Goal: Task Accomplishment & Management: Manage account settings

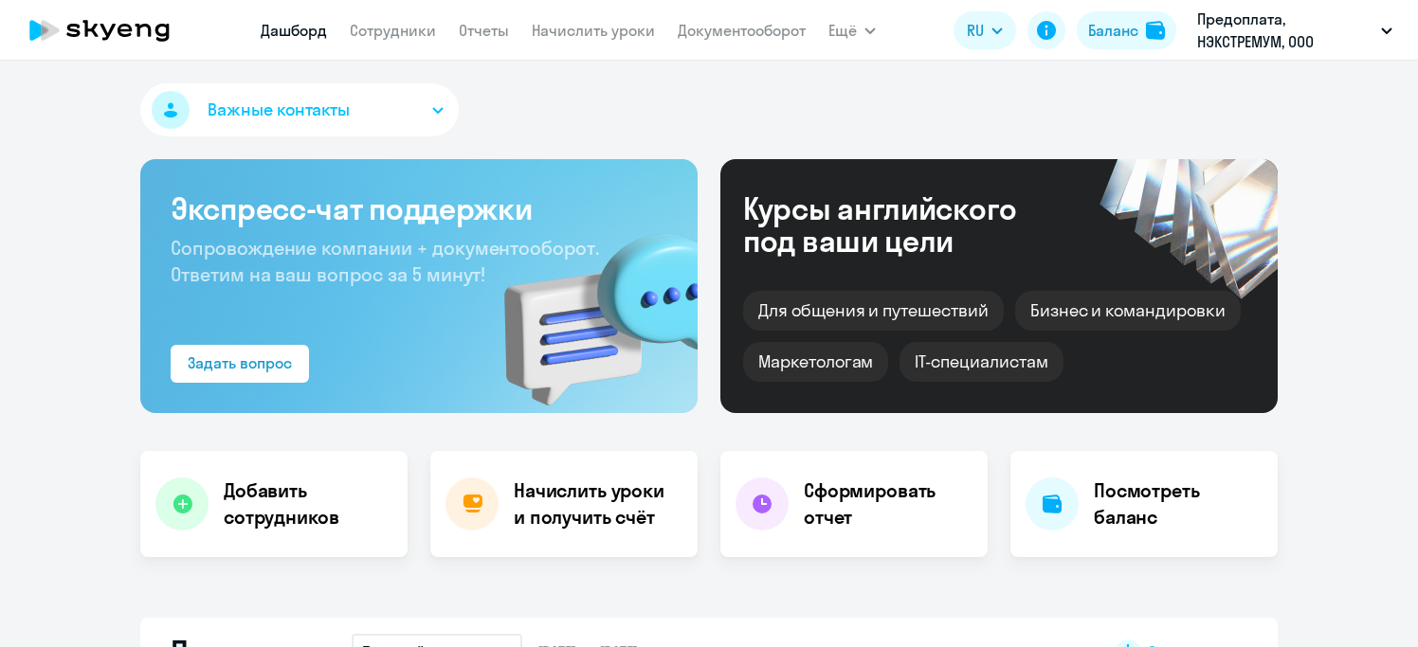
select select "30"
click at [588, 28] on link "Начислить уроки" at bounding box center [593, 30] width 123 height 19
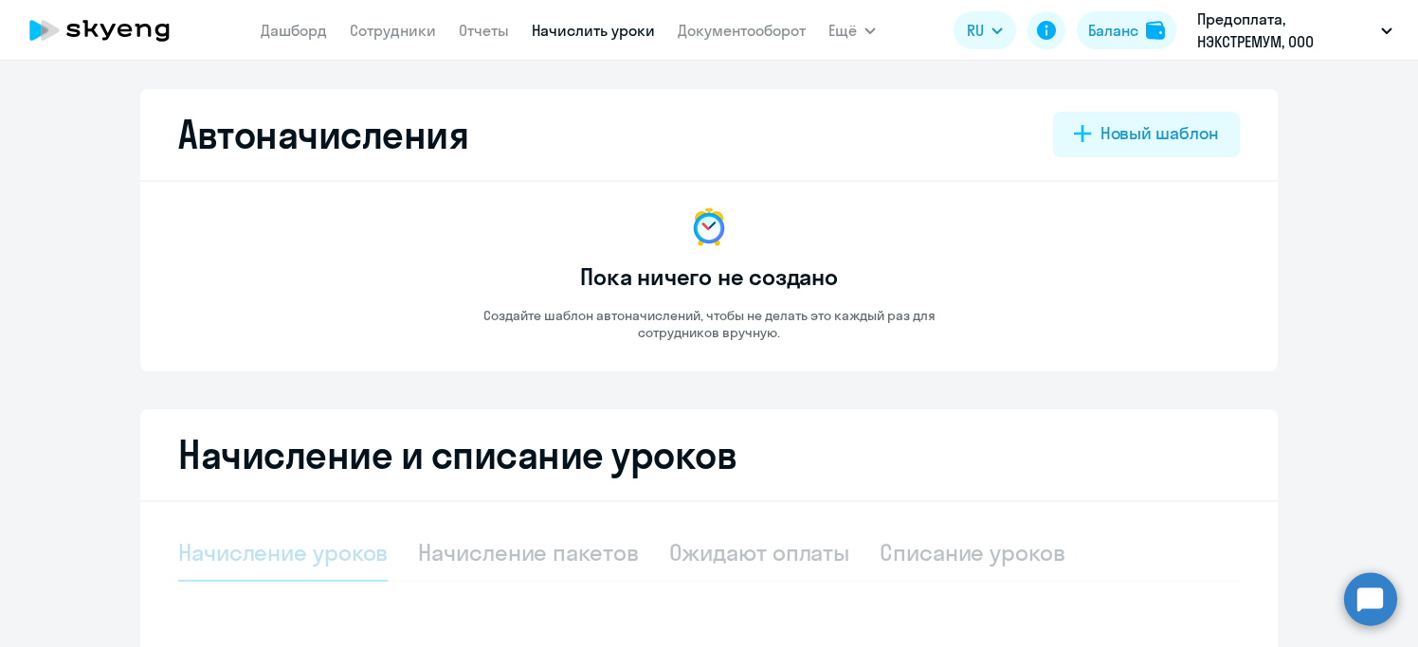
select select "10"
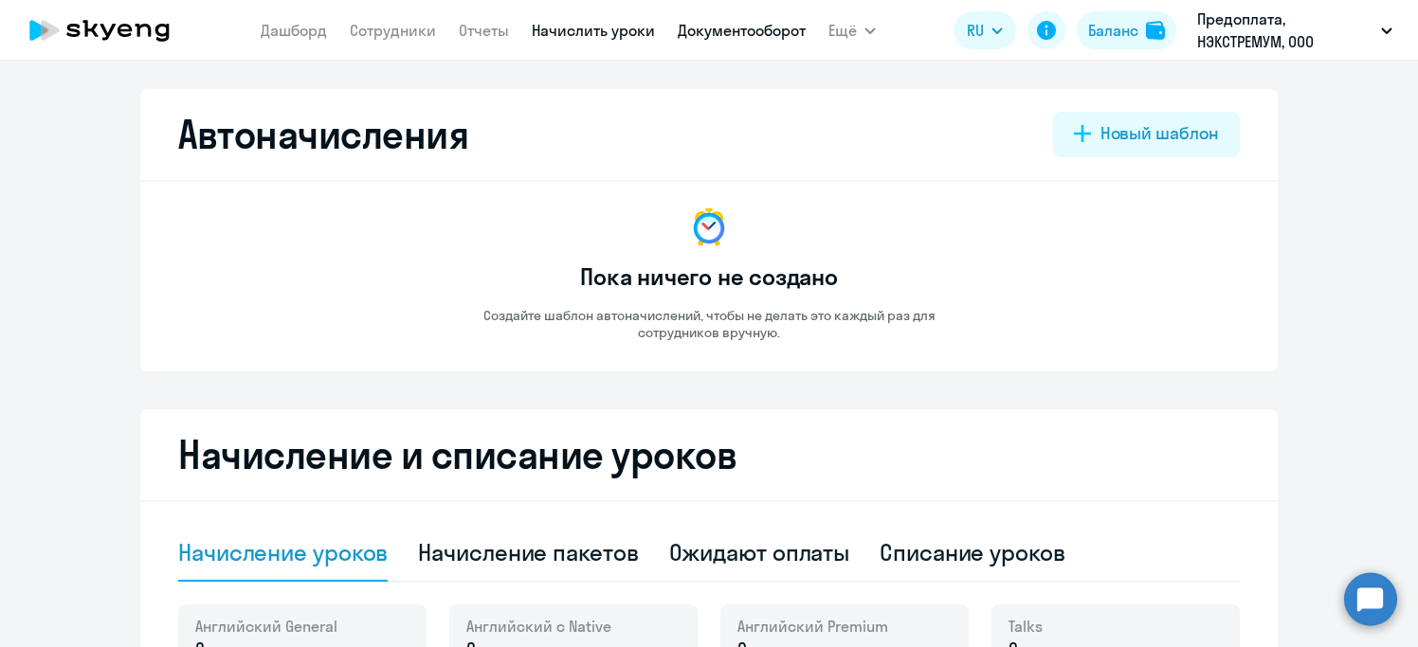
click at [759, 34] on link "Документооборот" at bounding box center [742, 30] width 128 height 19
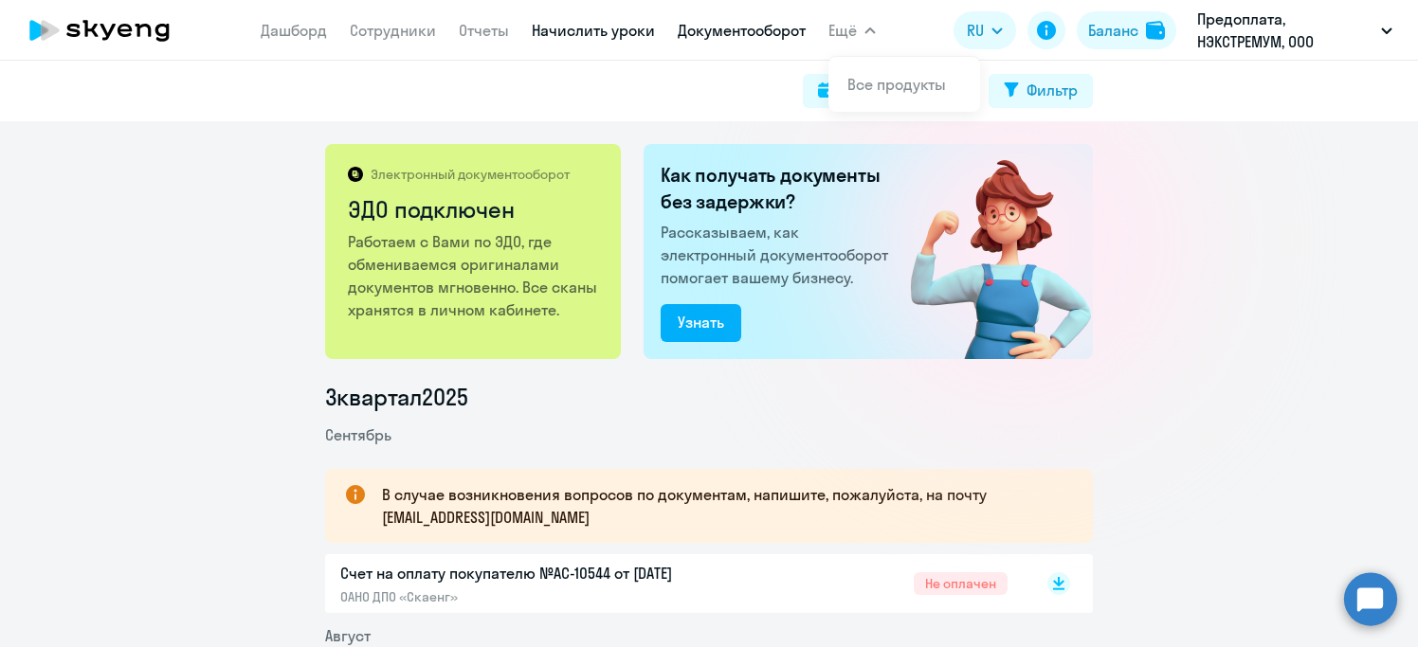
click at [572, 29] on link "Начислить уроки" at bounding box center [593, 30] width 123 height 19
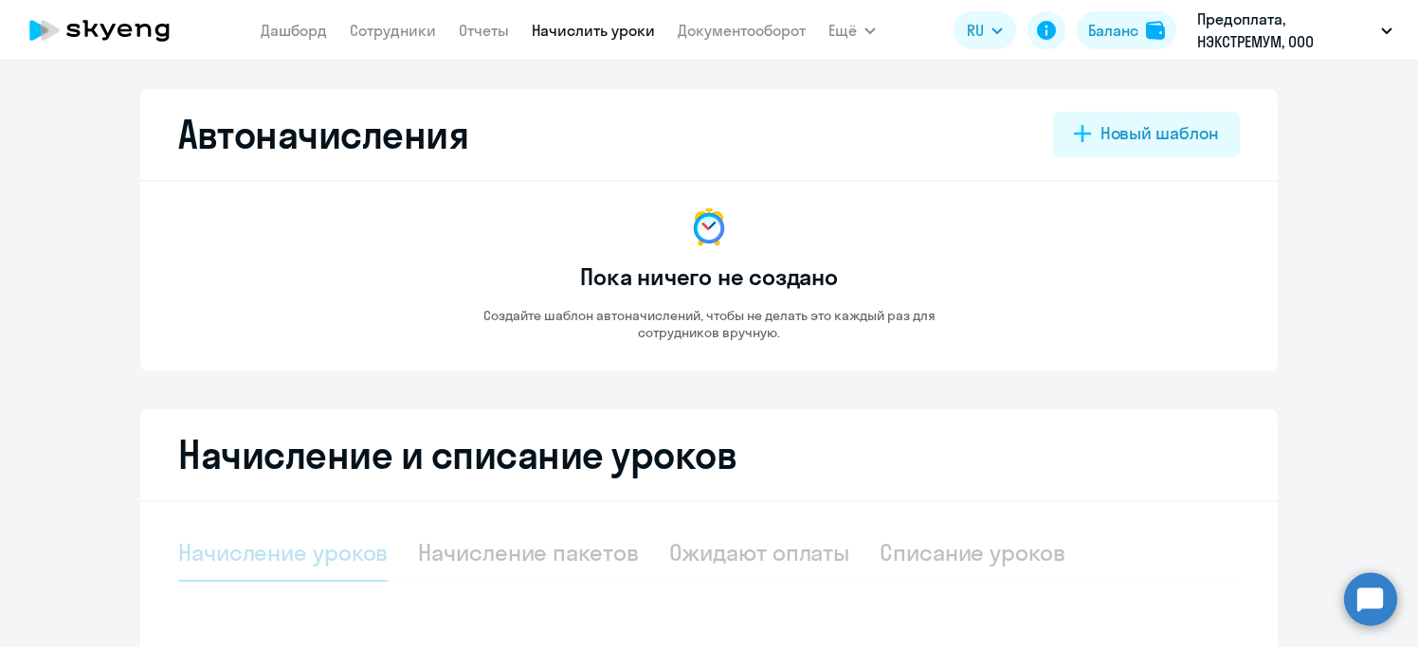
select select "10"
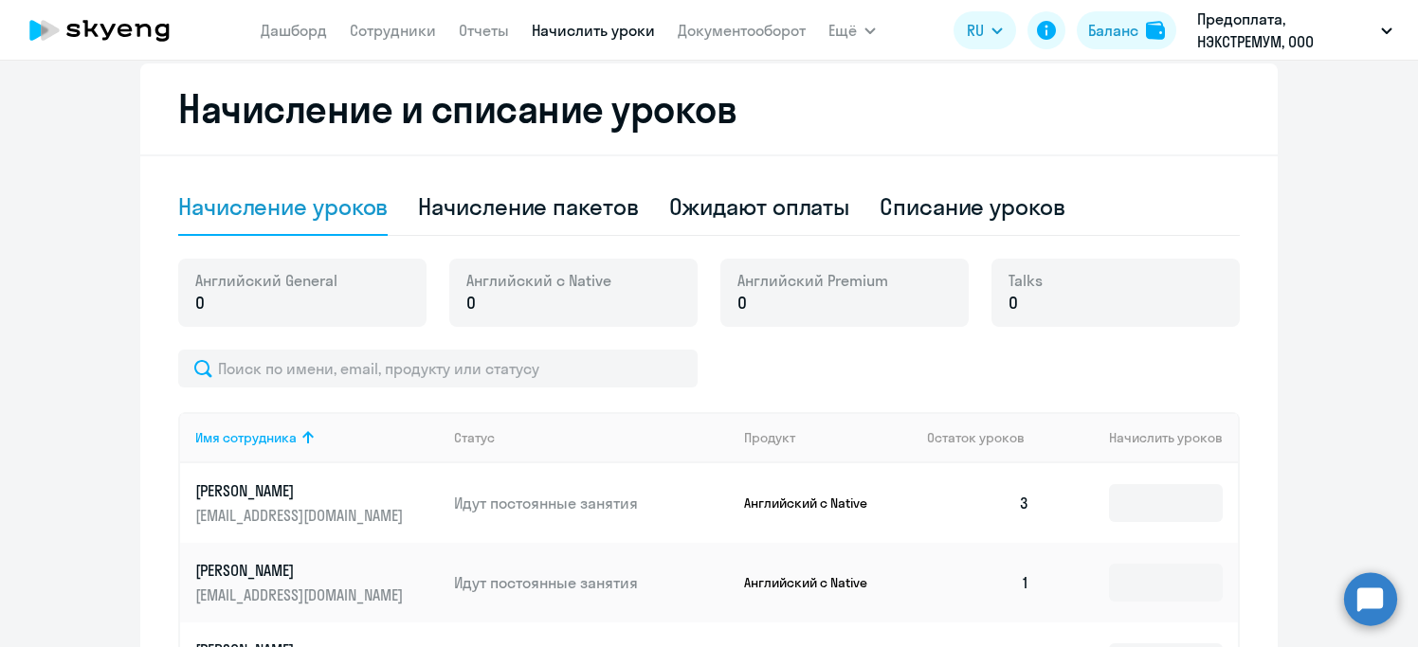
scroll to position [426, 0]
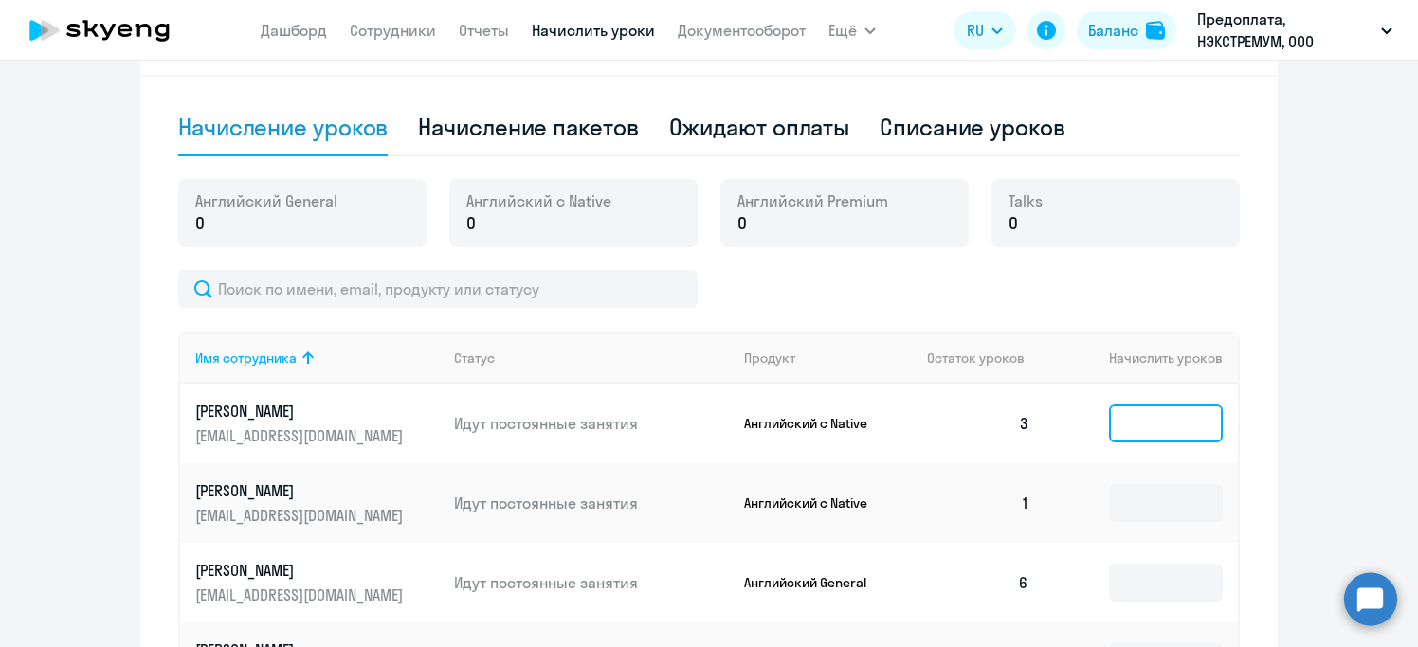
click at [1139, 423] on input at bounding box center [1166, 424] width 114 height 38
type input "5"
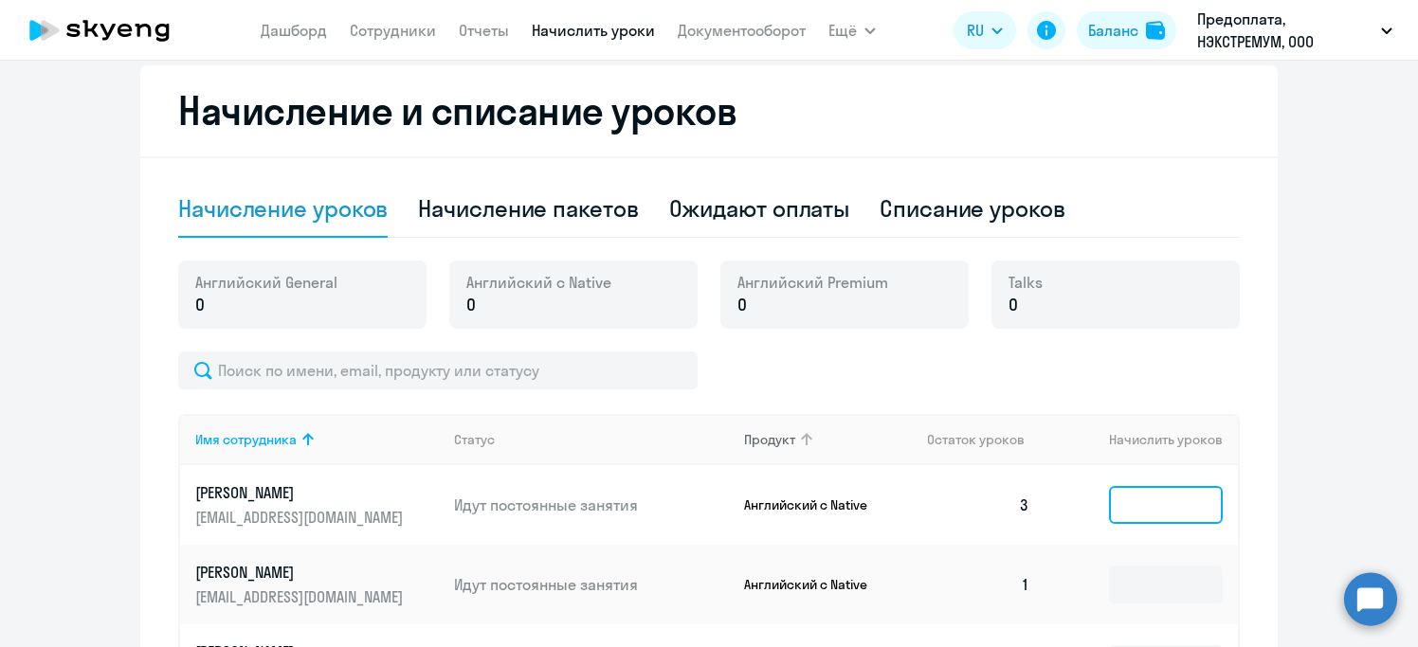
scroll to position [336, 0]
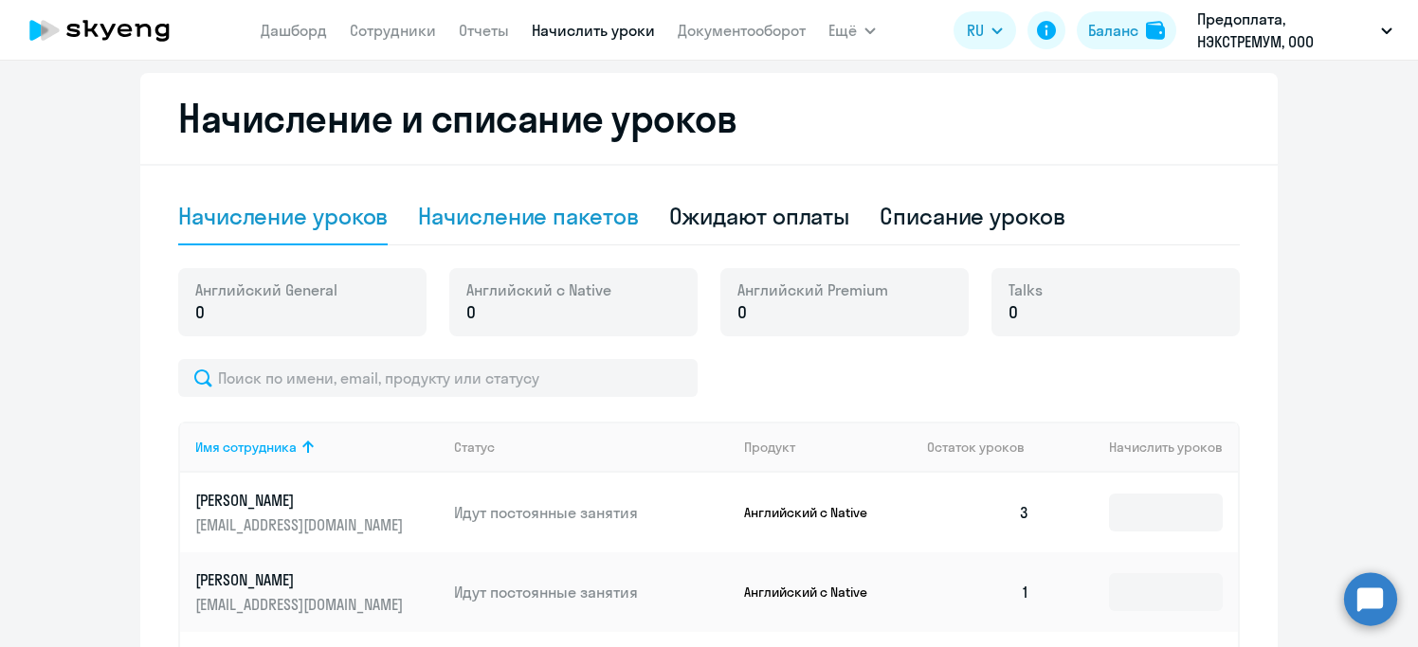
click at [528, 226] on div "Начисление пакетов" at bounding box center [528, 216] width 220 height 30
select select "10"
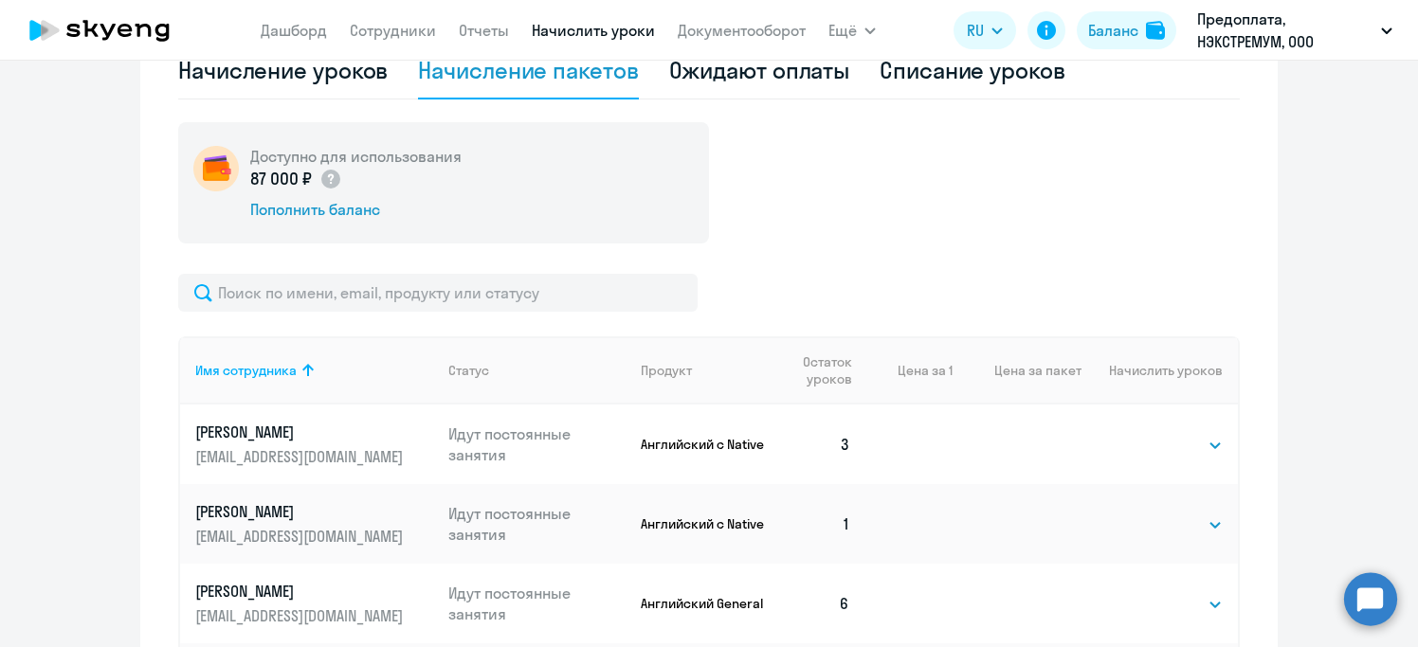
scroll to position [518, 0]
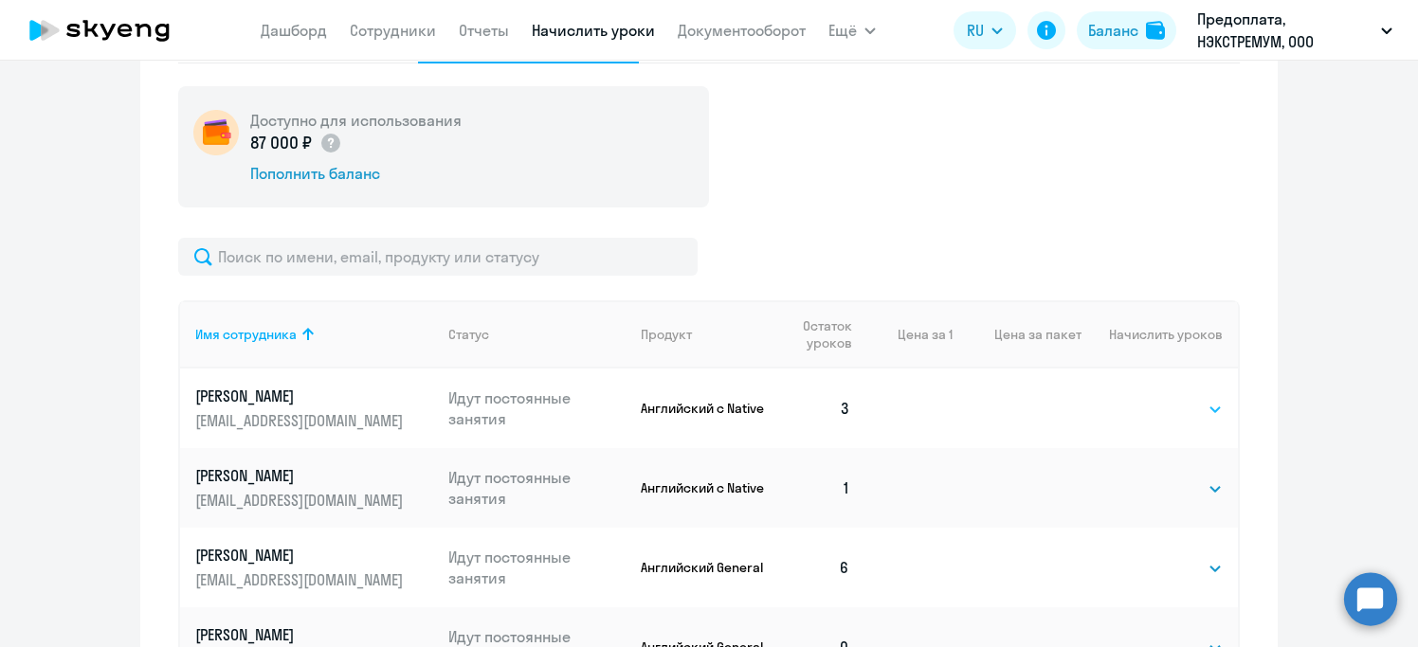
click at [1184, 407] on select "Выбрать 4 8 16 32 64 96 128" at bounding box center [1184, 409] width 78 height 23
select select "4"
click at [1145, 398] on select "Выбрать 4 8 16 32 64 96 128" at bounding box center [1184, 409] width 78 height 23
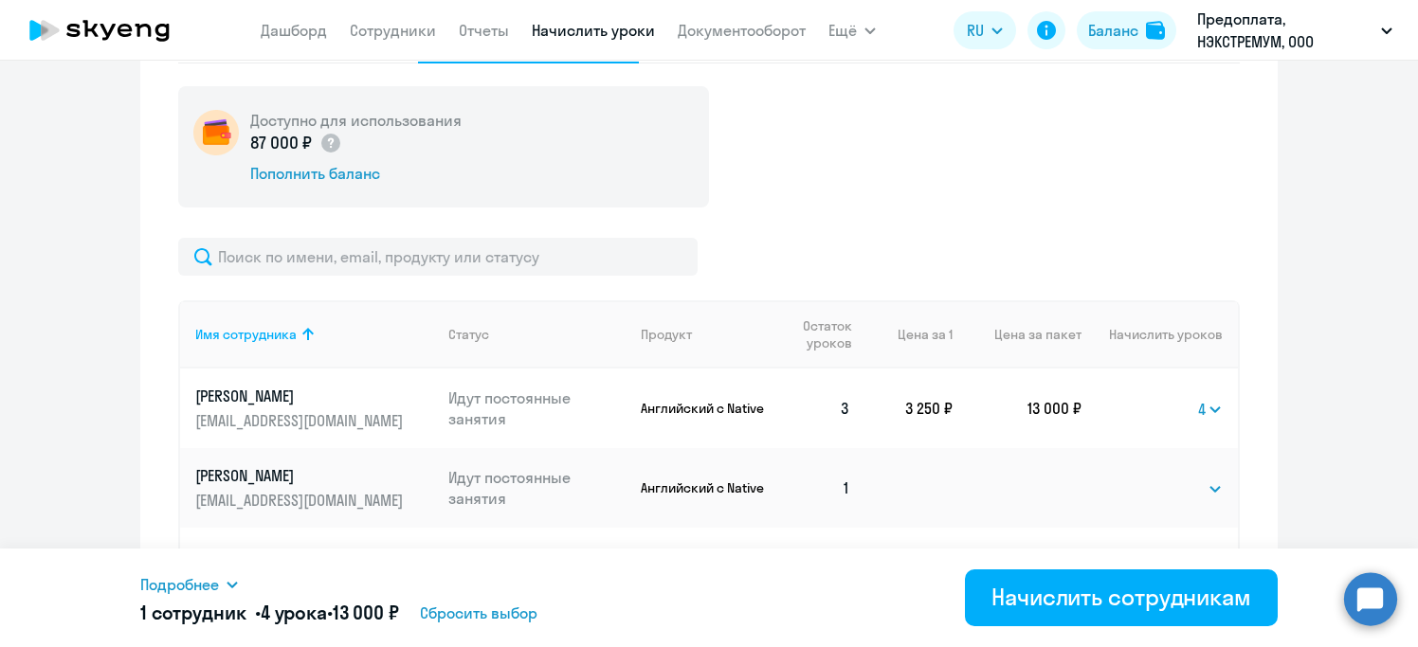
click at [1116, 261] on div at bounding box center [708, 257] width 1061 height 38
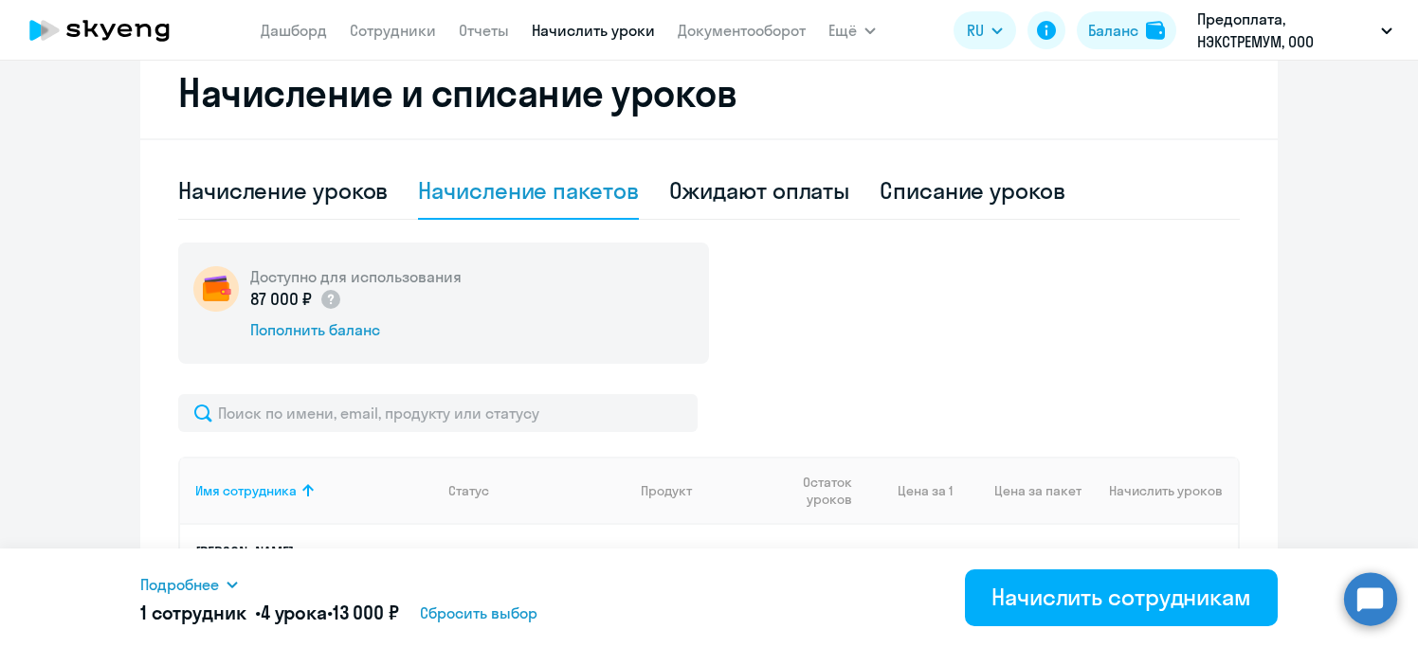
scroll to position [315, 0]
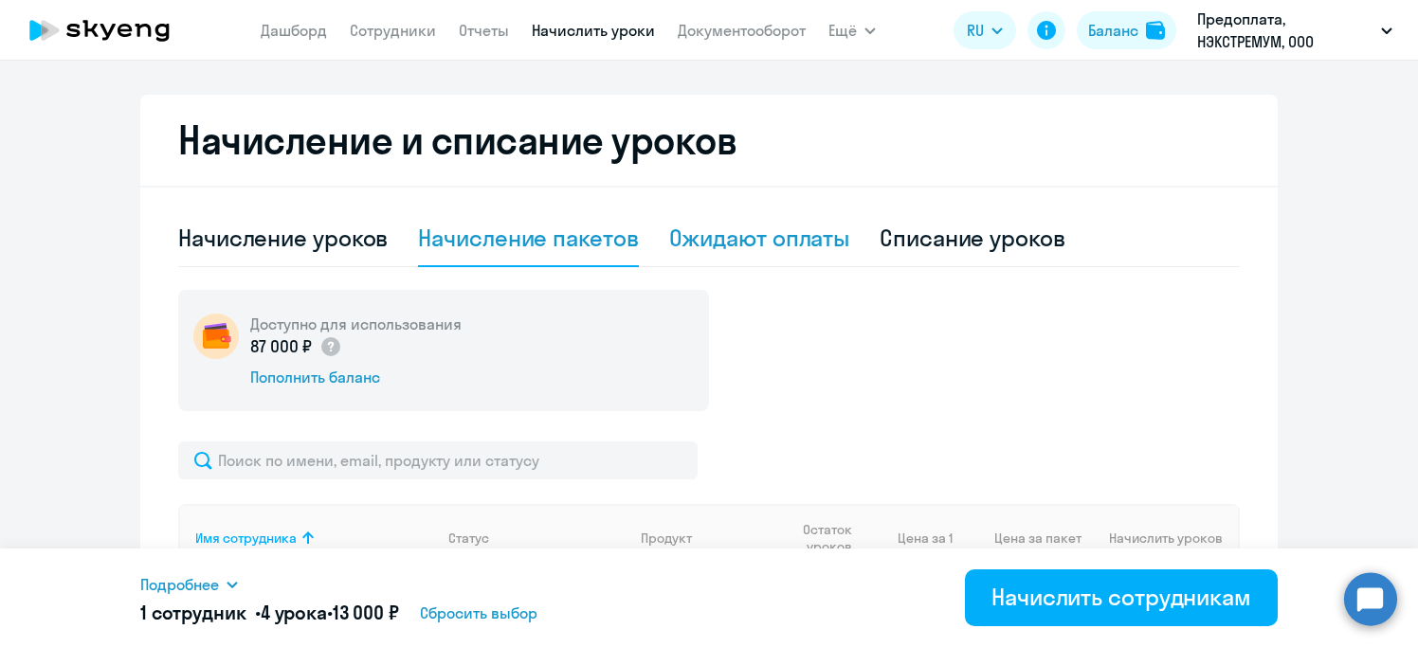
click at [761, 239] on div "Ожидают оплаты" at bounding box center [759, 238] width 181 height 30
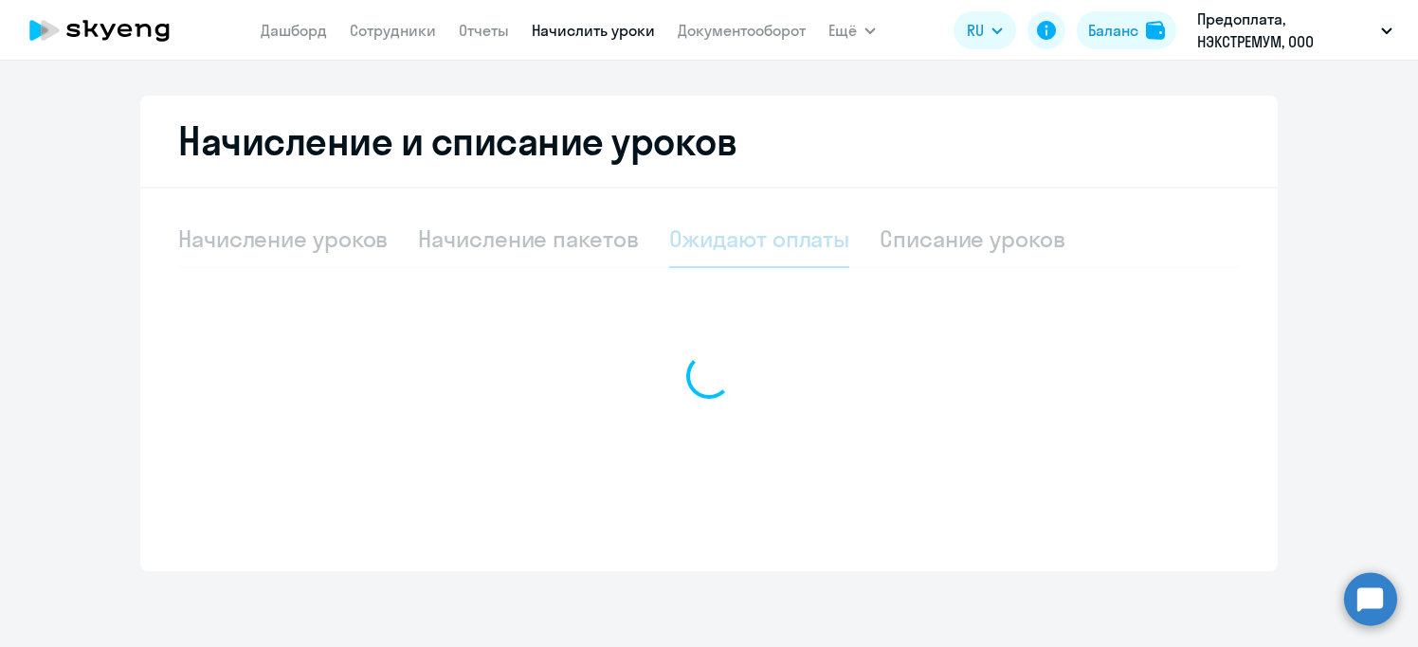
scroll to position [314, 0]
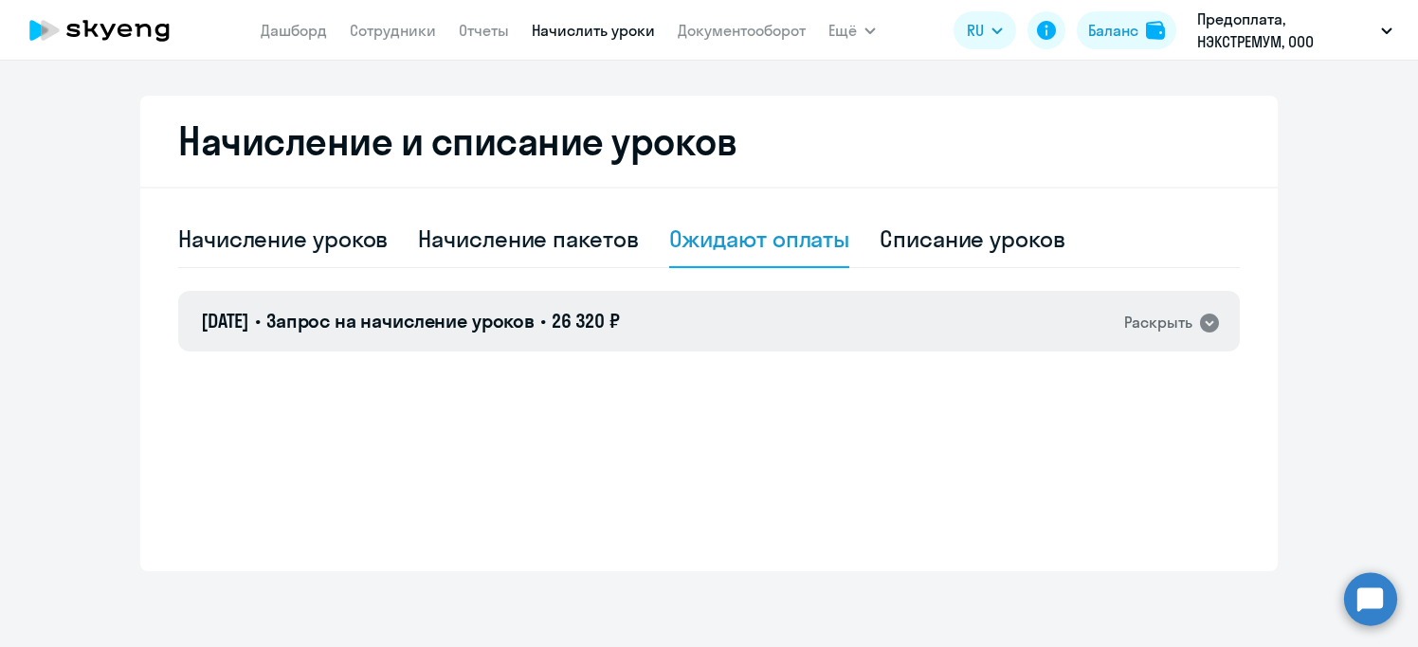
click at [1203, 319] on icon at bounding box center [1209, 323] width 19 height 19
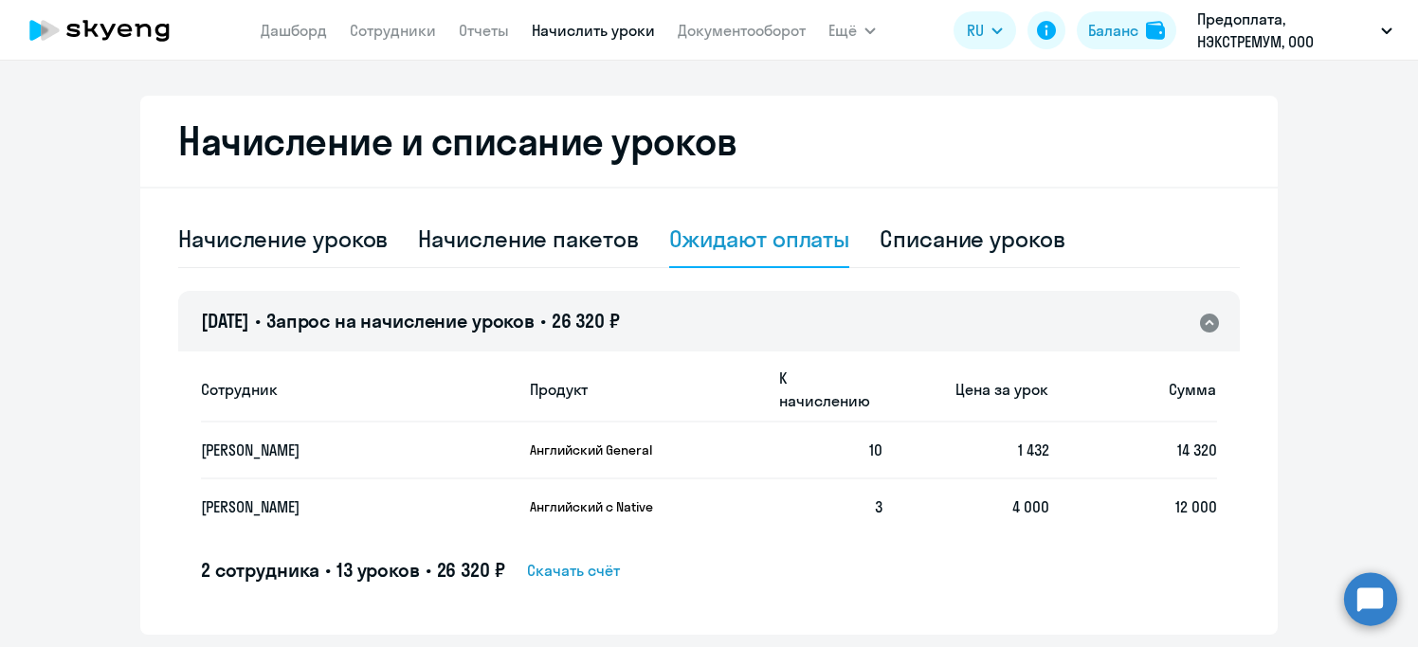
scroll to position [315, 0]
click at [965, 244] on div "Списание уроков" at bounding box center [972, 238] width 186 height 30
select select "10"
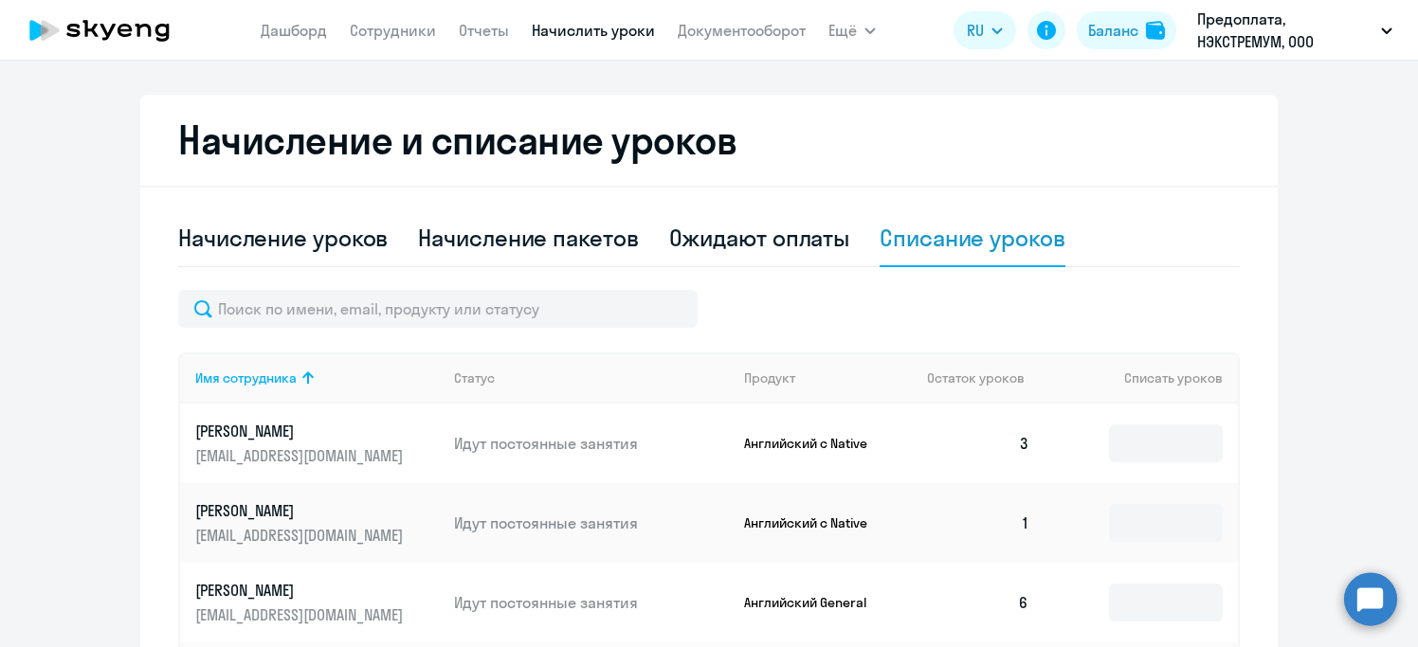
click at [789, 297] on div at bounding box center [708, 309] width 1061 height 38
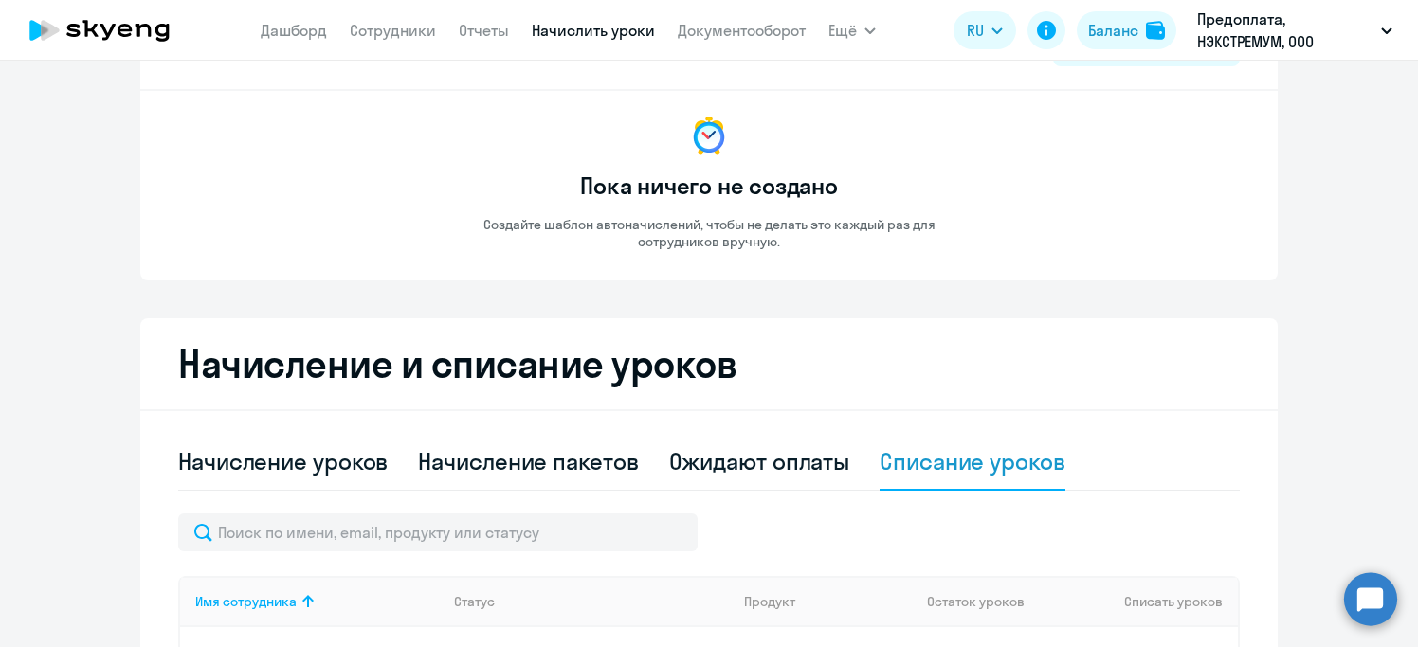
scroll to position [0, 0]
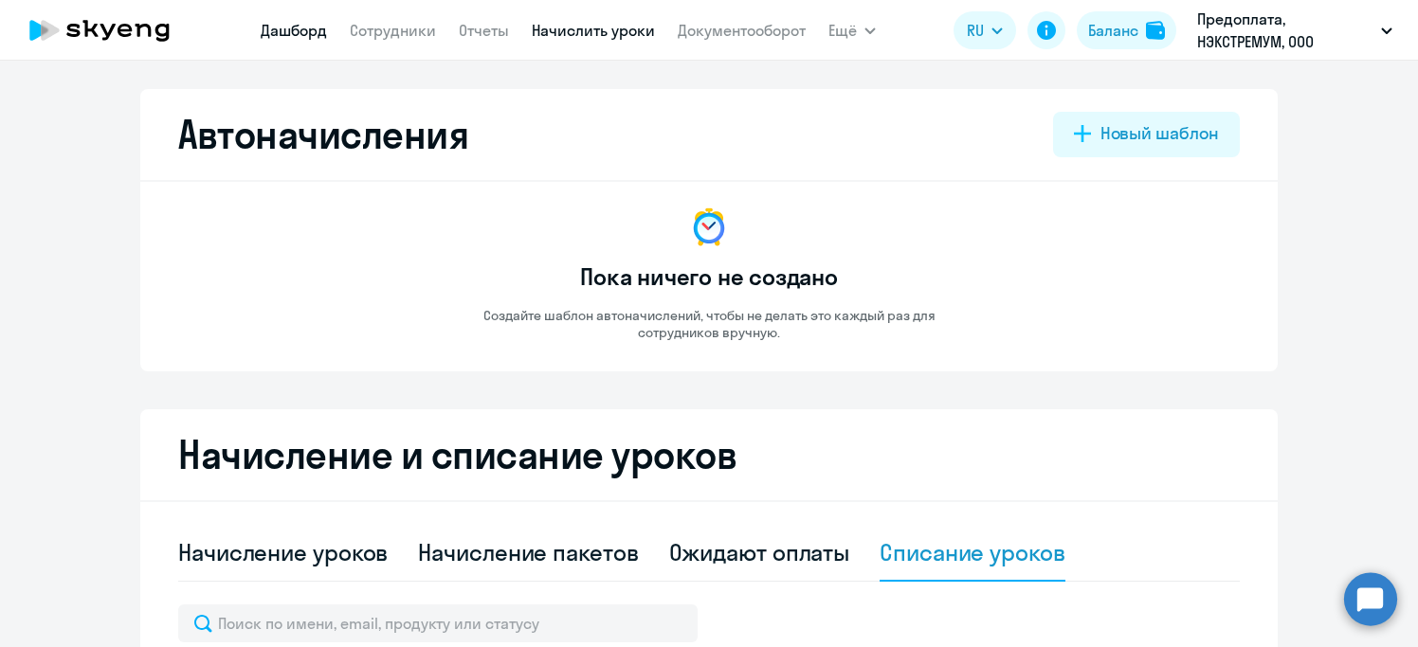
click at [283, 29] on link "Дашборд" at bounding box center [294, 30] width 66 height 19
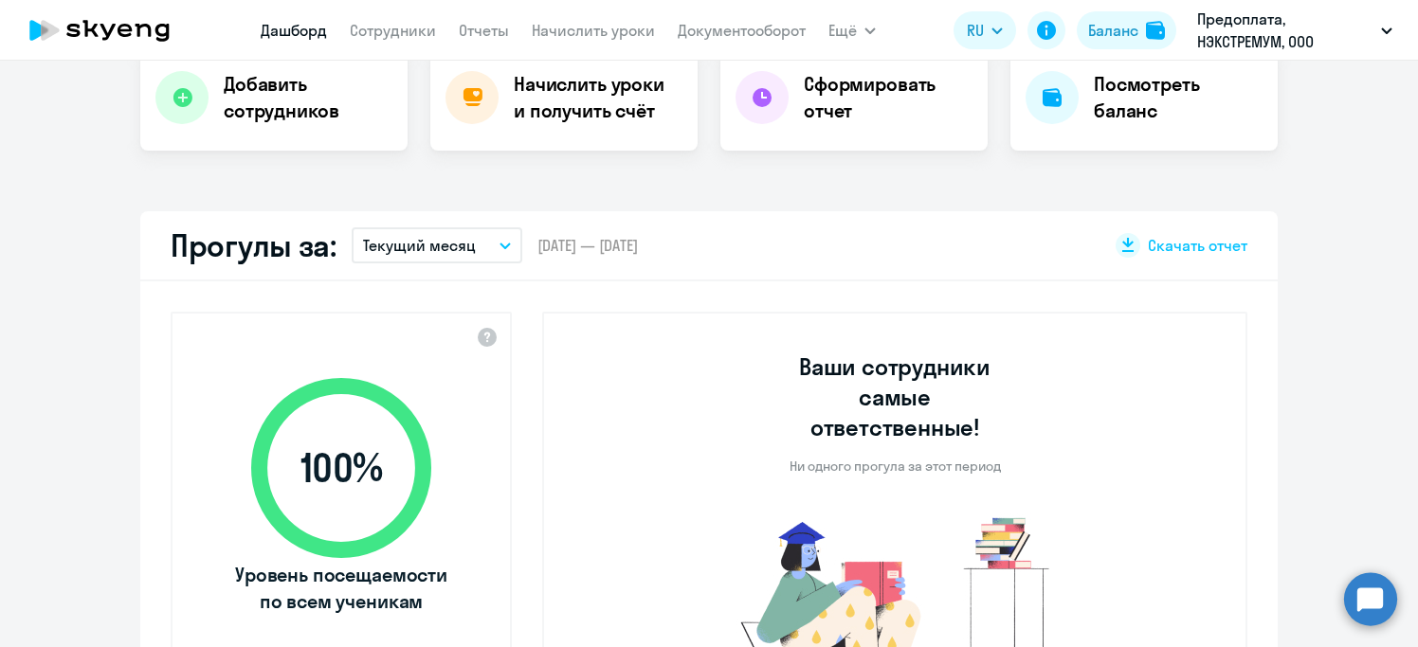
select select "30"
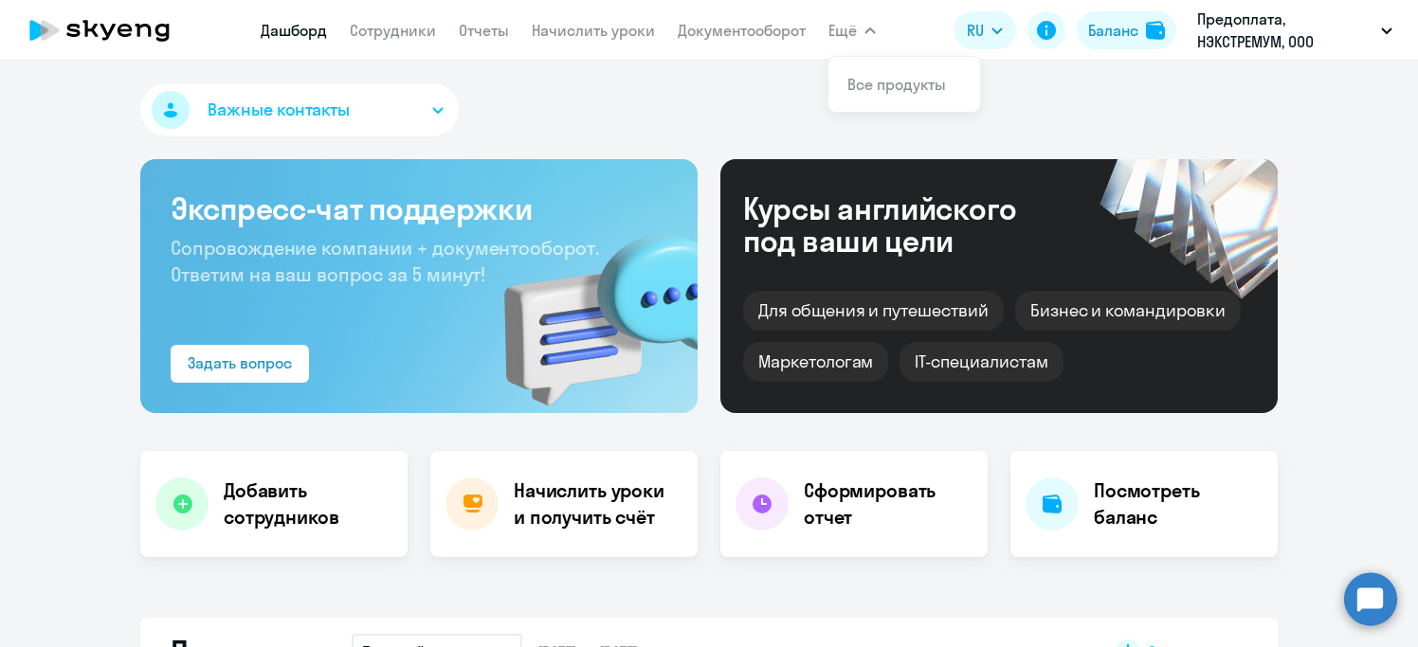
click at [737, 40] on app-menu-item-link "Документооборот" at bounding box center [742, 31] width 128 height 24
click at [738, 28] on link "Документооборот" at bounding box center [742, 30] width 128 height 19
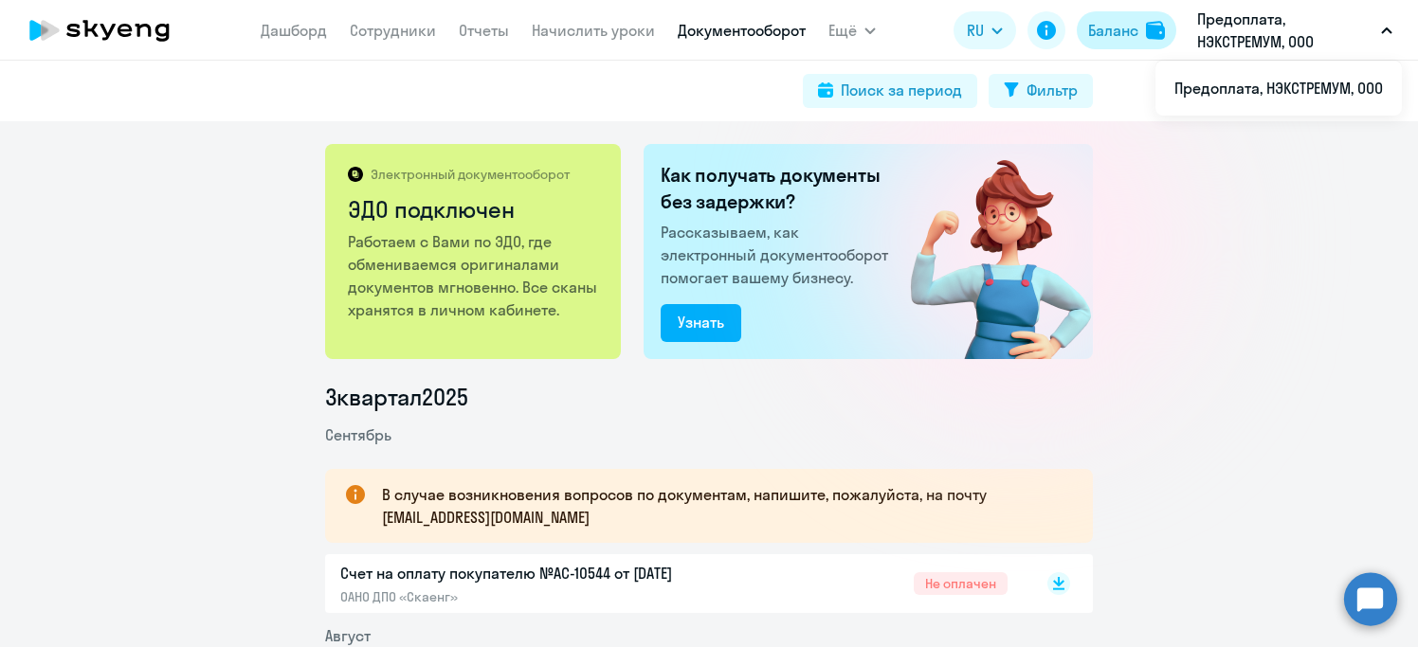
click at [1126, 34] on div "Баланс" at bounding box center [1113, 30] width 50 height 23
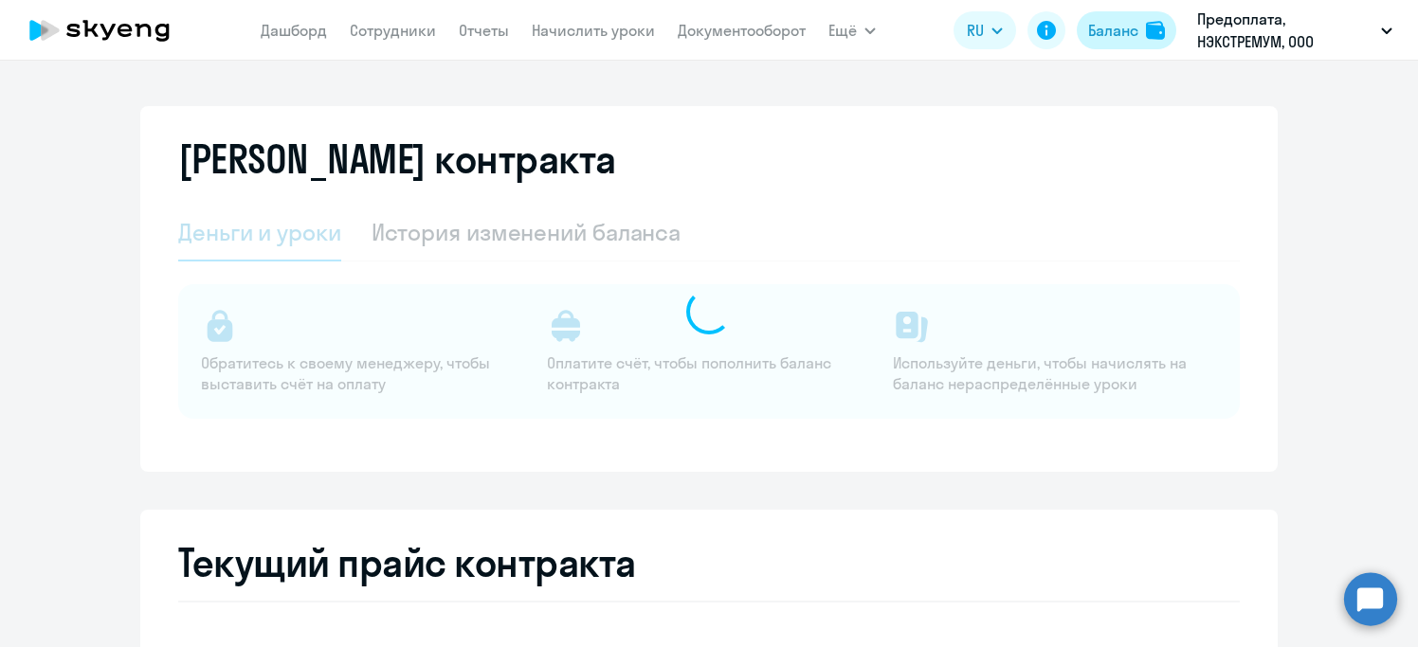
select select "english_adult_not_native_speaker"
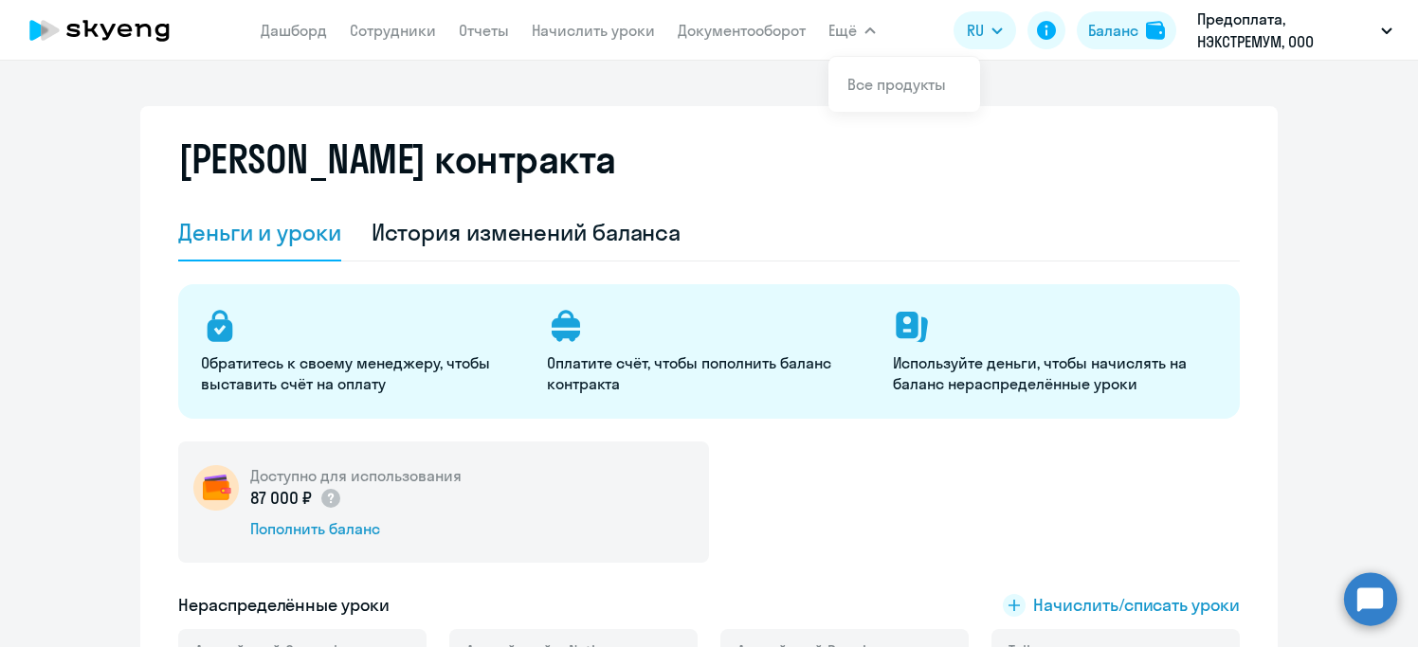
click at [735, 78] on div "[PERSON_NAME] контракта [PERSON_NAME] и уроки История изменений баланса Обратит…" at bounding box center [709, 354] width 1418 height 587
click at [753, 35] on link "Документооборот" at bounding box center [742, 30] width 128 height 19
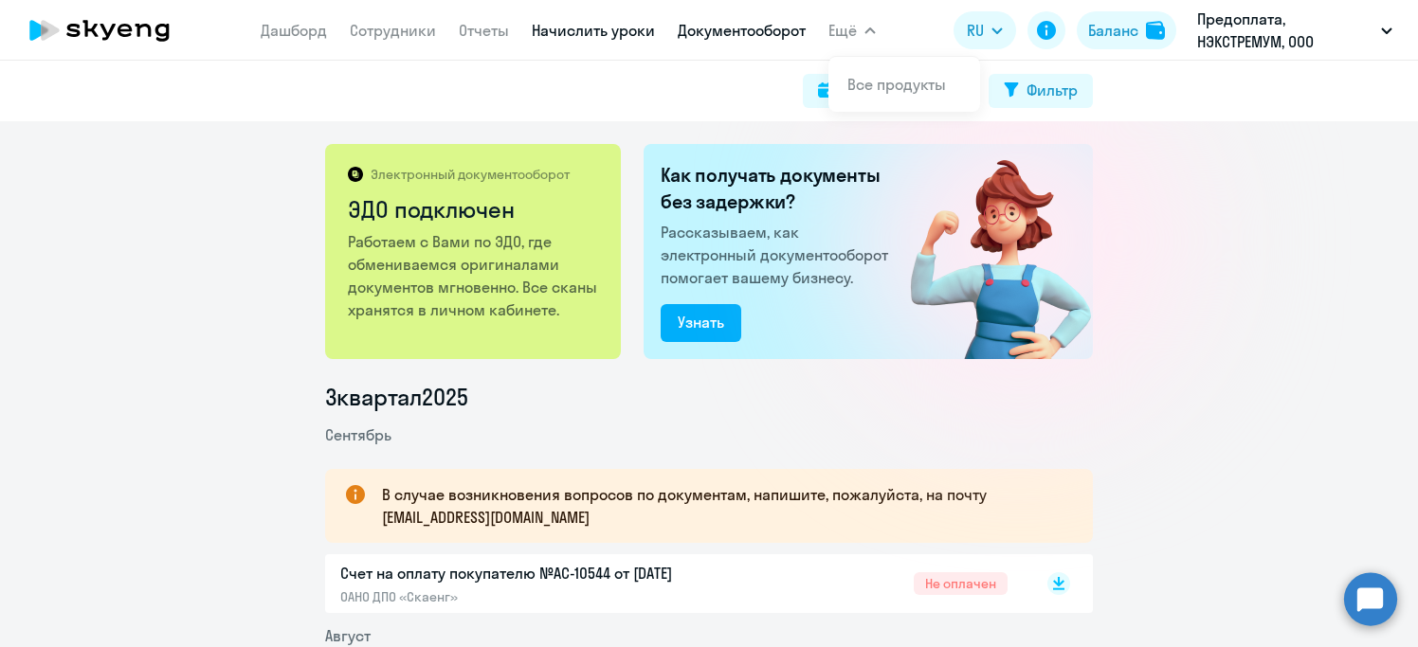
click at [604, 29] on link "Начислить уроки" at bounding box center [593, 30] width 123 height 19
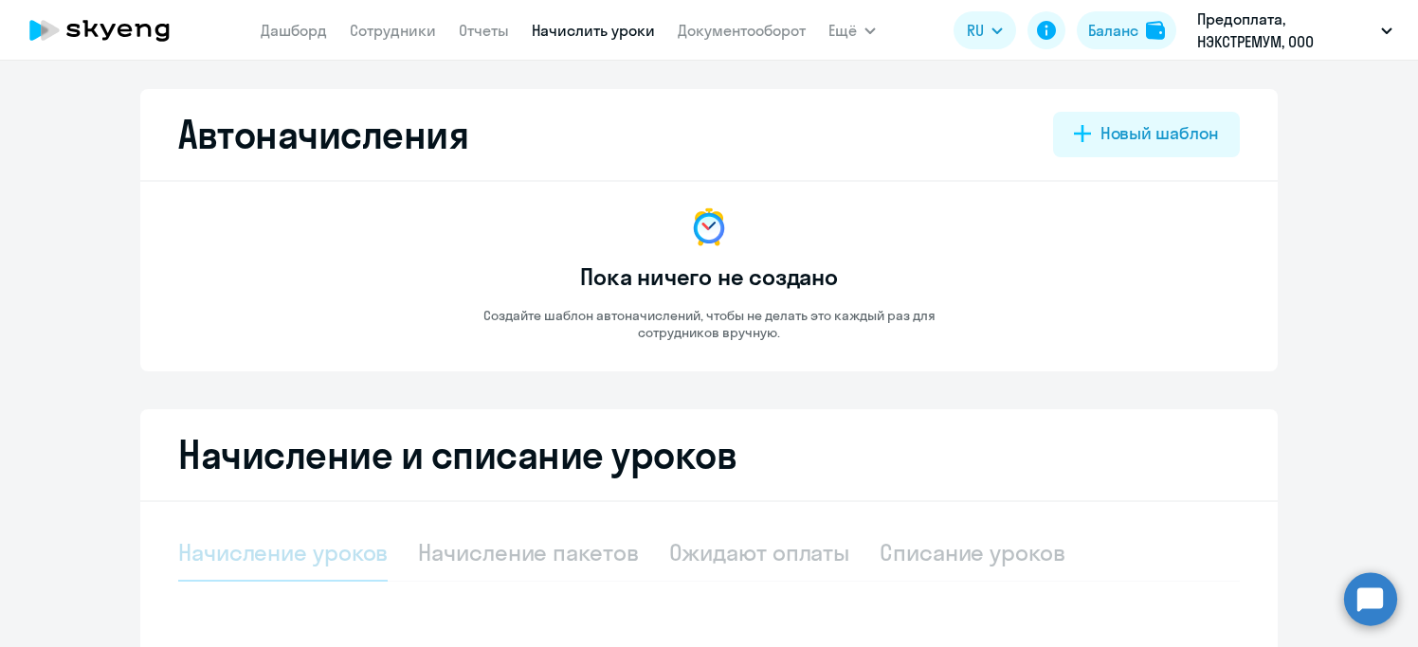
select select "10"
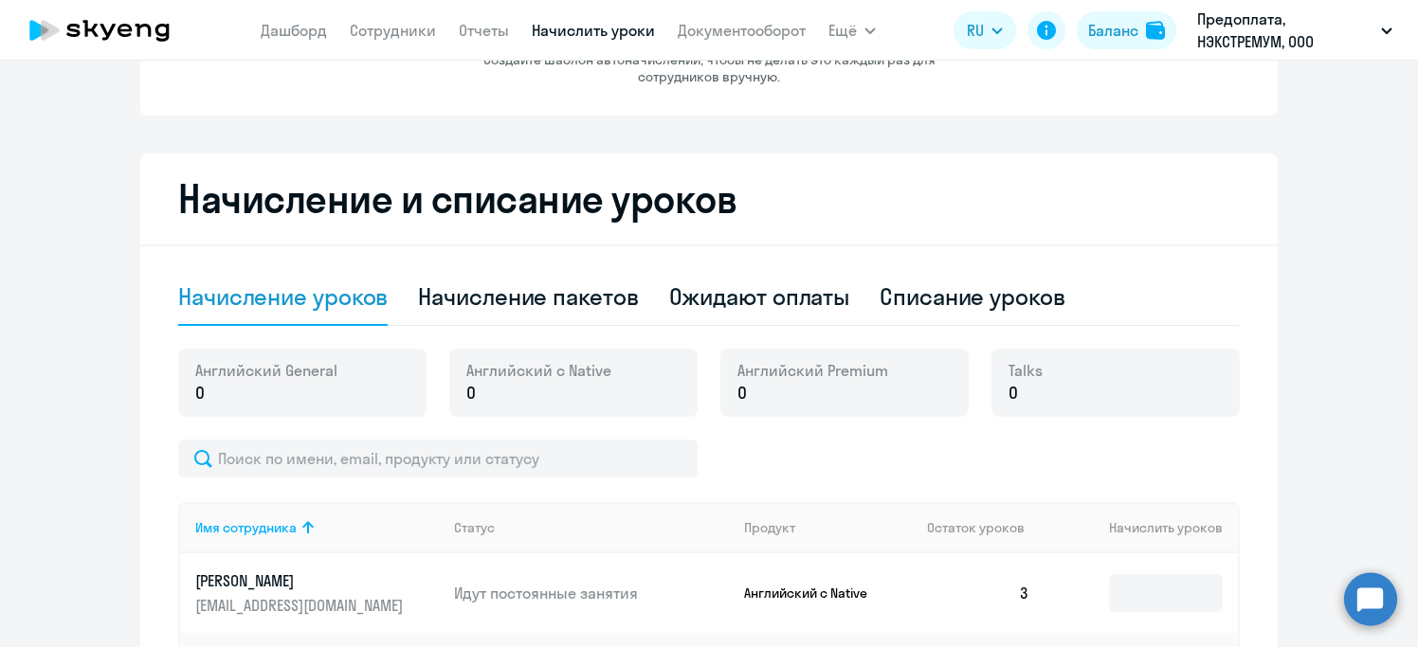
scroll to position [287, 0]
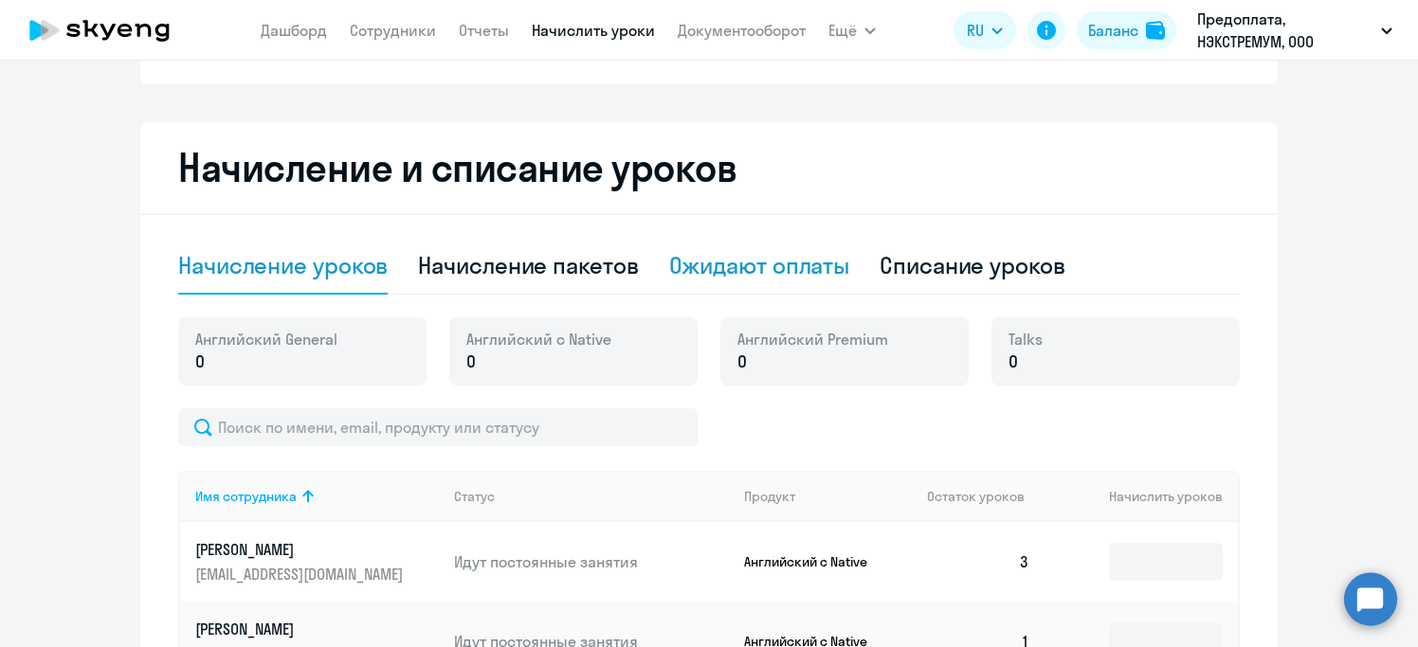
click at [753, 276] on div "Ожидают оплаты" at bounding box center [759, 265] width 181 height 30
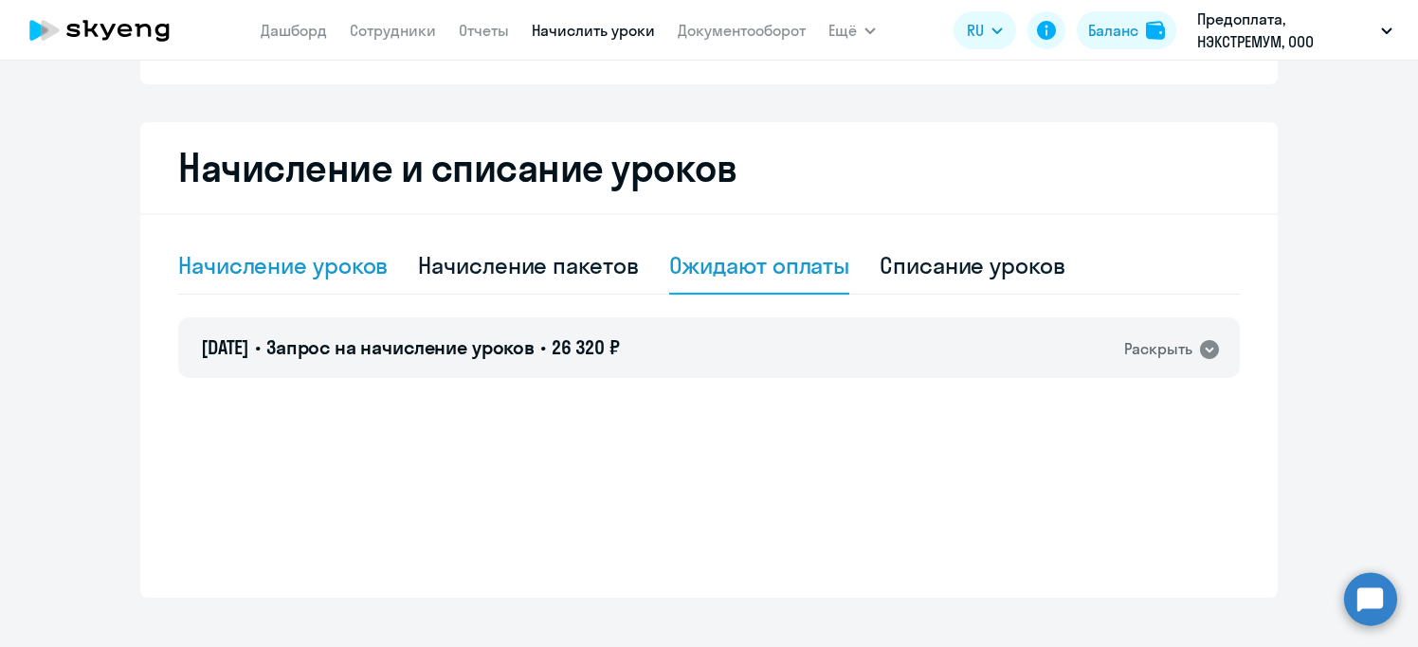
click at [294, 266] on div "Начисление уроков" at bounding box center [282, 265] width 209 height 30
select select "10"
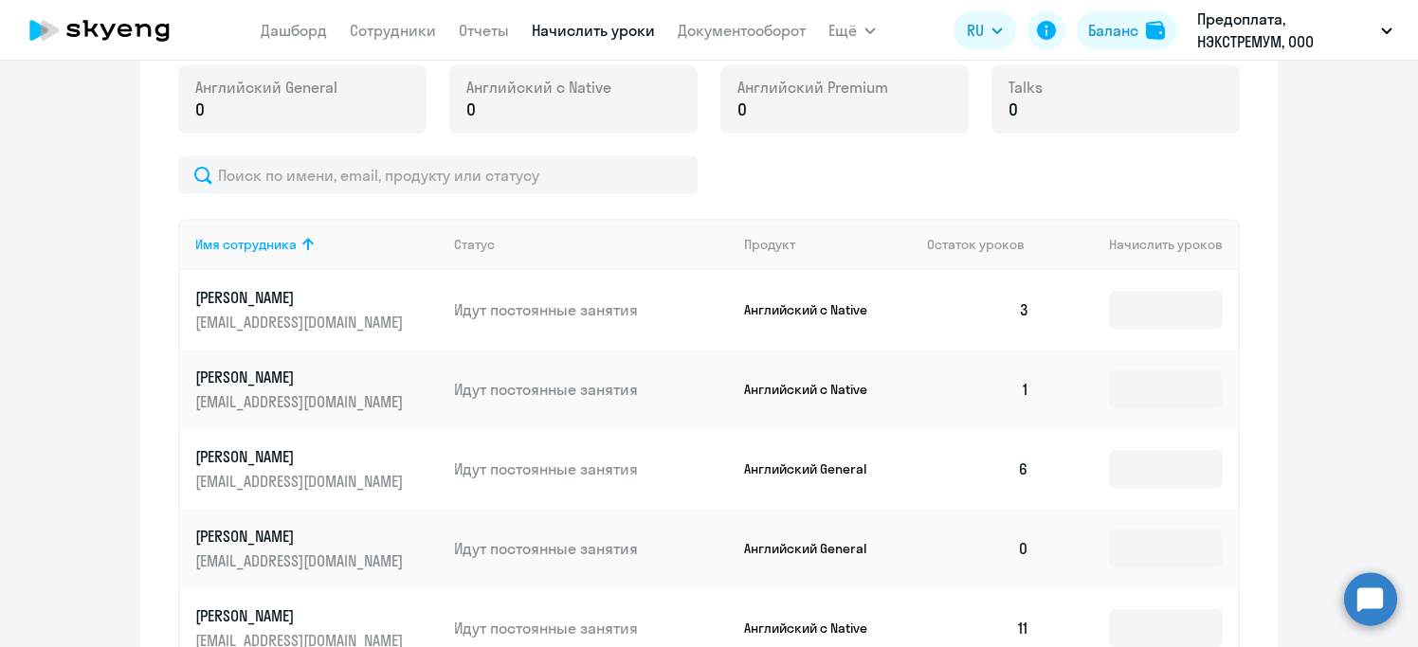
scroll to position [650, 0]
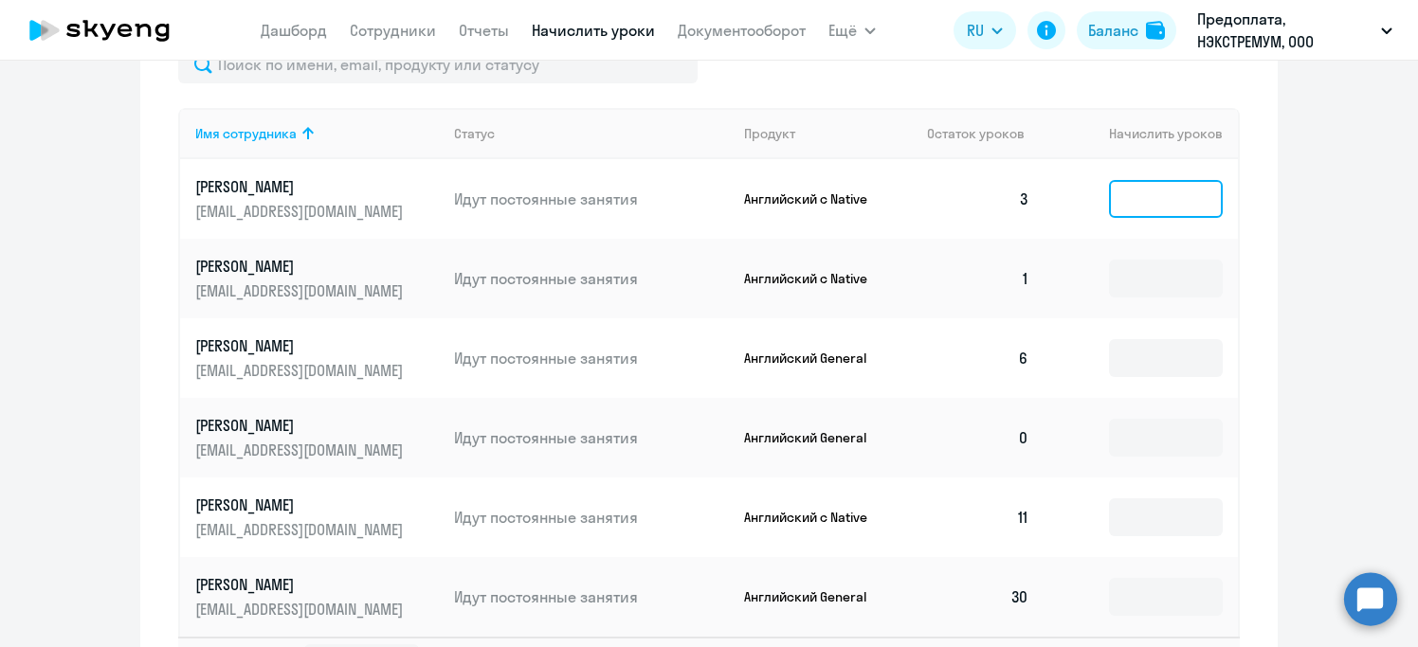
click at [1158, 207] on input at bounding box center [1166, 199] width 114 height 38
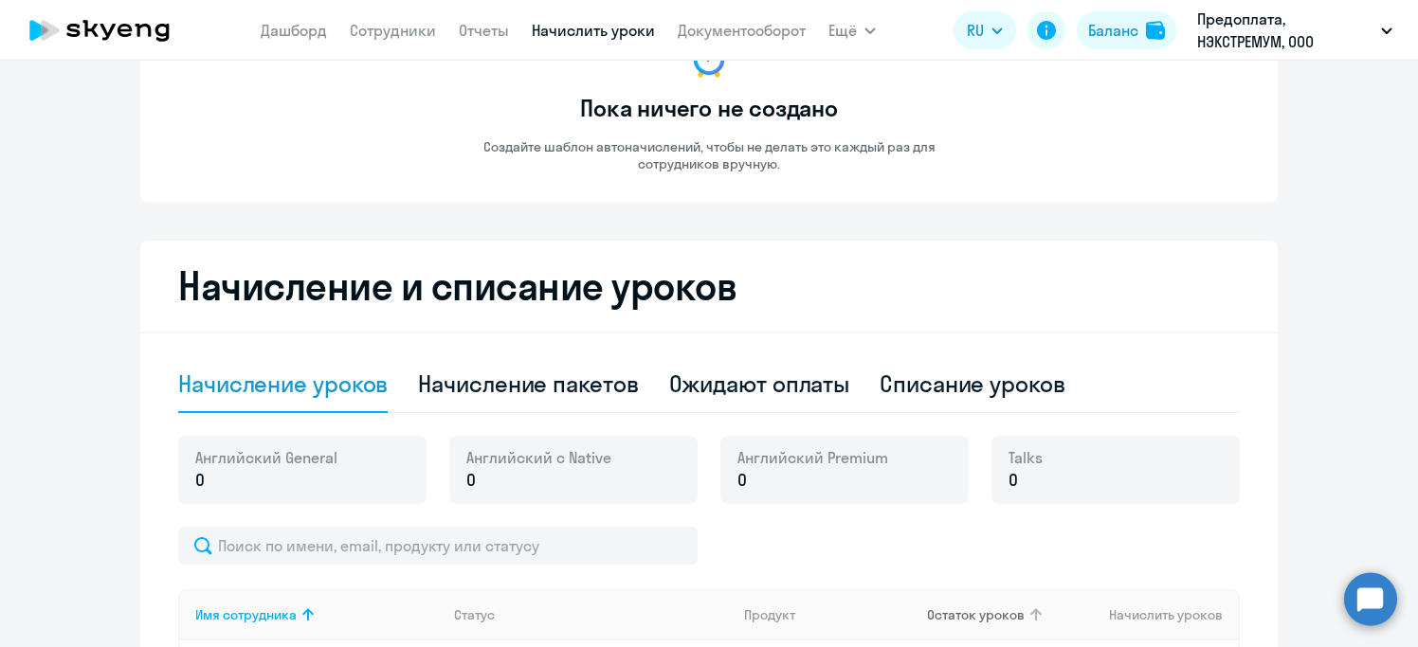
scroll to position [0, 0]
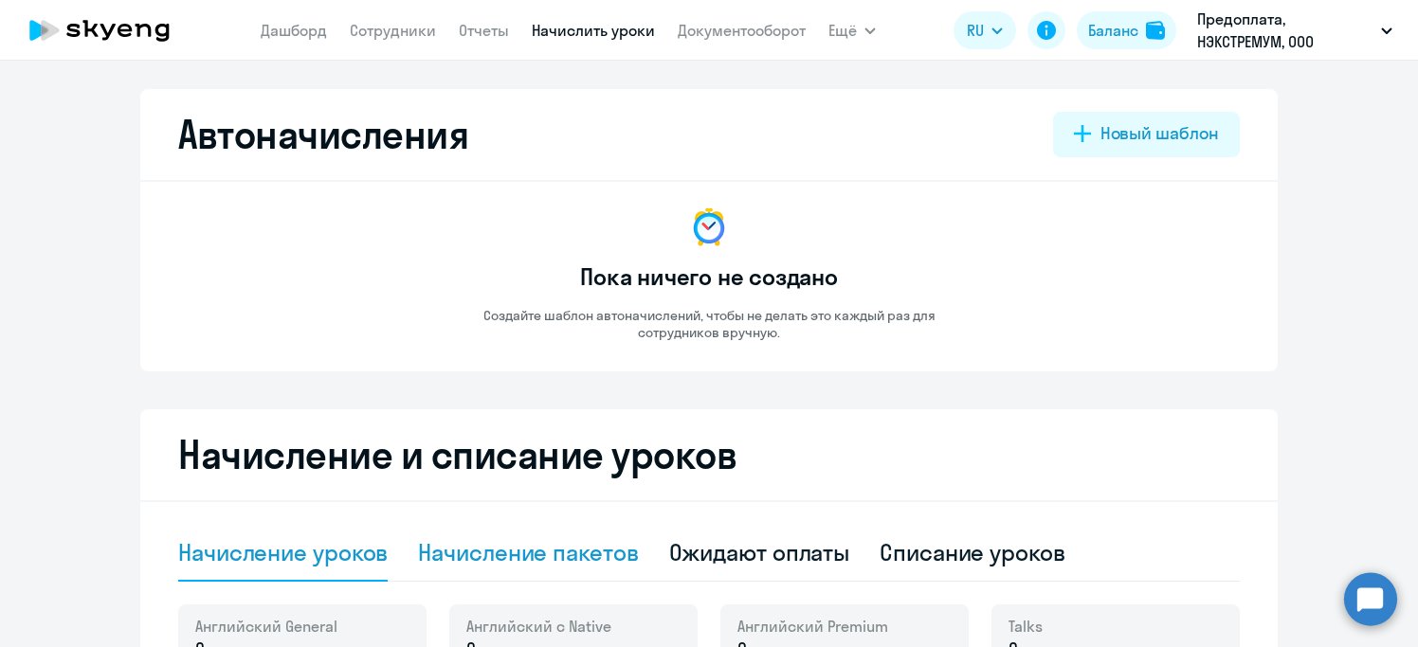
click at [559, 556] on div "Начисление пакетов" at bounding box center [528, 552] width 220 height 30
select select "10"
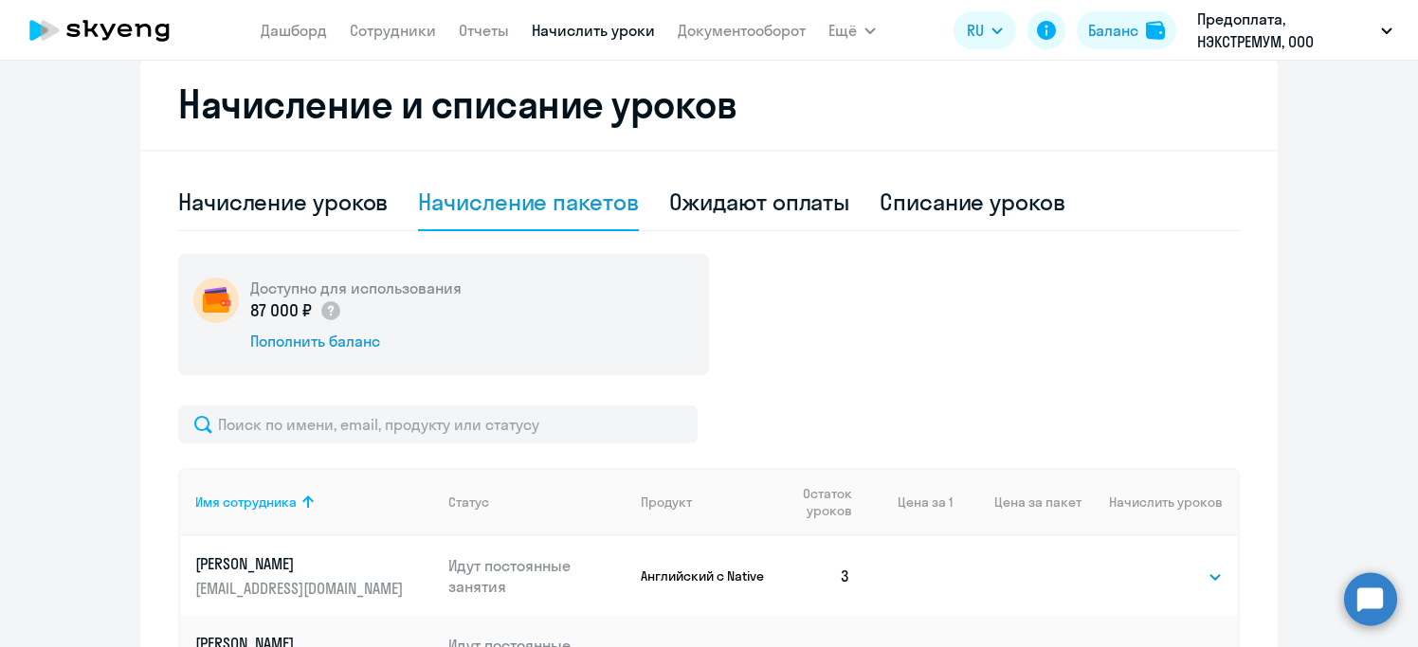
scroll to position [527, 0]
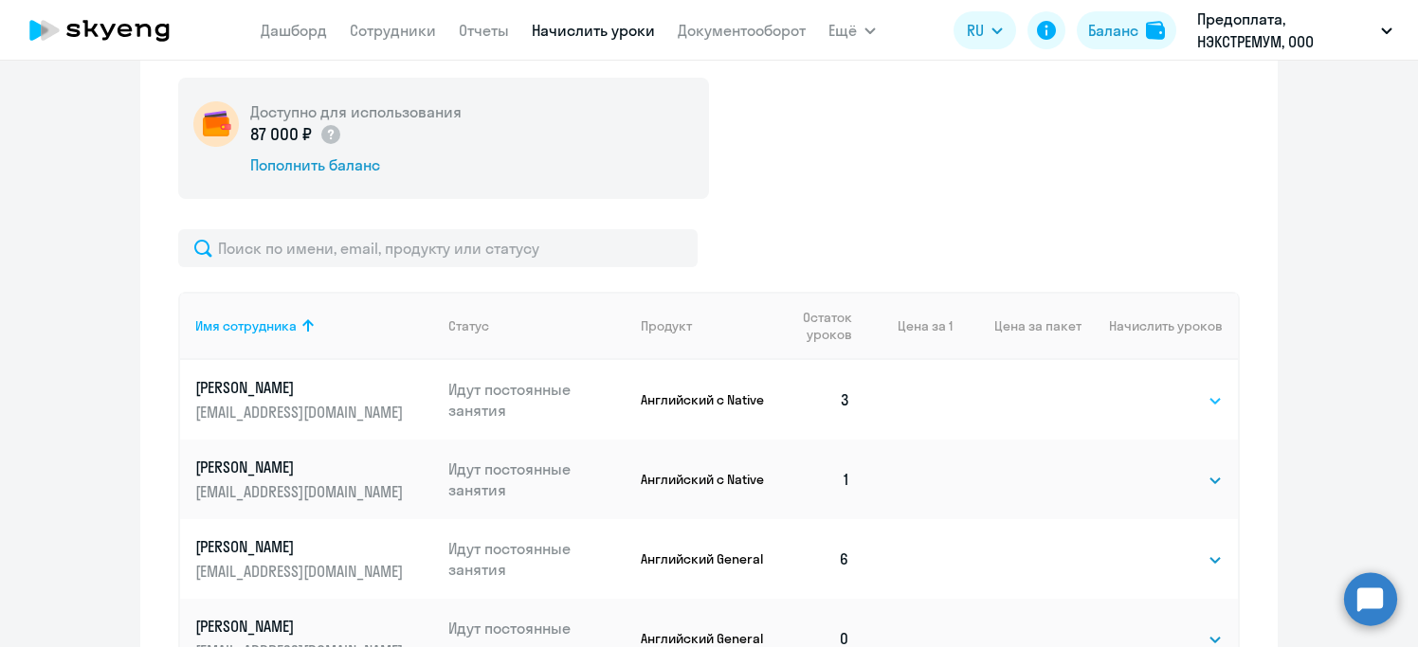
click at [1190, 405] on select "Выбрать 4 8 16 32 64 96 128" at bounding box center [1184, 400] width 78 height 23
select select "8"
click at [1145, 389] on select "Выбрать 4 8 16 32 64 96 128" at bounding box center [1184, 400] width 78 height 23
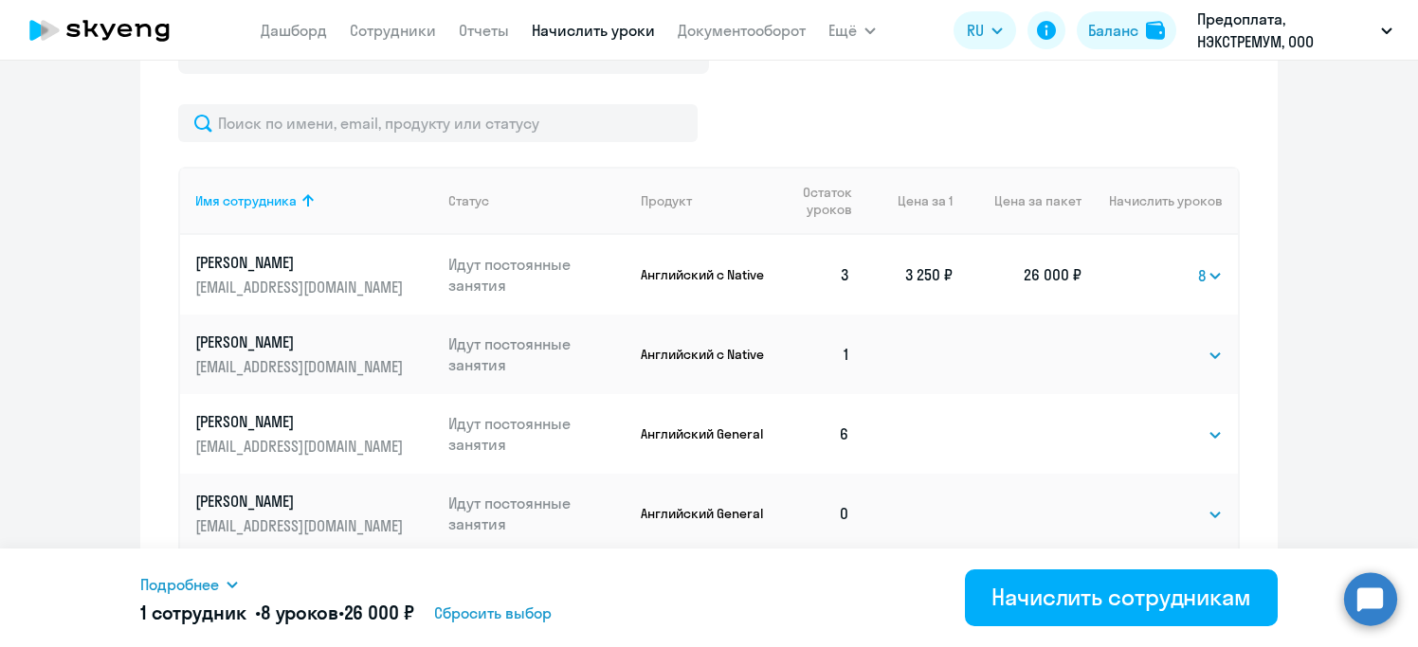
scroll to position [626, 0]
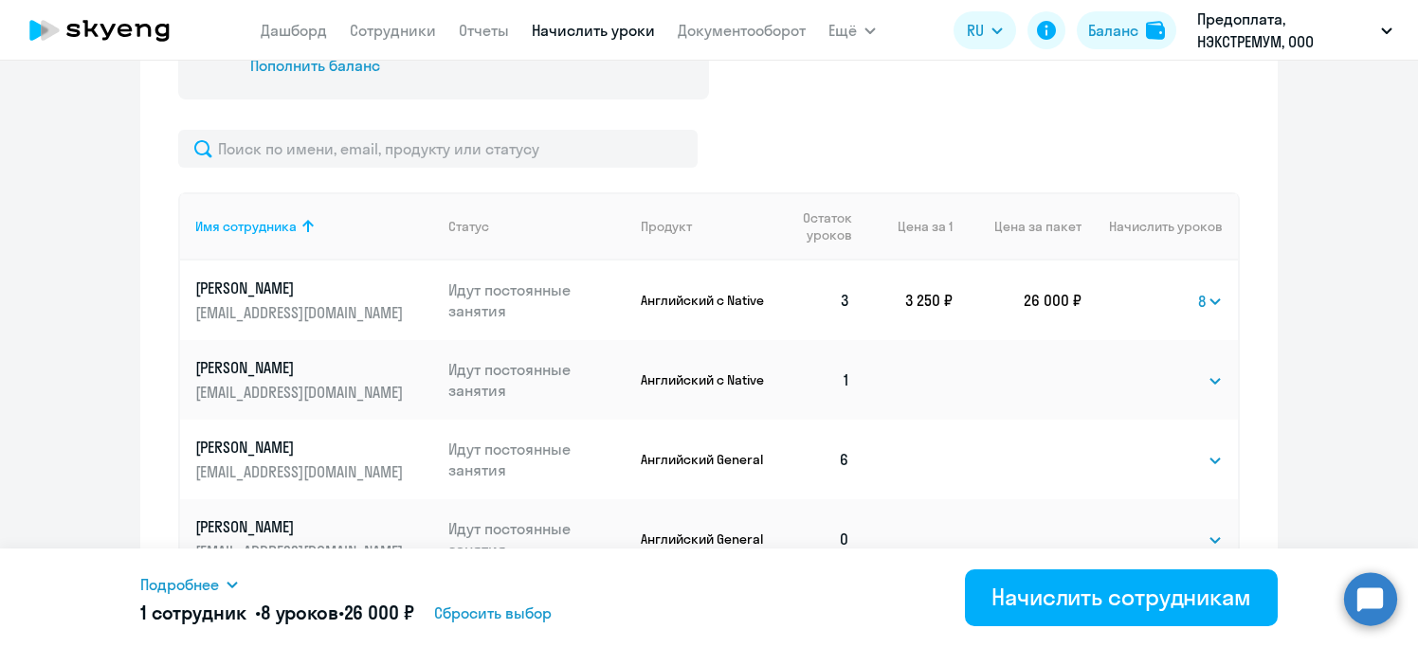
click at [1034, 226] on th "Цена за пакет" at bounding box center [1016, 226] width 129 height 68
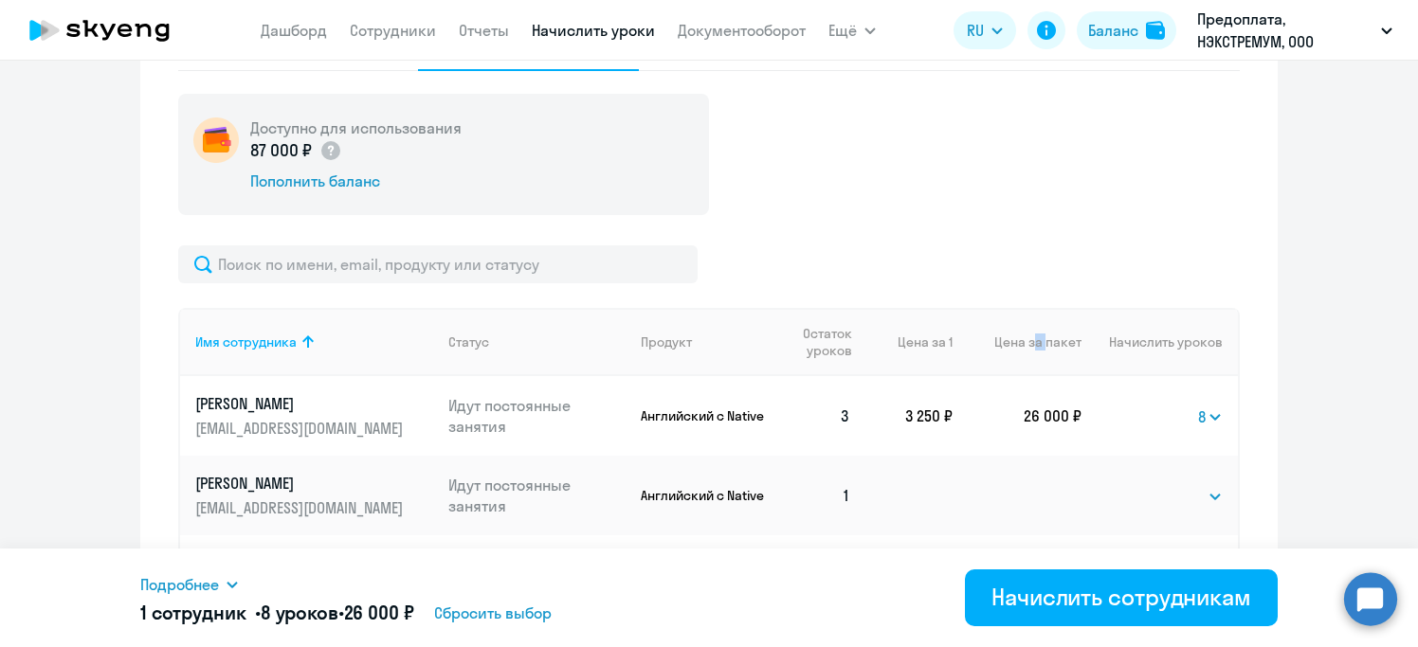
scroll to position [345, 0]
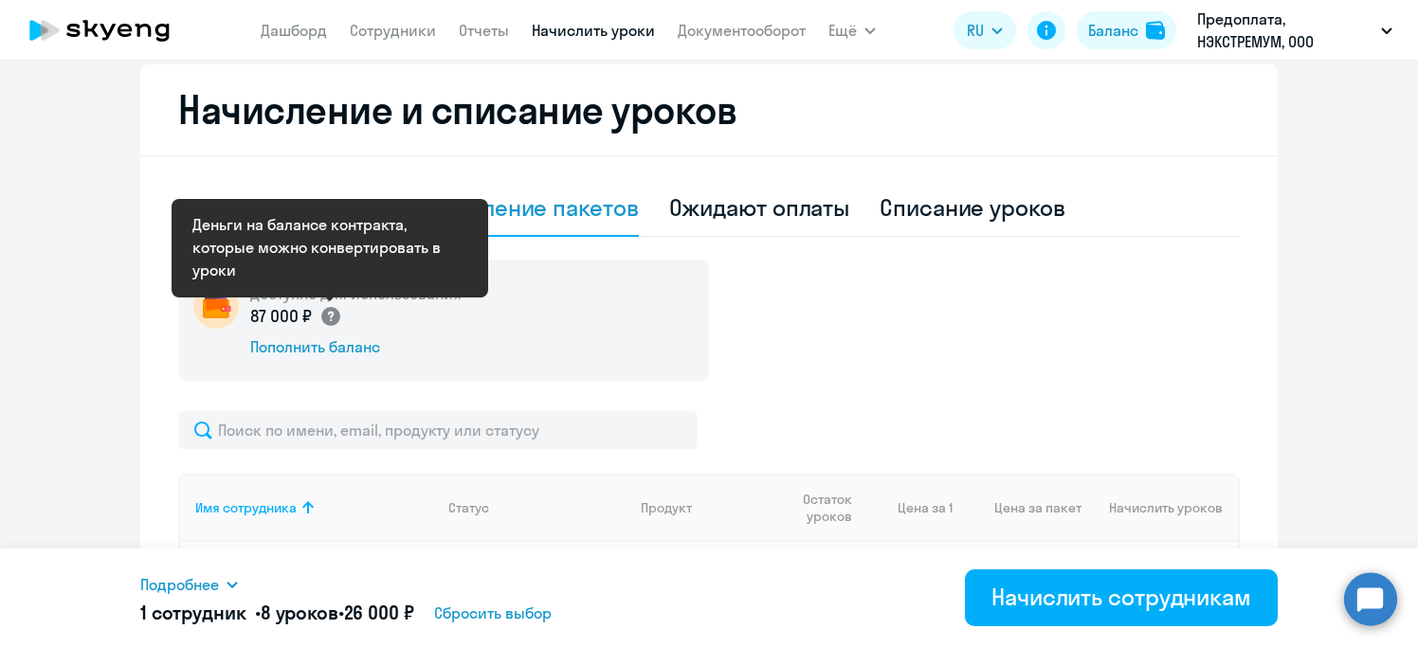
click at [333, 317] on circle at bounding box center [330, 316] width 19 height 19
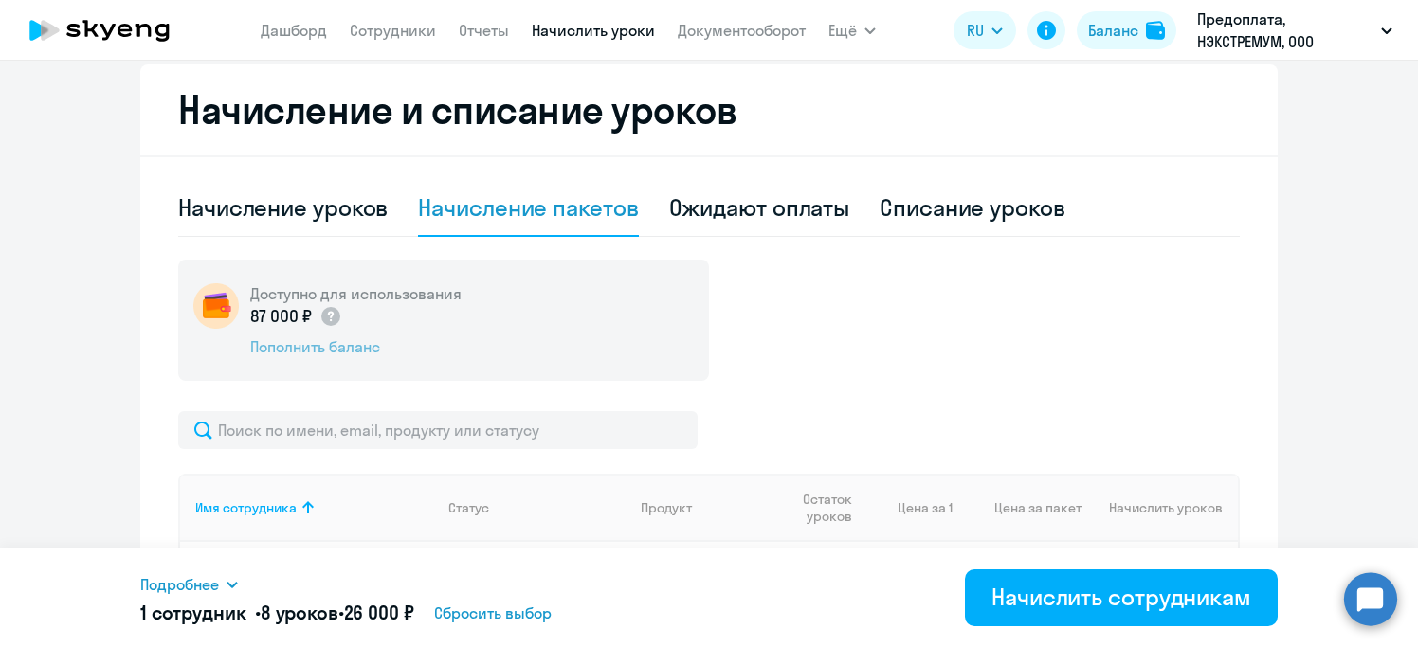
click at [326, 345] on div "Пополнить баланс" at bounding box center [355, 346] width 211 height 21
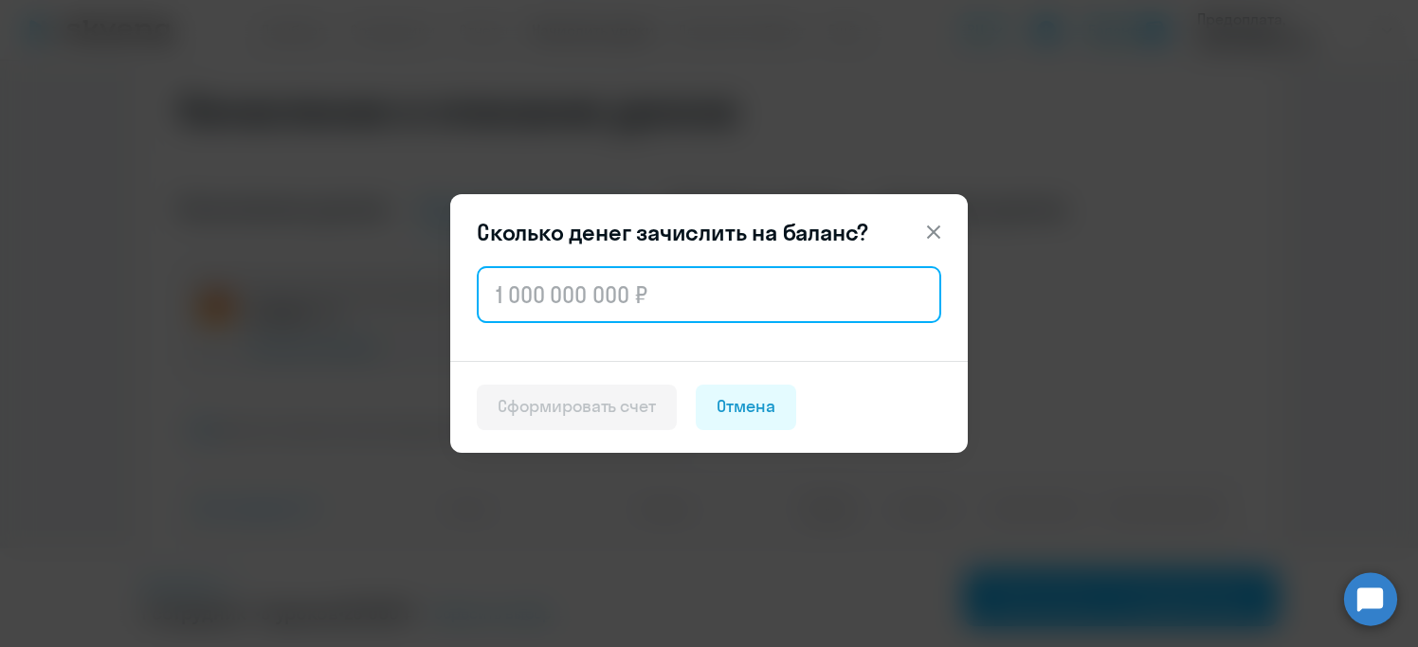
click at [581, 284] on input "text" at bounding box center [709, 294] width 464 height 57
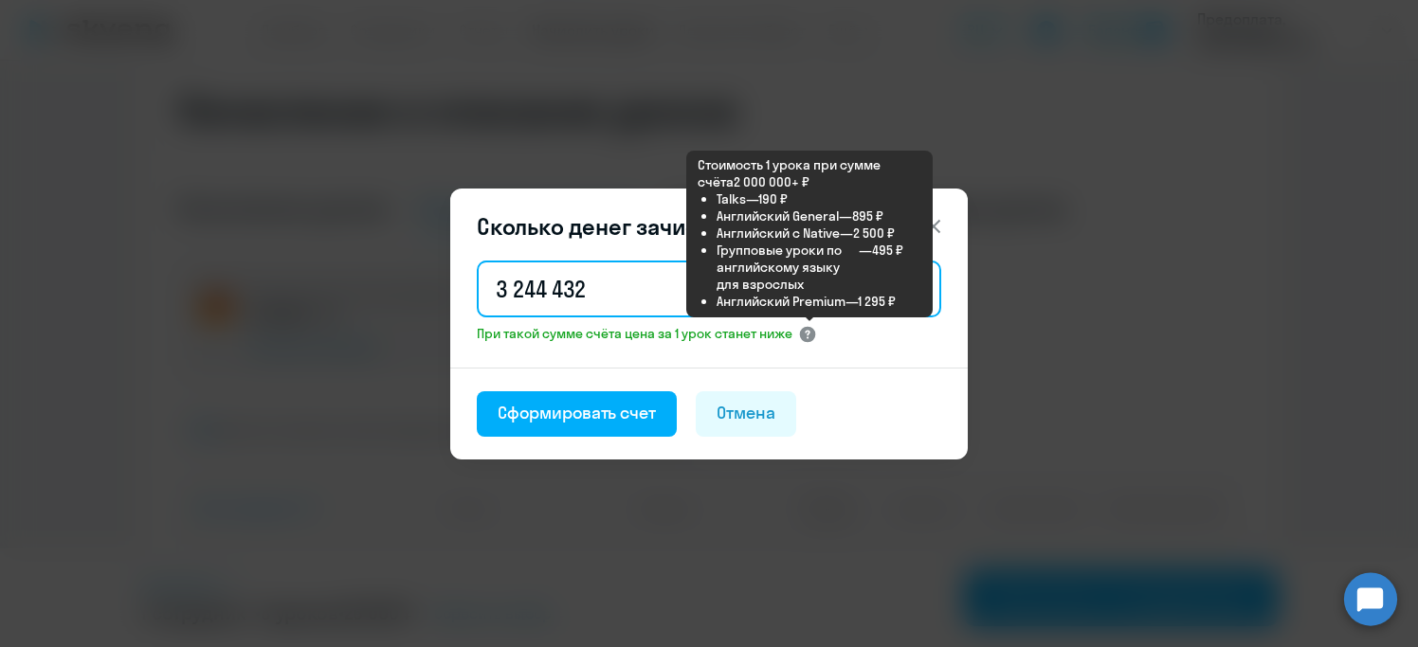
type input "3 244 432"
click at [811, 334] on circle at bounding box center [808, 334] width 16 height 16
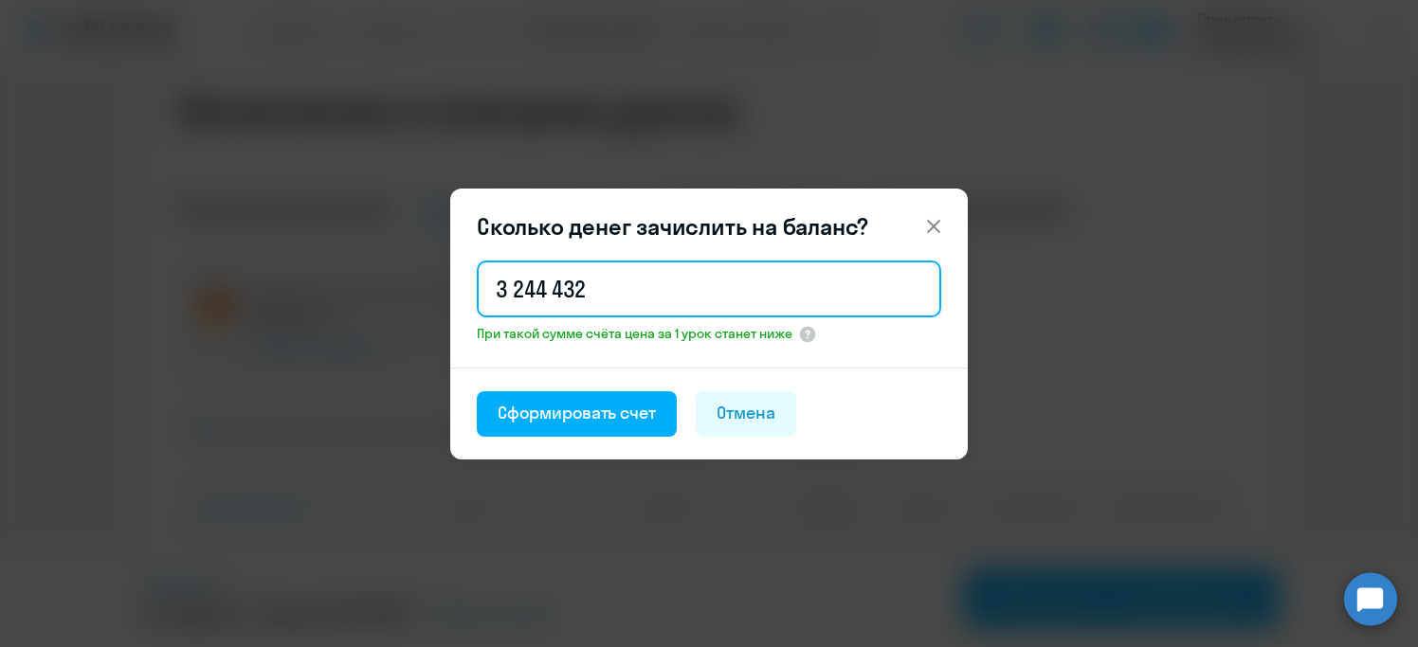
click at [598, 294] on input "3 244 432" at bounding box center [709, 289] width 464 height 57
drag, startPoint x: 598, startPoint y: 294, endPoint x: 446, endPoint y: 293, distance: 151.6
click at [446, 293] on div "Сколько денег зачислить на баланс? 3 244 432 При такой сумме счёта цена за 1 ур…" at bounding box center [708, 324] width 917 height 531
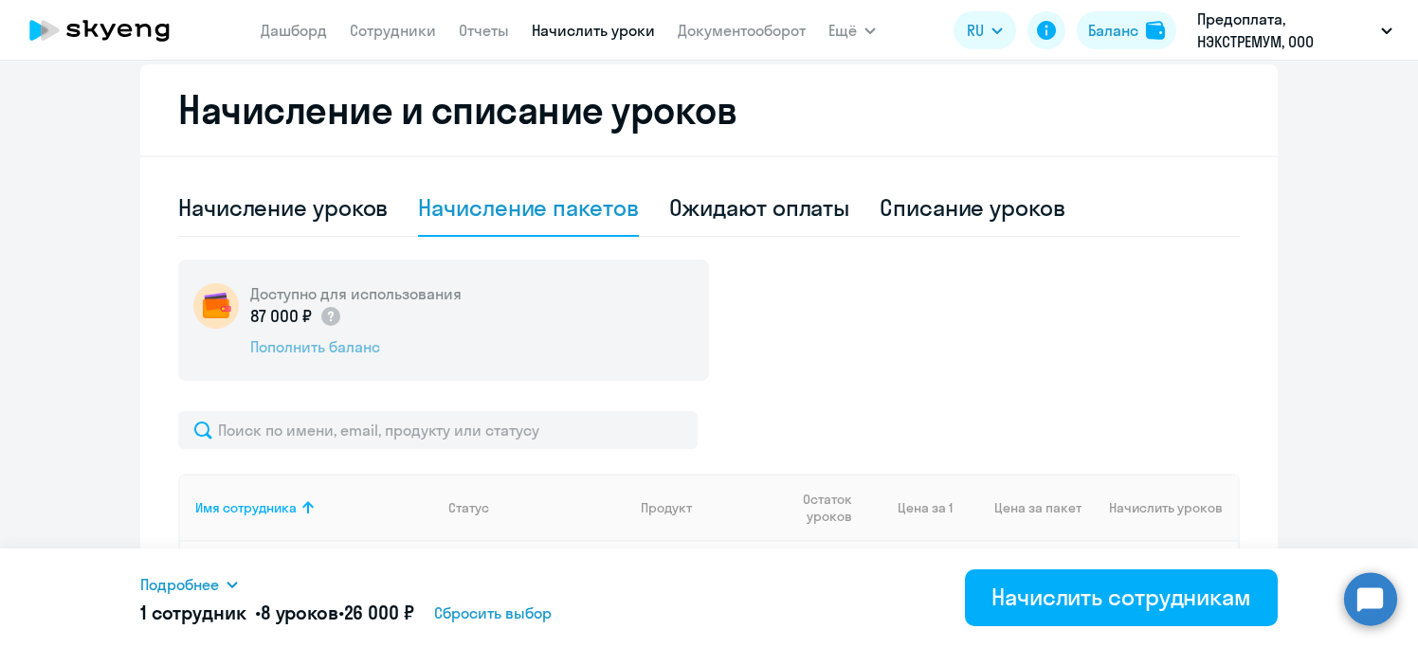
click at [347, 353] on div "Пополнить баланс" at bounding box center [355, 346] width 211 height 21
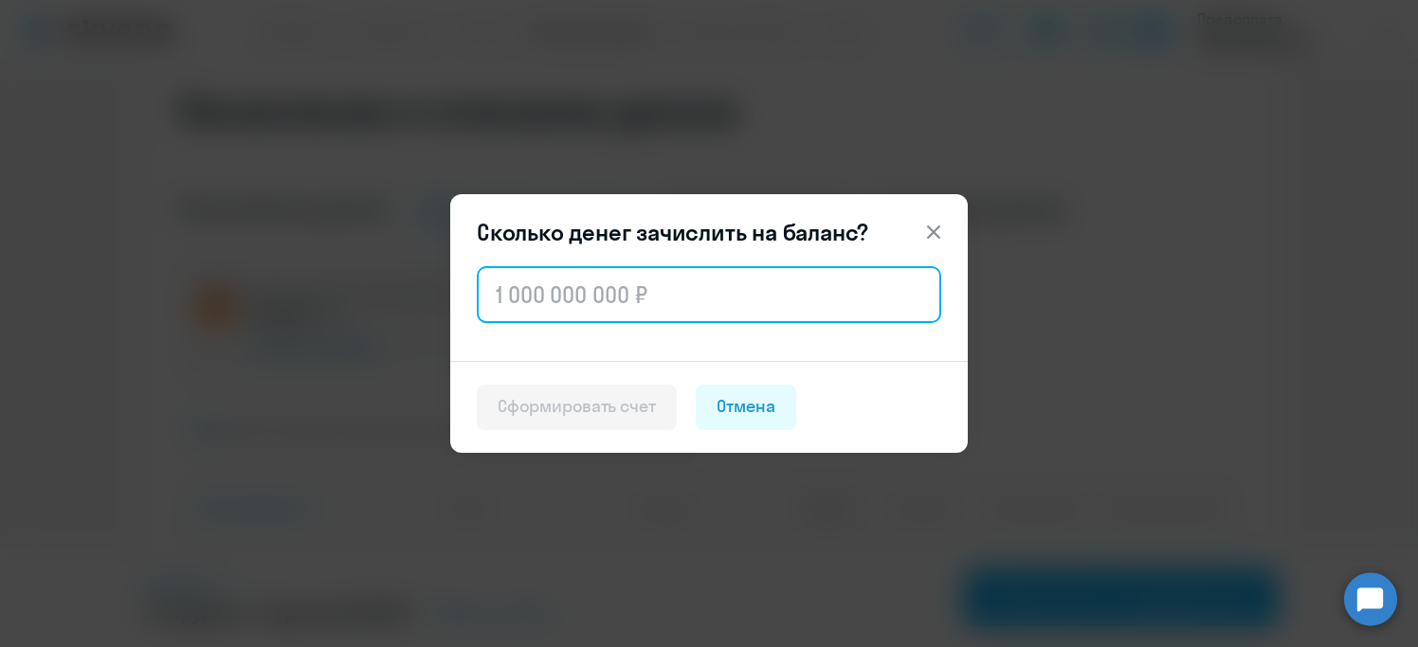
click at [685, 296] on input "text" at bounding box center [709, 294] width 464 height 57
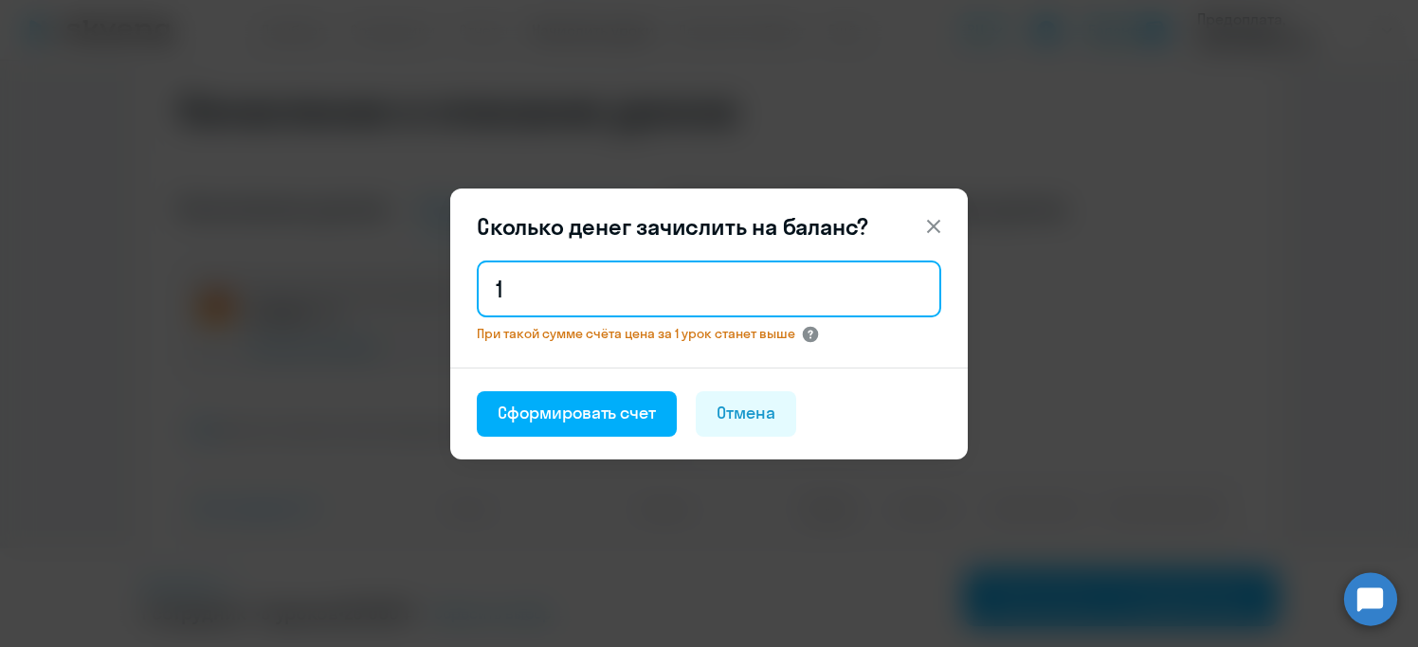
type input "1"
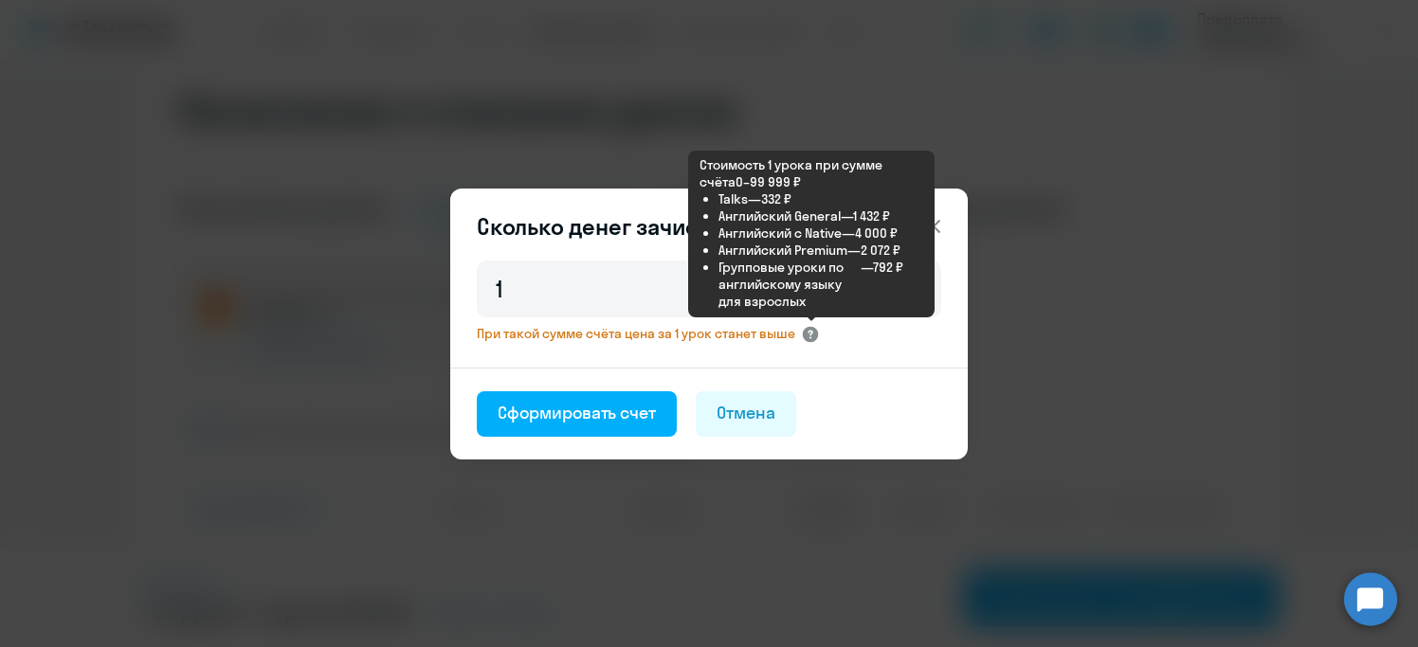
click at [812, 335] on circle at bounding box center [811, 334] width 16 height 16
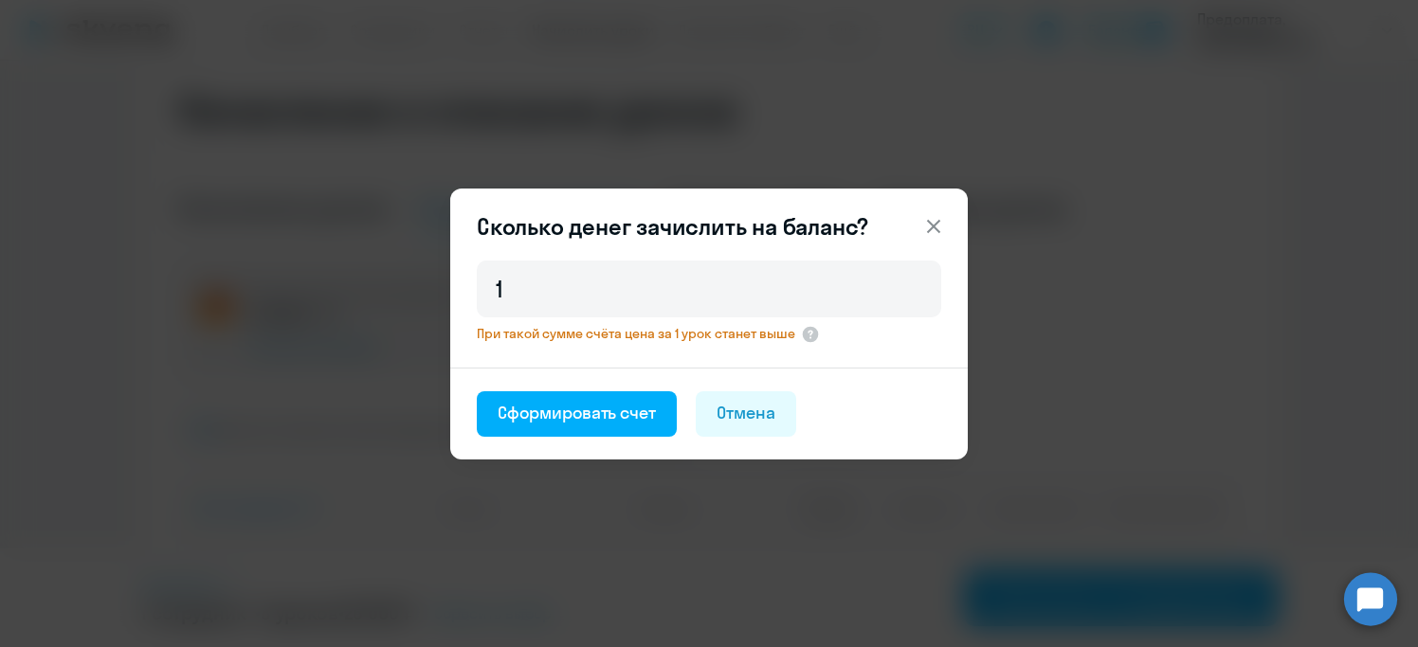
click at [938, 223] on icon at bounding box center [933, 226] width 23 height 23
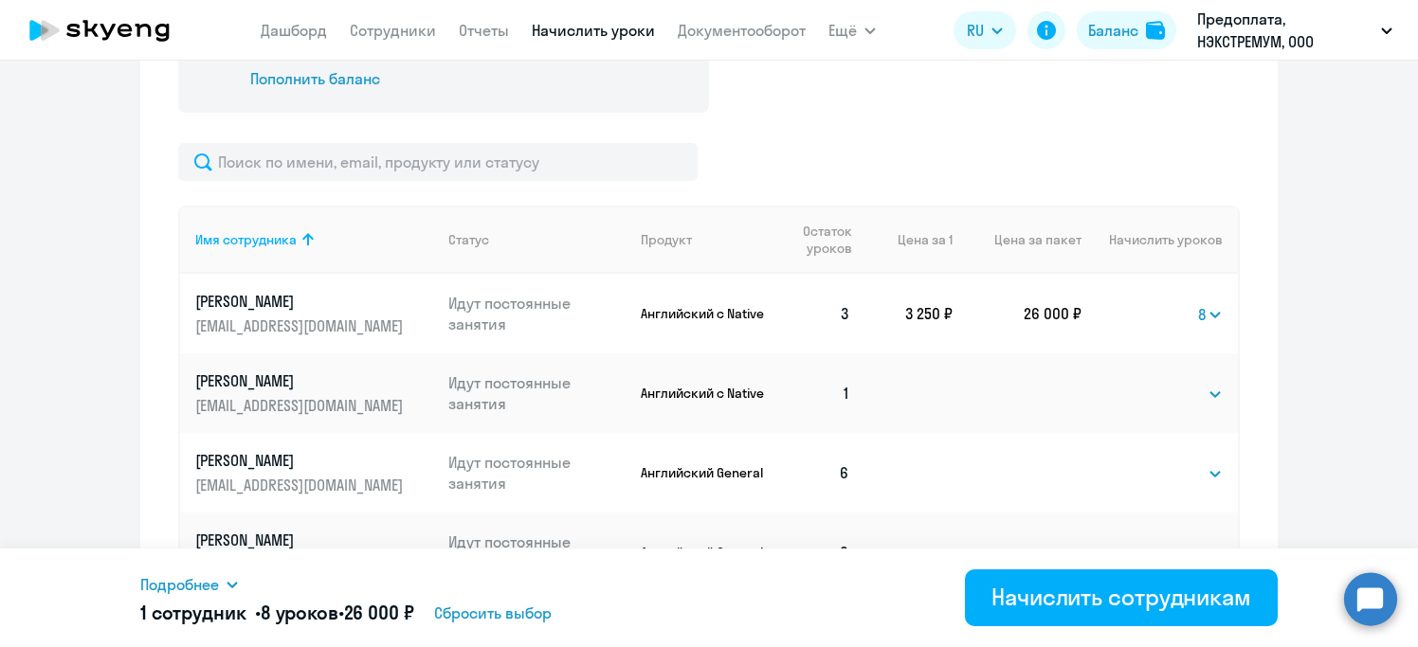
scroll to position [626, 0]
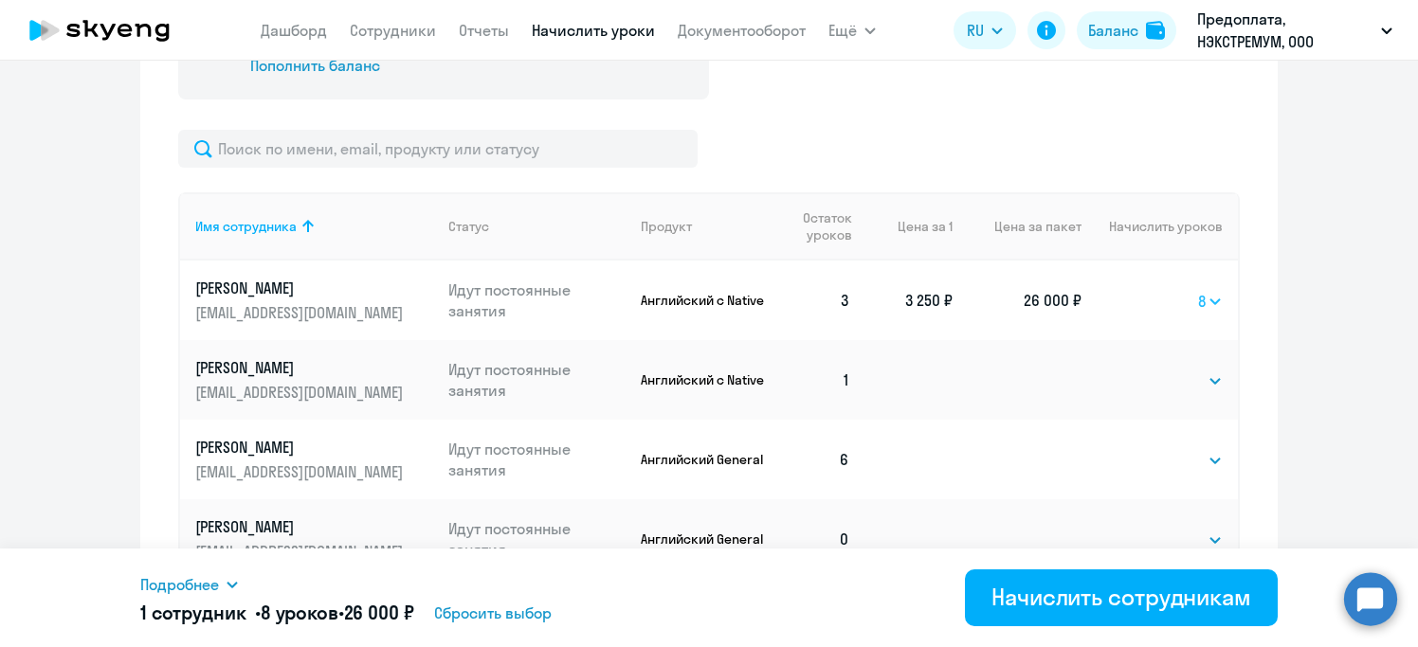
click at [1213, 302] on select "Выбрать 4 8 16 32 64 96 128" at bounding box center [1210, 301] width 25 height 23
click at [1042, 216] on th "Цена за пакет" at bounding box center [1016, 226] width 129 height 68
click at [1038, 229] on th "Цена за пакет" at bounding box center [1016, 226] width 129 height 68
click at [904, 218] on th "Цена за 1" at bounding box center [908, 226] width 87 height 68
click at [1214, 304] on select "Выбрать 4 8 16 32 64 96 128" at bounding box center [1210, 301] width 25 height 23
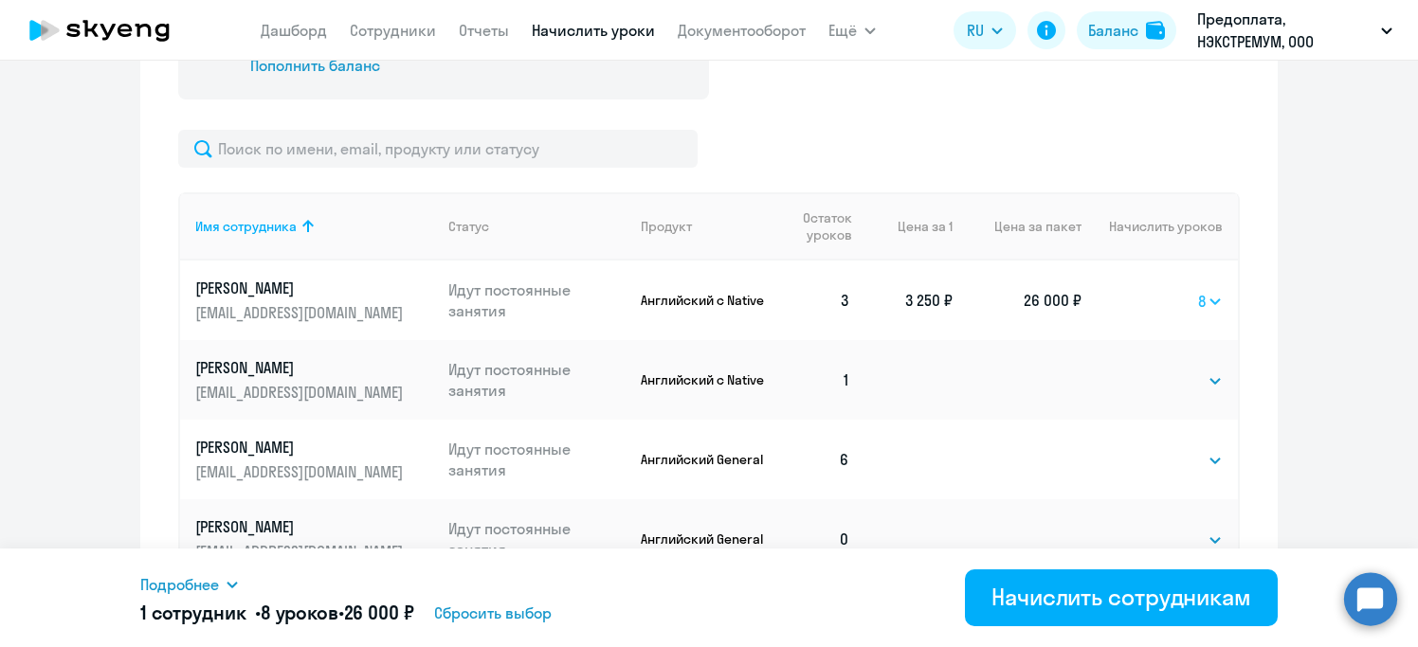
select select
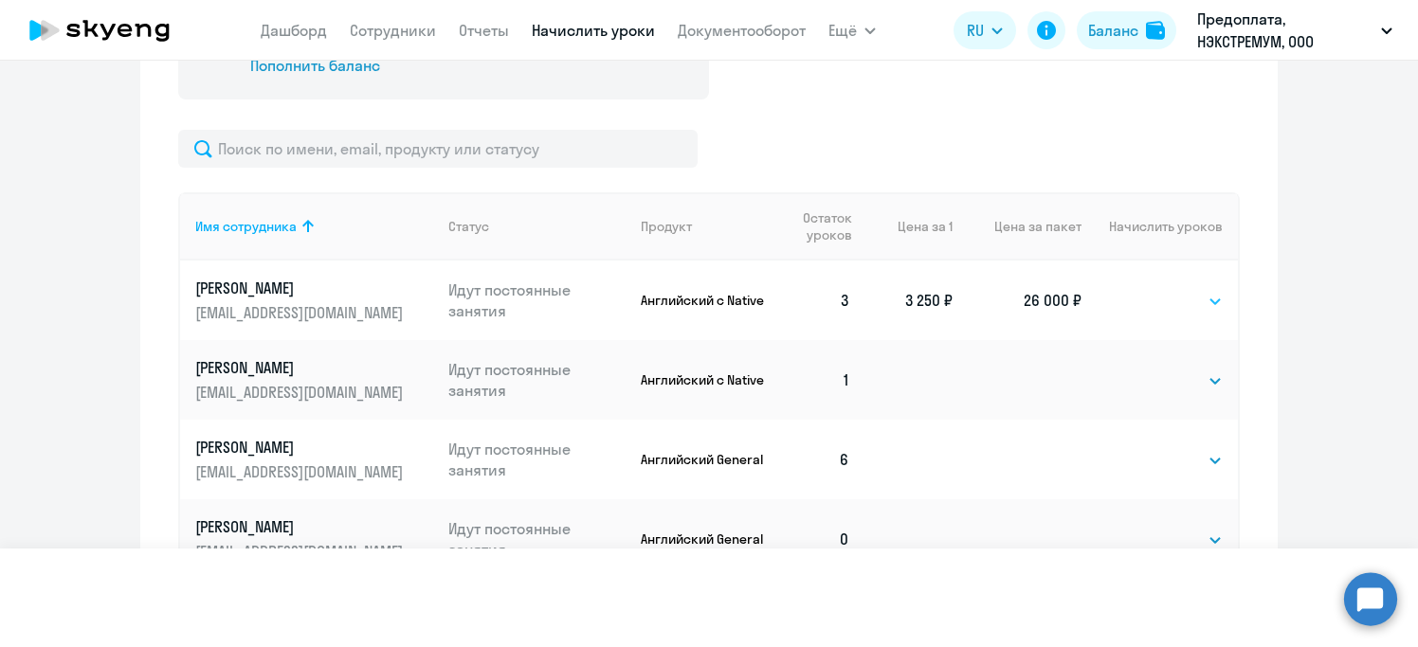
click at [1198, 290] on select "Выбрать 4 8 16 32 64 96 128" at bounding box center [1210, 301] width 25 height 23
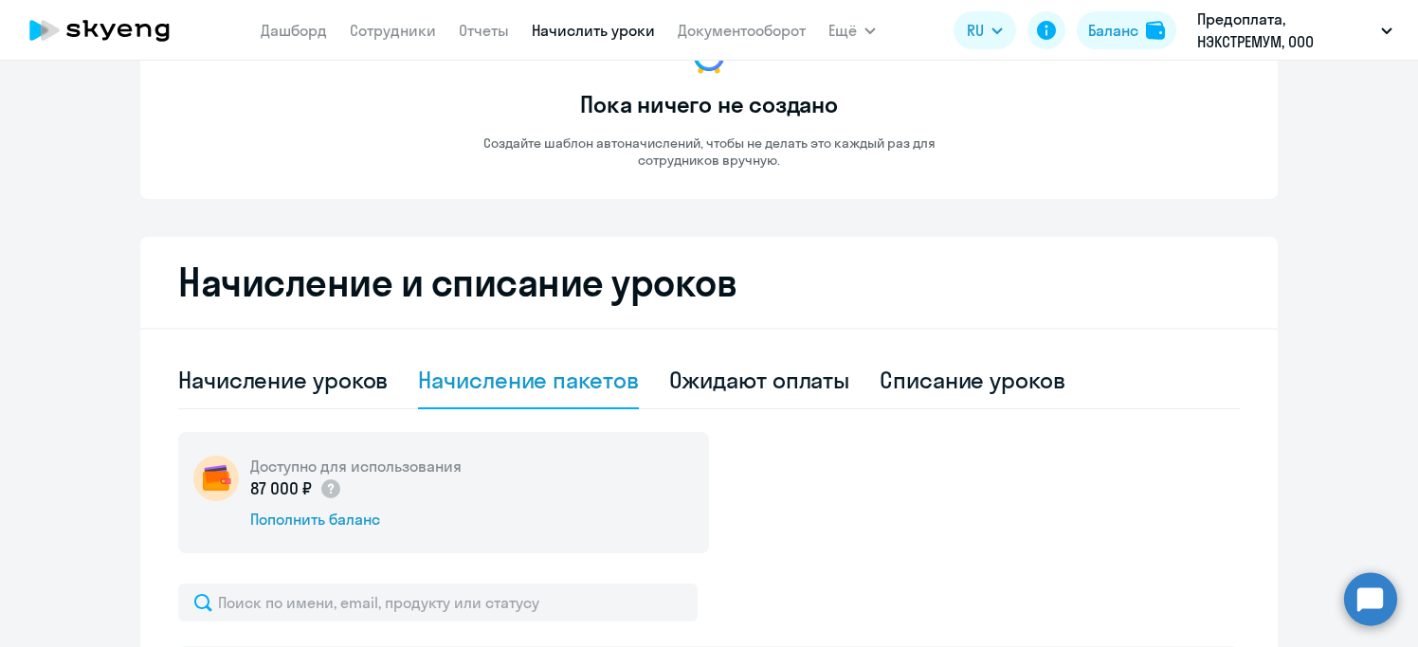
scroll to position [0, 0]
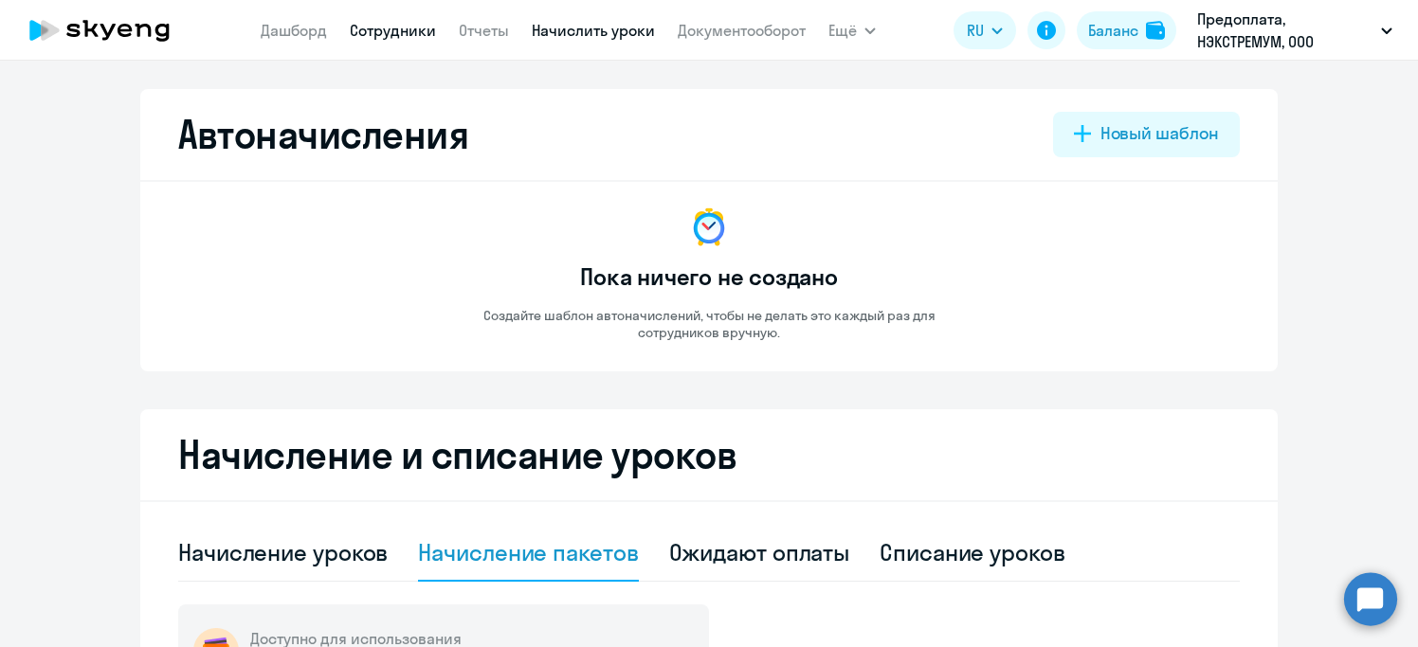
click at [398, 37] on link "Сотрудники" at bounding box center [393, 30] width 86 height 19
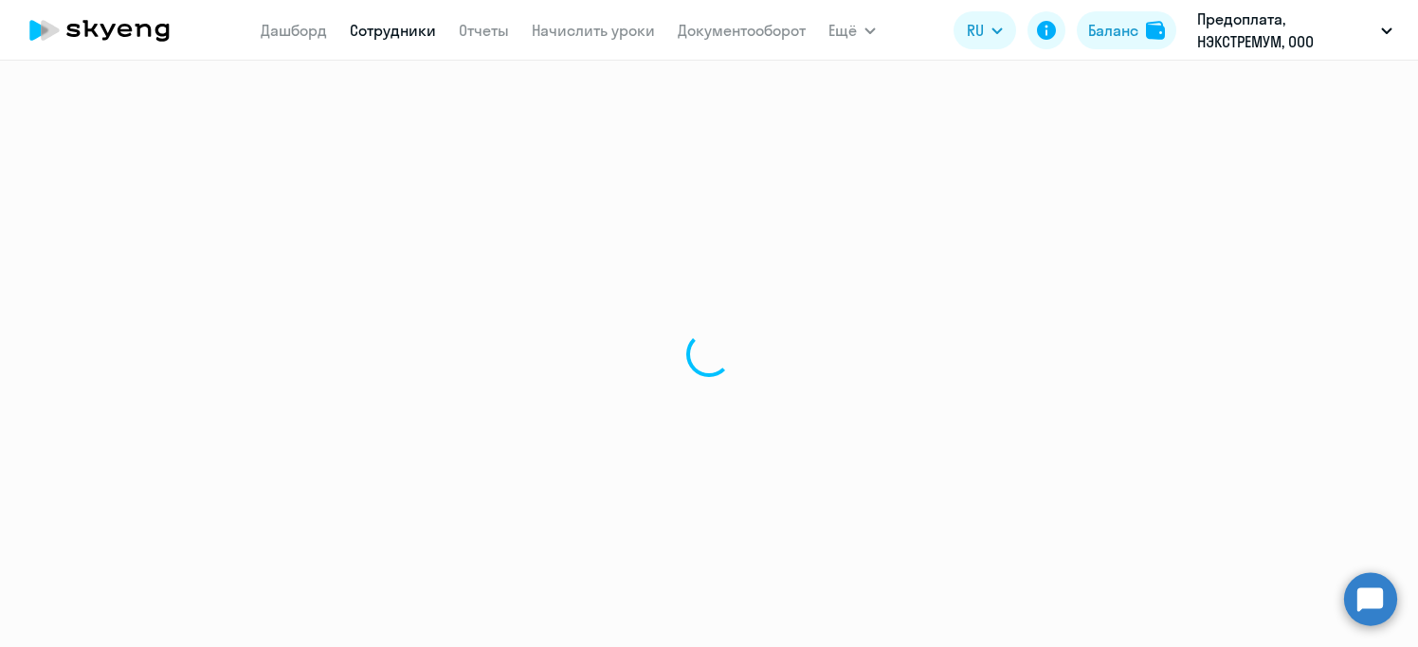
select select "30"
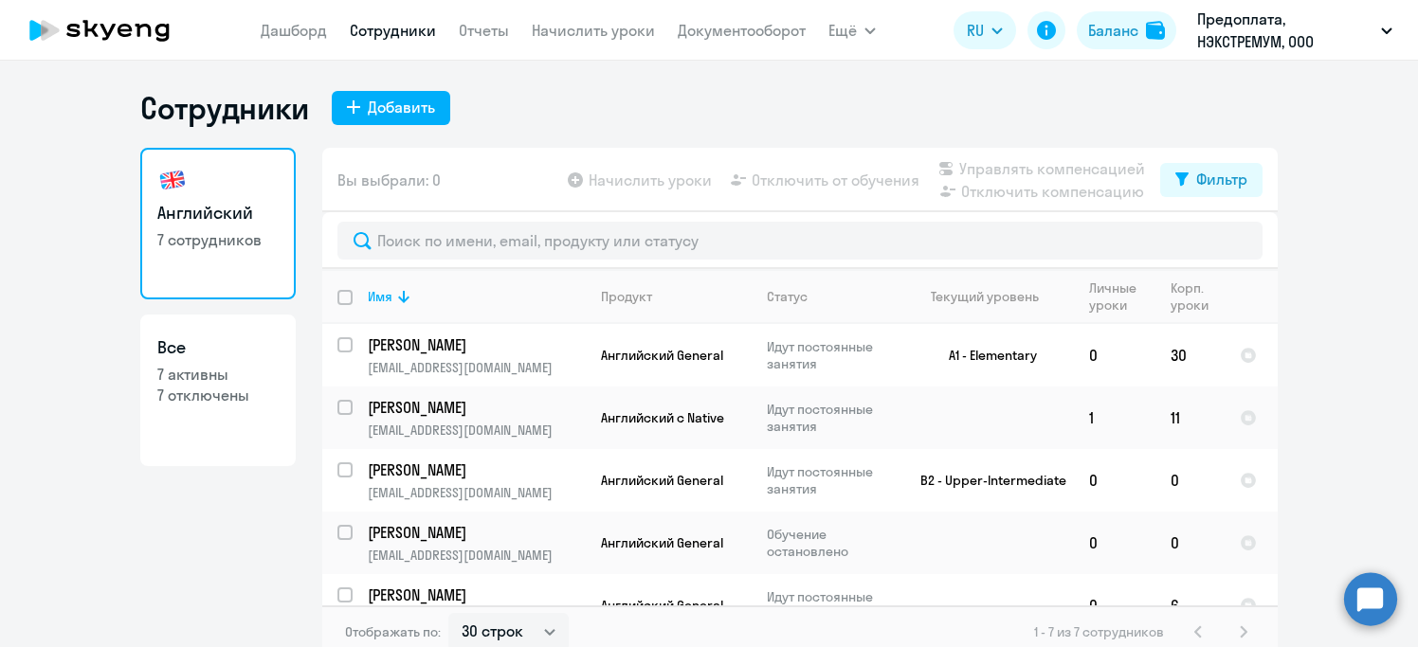
click at [582, 178] on app-table-action-button "Начислить уроки" at bounding box center [638, 180] width 148 height 23
click at [788, 181] on app-table-action-button "Отключить от обучения" at bounding box center [823, 180] width 192 height 23
click at [605, 28] on link "Начислить уроки" at bounding box center [593, 30] width 123 height 19
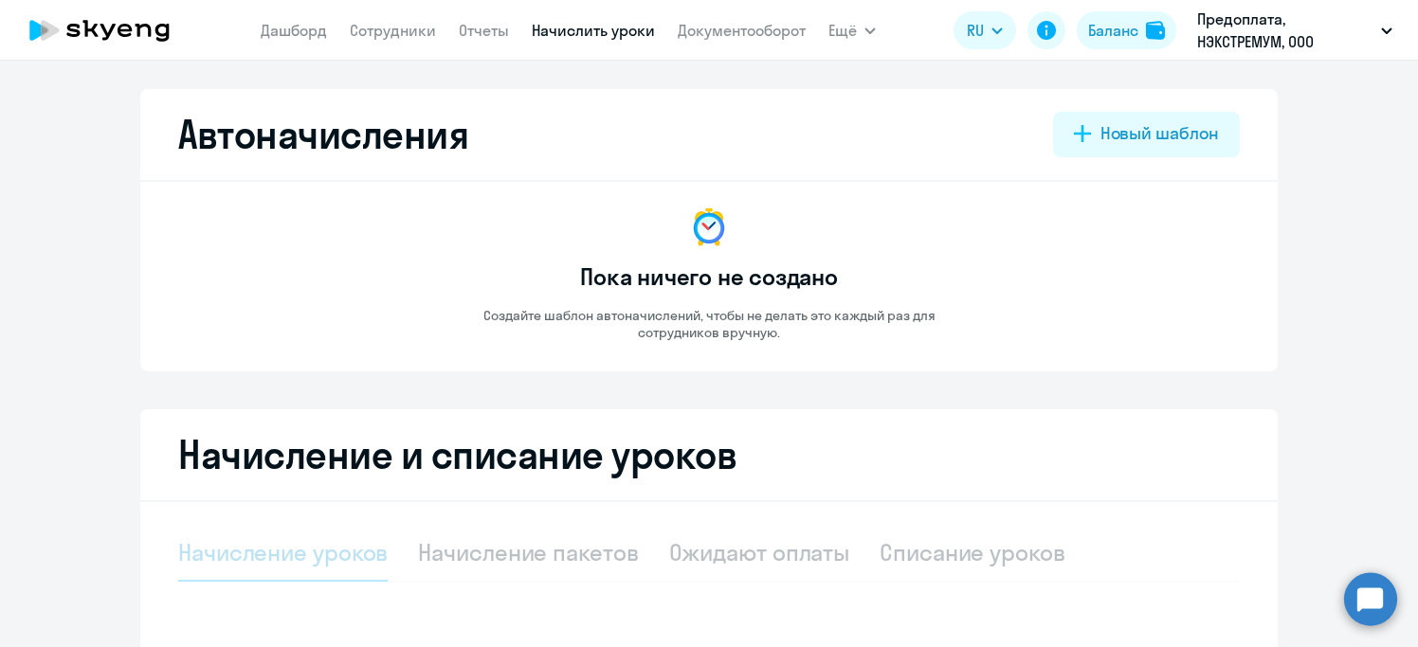
select select "10"
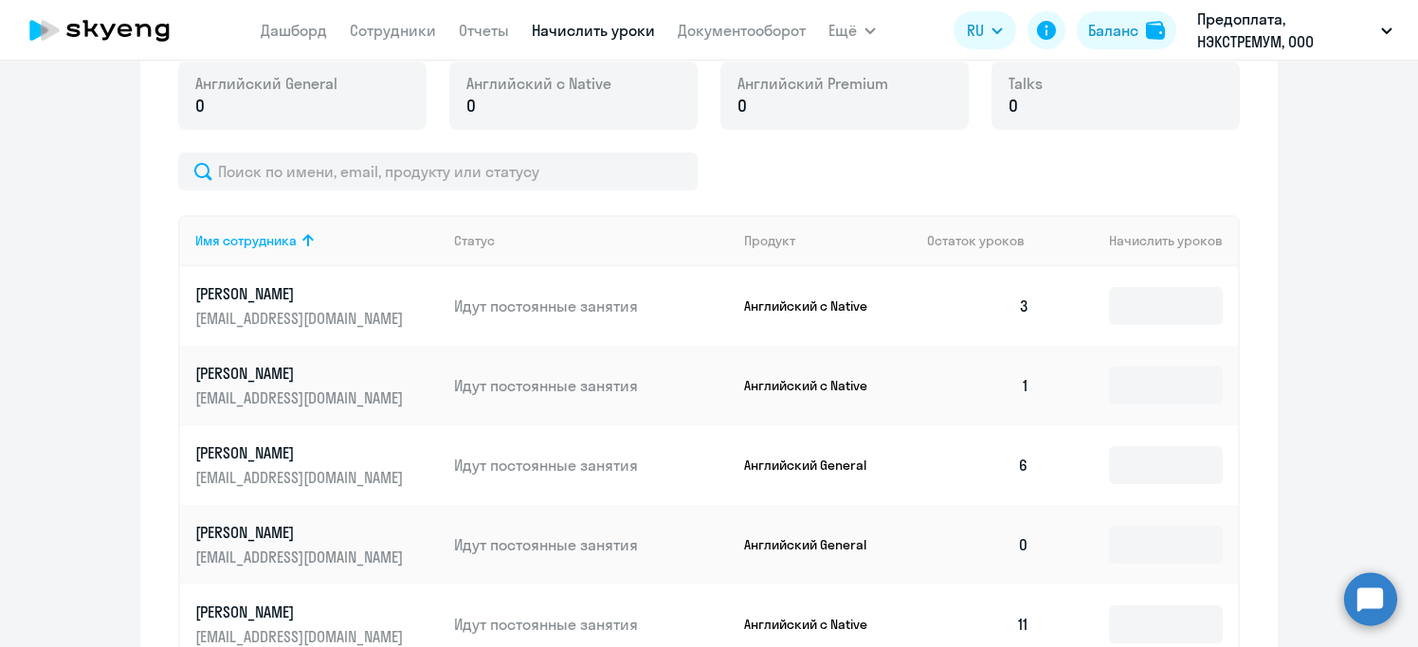
scroll to position [532, 0]
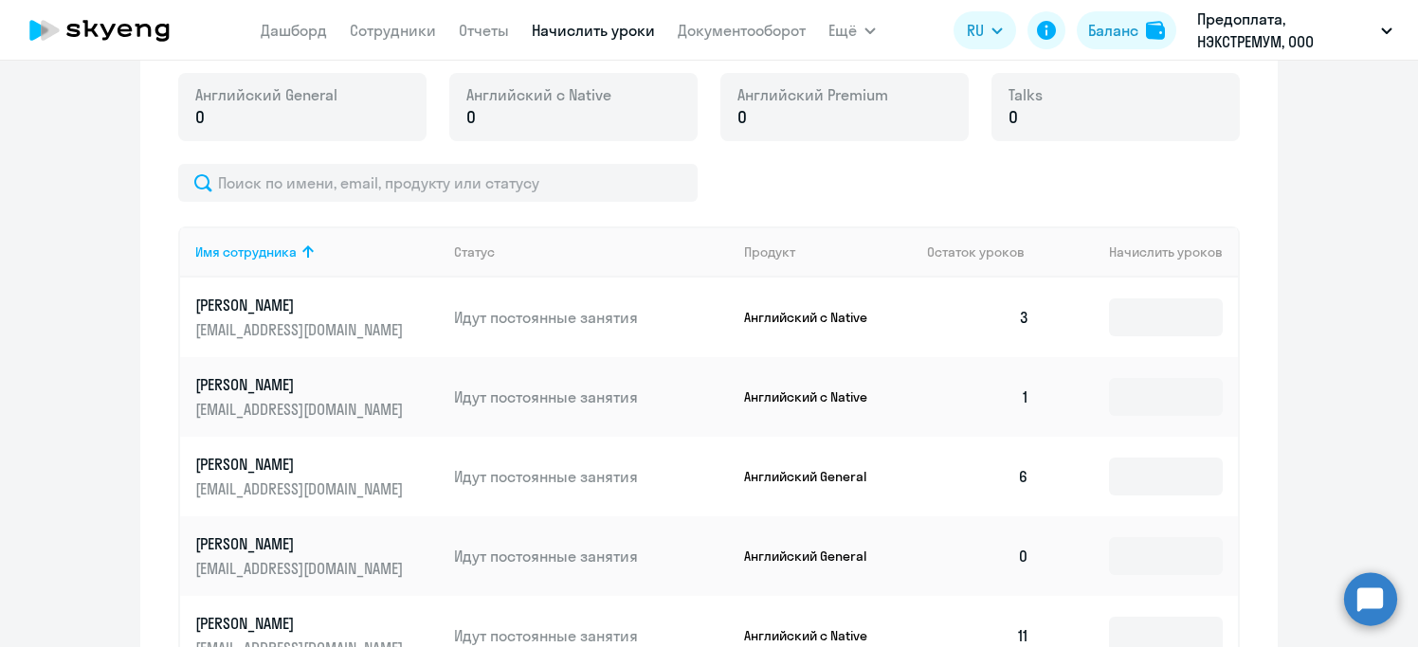
click at [1026, 316] on td "3" at bounding box center [978, 318] width 133 height 80
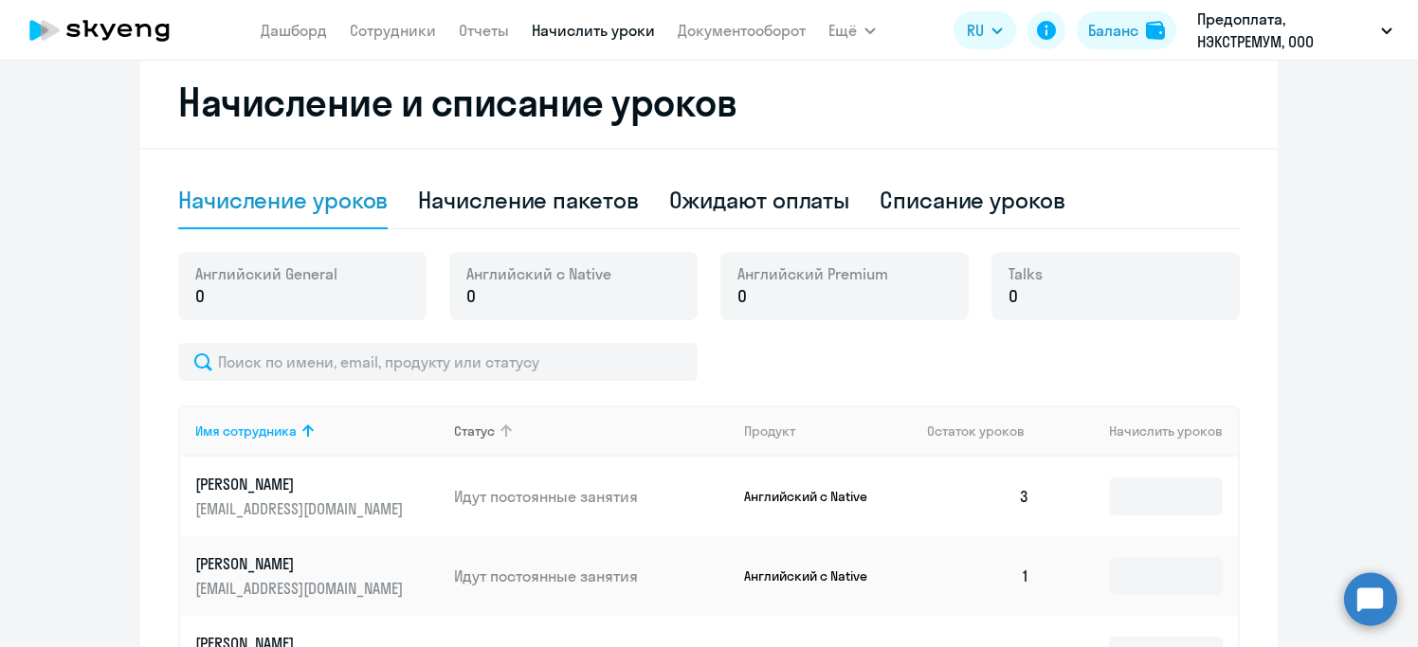
scroll to position [315, 0]
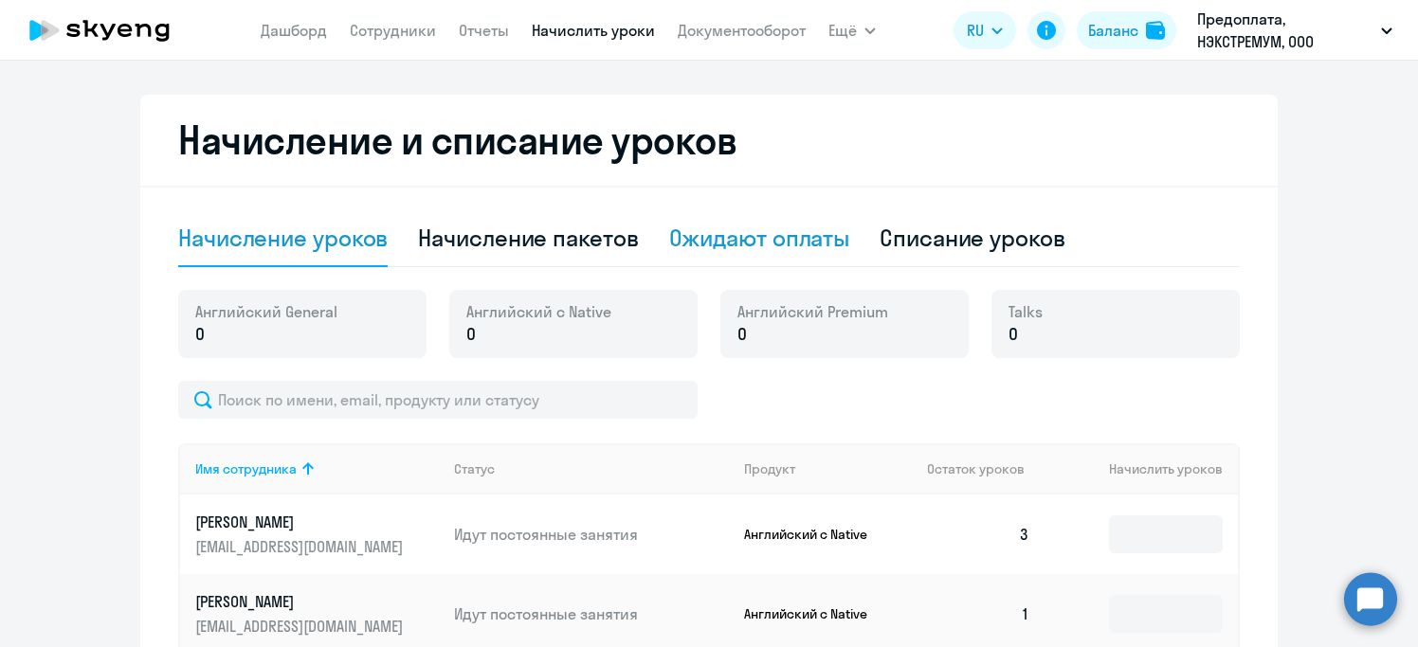
click at [774, 246] on div "Ожидают оплаты" at bounding box center [759, 238] width 181 height 30
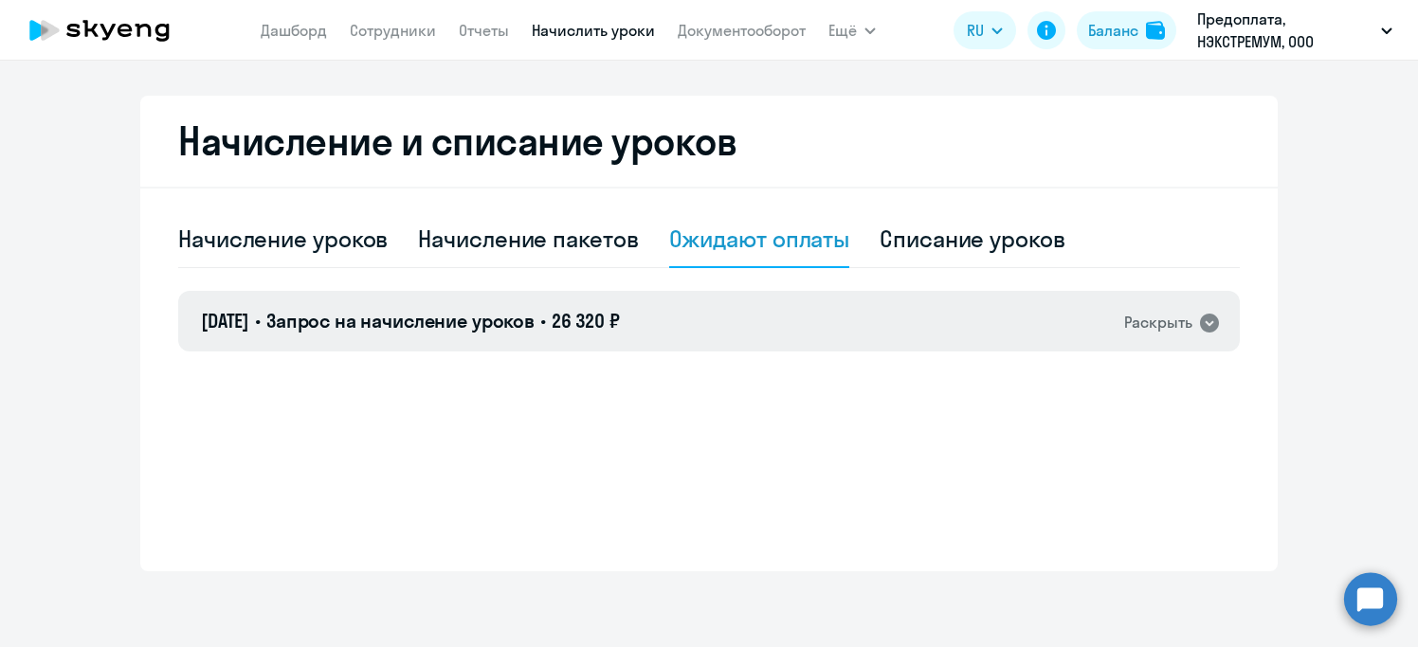
click at [1210, 323] on icon at bounding box center [1209, 323] width 23 height 23
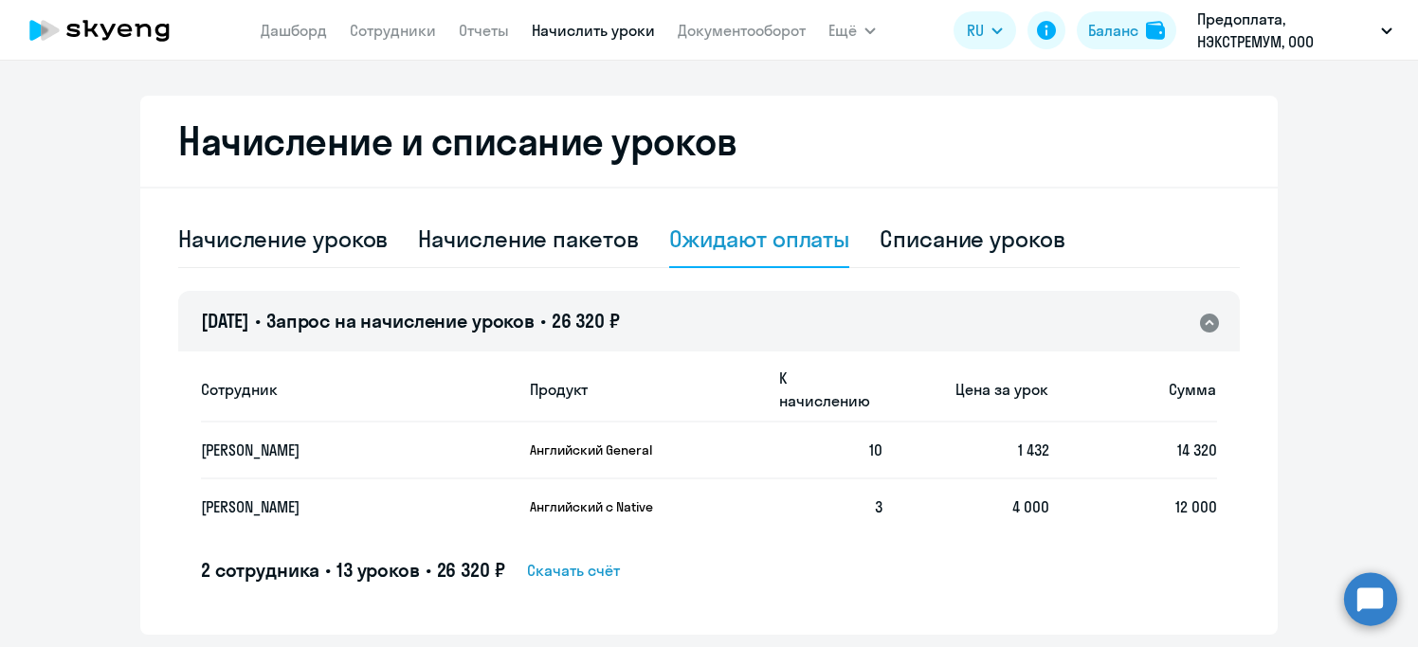
scroll to position [315, 0]
click at [1006, 244] on div "Списание уроков" at bounding box center [972, 238] width 186 height 30
select select "10"
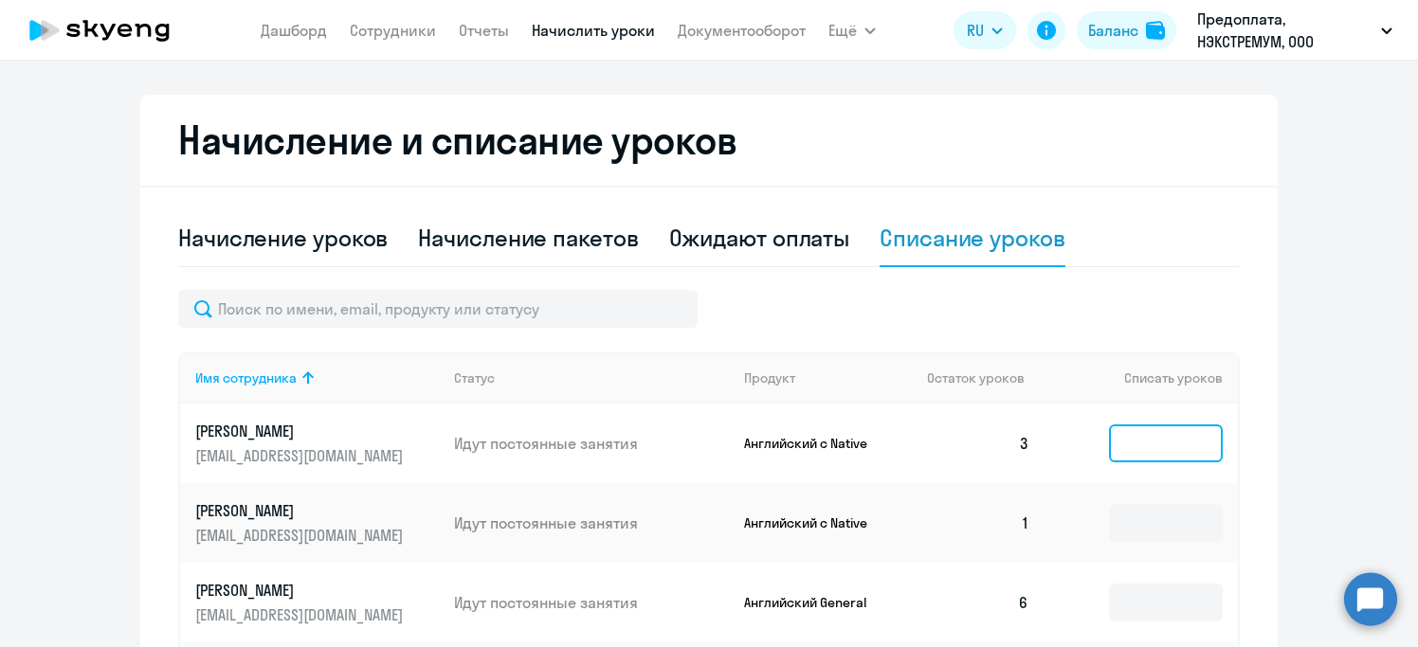
click at [1180, 443] on input at bounding box center [1166, 444] width 114 height 38
click at [333, 240] on div "Начисление уроков" at bounding box center [282, 238] width 209 height 30
select select "10"
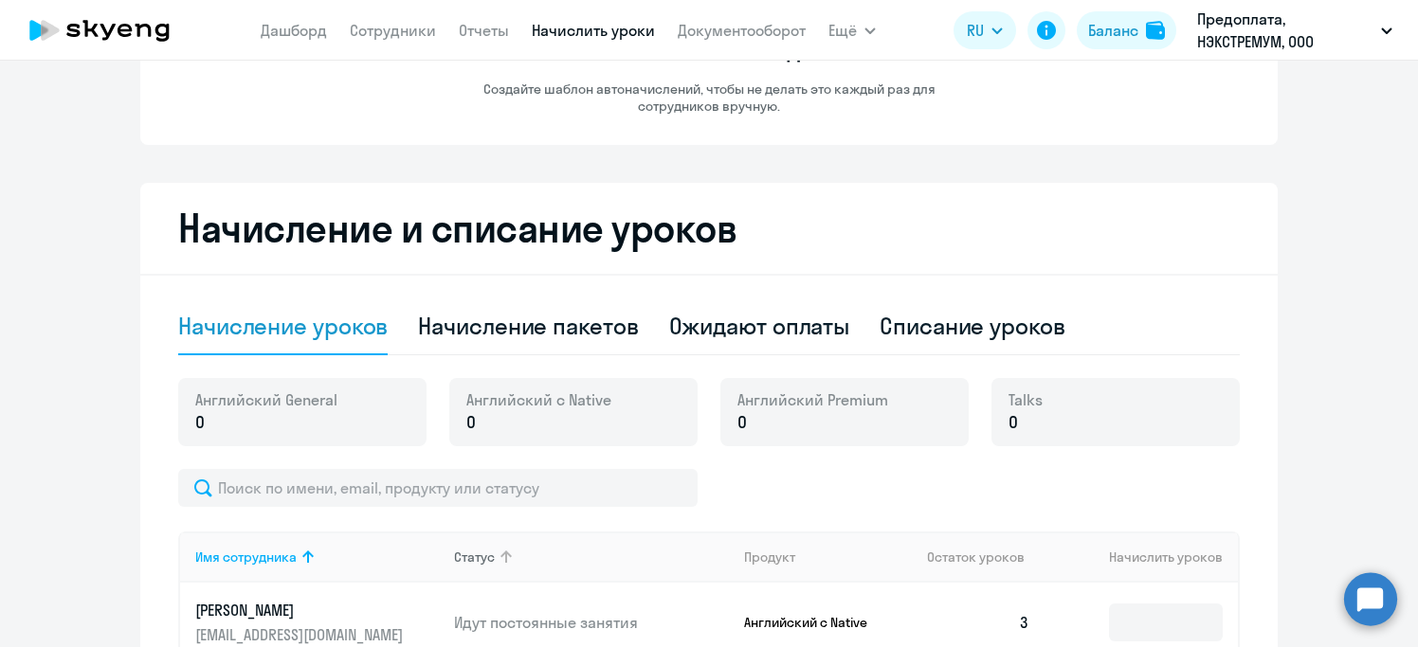
scroll to position [94, 0]
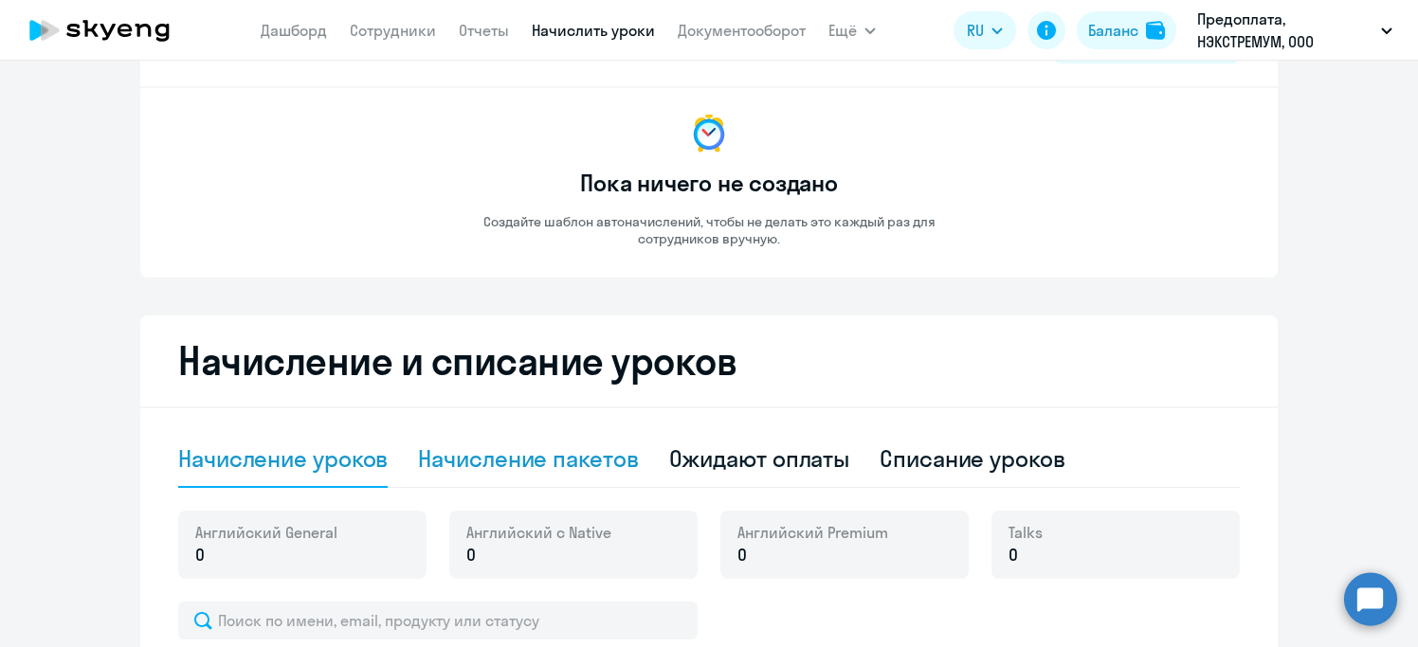
click at [523, 458] on div "Начисление пакетов" at bounding box center [528, 459] width 220 height 30
select select "10"
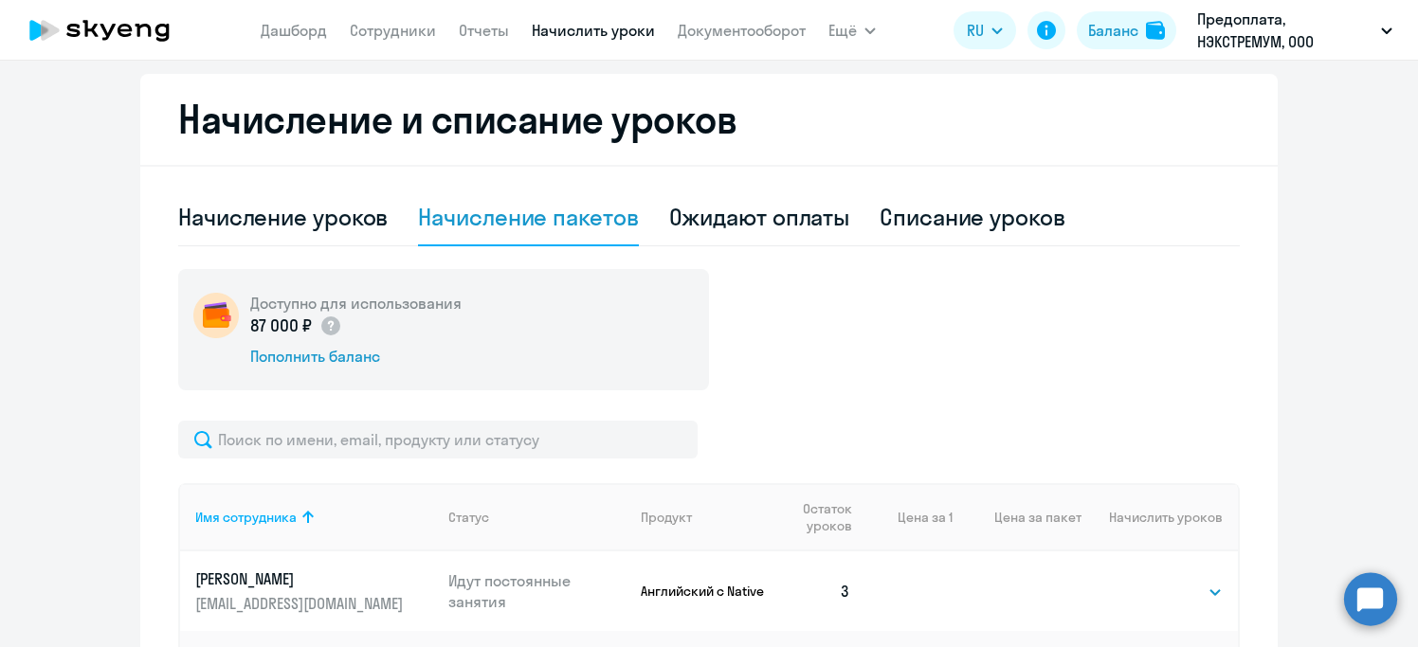
scroll to position [548, 0]
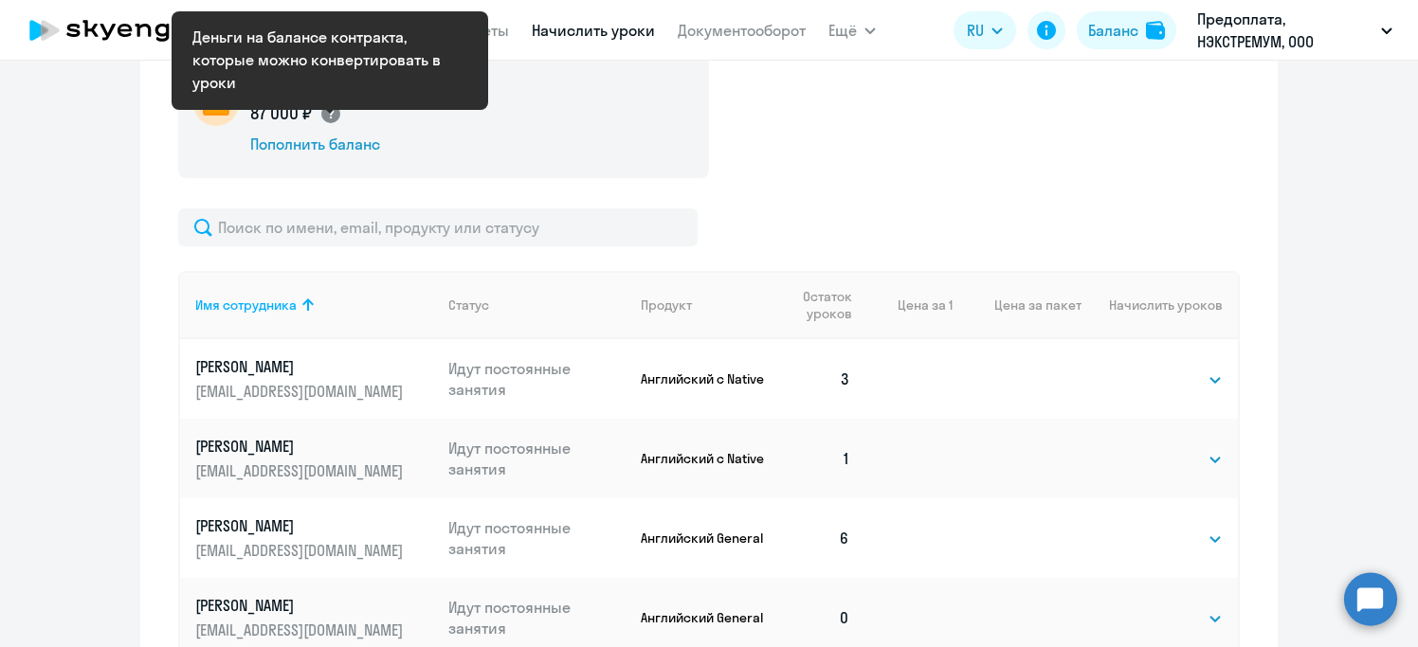
click at [328, 114] on circle at bounding box center [330, 113] width 19 height 19
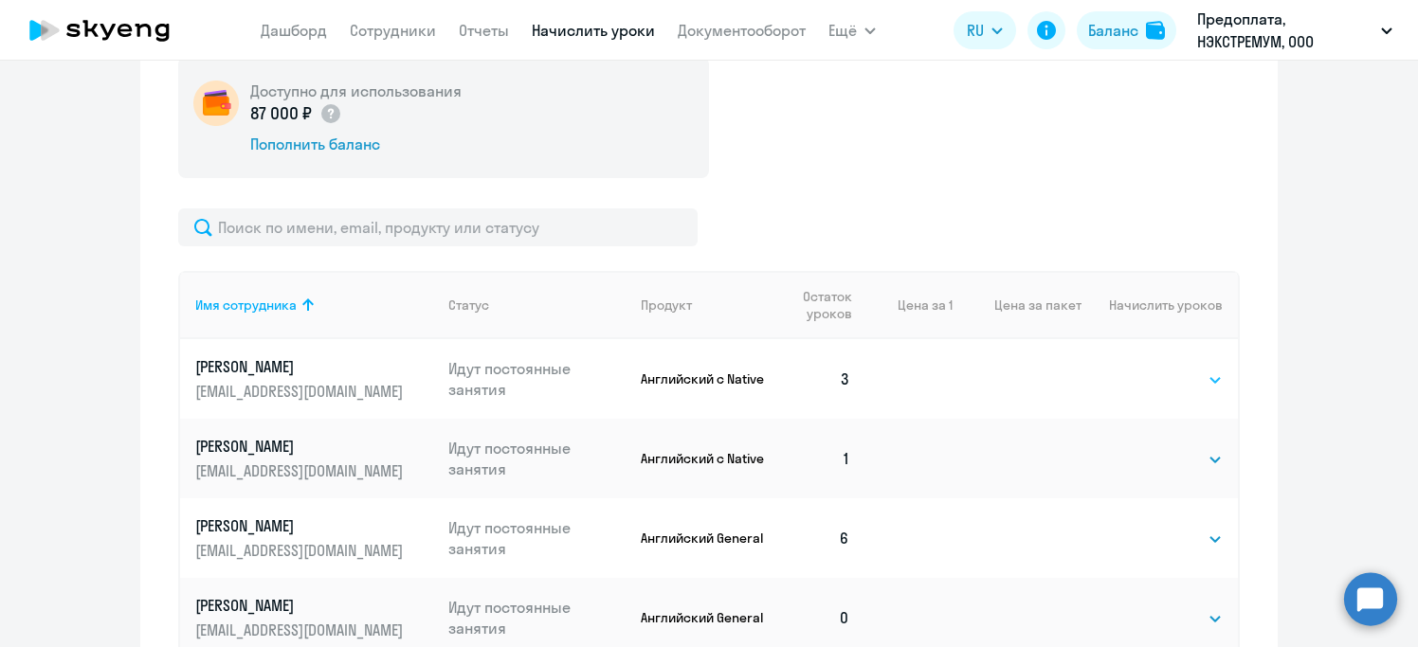
click at [1181, 389] on select "Выбрать 4 8 16 32 64 96 128" at bounding box center [1184, 380] width 78 height 23
click at [1145, 369] on select "Выбрать 4 8 16 32 64 96 128" at bounding box center [1184, 380] width 78 height 23
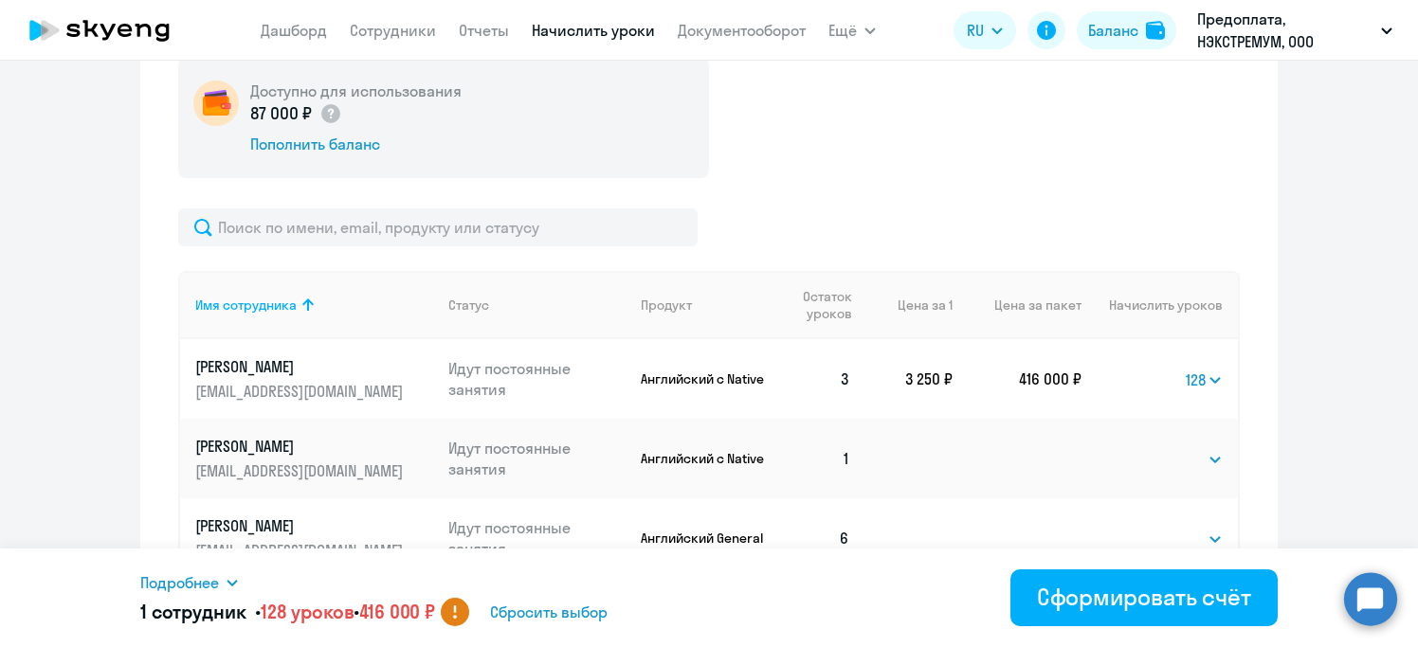
click at [469, 612] on circle at bounding box center [455, 612] width 28 height 28
click at [234, 581] on icon at bounding box center [232, 582] width 15 height 15
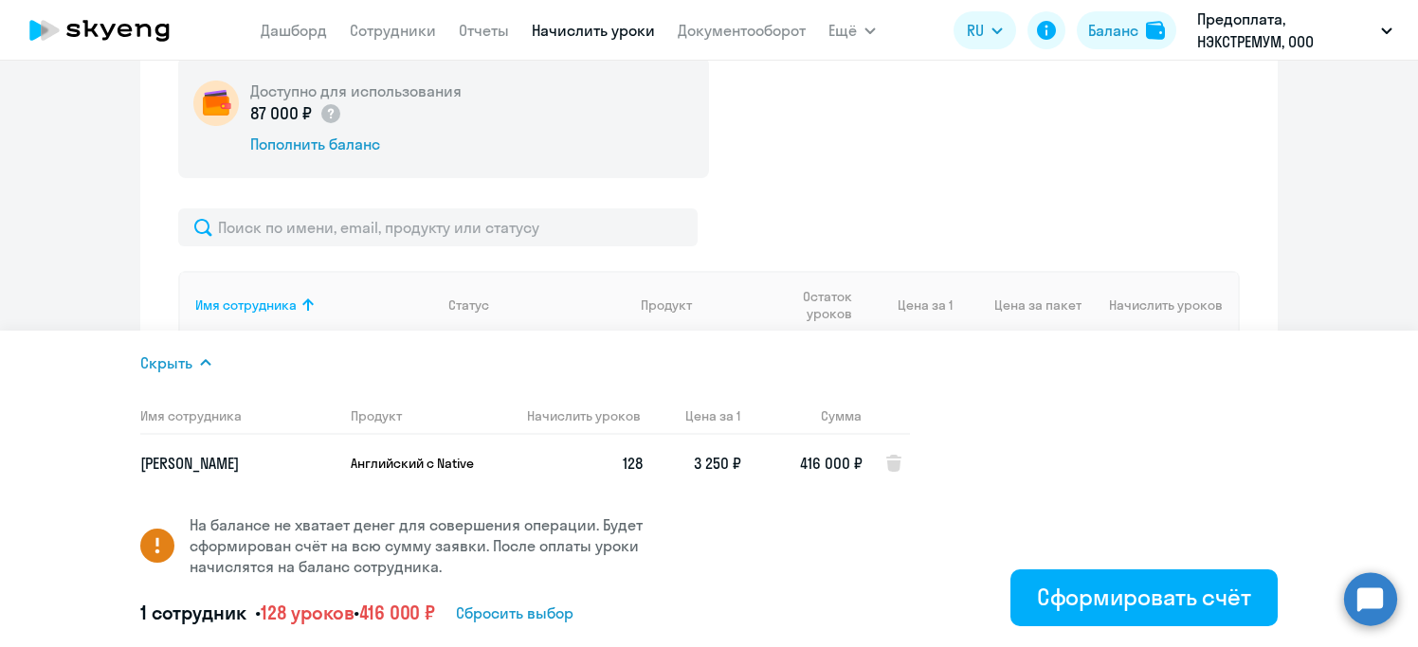
click at [1335, 230] on ng-component "Автоначисления Новый шаблон Пока ничего не создано Создайте шаблон автоначислен…" at bounding box center [709, 220] width 1418 height 1359
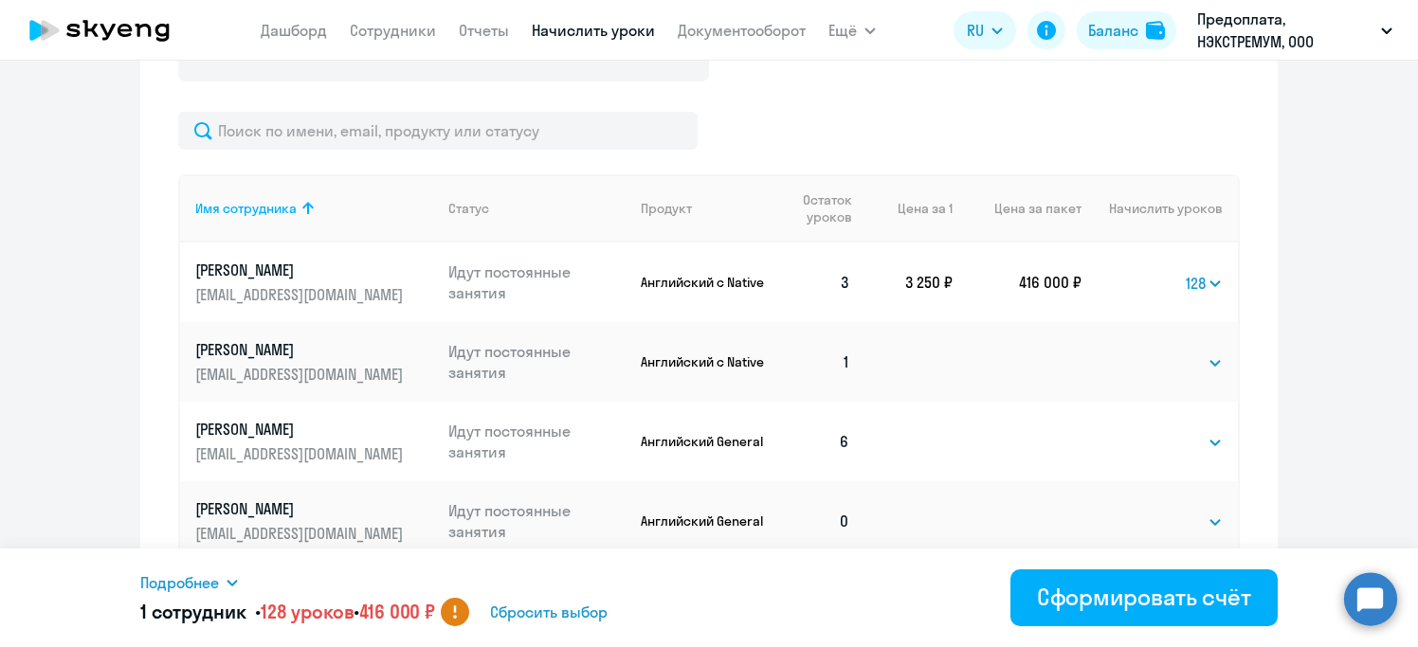
scroll to position [667, 0]
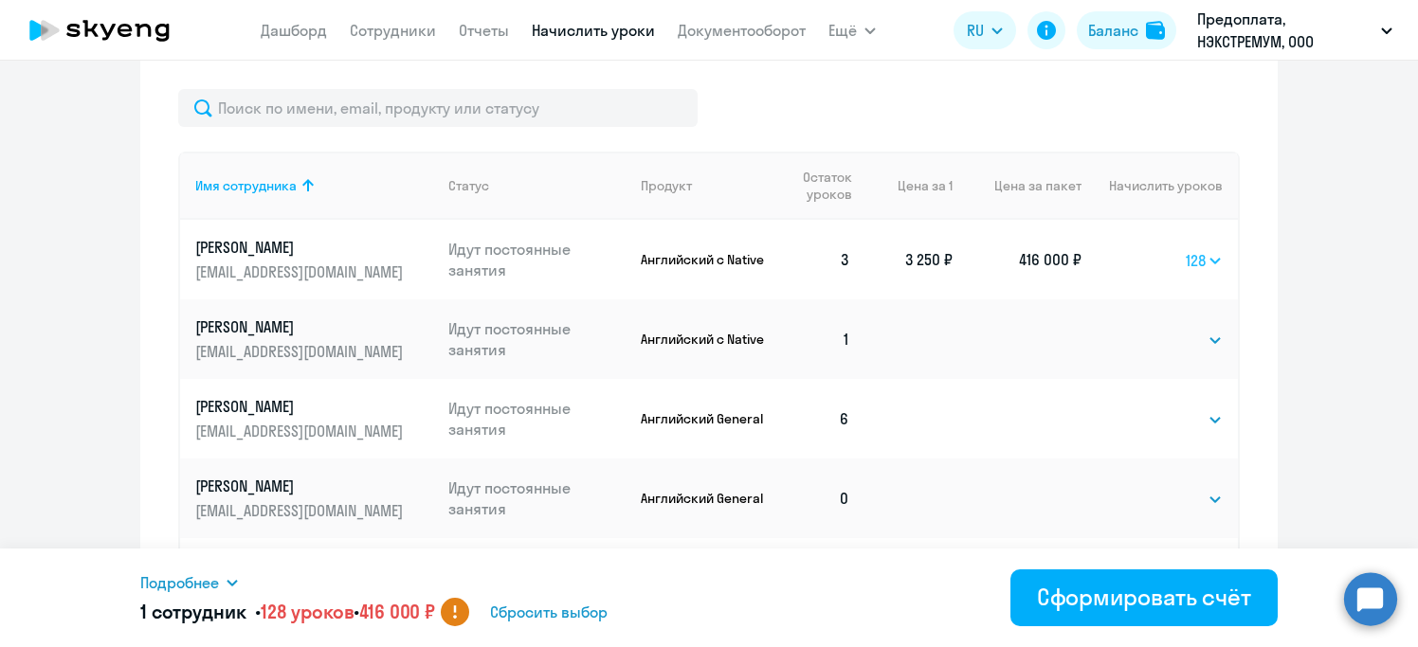
click at [1204, 261] on select "Выбрать 4 8 16 32 64 96 128" at bounding box center [1204, 260] width 37 height 23
select select "4"
click at [1186, 249] on select "Выбрать 4 8 16 32 64 96 128" at bounding box center [1204, 260] width 37 height 23
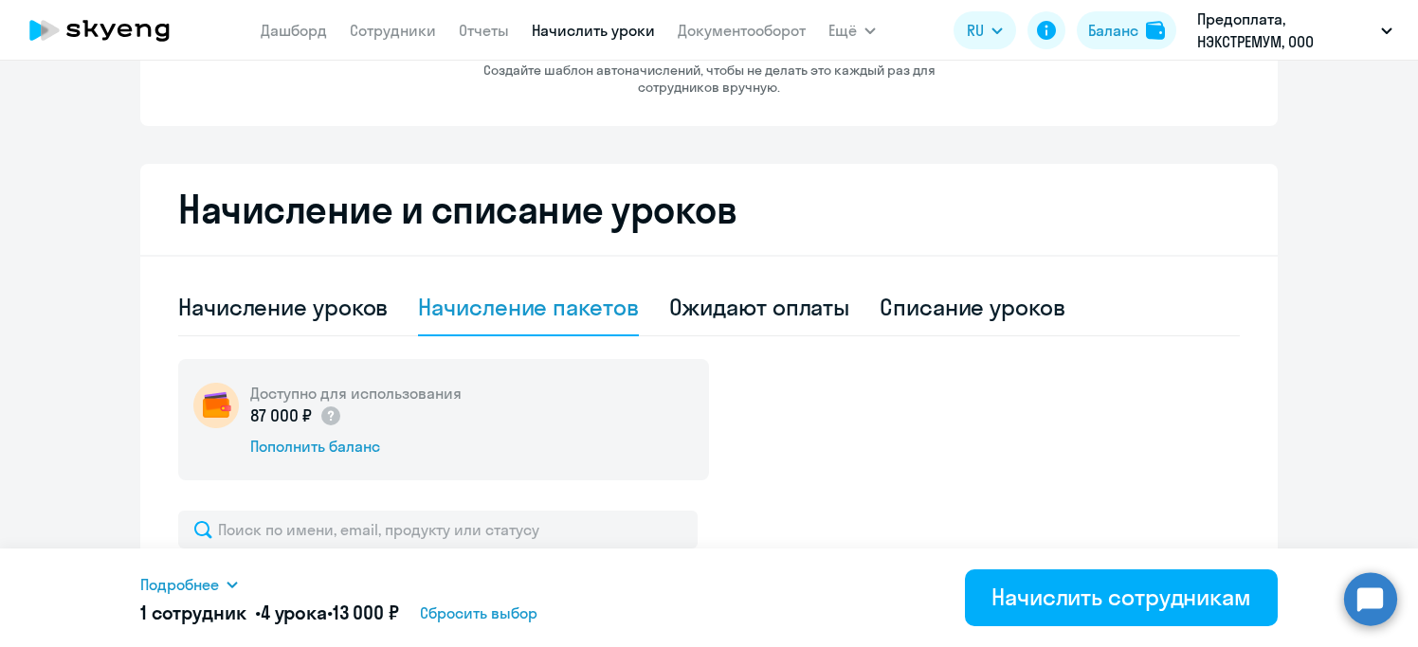
scroll to position [144, 0]
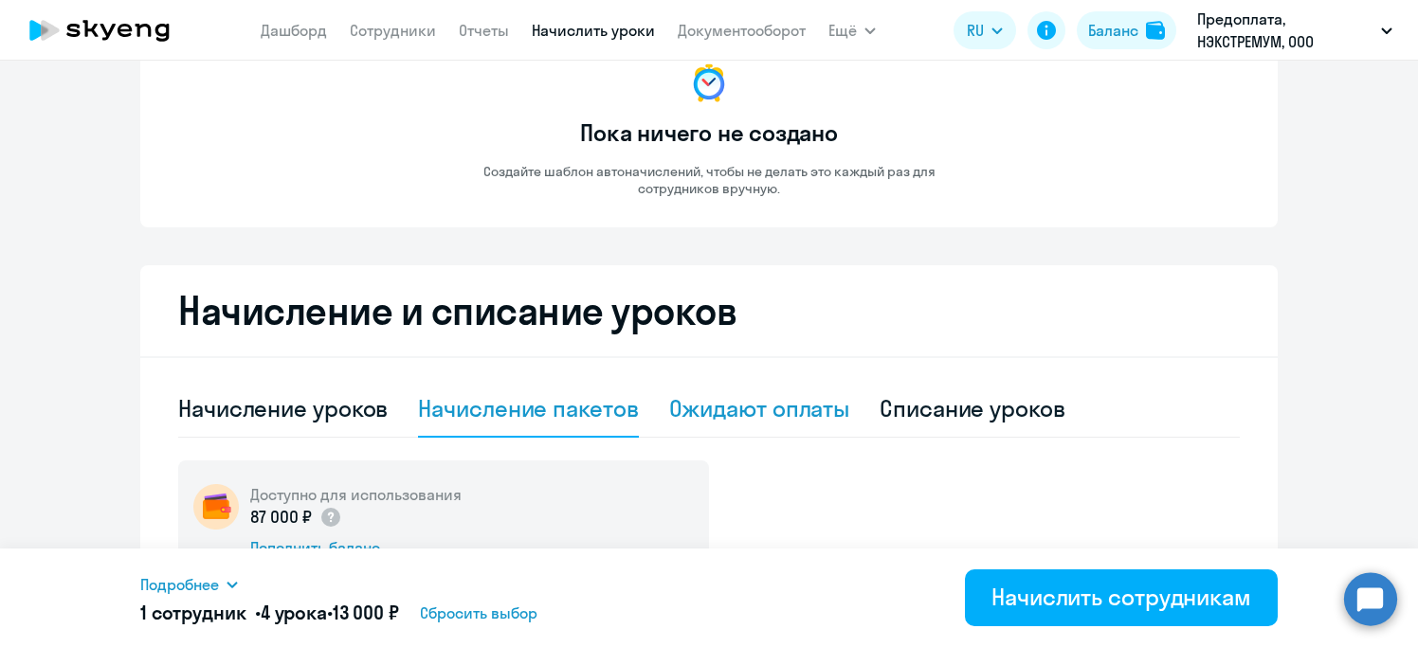
click at [736, 419] on div "Ожидают оплаты" at bounding box center [759, 408] width 181 height 30
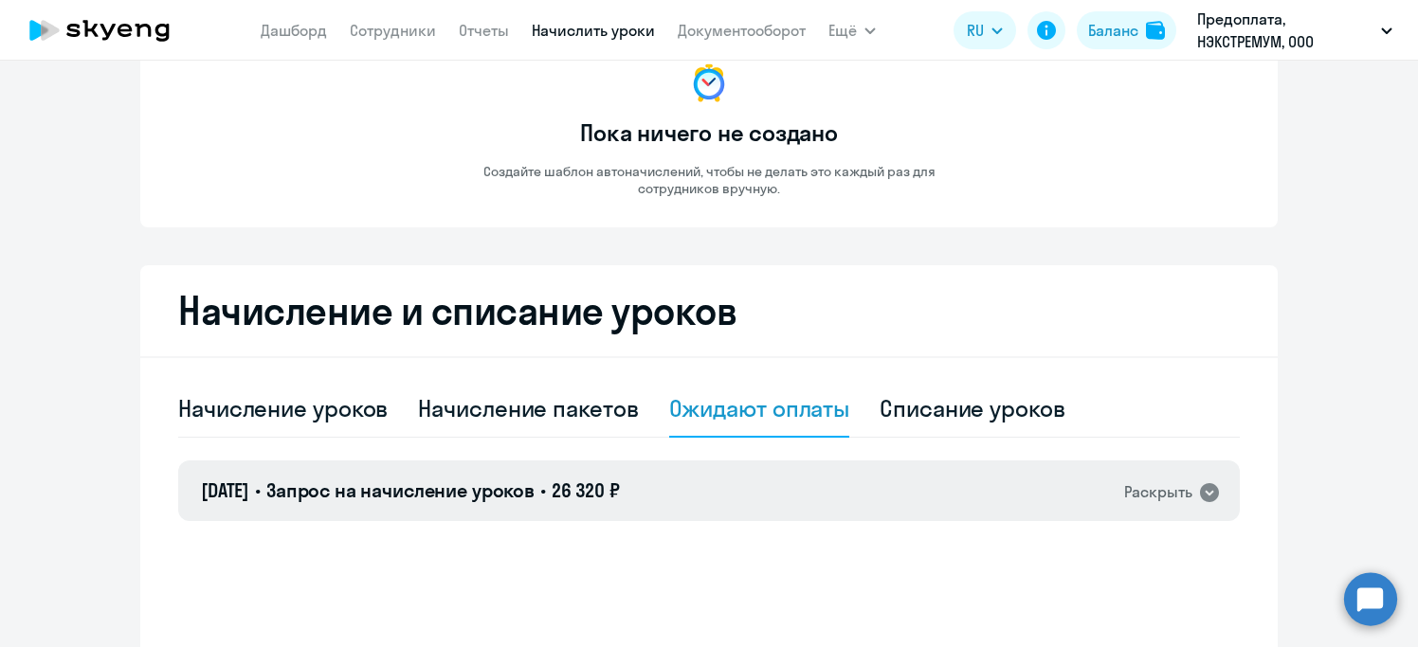
click at [1212, 494] on icon at bounding box center [1209, 492] width 19 height 19
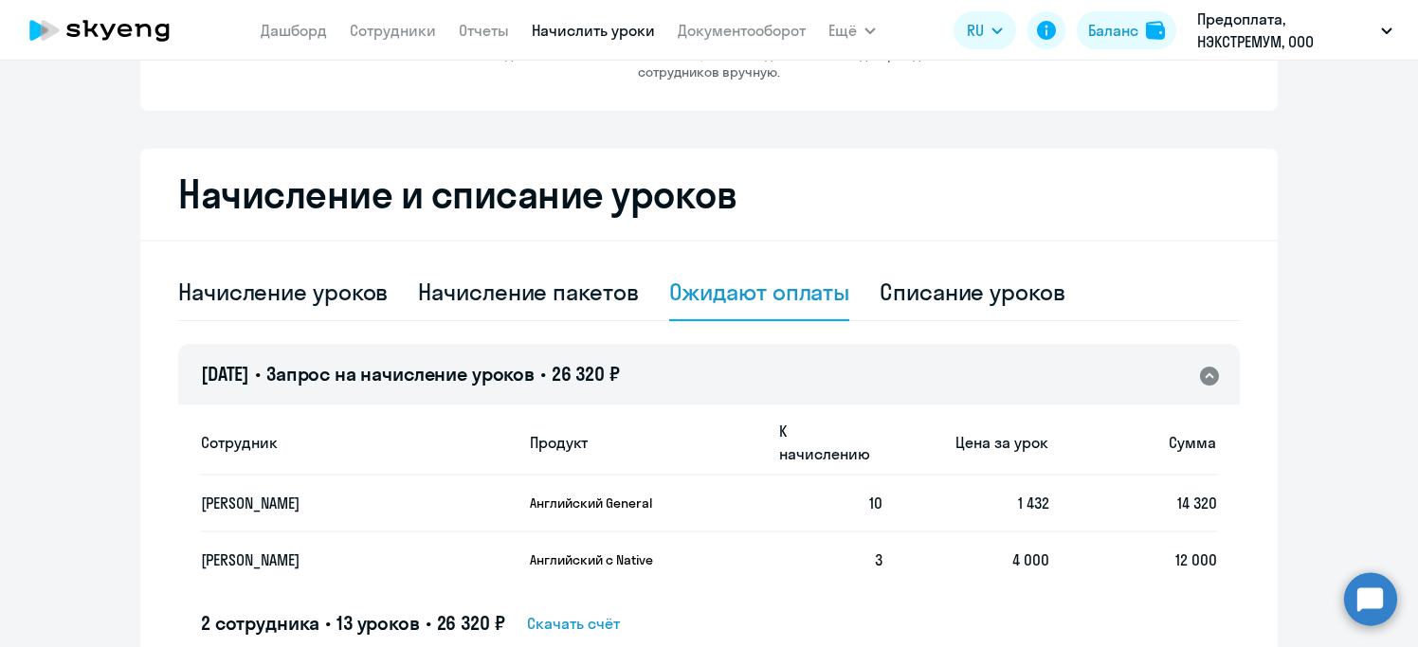
scroll to position [354, 0]
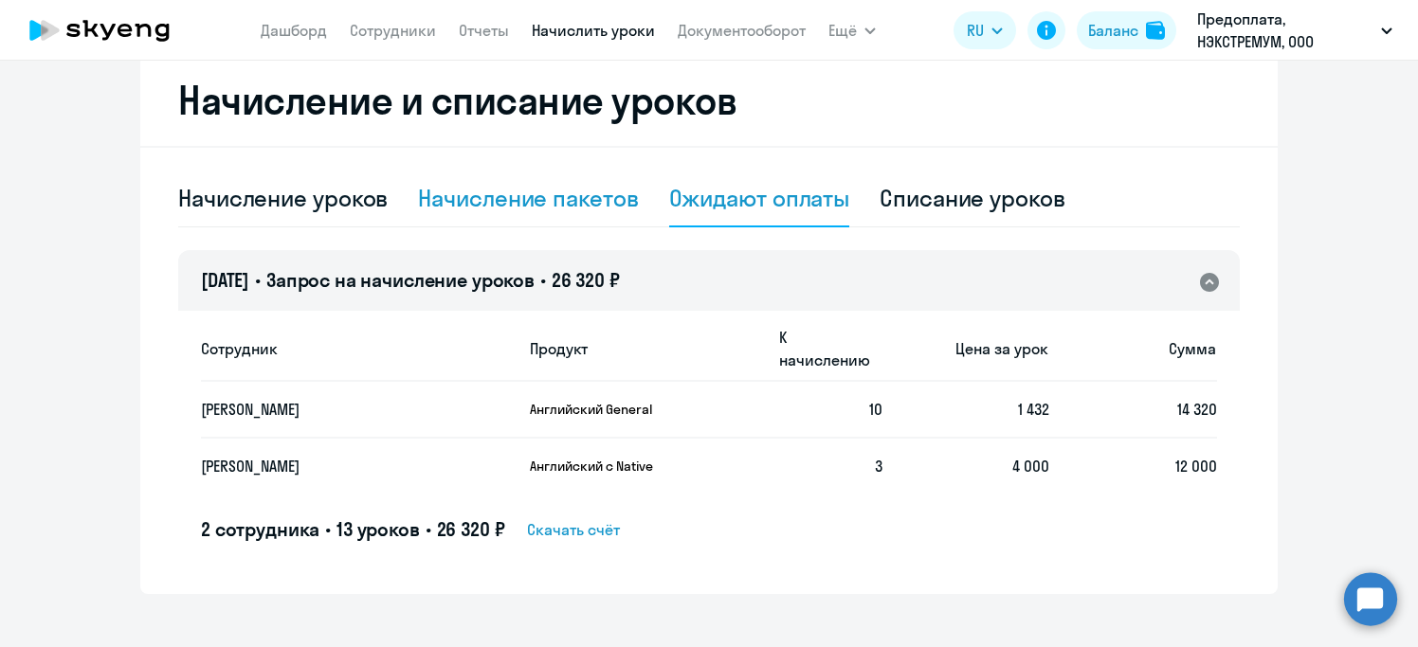
click at [575, 197] on div "Начисление пакетов" at bounding box center [528, 198] width 220 height 30
select select "10"
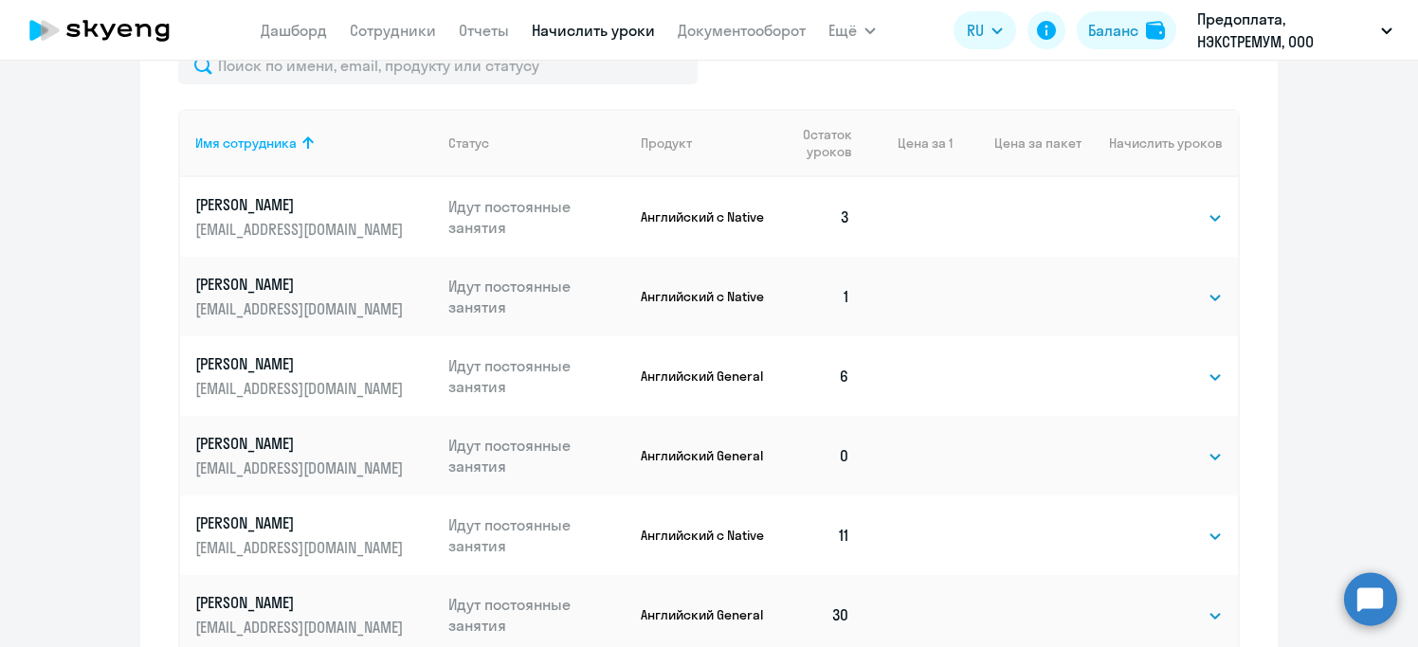
scroll to position [877, 0]
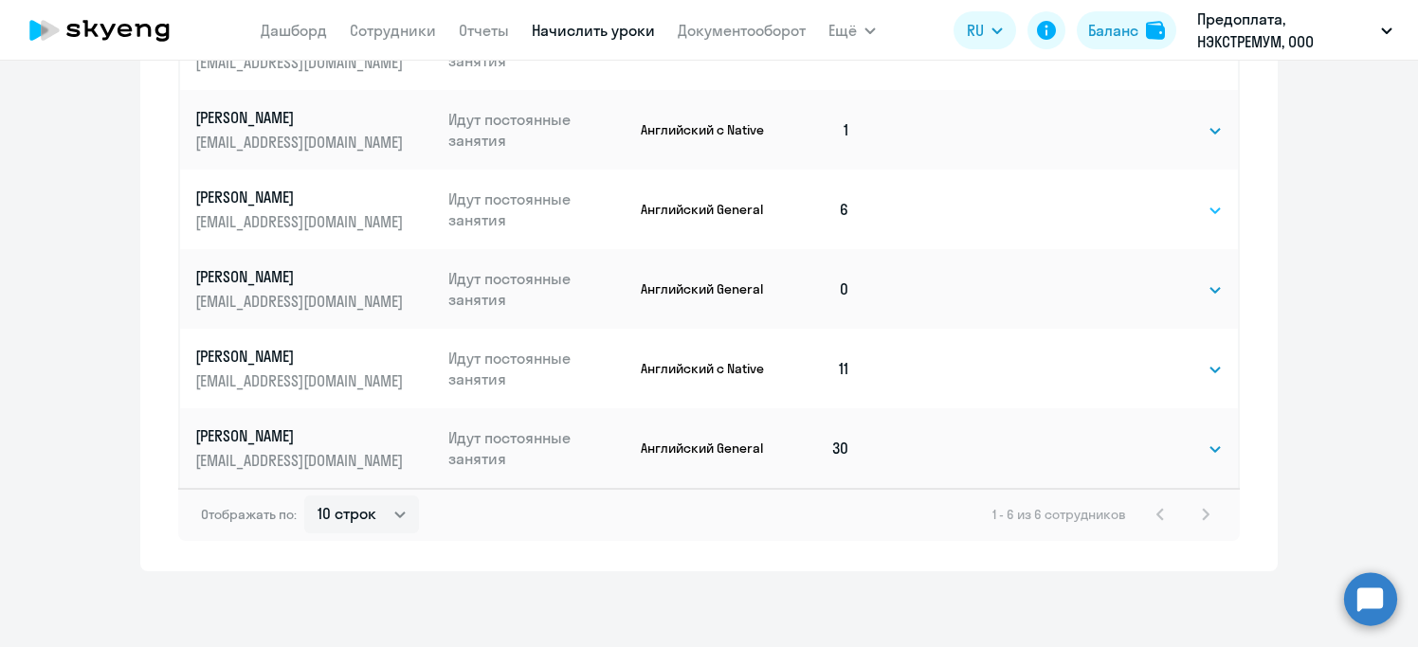
click at [1207, 215] on select "Выбрать 4 8 16 32 64 96 128" at bounding box center [1184, 210] width 78 height 23
select select "8"
click at [1145, 199] on select "Выбрать 4 8 16 32 64 96 128" at bounding box center [1184, 210] width 78 height 23
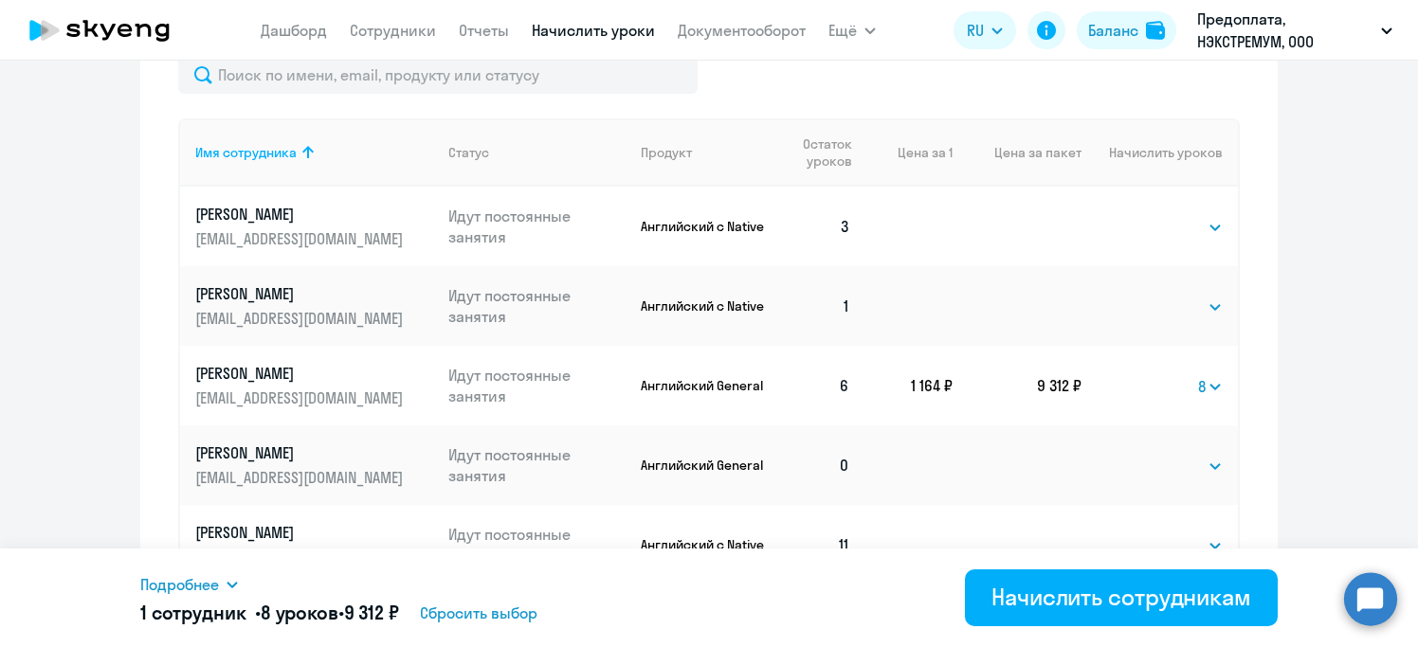
scroll to position [606, 0]
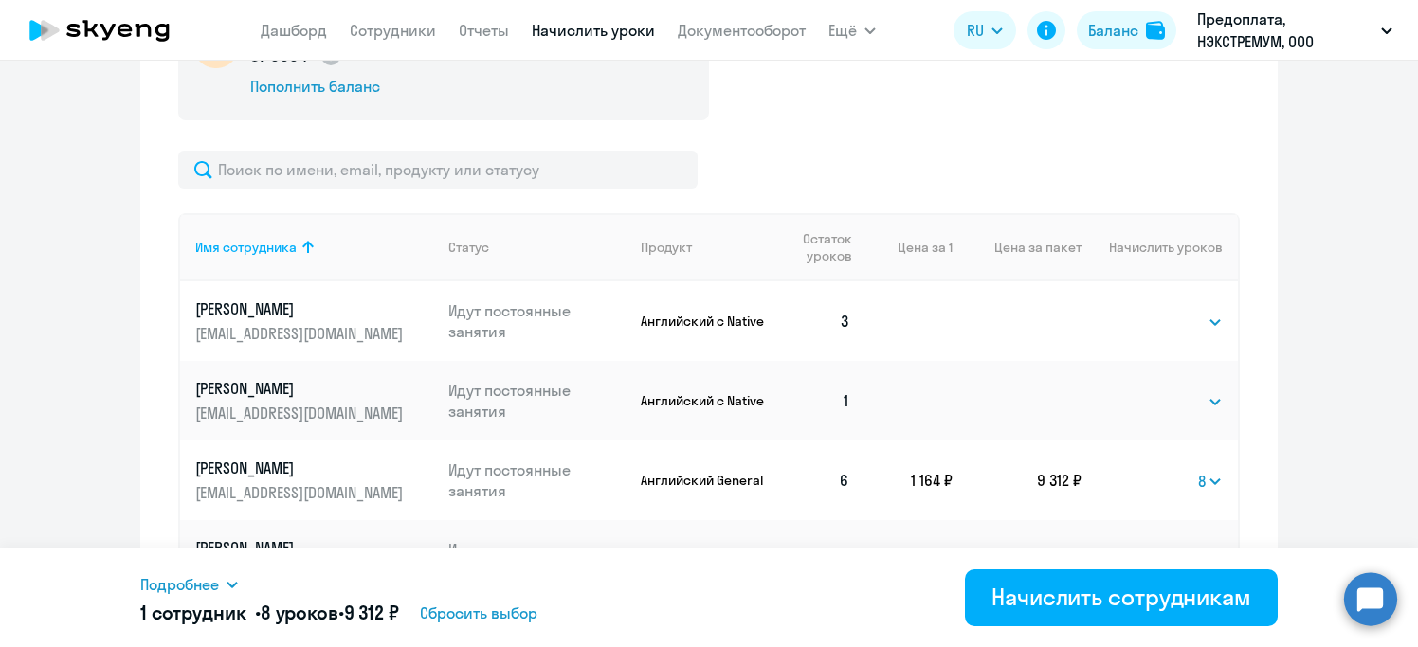
click at [1169, 158] on div at bounding box center [708, 170] width 1061 height 38
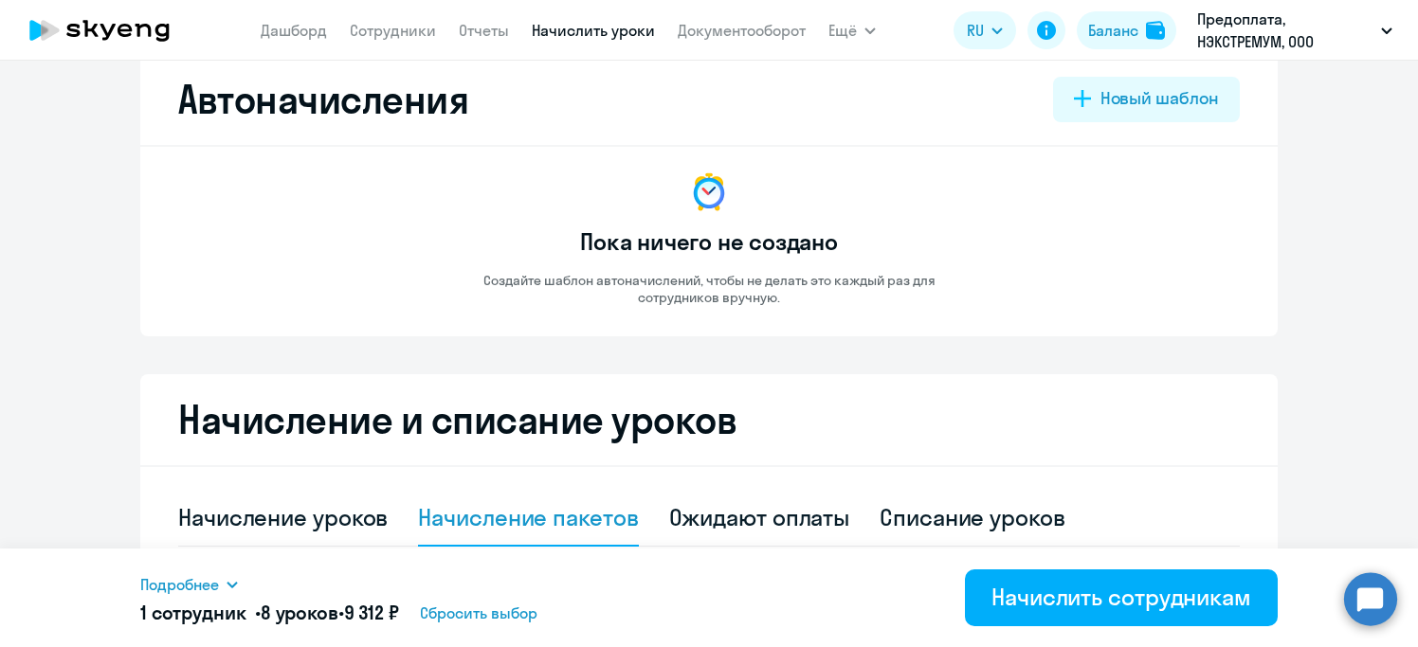
scroll to position [0, 0]
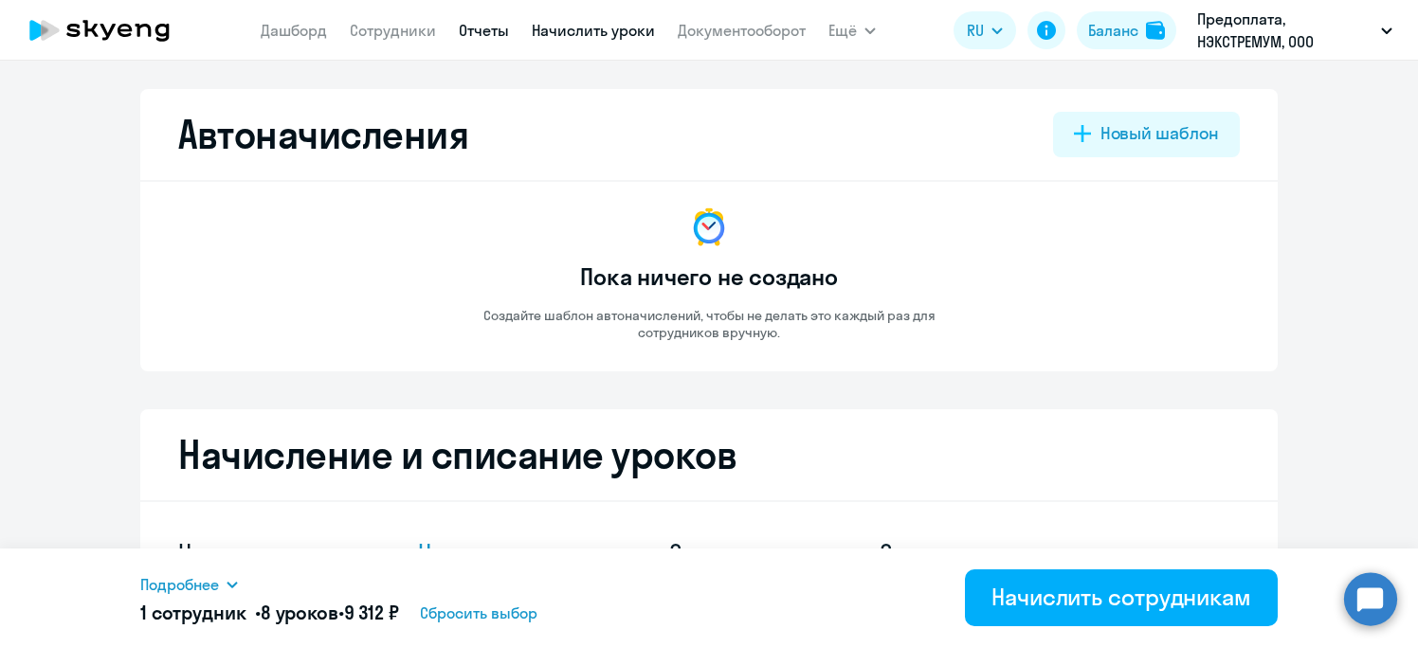
click at [480, 30] on link "Отчеты" at bounding box center [484, 30] width 50 height 19
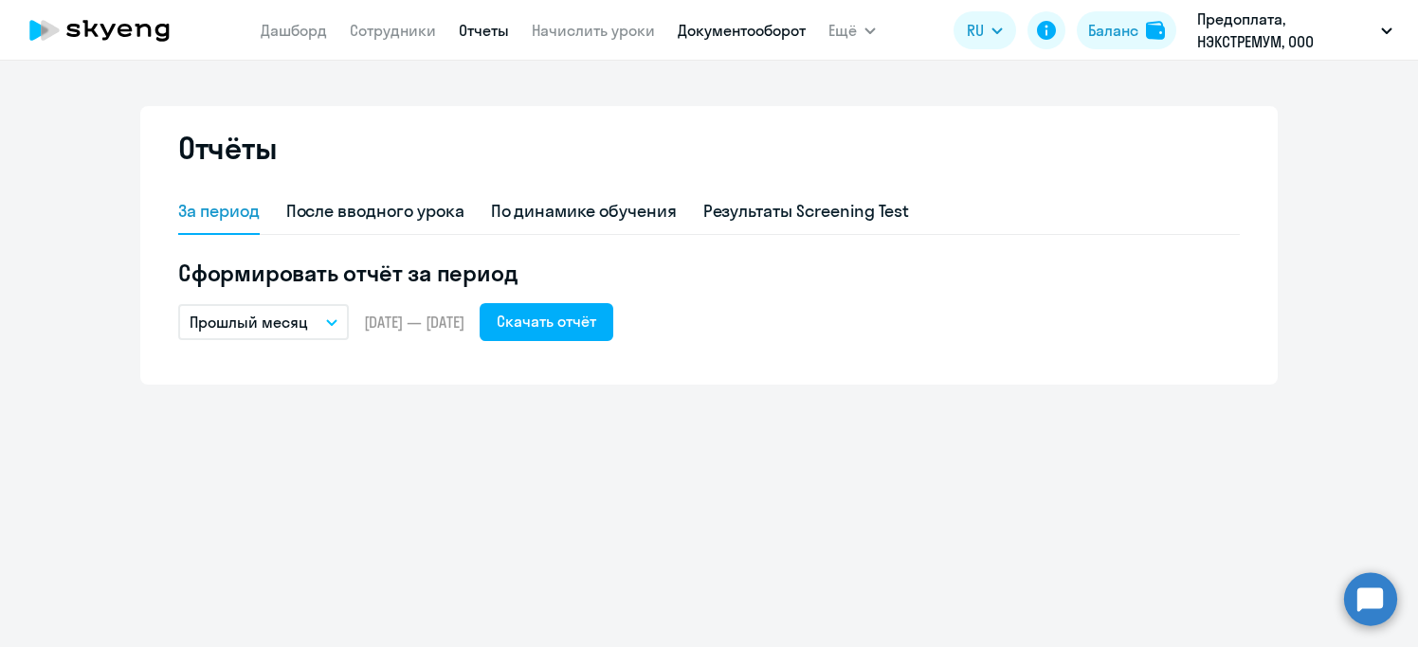
click at [754, 25] on link "Документооборот" at bounding box center [742, 30] width 128 height 19
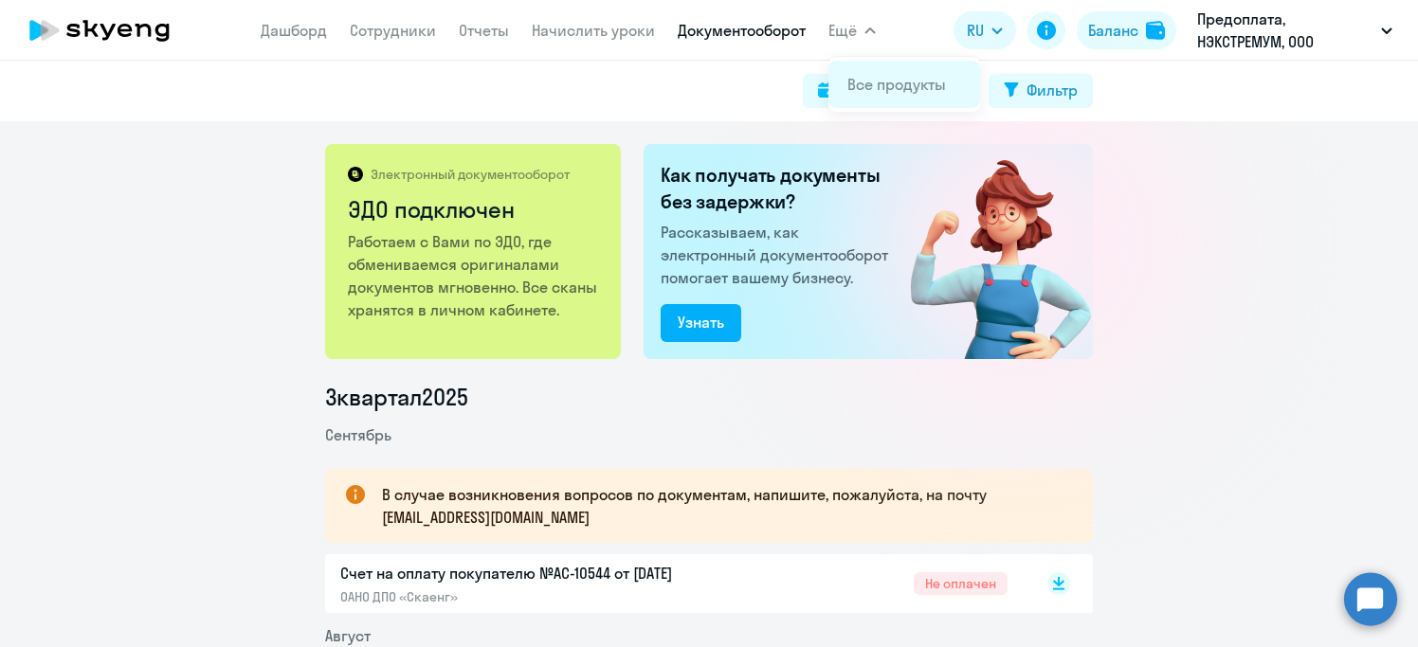
click at [893, 85] on link "Все продукты" at bounding box center [896, 84] width 99 height 19
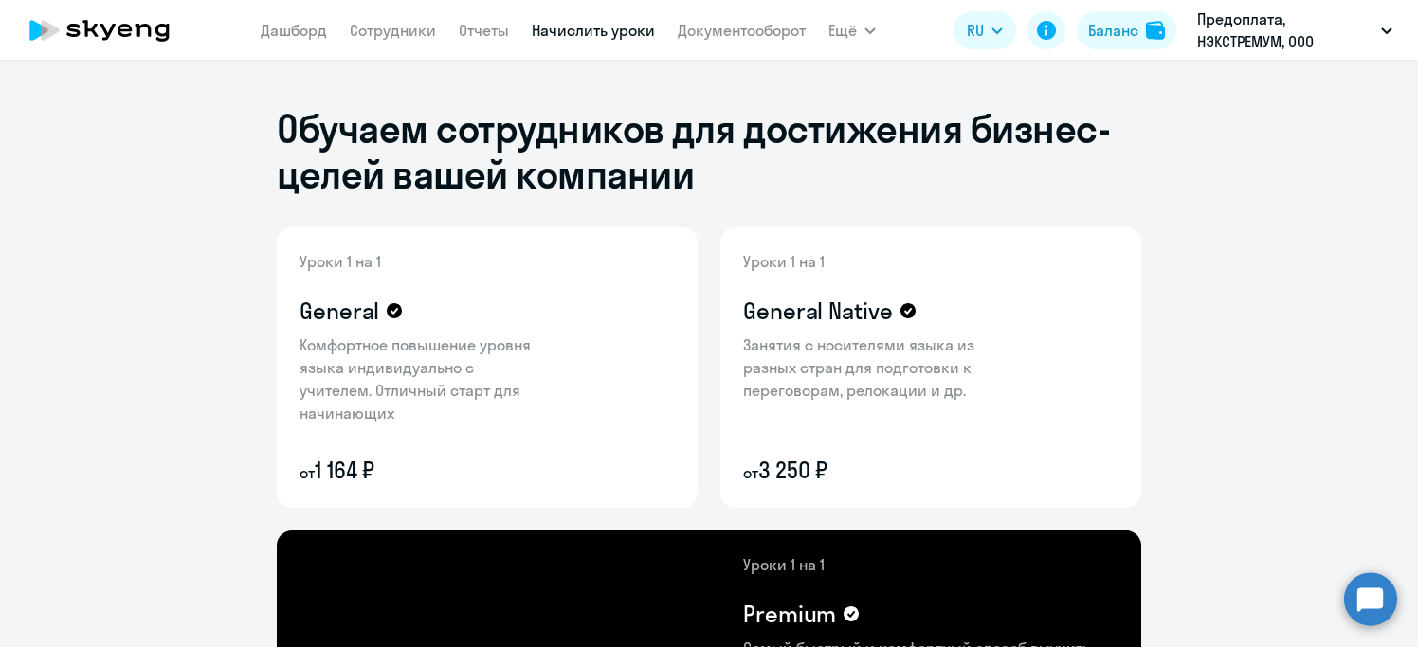
click at [599, 35] on link "Начислить уроки" at bounding box center [593, 30] width 123 height 19
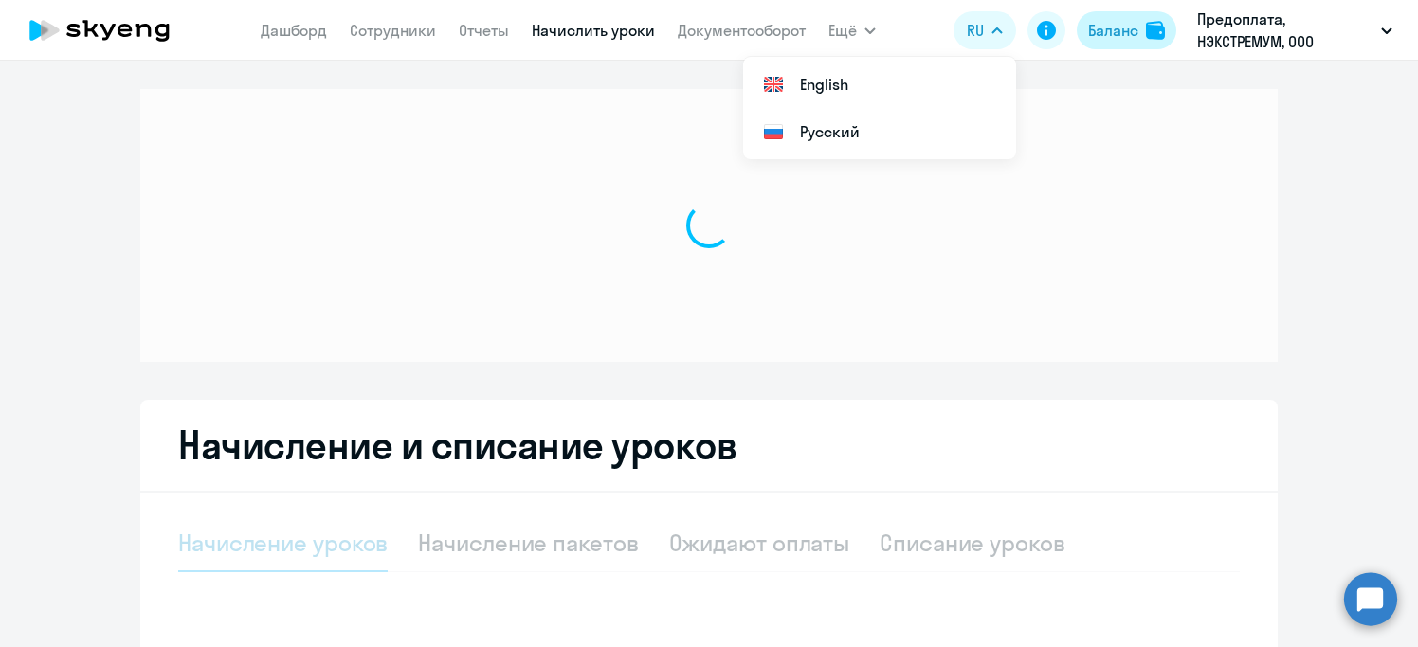
click at [1127, 33] on div "Баланс" at bounding box center [1113, 30] width 50 height 23
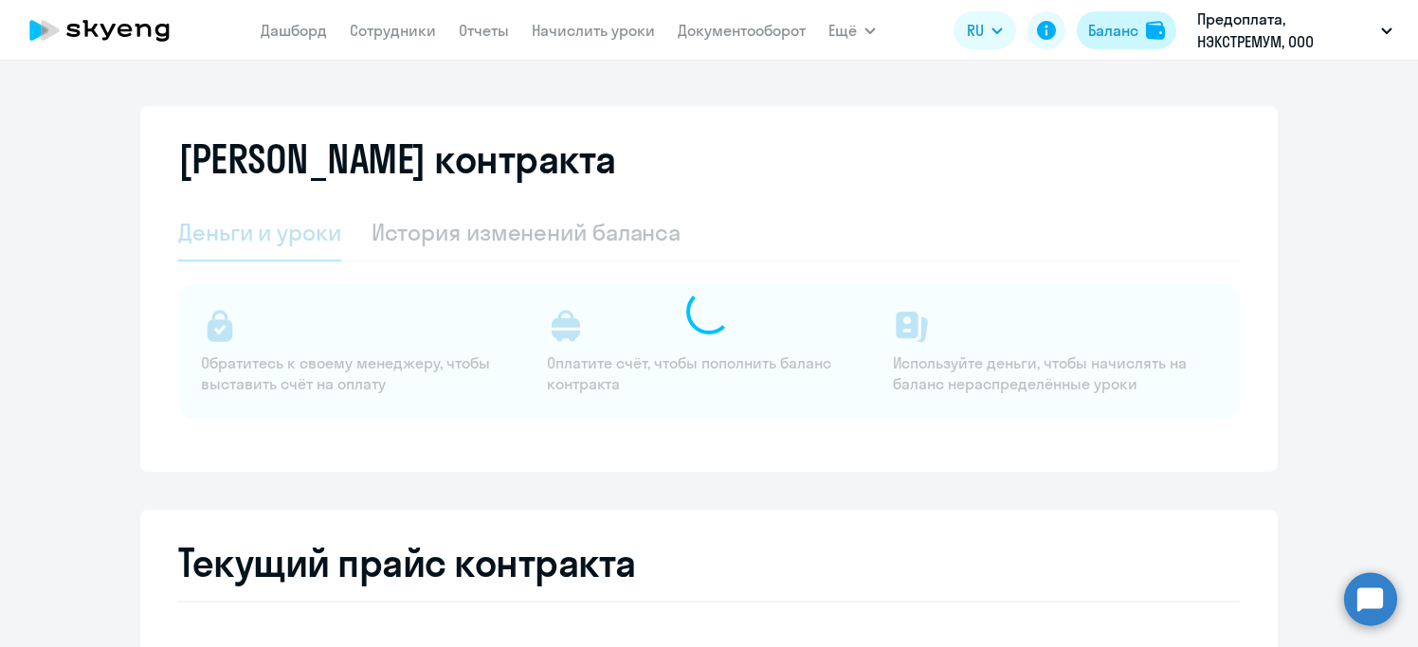
click at [1120, 32] on div "Баланс" at bounding box center [1113, 30] width 50 height 23
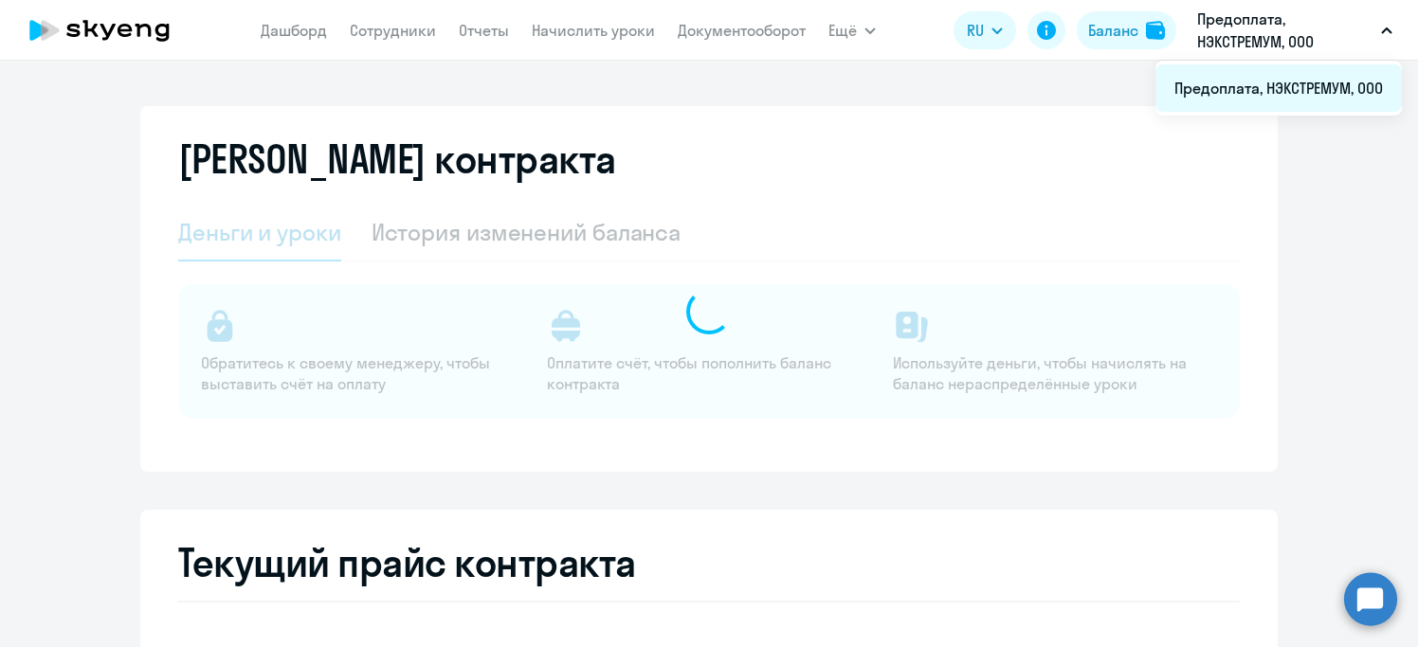
click at [1242, 86] on li "Предоплата, НЭКСТРЕМУМ, ООО" at bounding box center [1278, 87] width 246 height 47
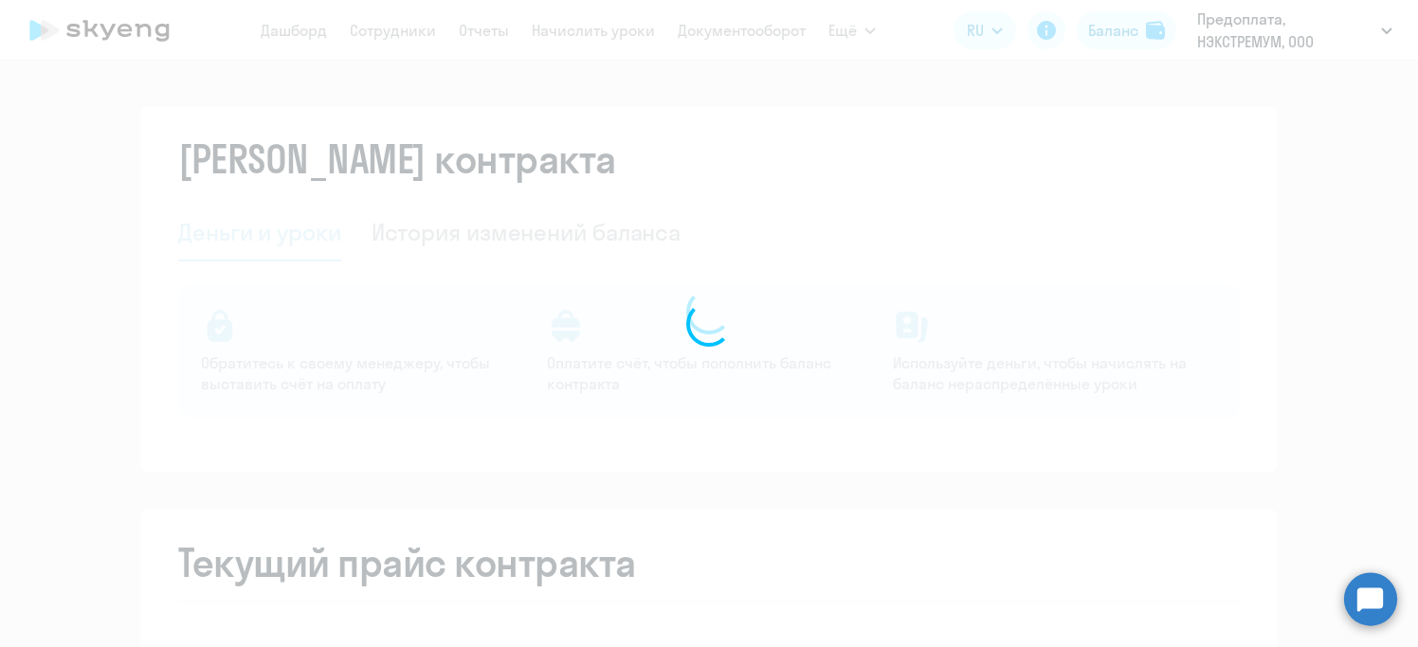
select select "english_adult_not_native_speaker"
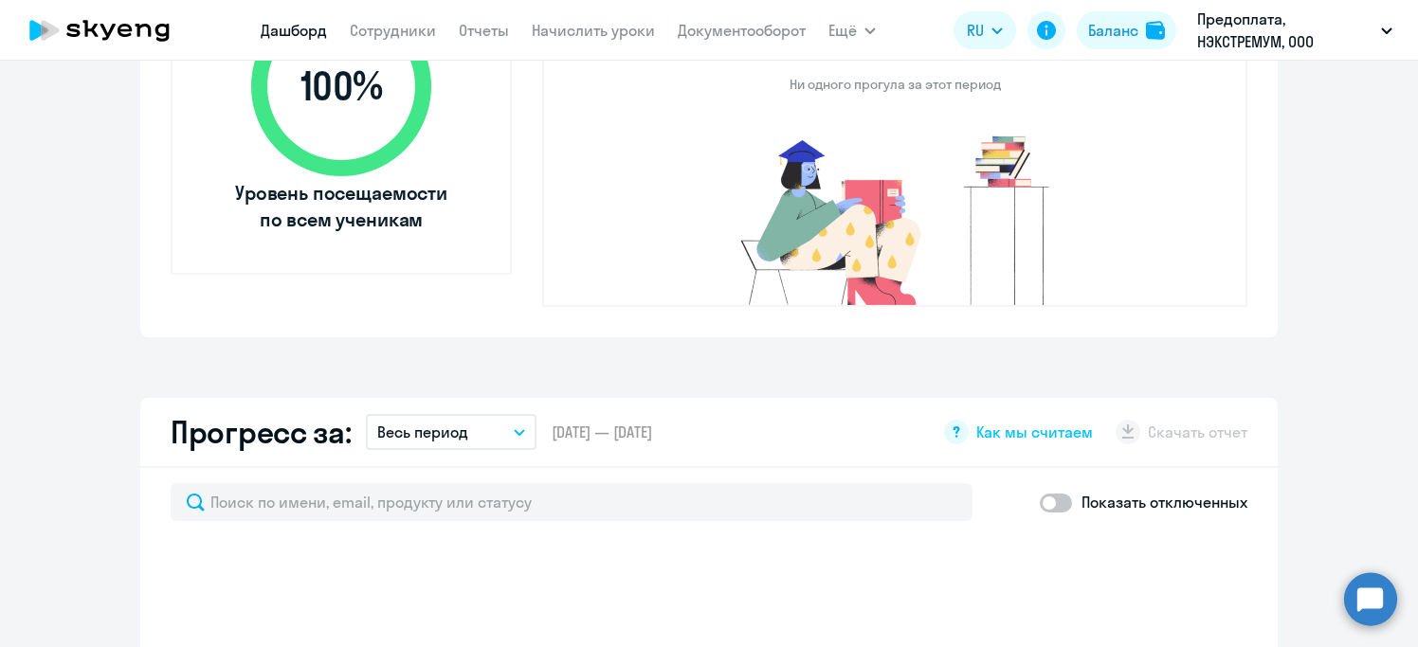
select select "30"
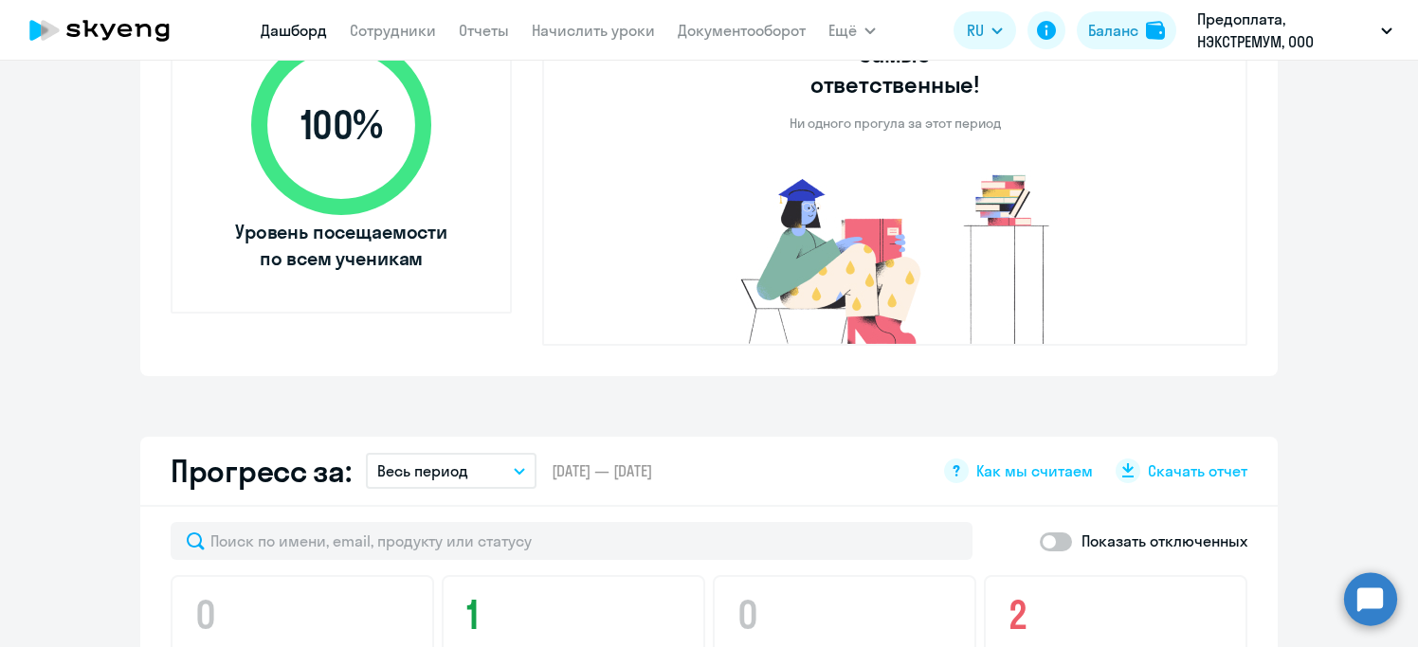
scroll to position [744, 0]
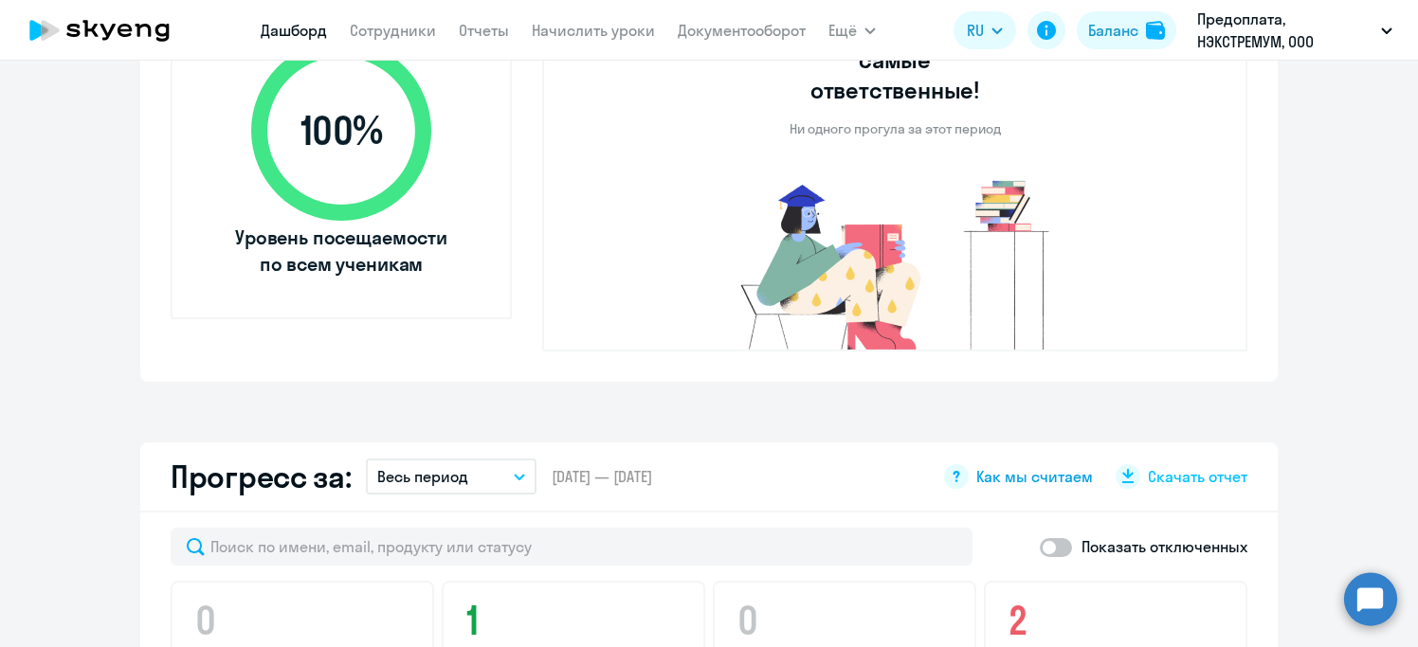
click at [956, 464] on icon at bounding box center [956, 476] width 25 height 25
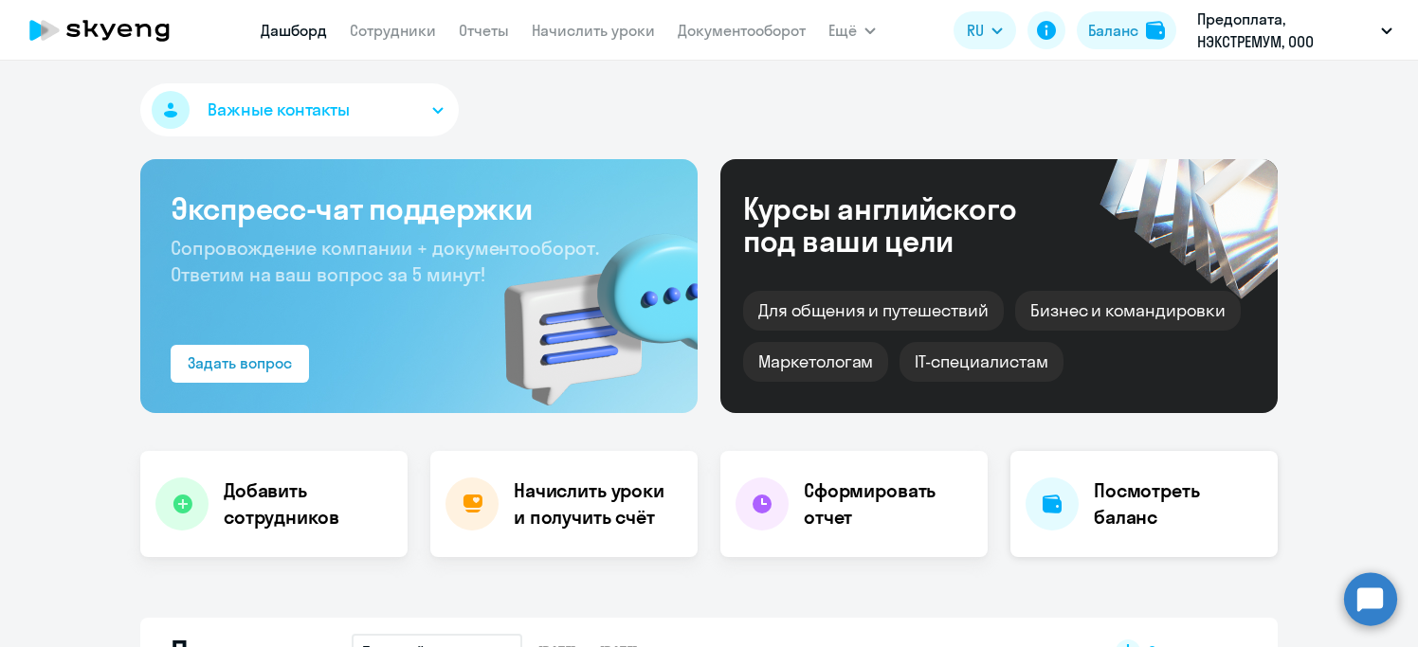
click at [1127, 494] on h4 "Посмотреть баланс" at bounding box center [1178, 504] width 169 height 53
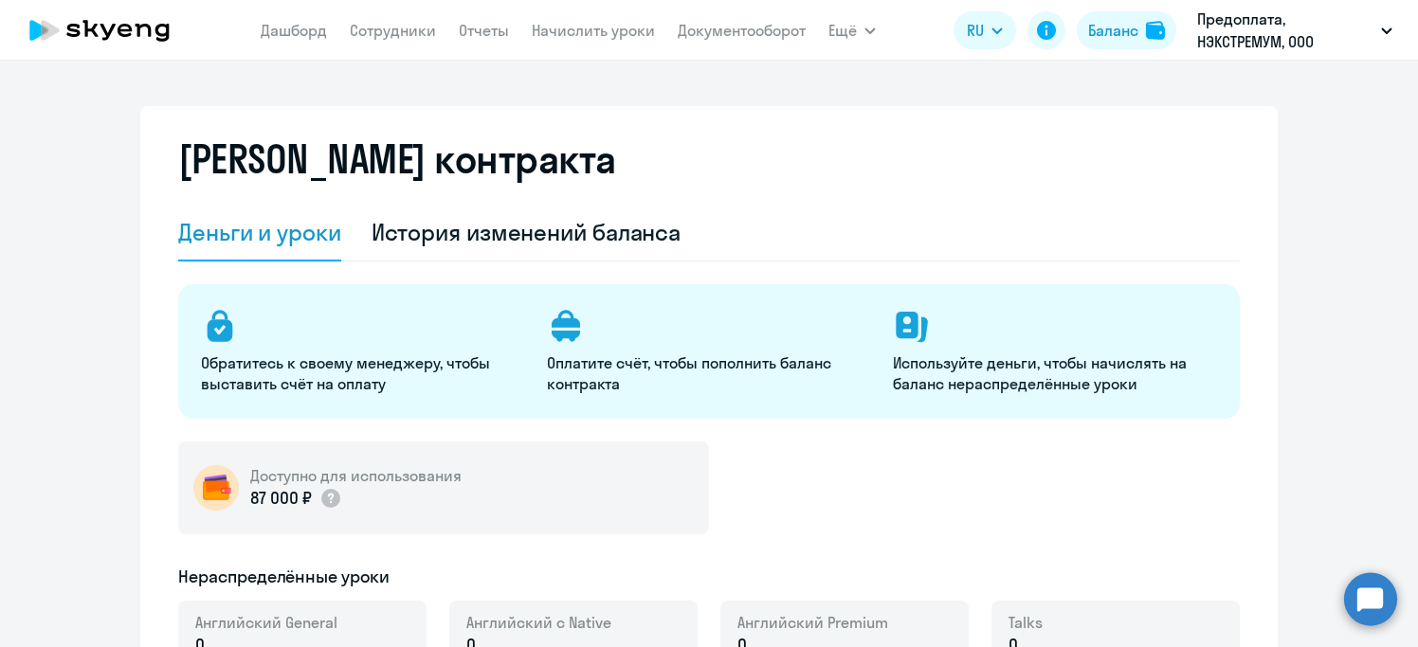
select select "english_adult_not_native_speaker"
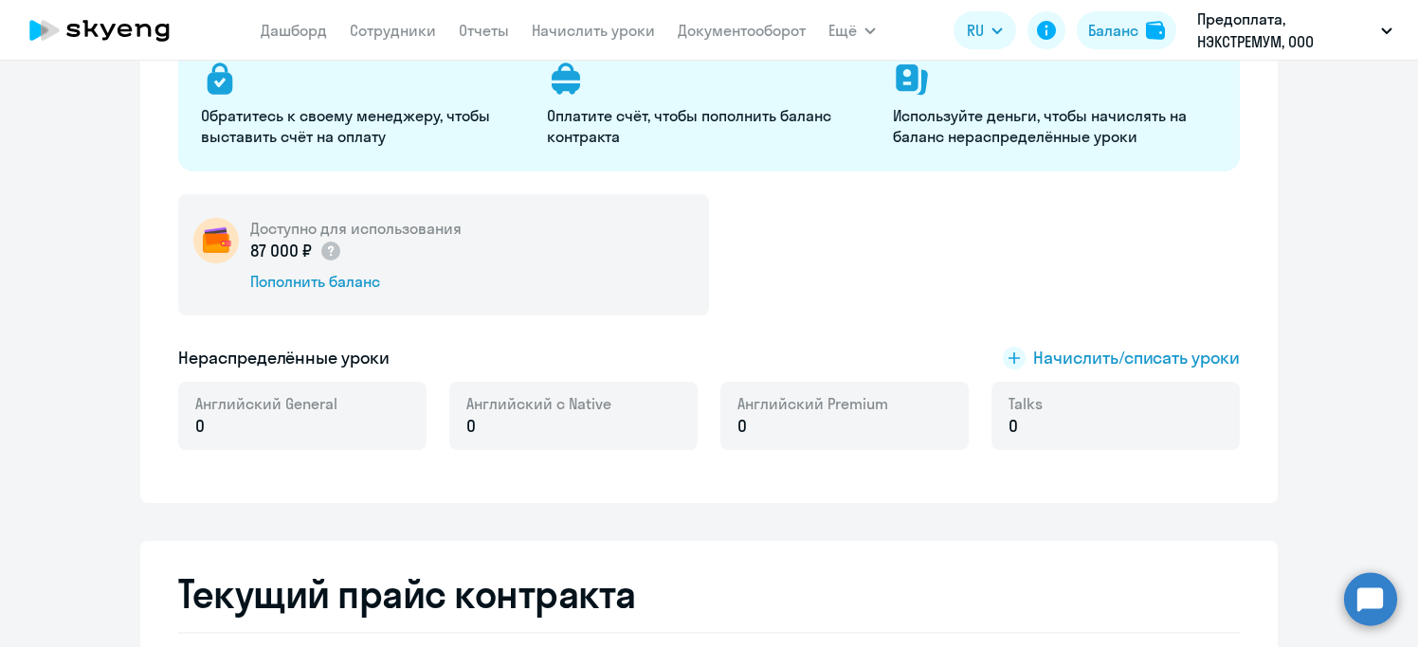
scroll to position [380, 0]
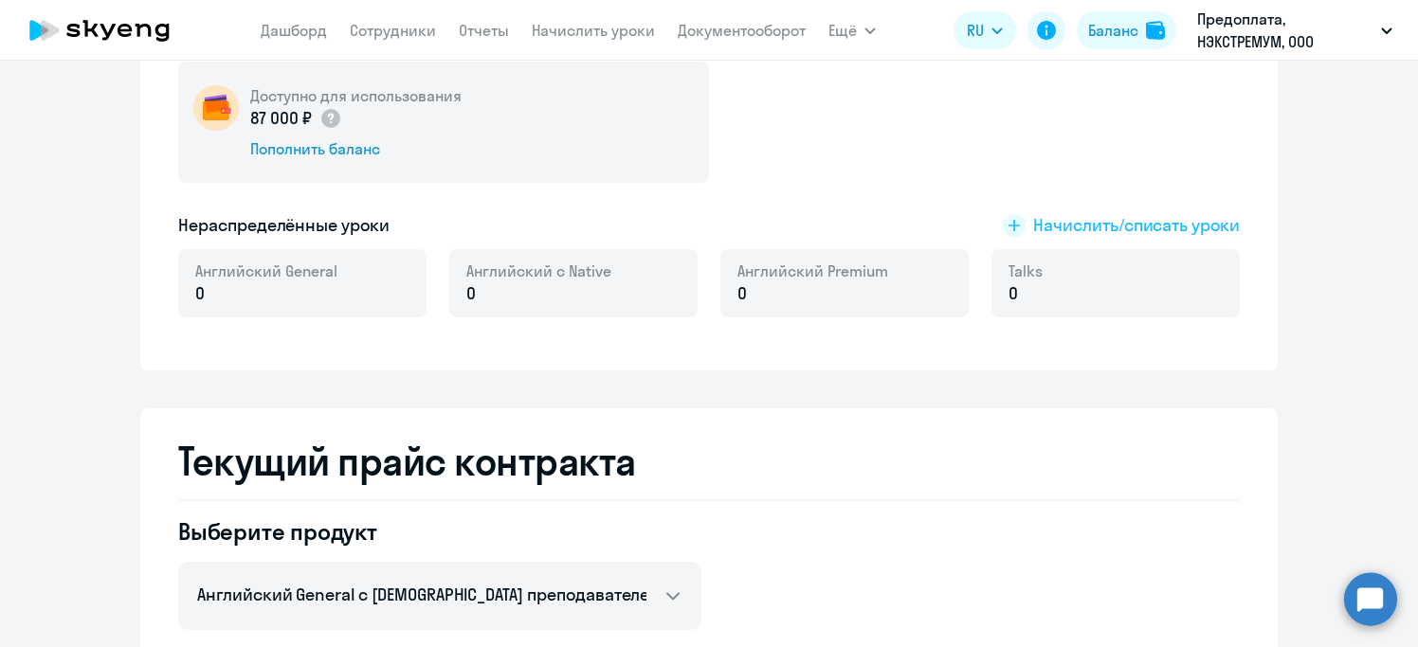
click at [1050, 226] on span "Начислить/списать уроки" at bounding box center [1136, 225] width 207 height 25
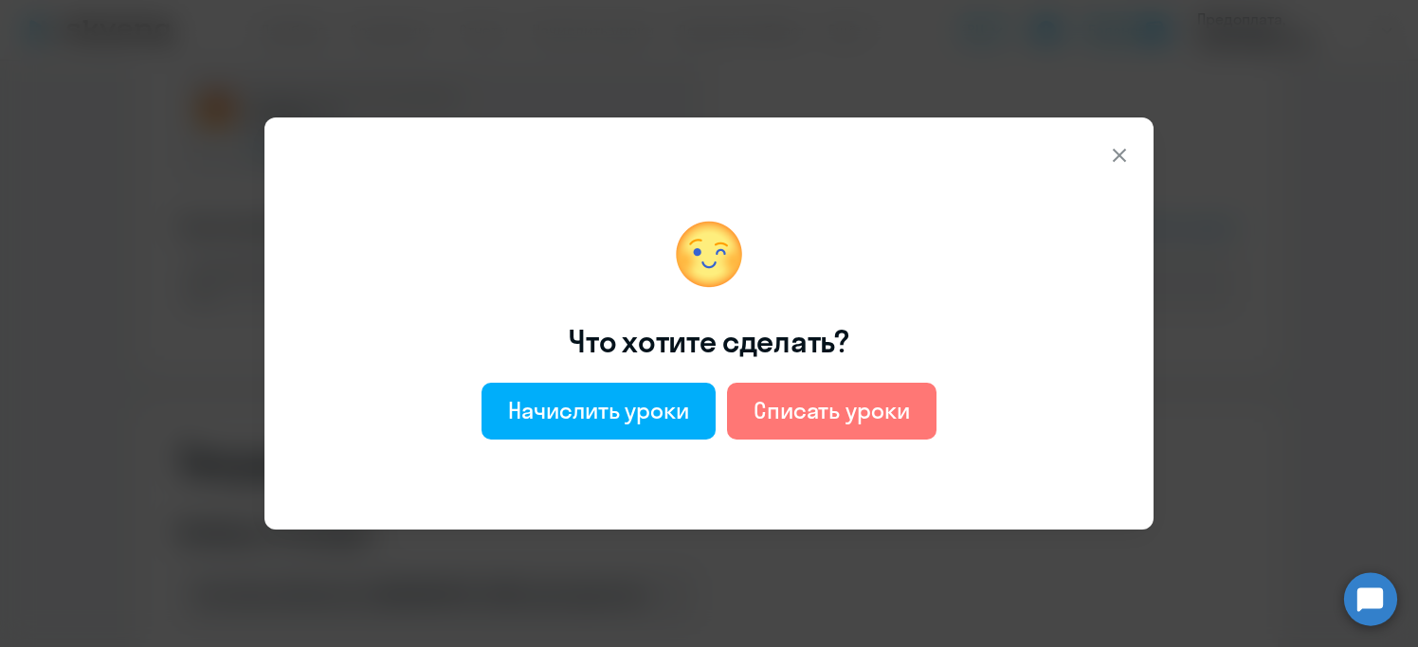
click at [1117, 157] on icon at bounding box center [1119, 155] width 13 height 13
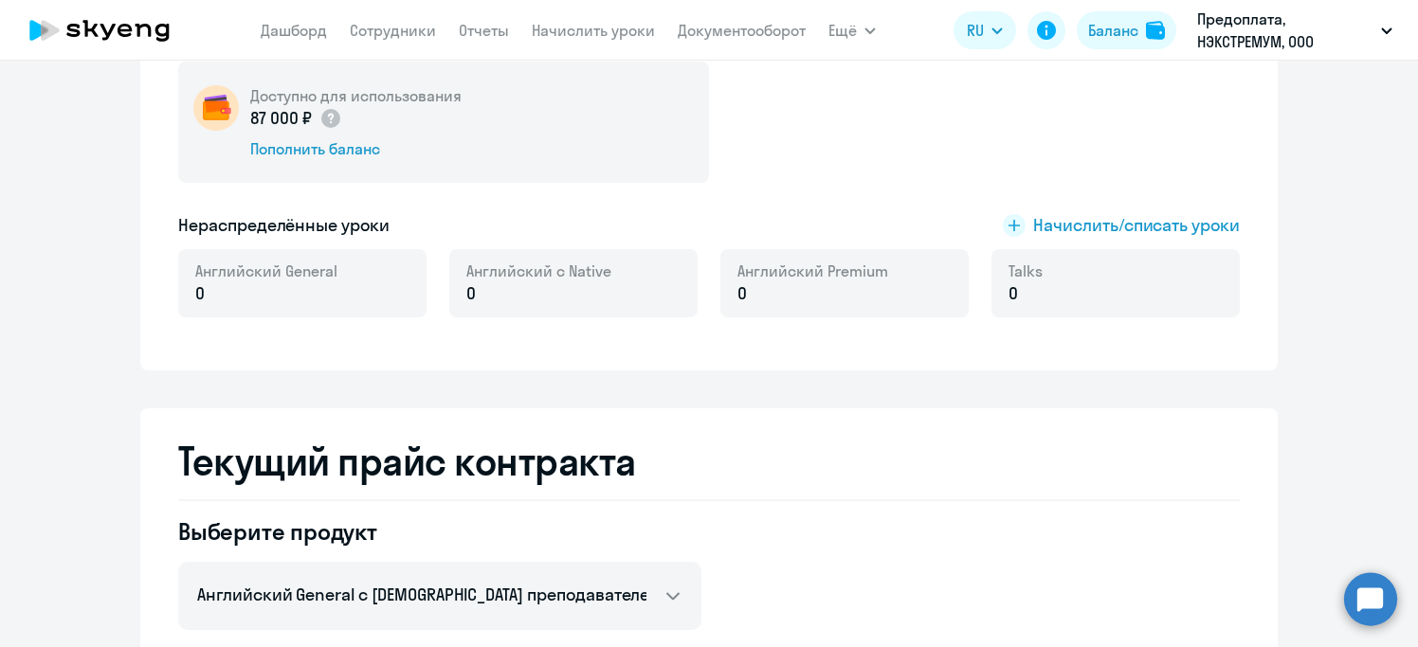
click at [245, 302] on p "0" at bounding box center [266, 293] width 142 height 25
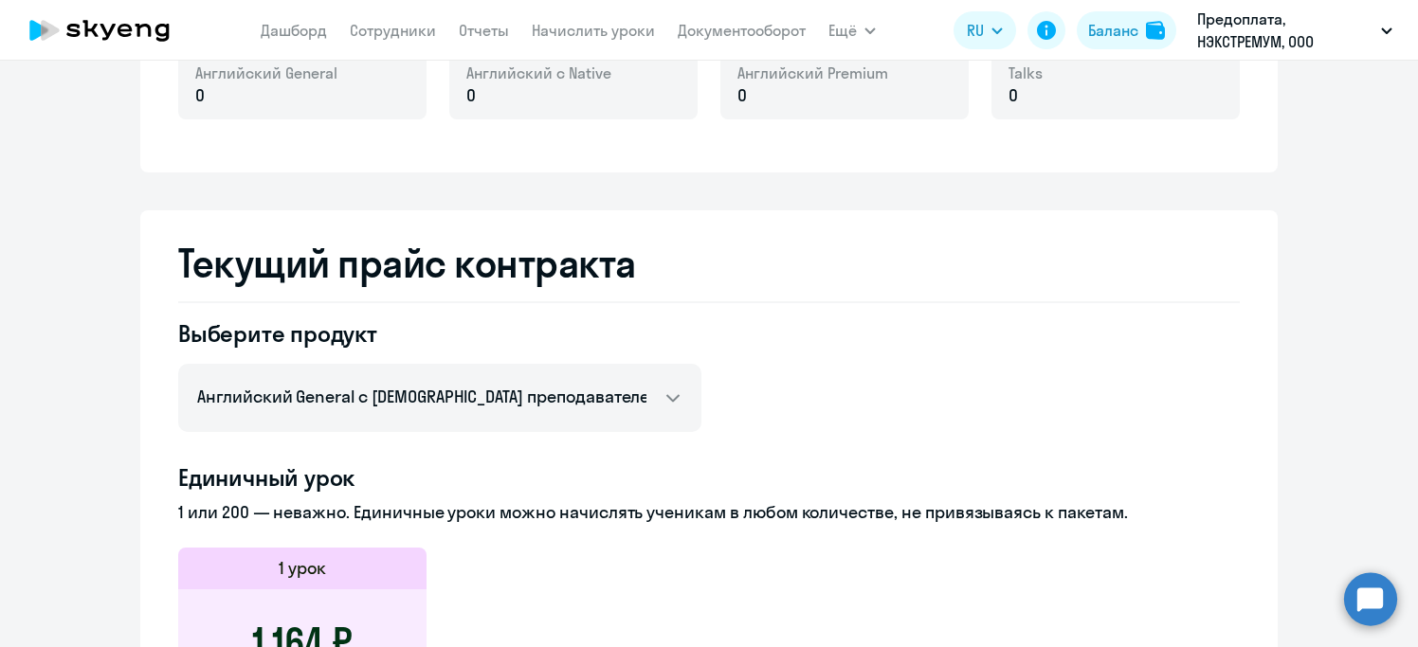
scroll to position [733, 0]
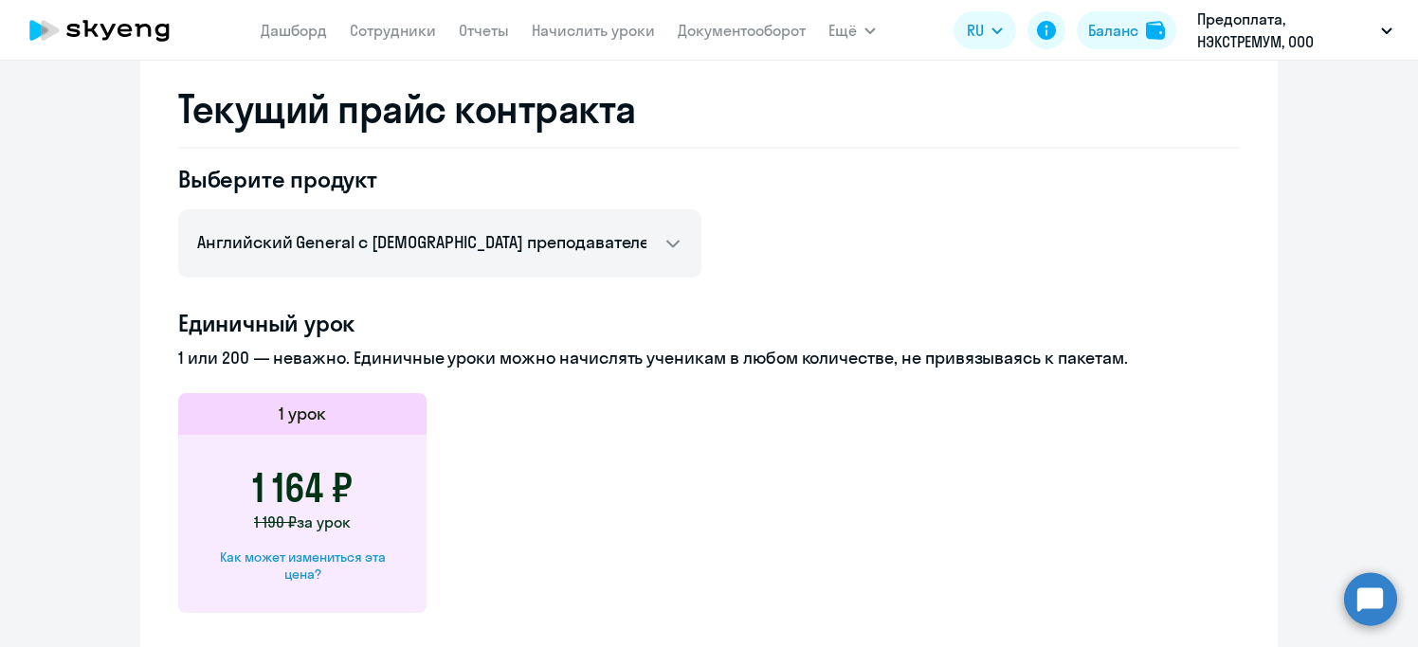
click at [371, 361] on p "1 или 200 — неважно. Единичные уроки можно начислять ученикам в любом количеств…" at bounding box center [708, 358] width 1061 height 25
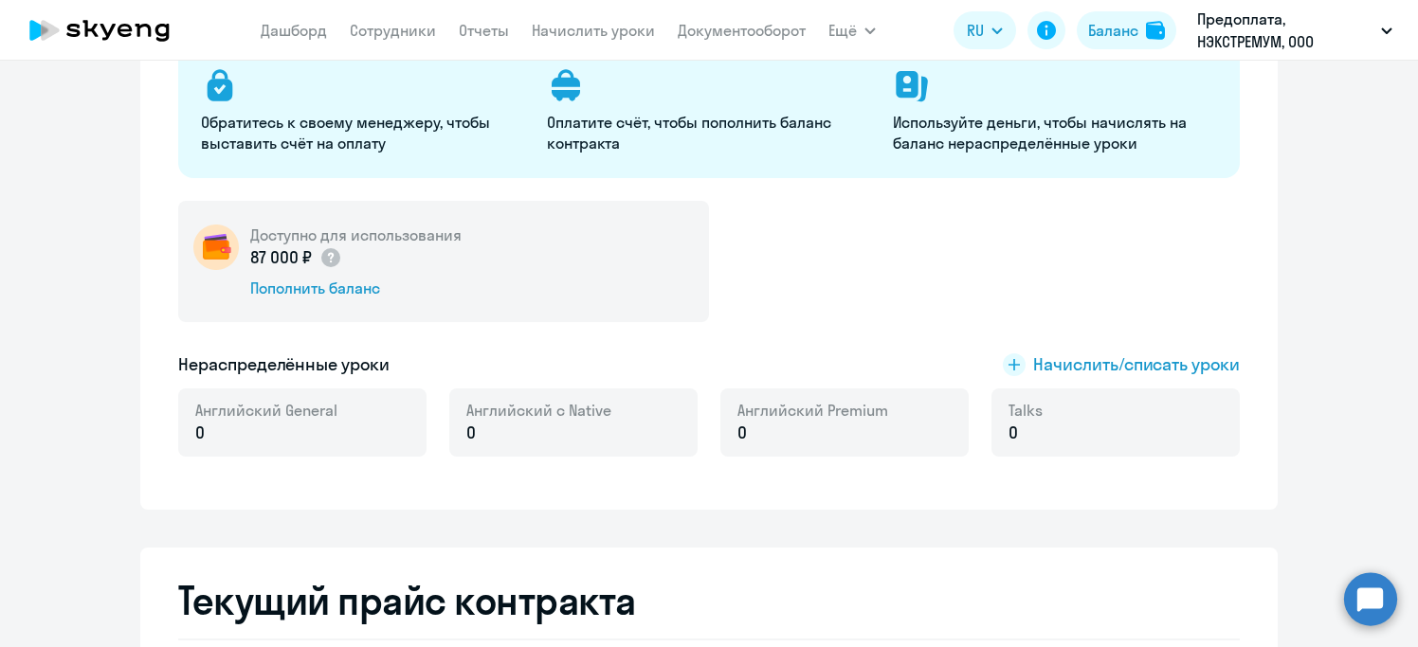
scroll to position [0, 0]
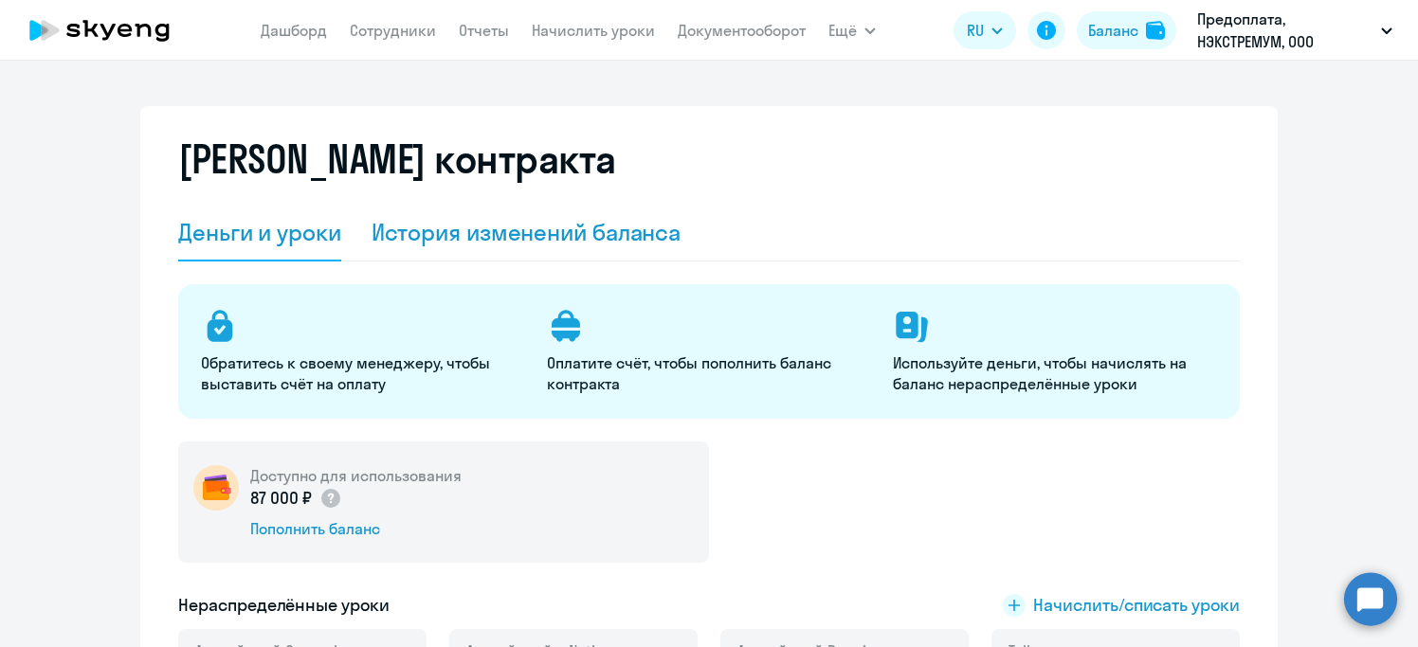
click at [487, 240] on div "История изменений баланса" at bounding box center [526, 232] width 310 height 30
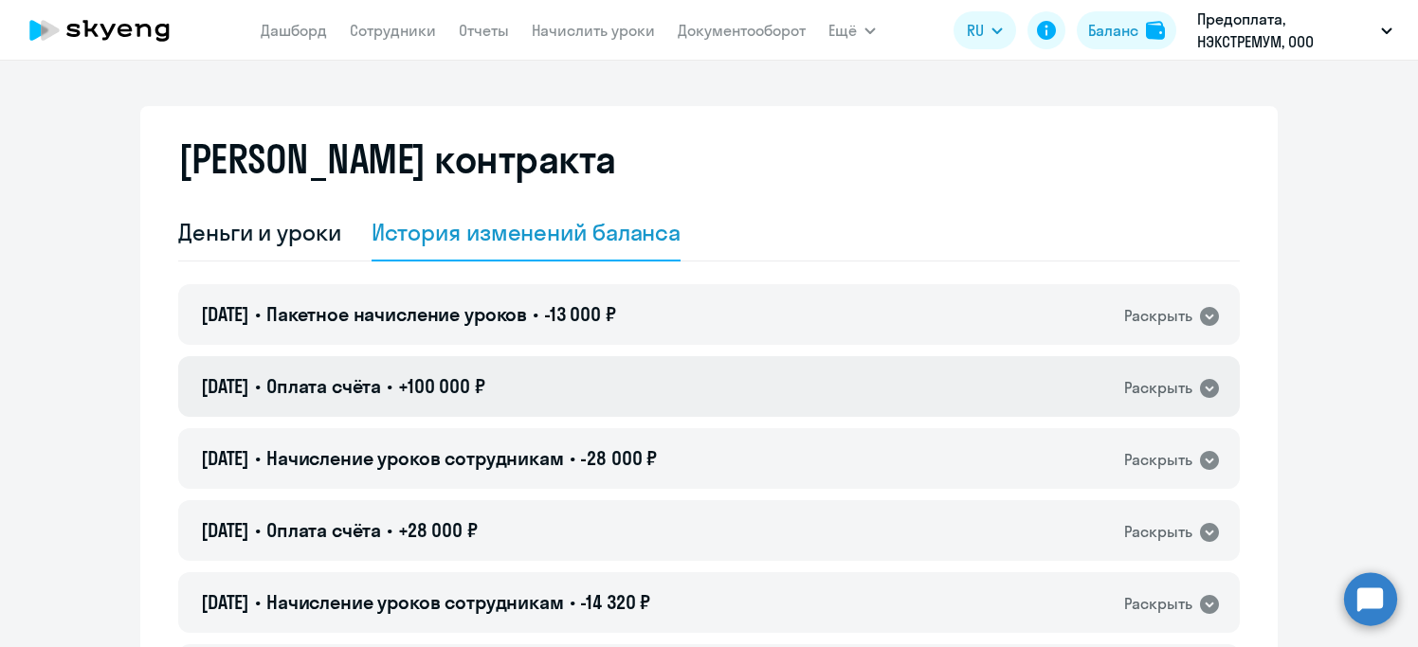
click at [1201, 380] on icon at bounding box center [1209, 388] width 23 height 23
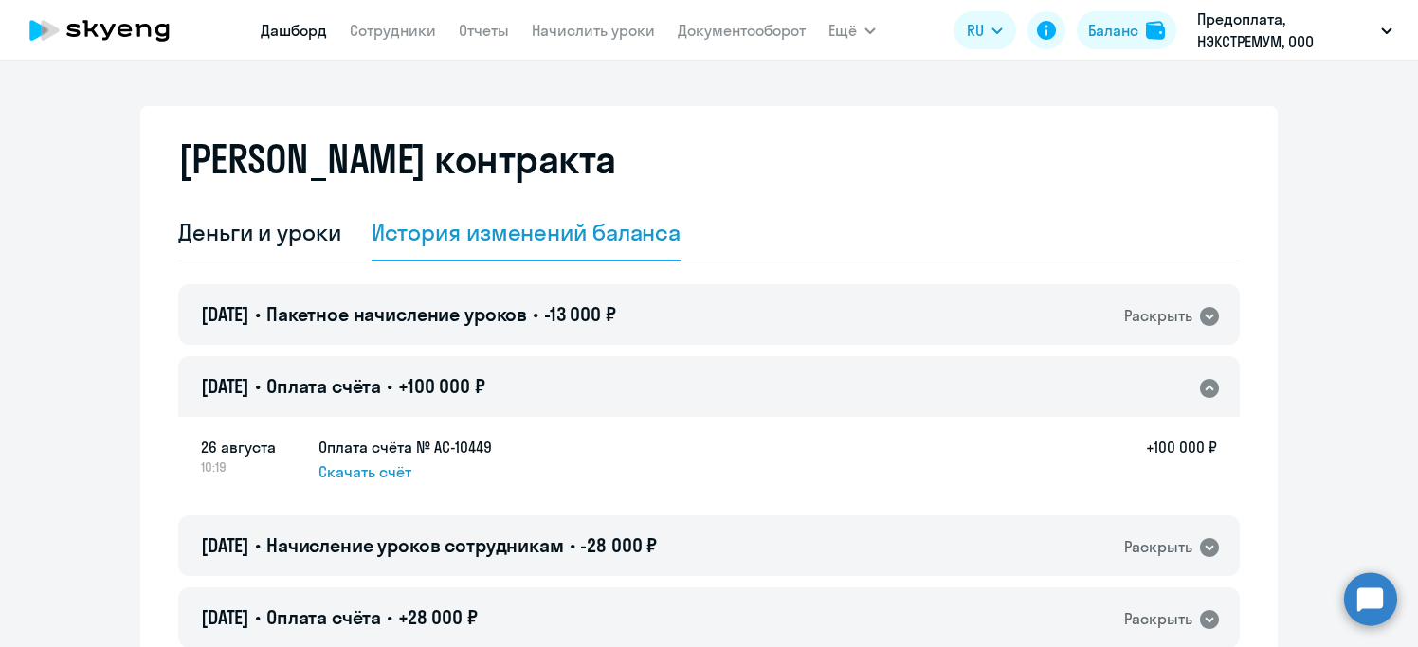
click at [299, 33] on link "Дашборд" at bounding box center [294, 30] width 66 height 19
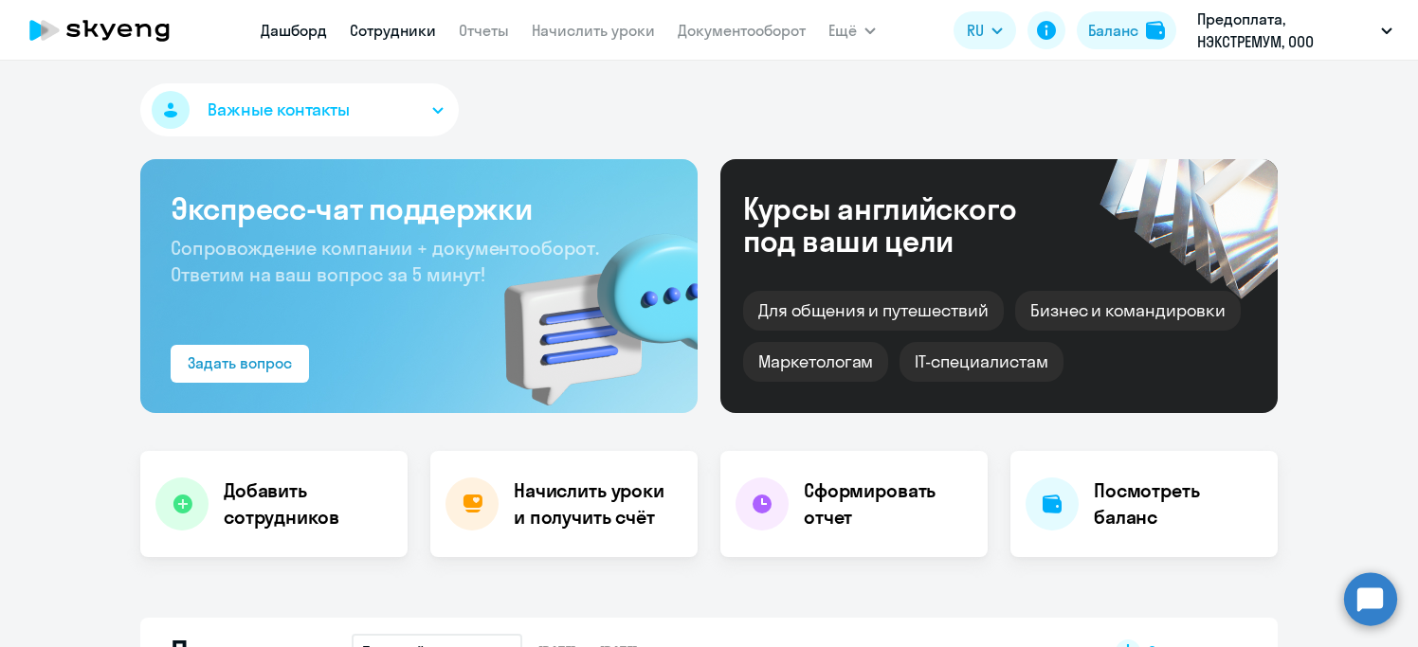
select select "30"
click at [409, 32] on link "Сотрудники" at bounding box center [393, 30] width 86 height 19
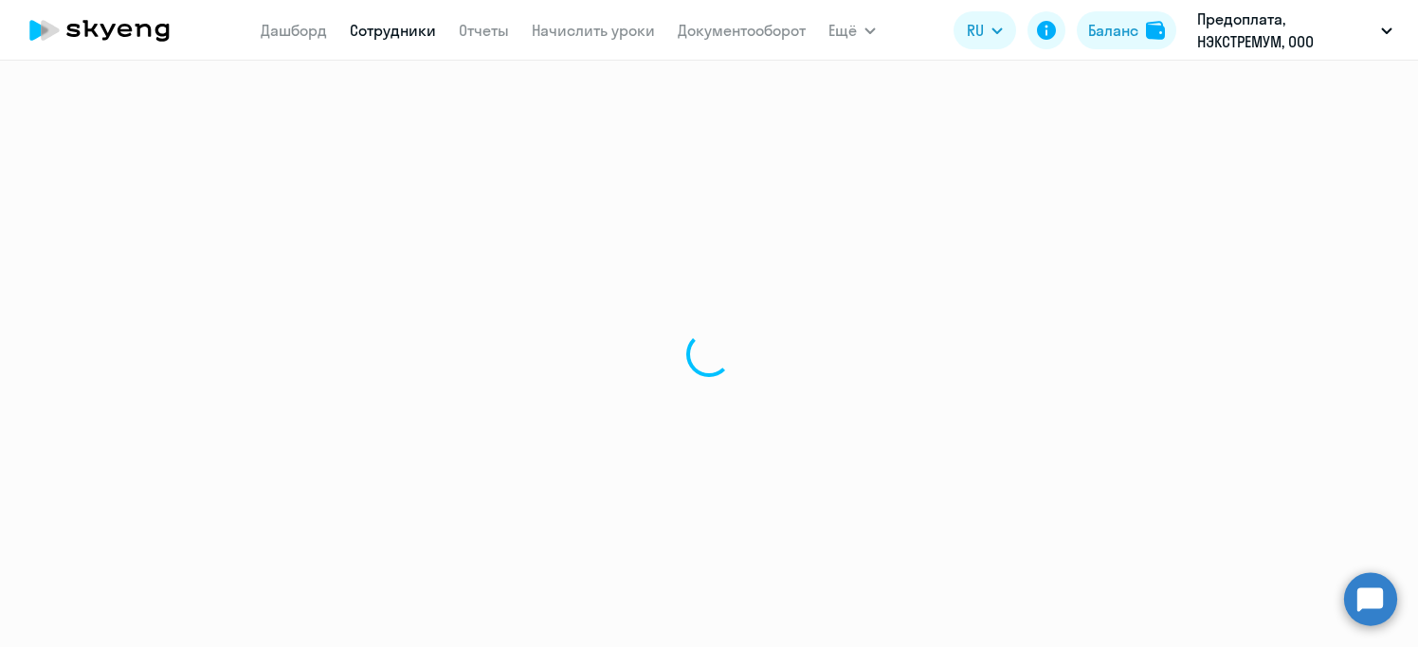
select select "30"
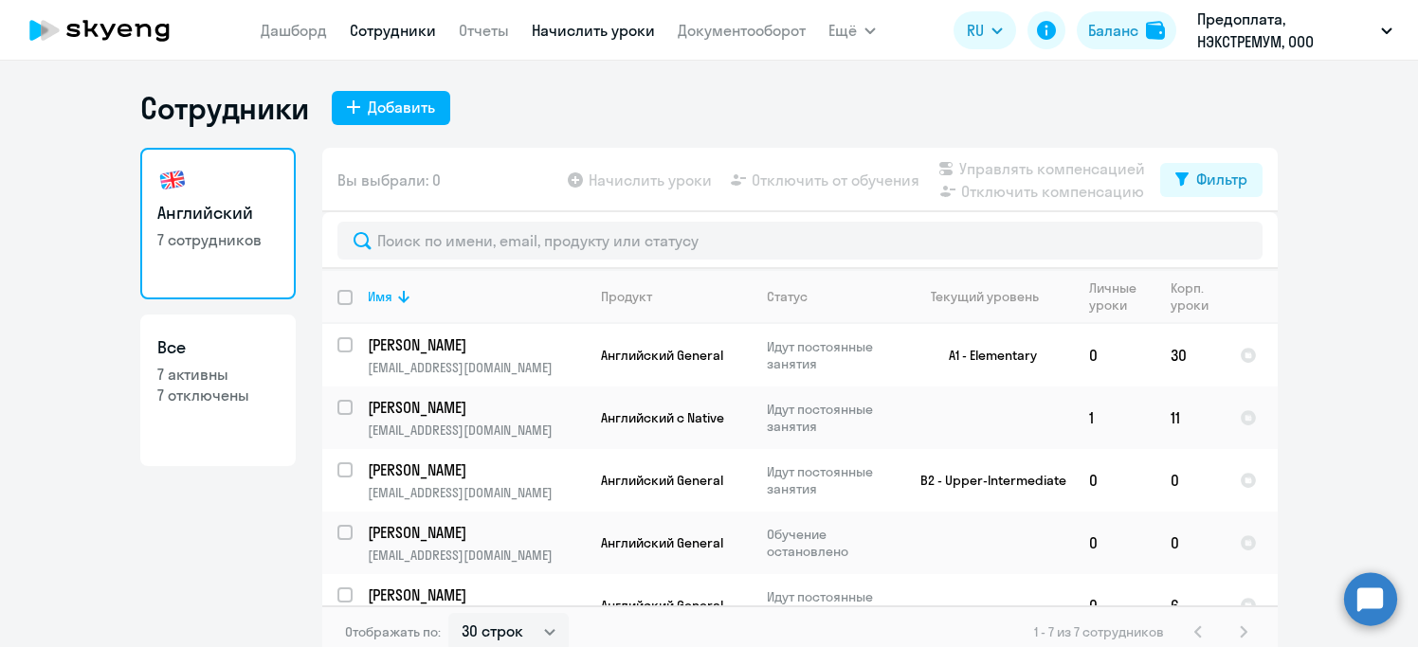
click at [596, 36] on link "Начислить уроки" at bounding box center [593, 30] width 123 height 19
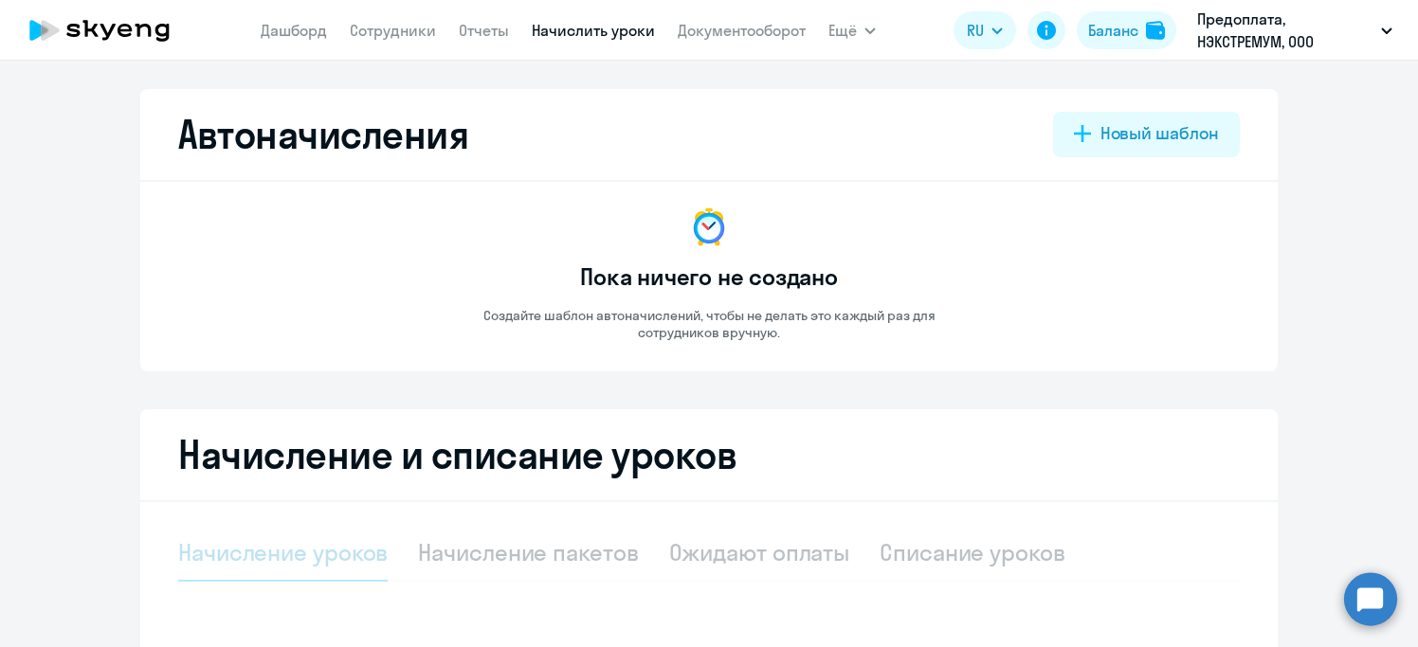
select select "10"
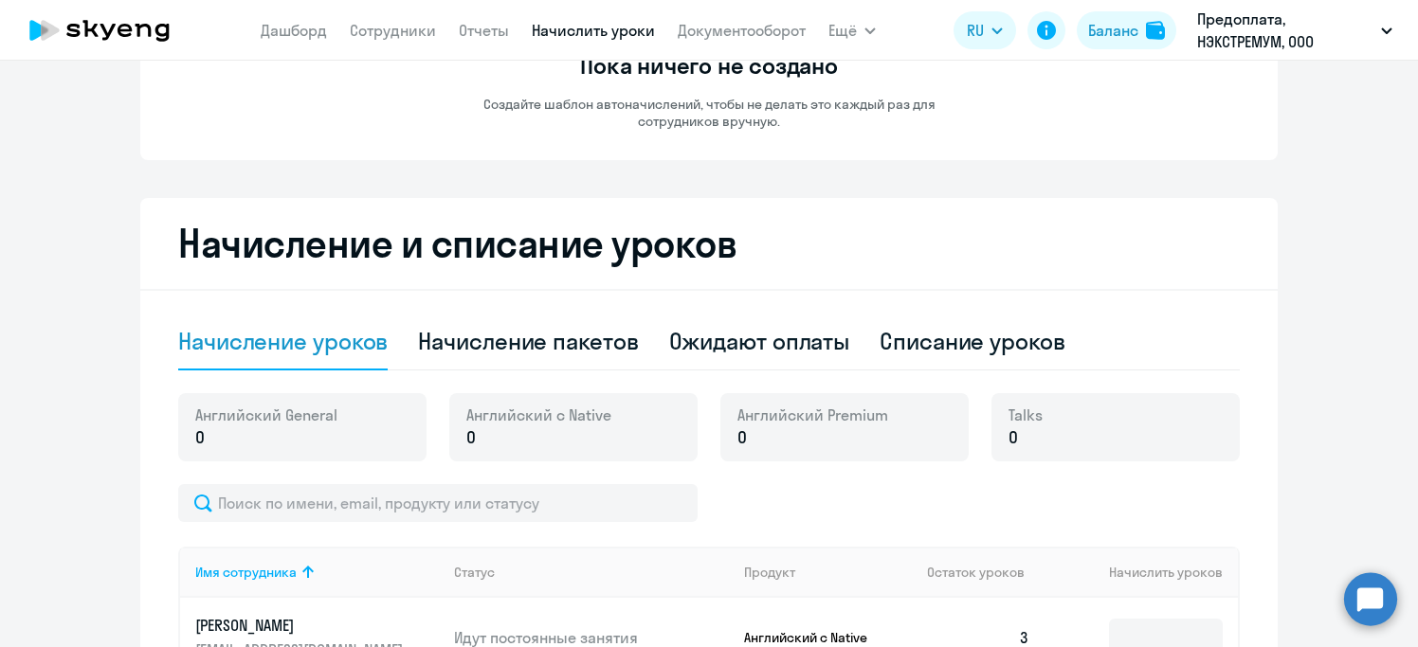
scroll to position [96, 0]
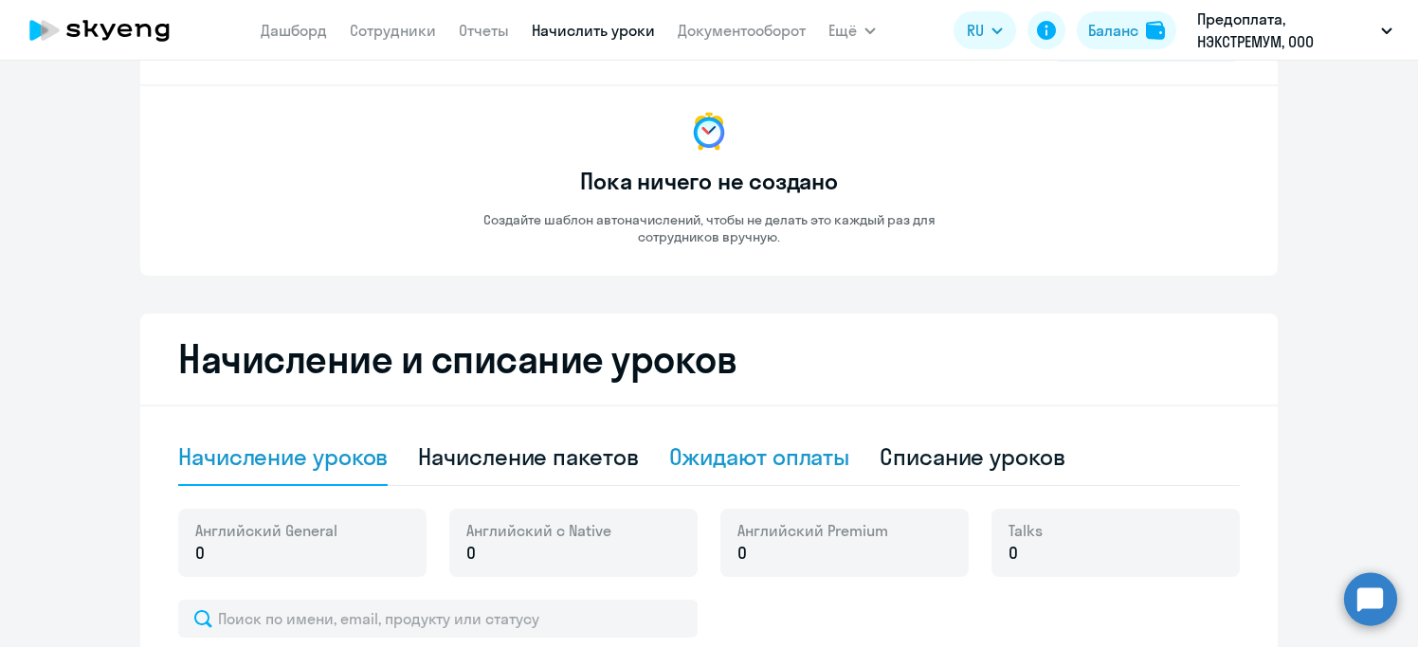
click at [751, 447] on div "Ожидают оплаты" at bounding box center [759, 457] width 181 height 30
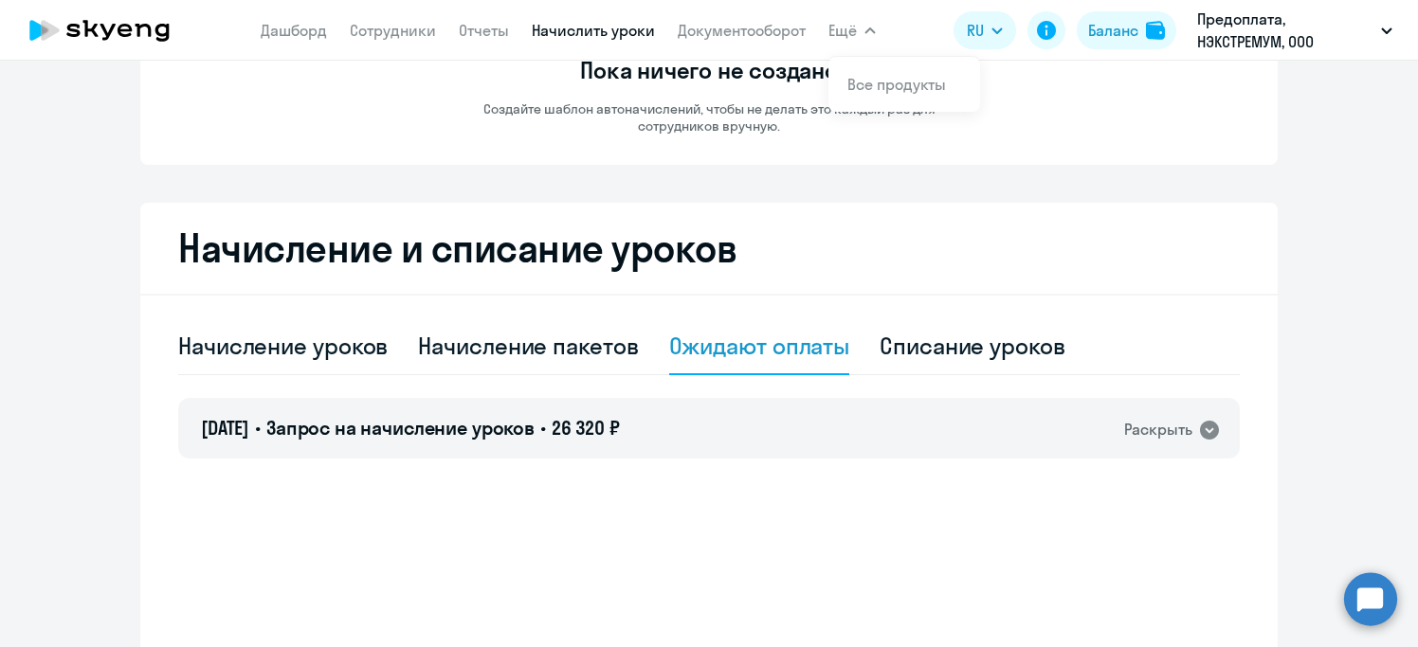
scroll to position [314, 0]
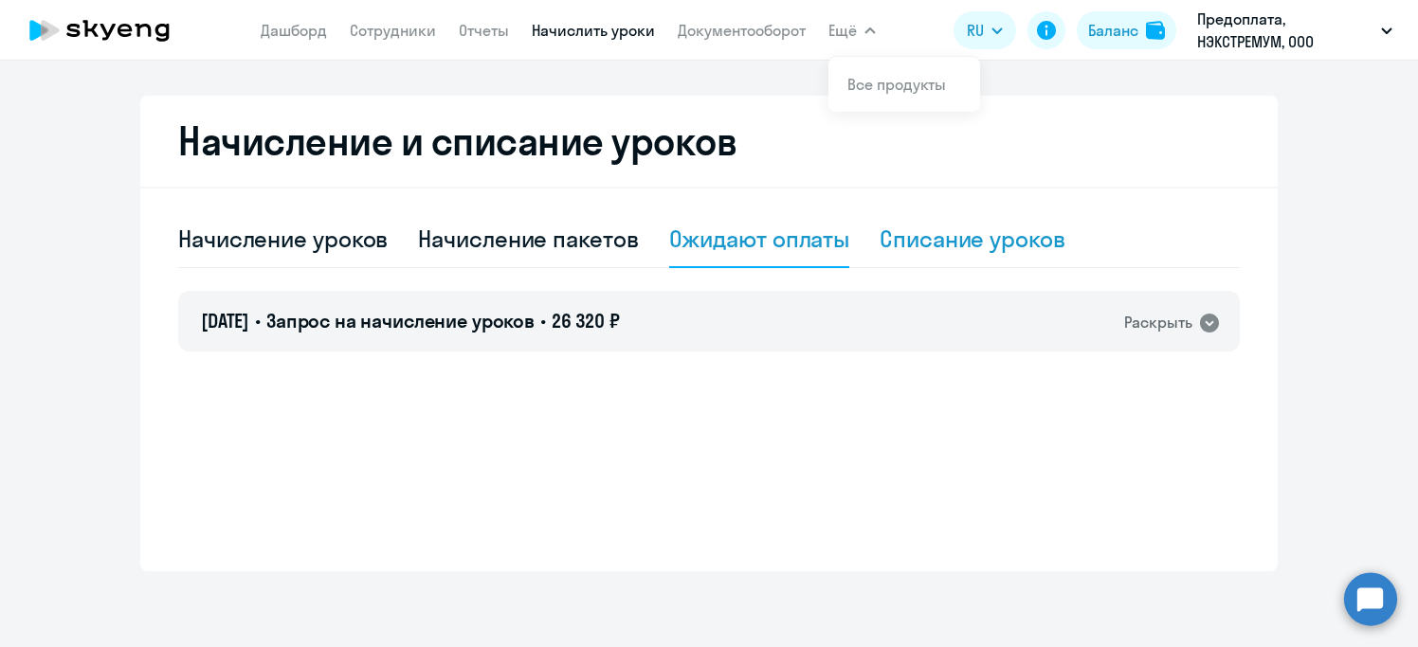
click at [983, 228] on div "Списание уроков" at bounding box center [972, 239] width 186 height 30
select select "10"
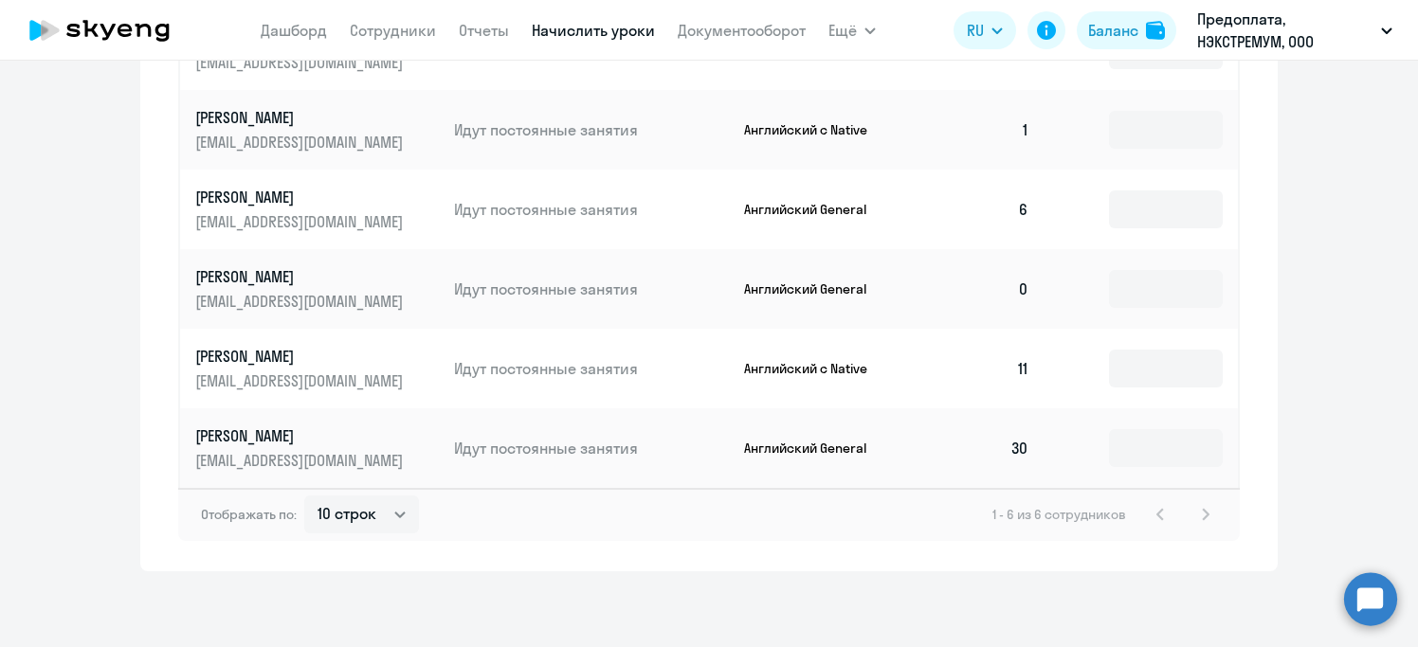
scroll to position [0, 0]
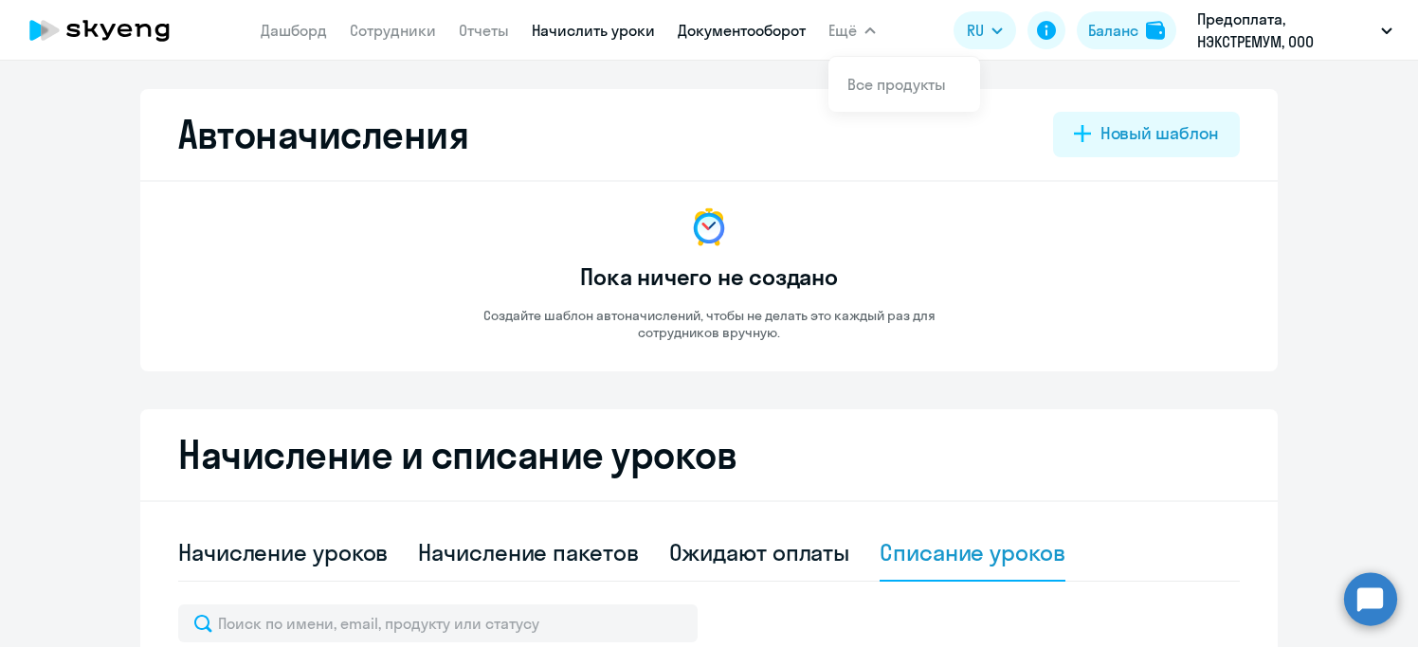
click at [751, 28] on link "Документооборот" at bounding box center [742, 30] width 128 height 19
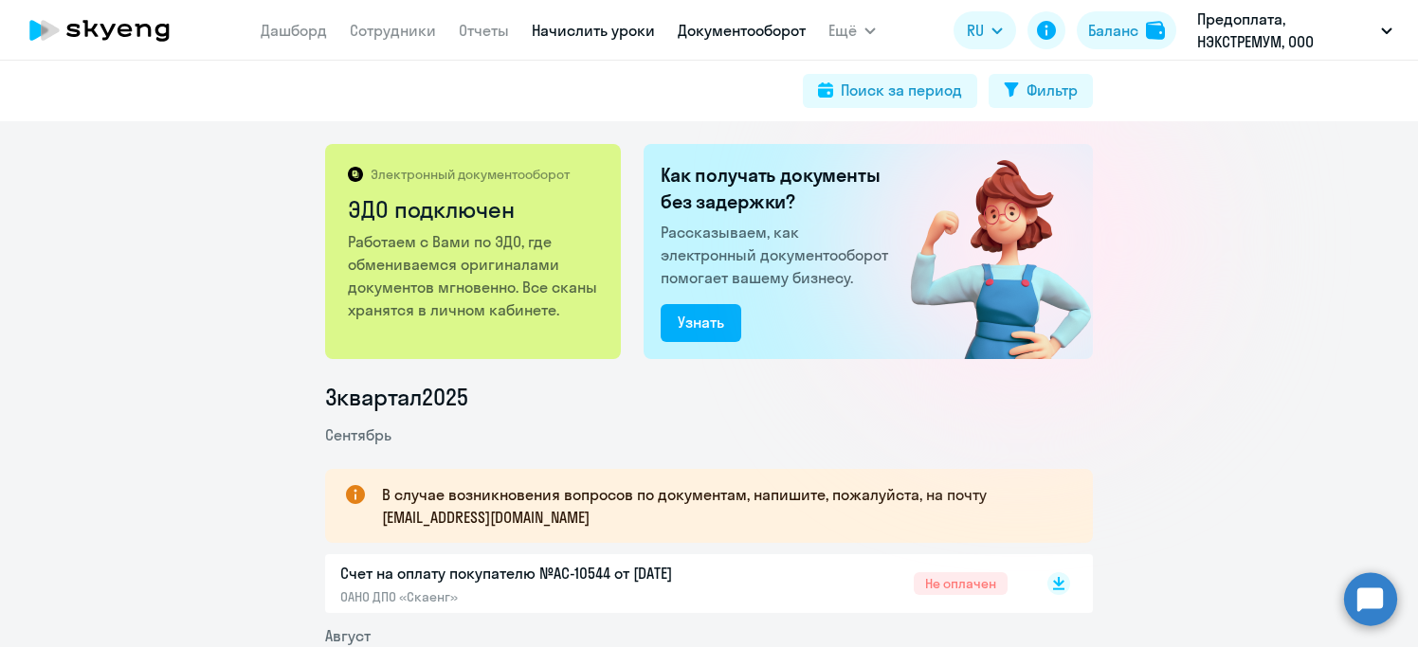
click at [595, 31] on link "Начислить уроки" at bounding box center [593, 30] width 123 height 19
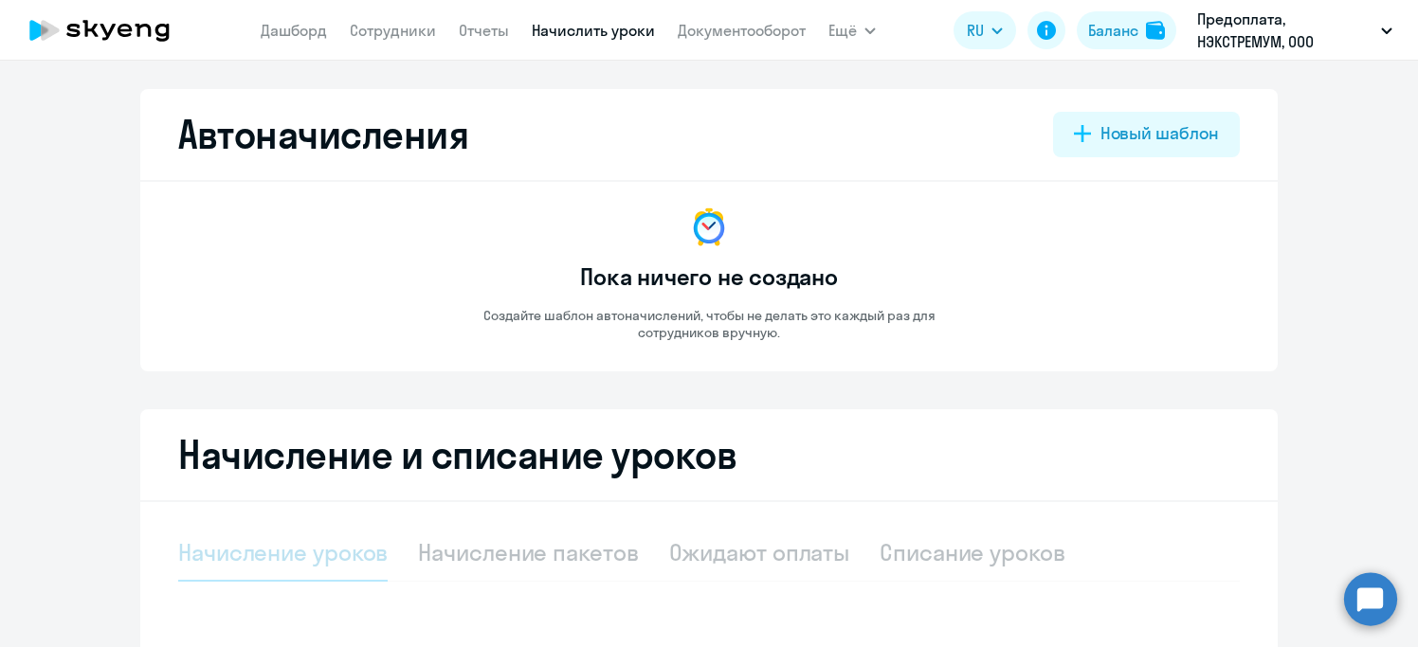
select select "10"
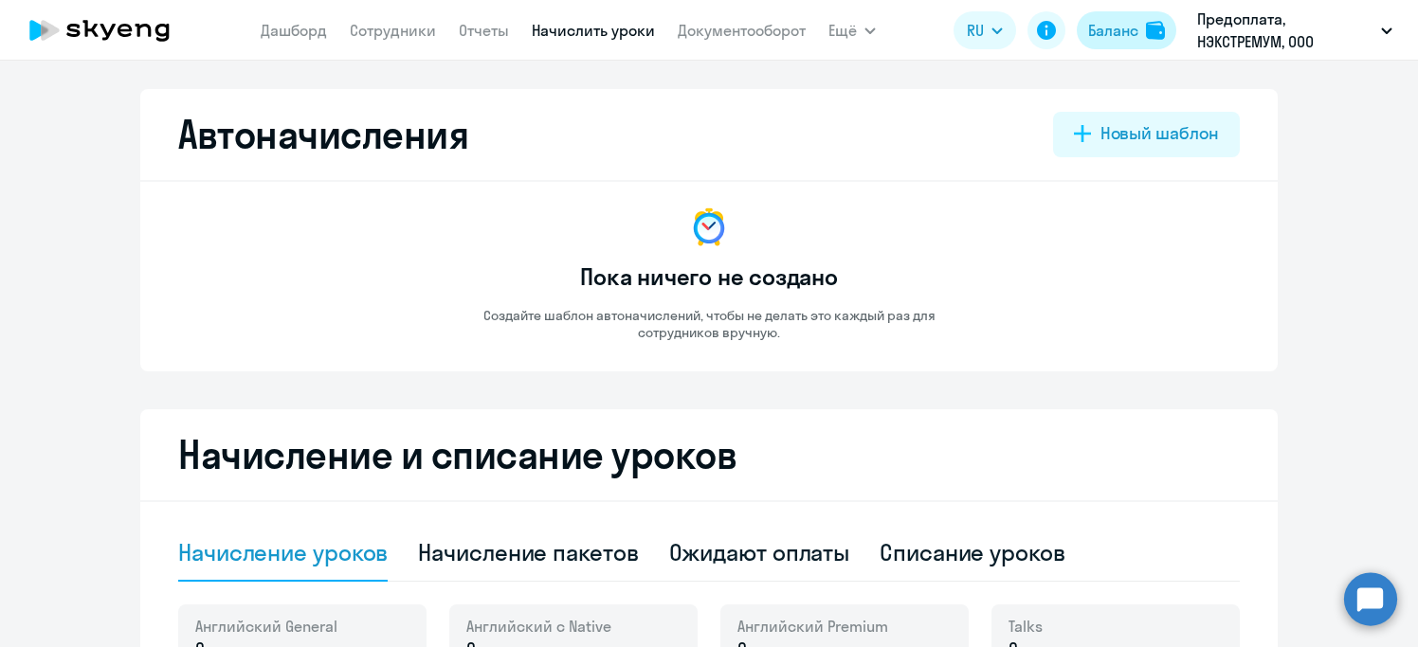
click at [1132, 29] on div "Баланс" at bounding box center [1113, 30] width 50 height 23
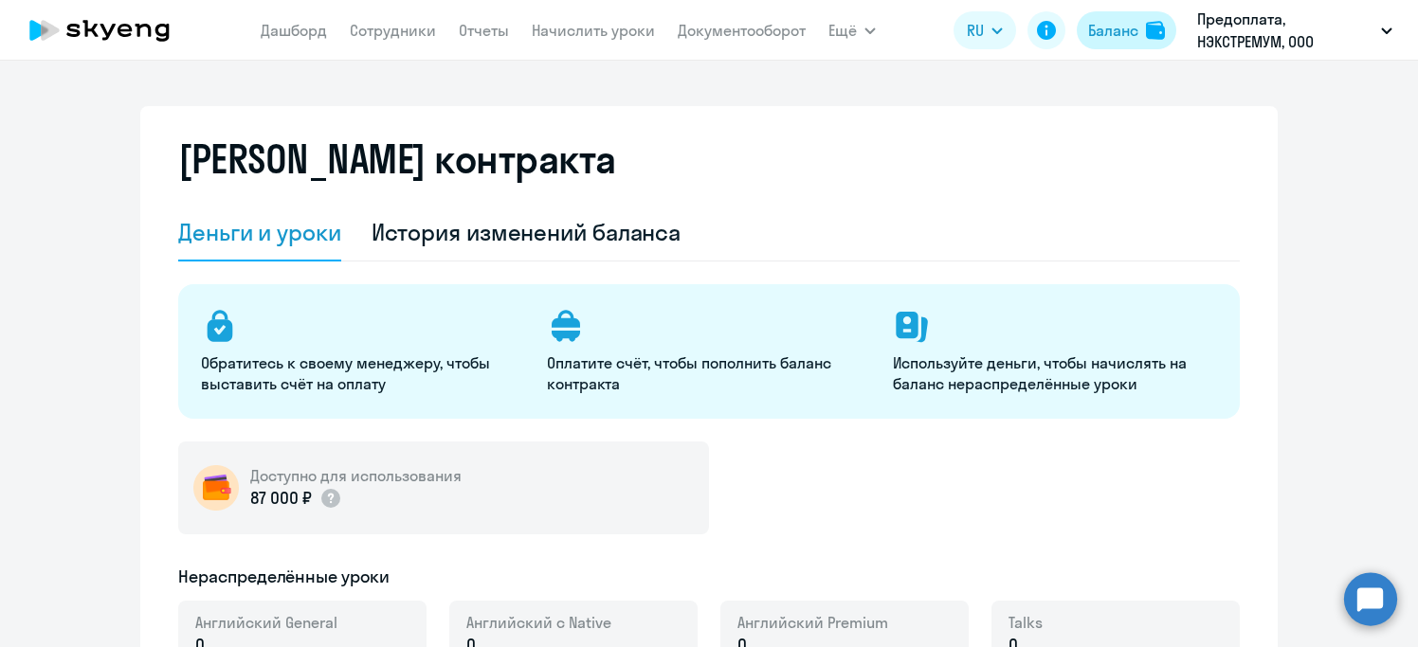
select select "english_adult_not_native_speaker"
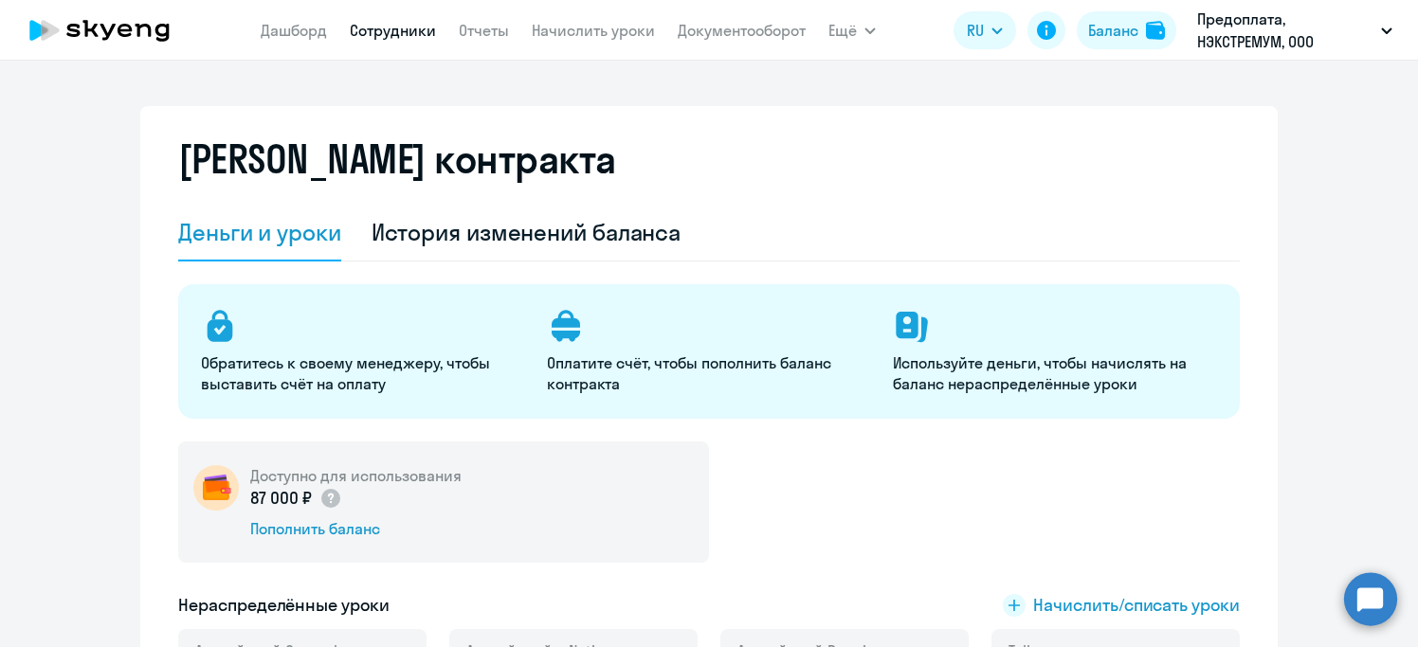
click at [408, 32] on link "Сотрудники" at bounding box center [393, 30] width 86 height 19
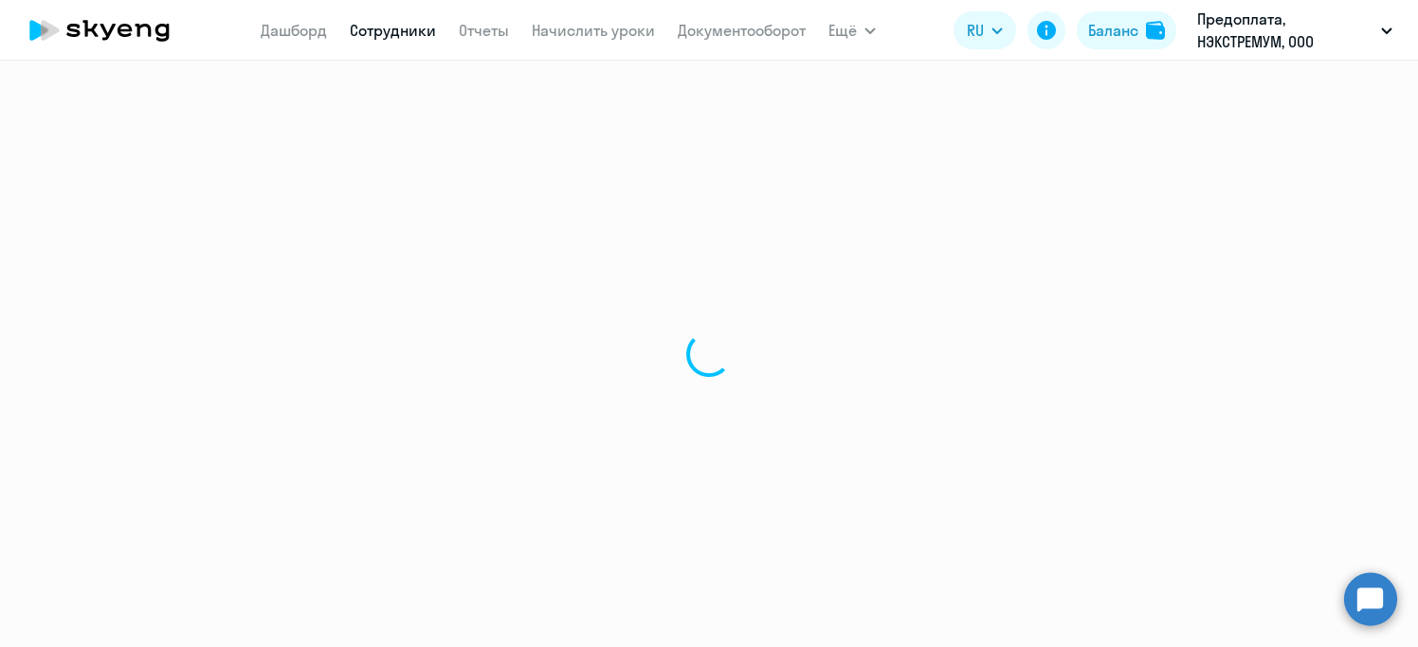
select select "30"
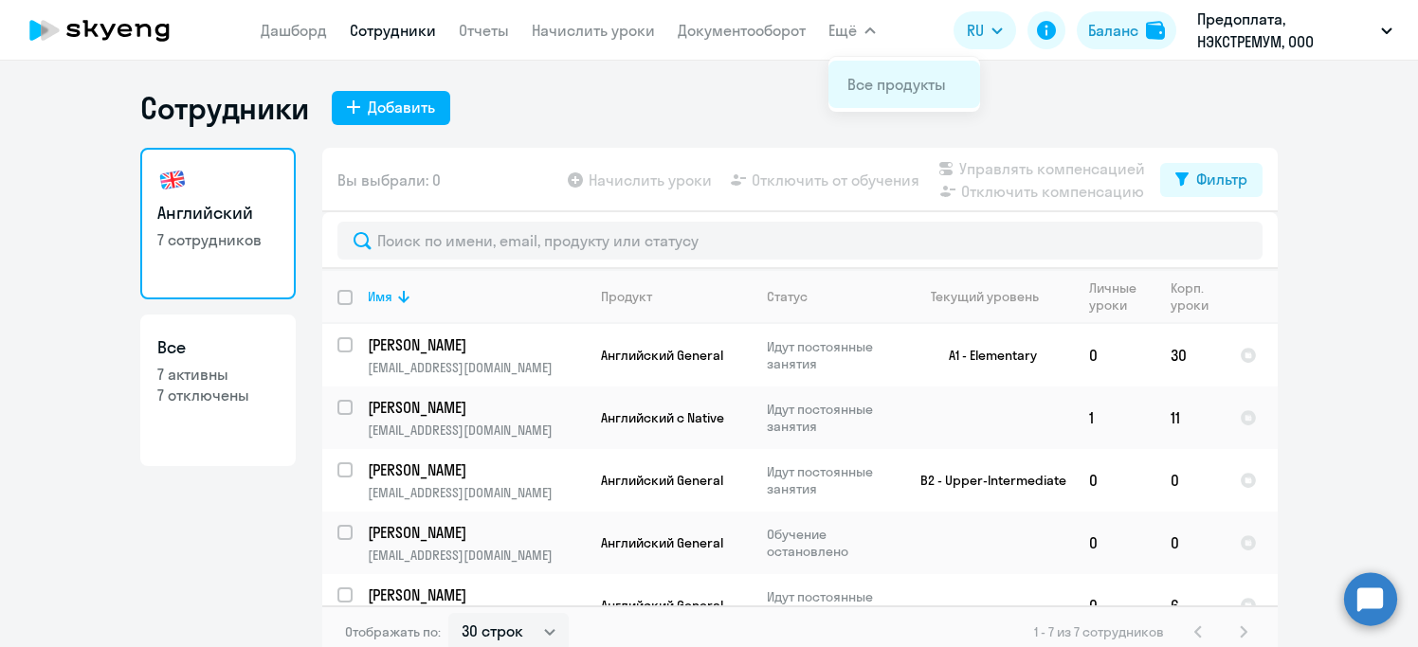
click at [869, 90] on link "Все продукты" at bounding box center [896, 84] width 99 height 19
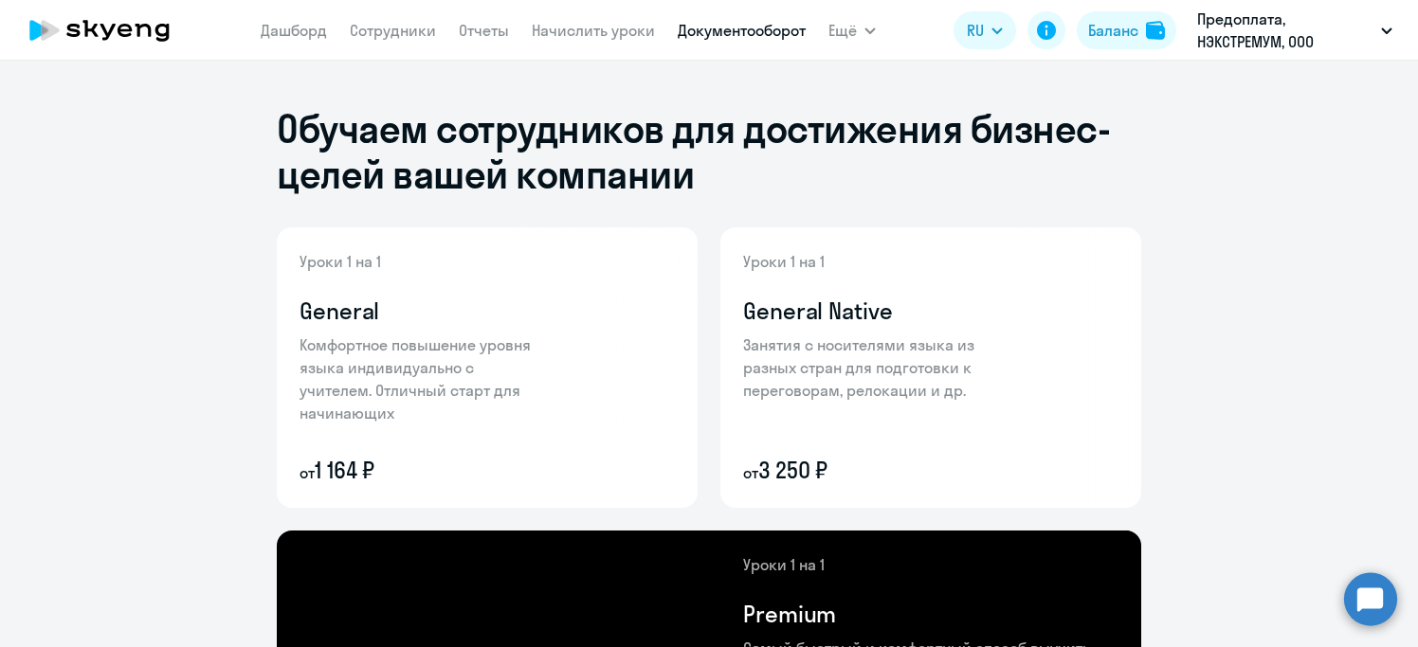
click at [722, 32] on link "Документооборот" at bounding box center [742, 30] width 128 height 19
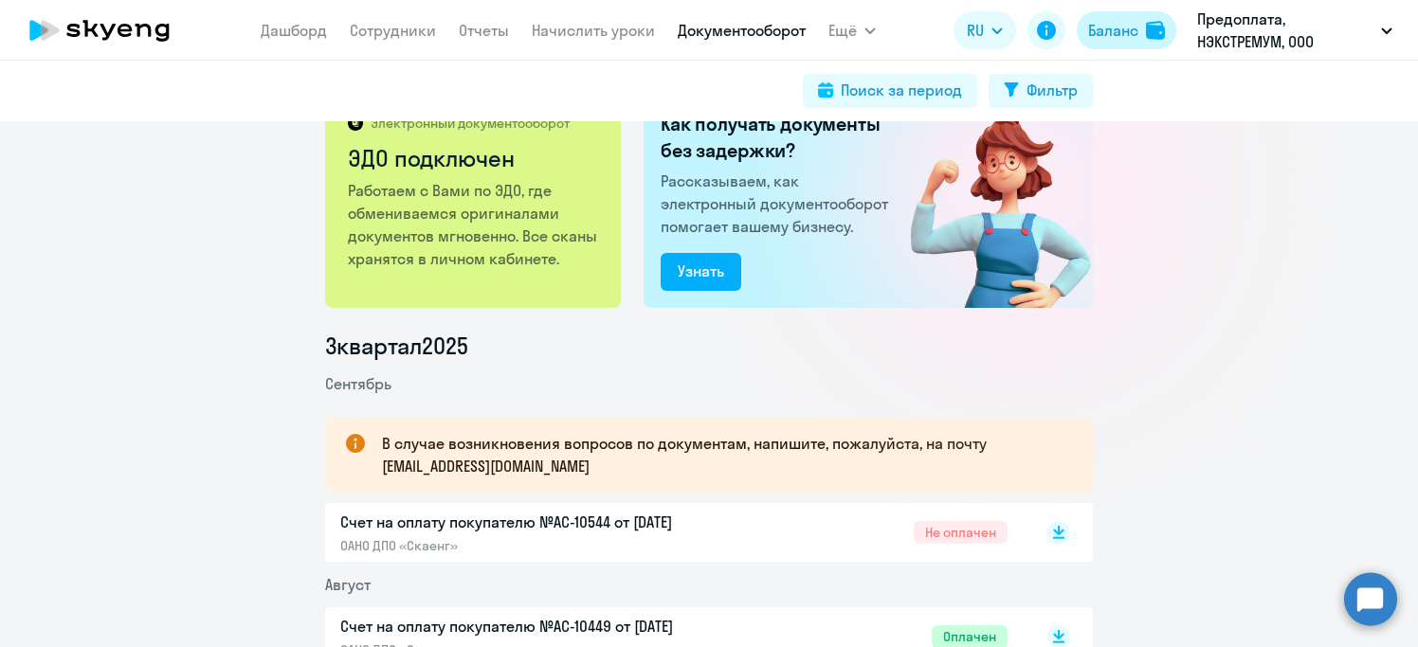
scroll to position [47, 0]
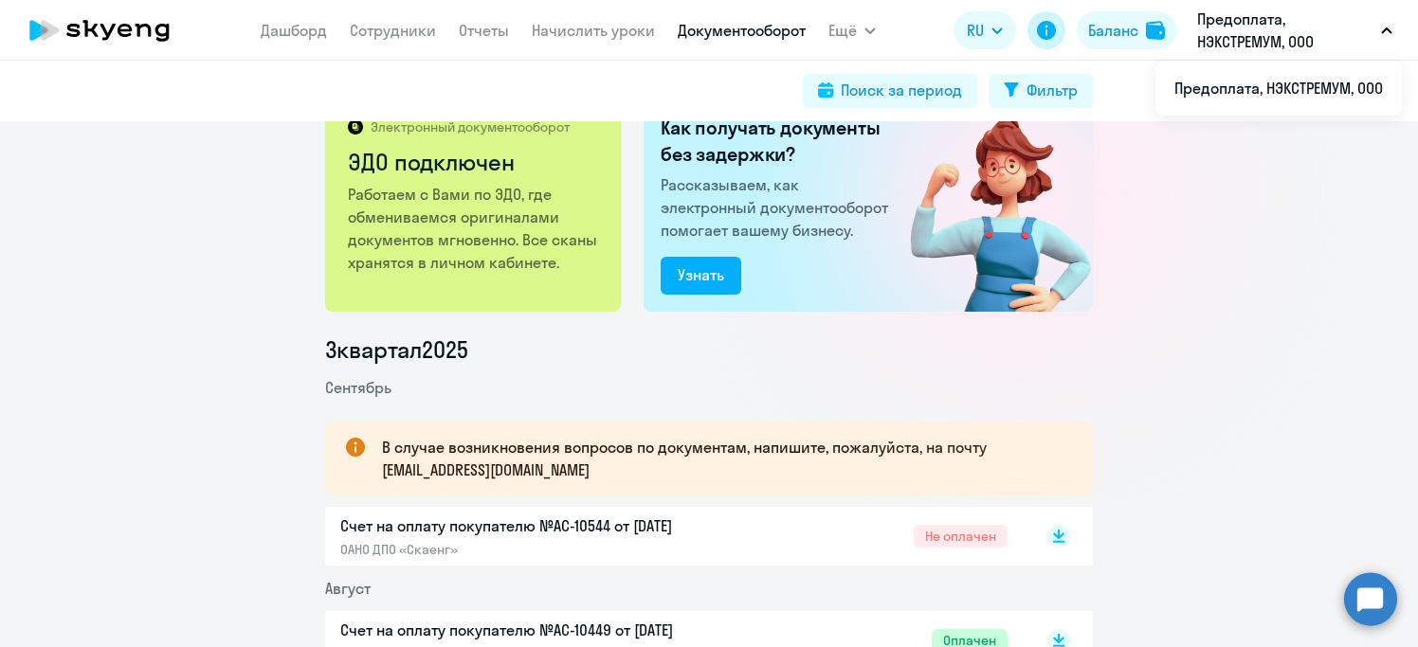
click at [1048, 27] on icon at bounding box center [1046, 30] width 19 height 19
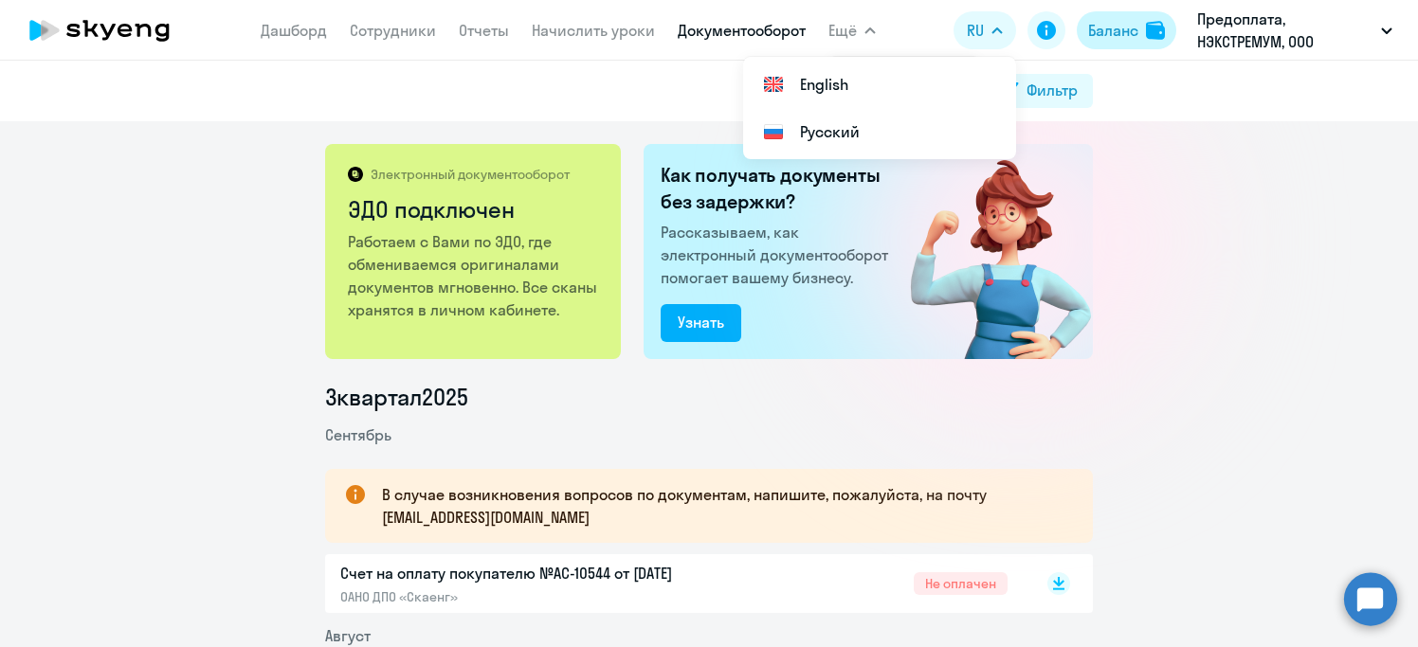
click at [1119, 31] on div "Баланс" at bounding box center [1113, 30] width 50 height 23
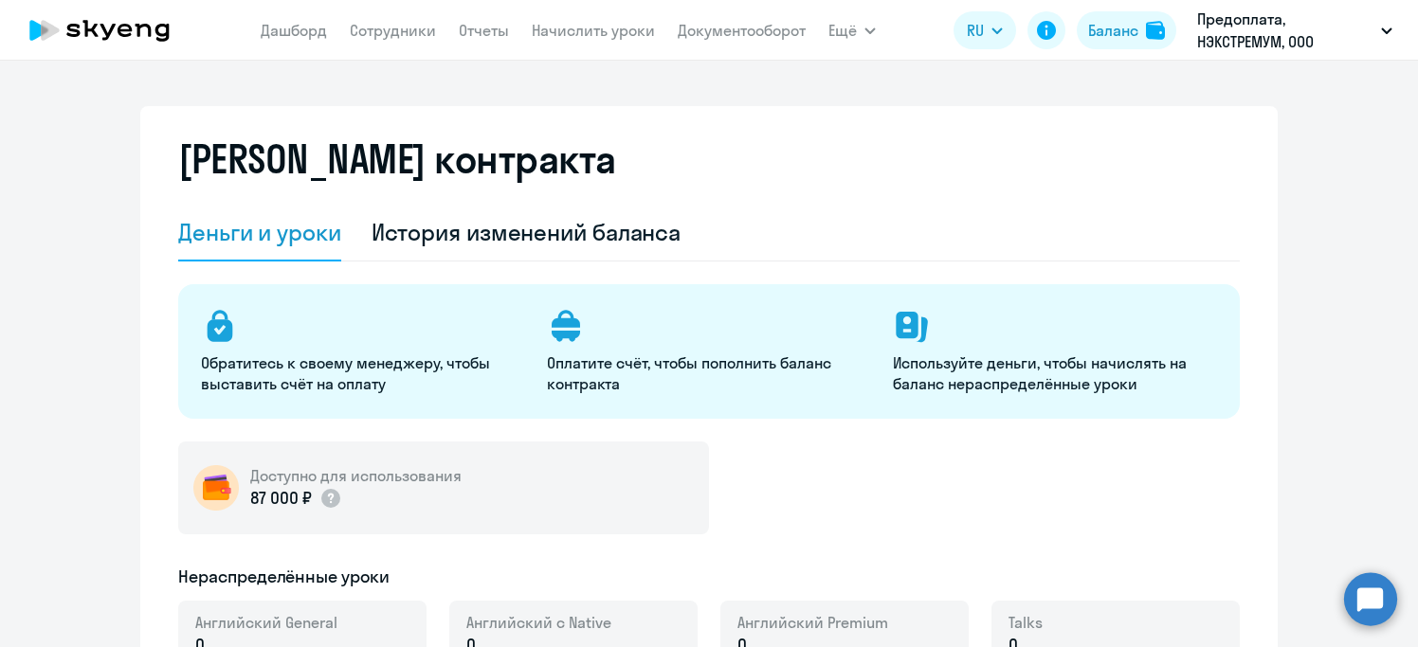
select select "english_adult_not_native_speaker"
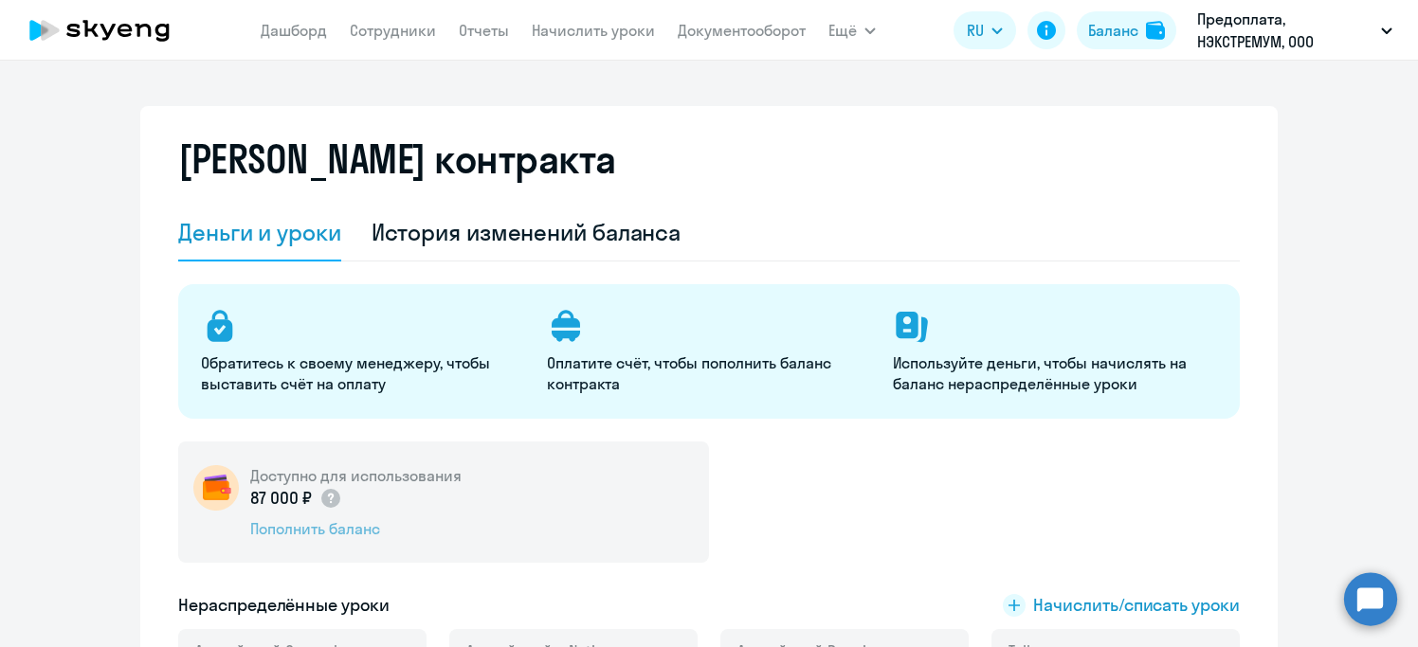
click at [321, 535] on div "Пополнить баланс" at bounding box center [355, 528] width 211 height 21
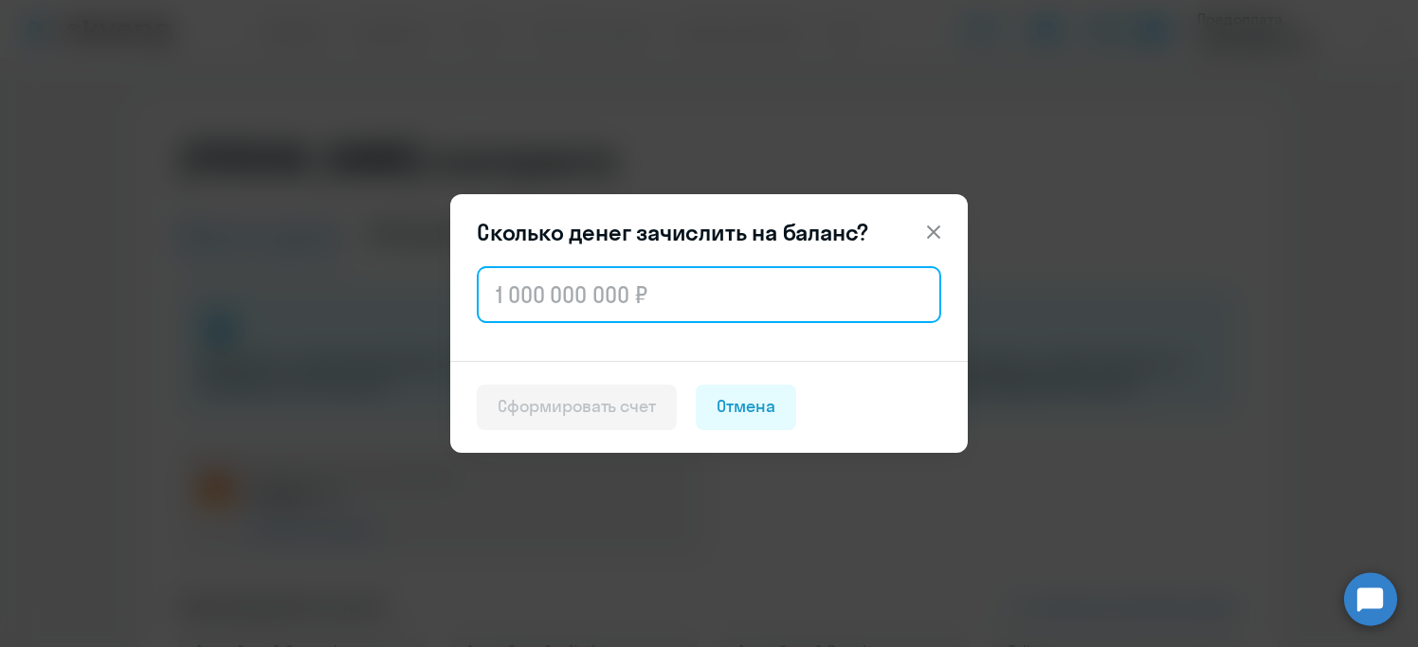
click at [638, 289] on input "text" at bounding box center [709, 294] width 464 height 57
type input "1"
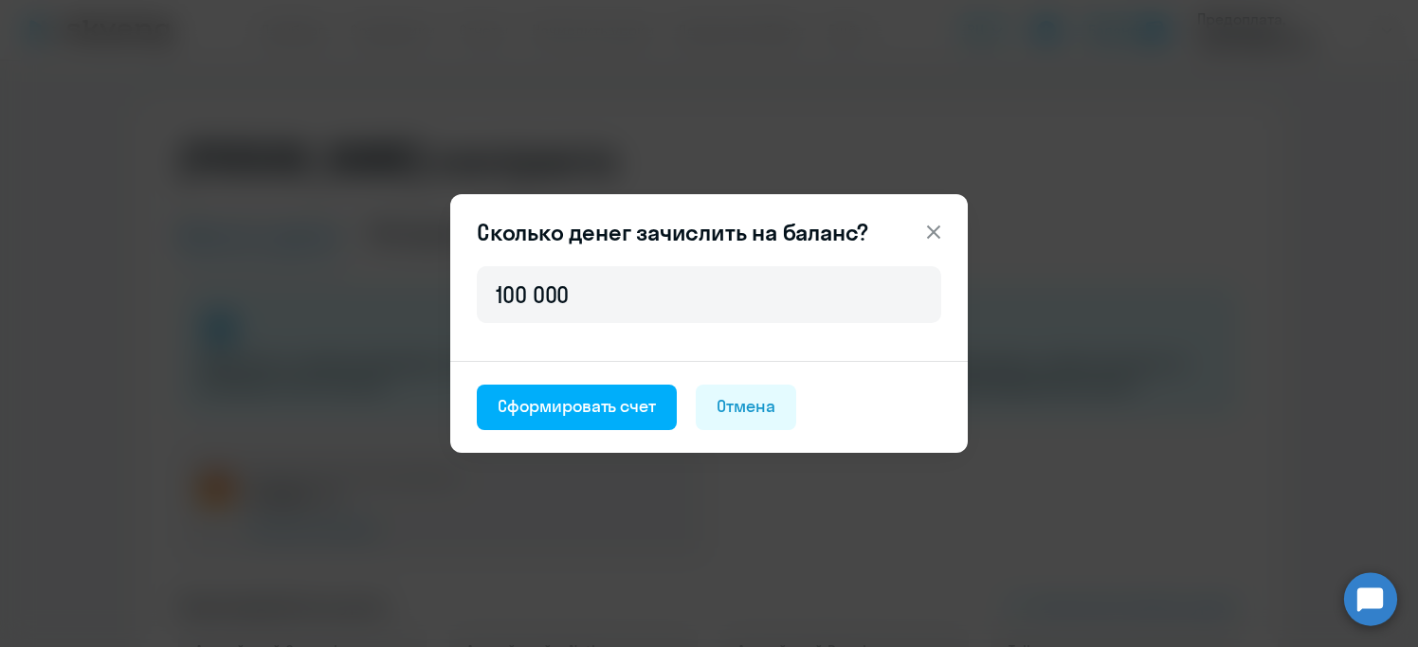
click at [630, 343] on div "100 000" at bounding box center [708, 312] width 517 height 99
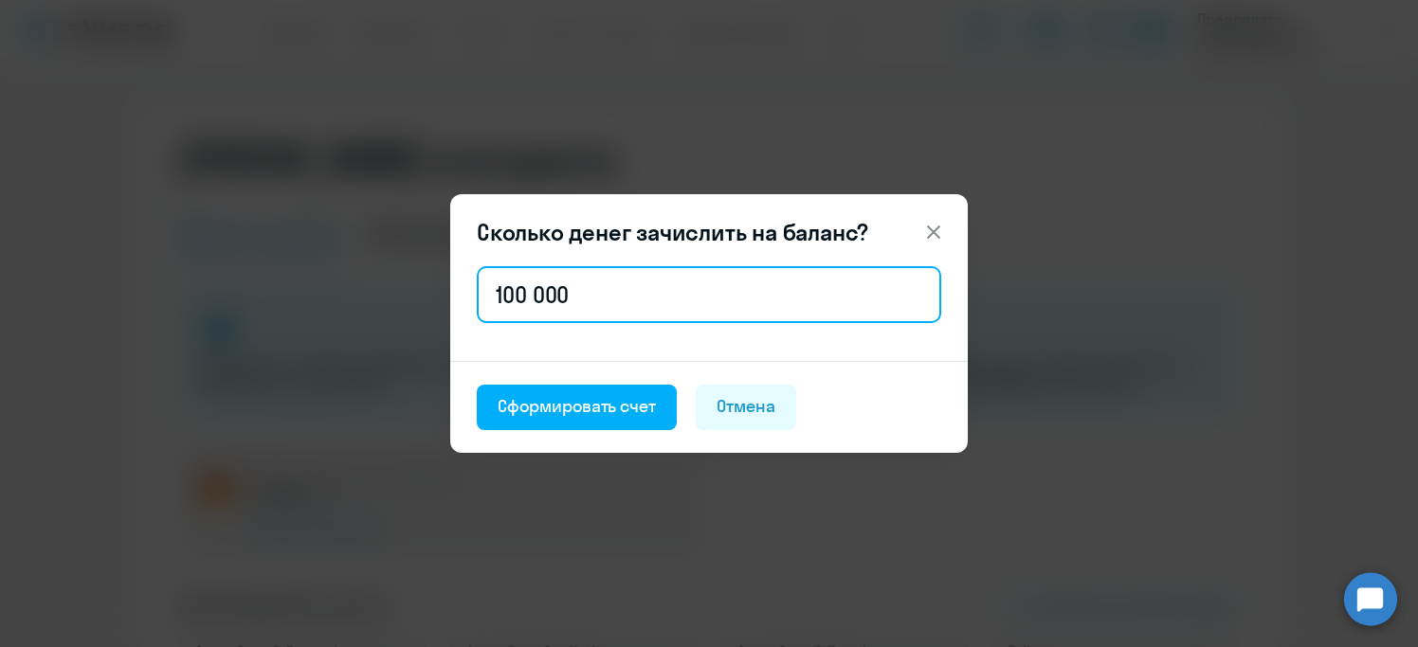
click at [604, 299] on input "100 000" at bounding box center [709, 294] width 464 height 57
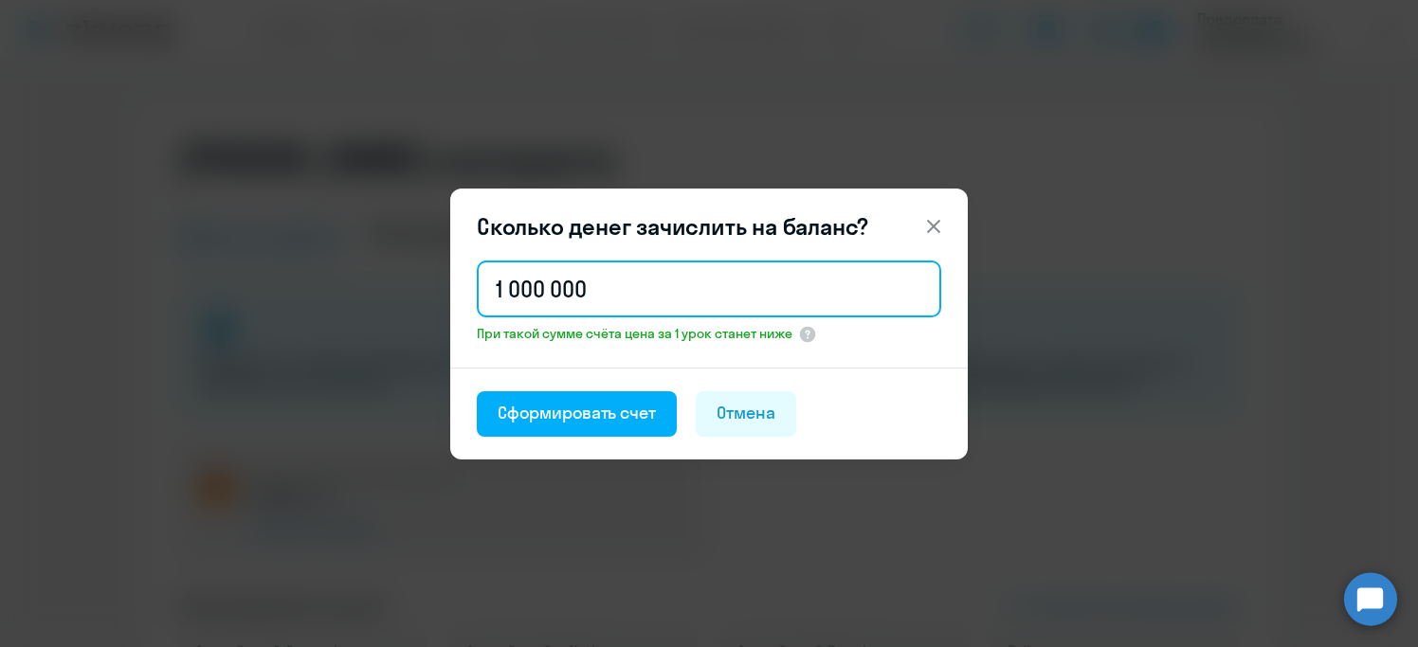
click at [574, 281] on input "1 000 000" at bounding box center [709, 289] width 464 height 57
drag, startPoint x: 519, startPoint y: 290, endPoint x: 458, endPoint y: 290, distance: 61.6
click at [458, 290] on div "1 000 000 При такой сумме счёта цена за 1 урок станет ниже" at bounding box center [708, 312] width 517 height 111
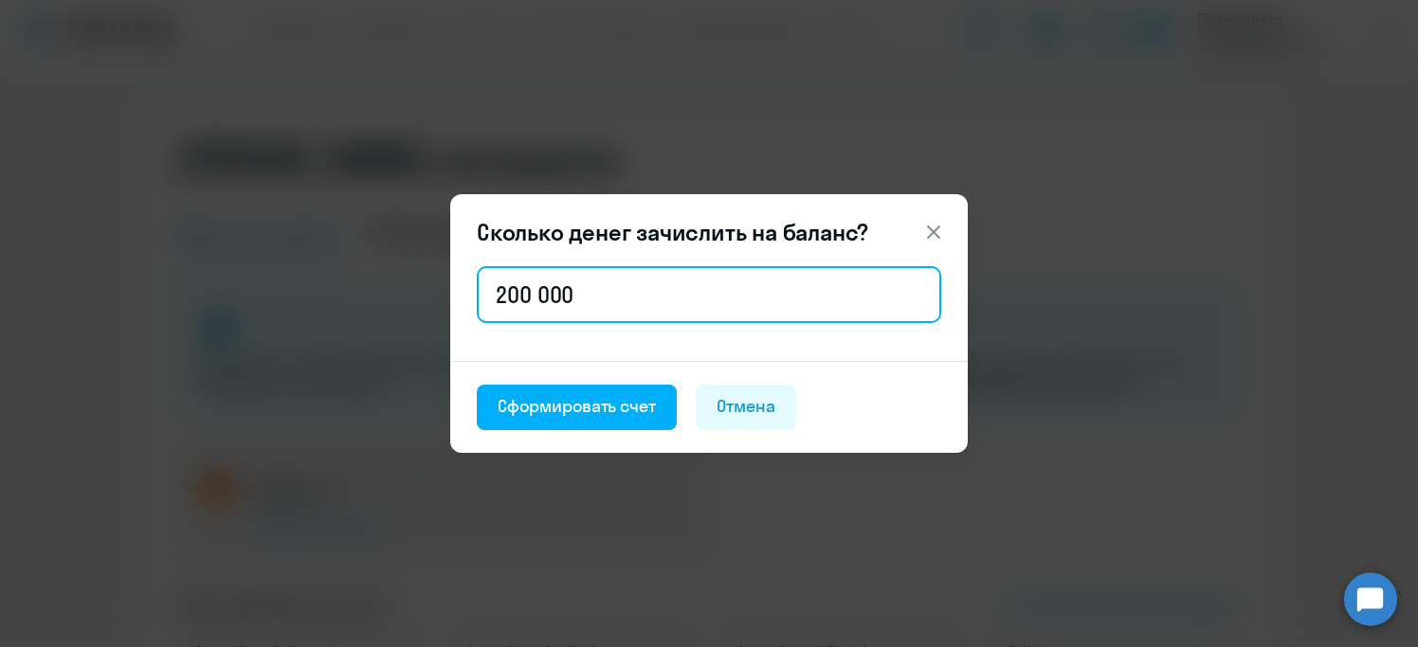
drag, startPoint x: 521, startPoint y: 299, endPoint x: 493, endPoint y: 299, distance: 28.4
click at [493, 299] on input "200 000" at bounding box center [709, 294] width 464 height 57
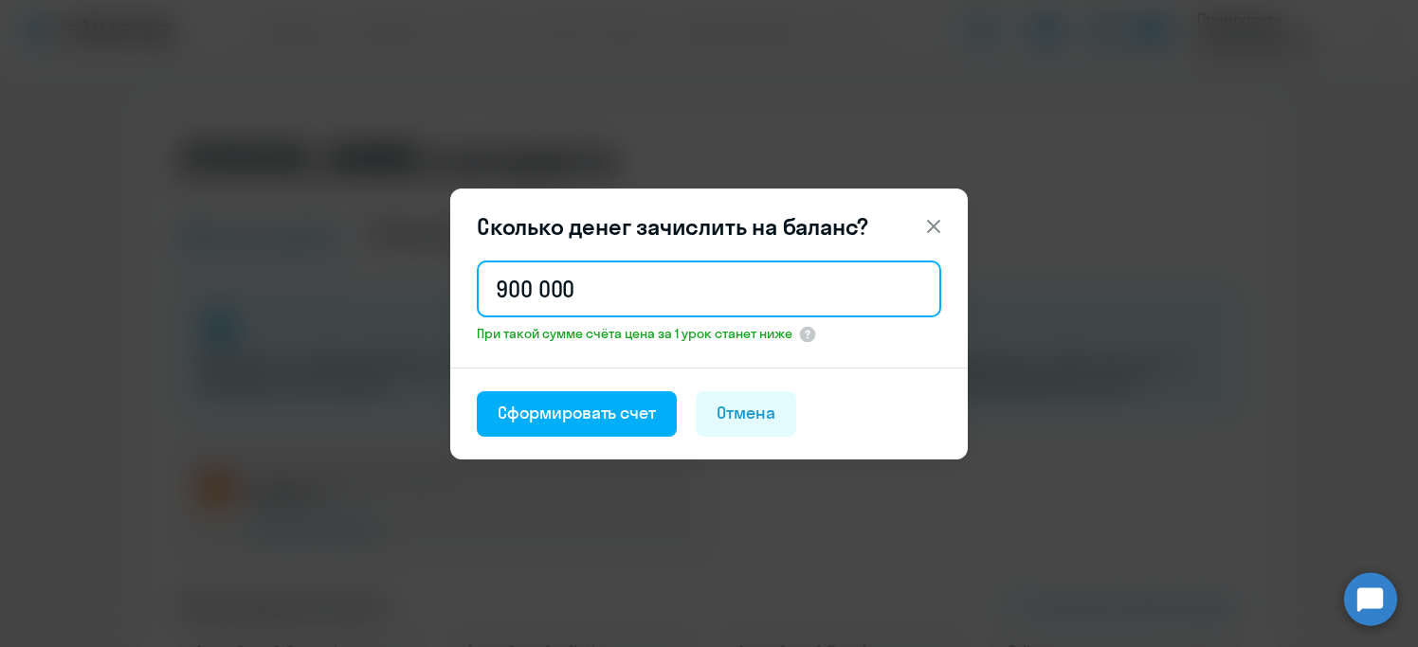
type input "900 000"
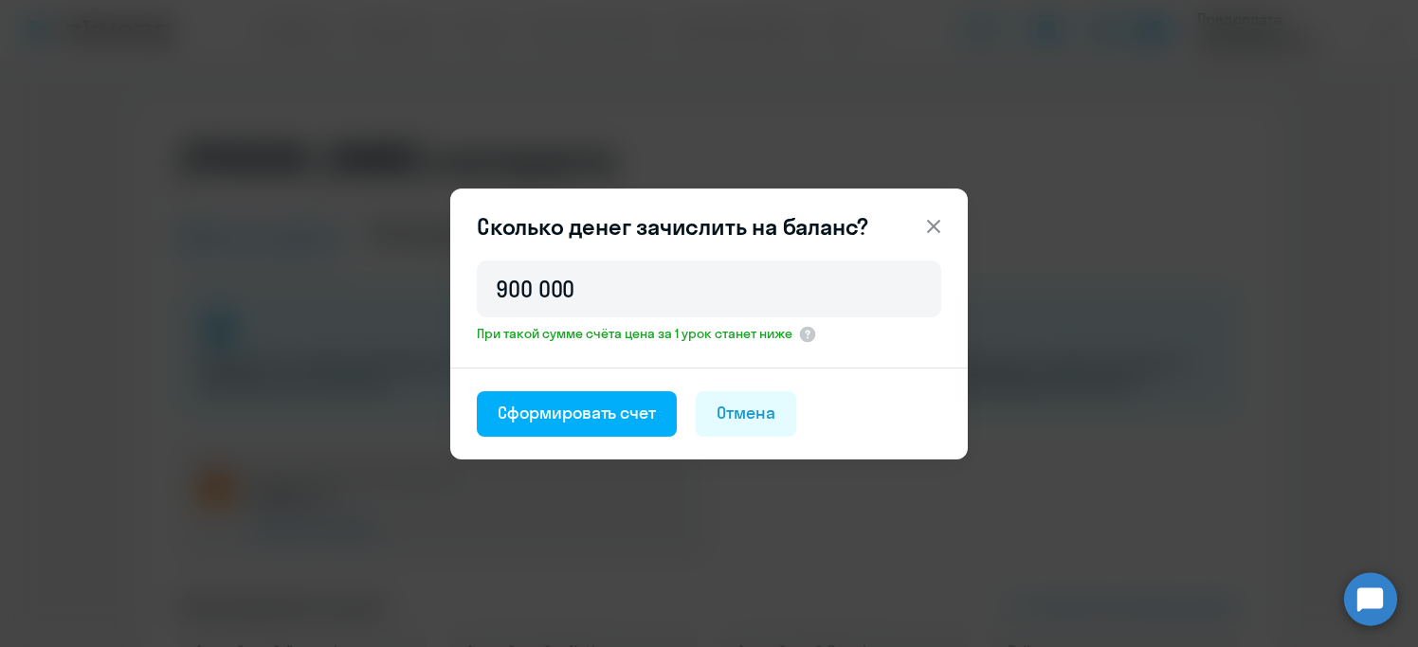
click at [933, 228] on icon at bounding box center [933, 226] width 23 height 23
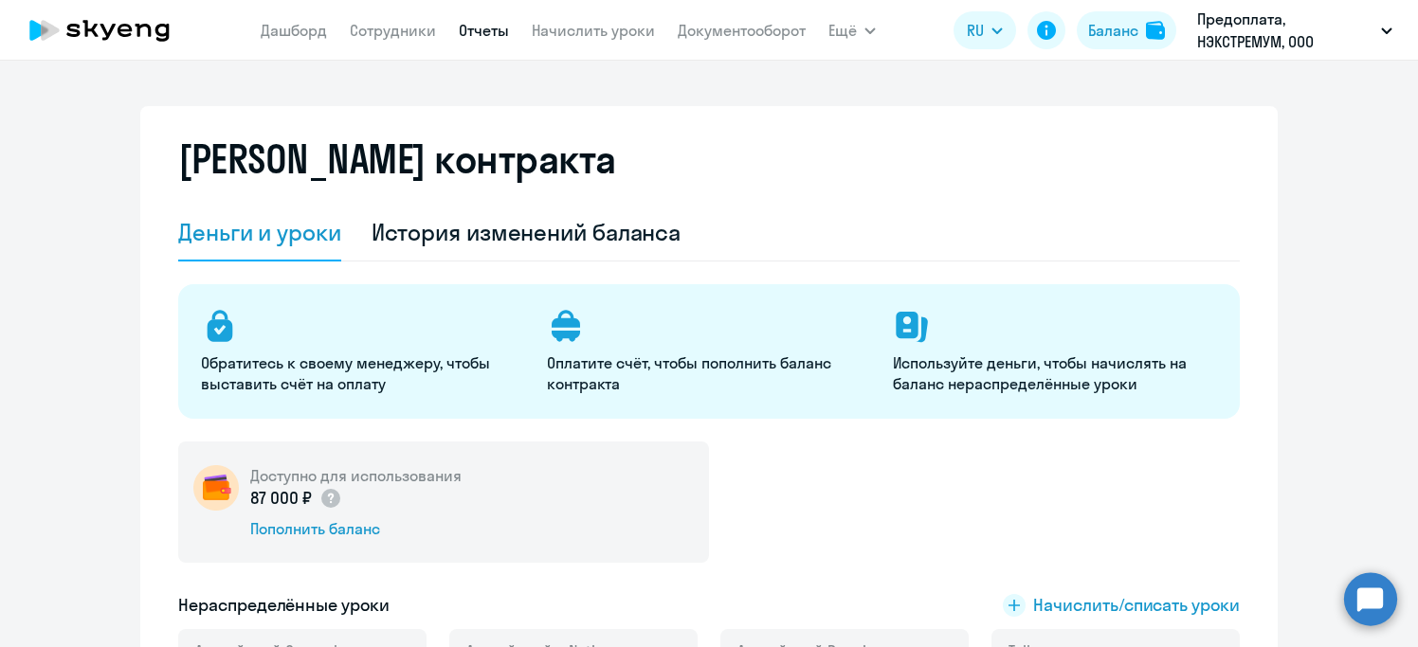
click at [484, 38] on link "Отчеты" at bounding box center [484, 30] width 50 height 19
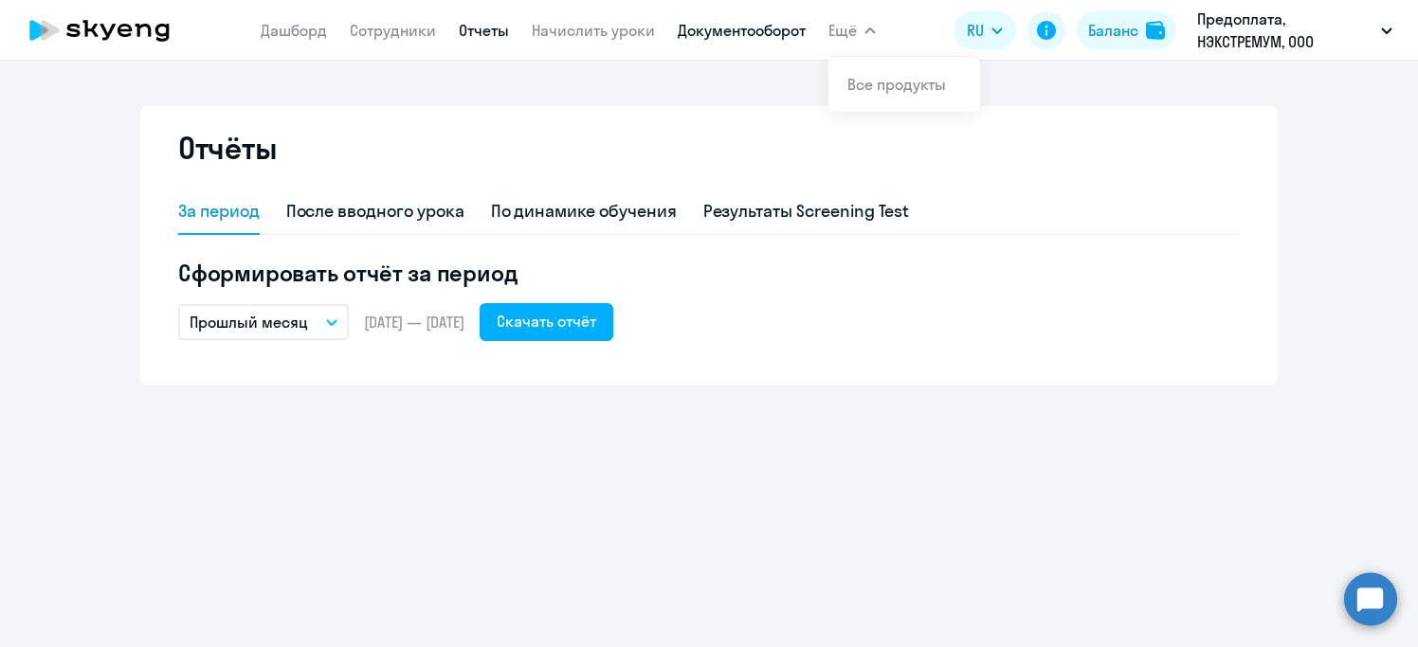
click at [754, 24] on link "Документооборот" at bounding box center [742, 30] width 128 height 19
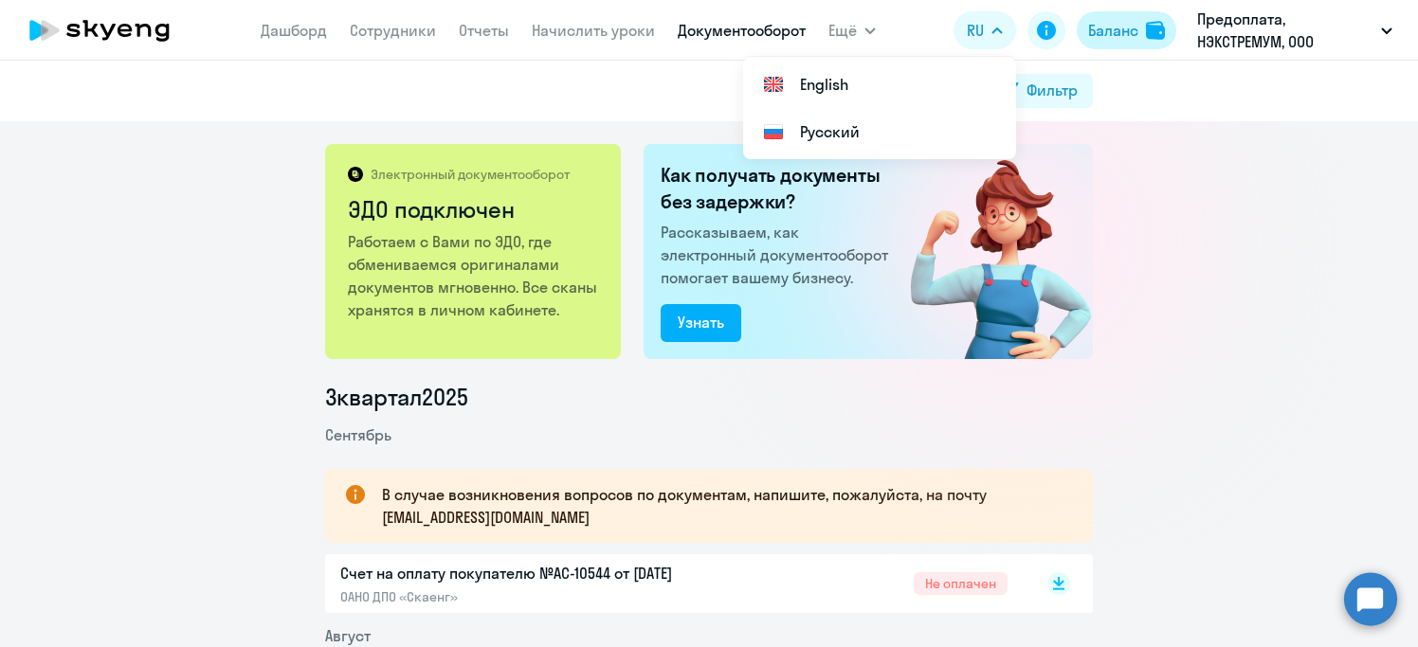
click at [1100, 34] on div "Баланс" at bounding box center [1113, 30] width 50 height 23
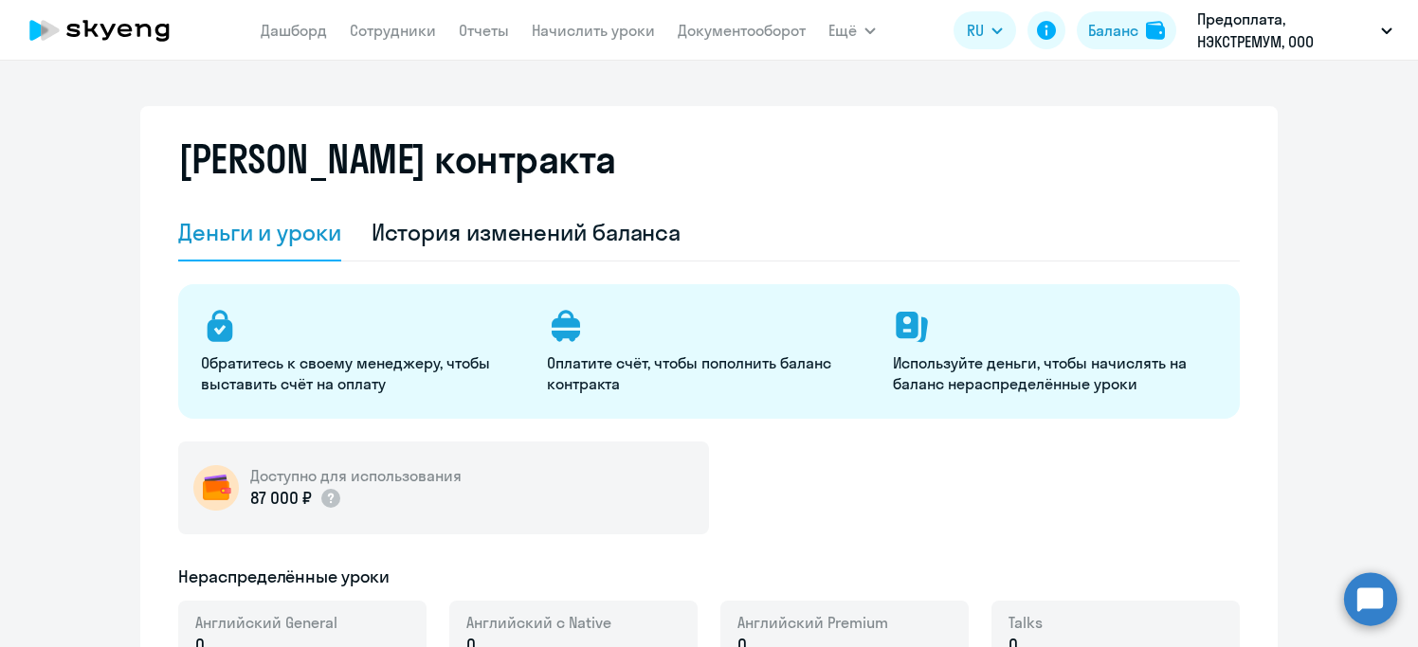
select select "english_adult_not_native_speaker"
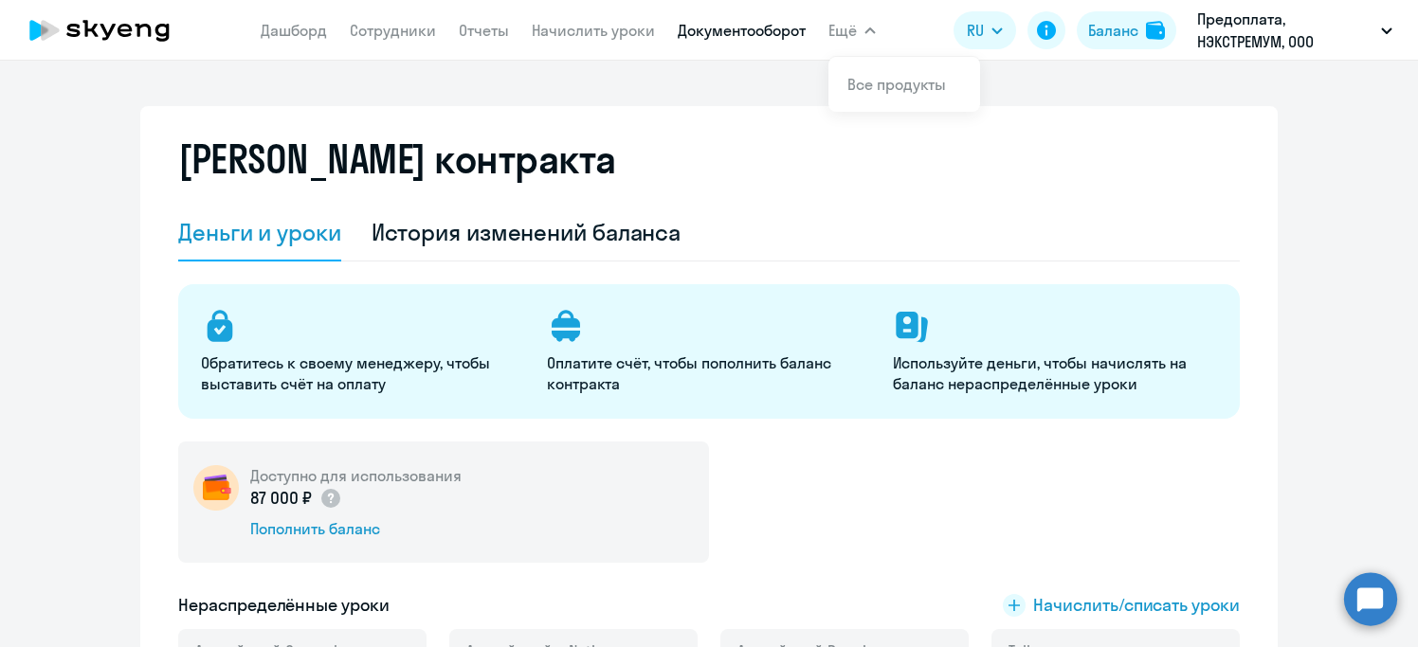
click at [755, 30] on link "Документооборот" at bounding box center [742, 30] width 128 height 19
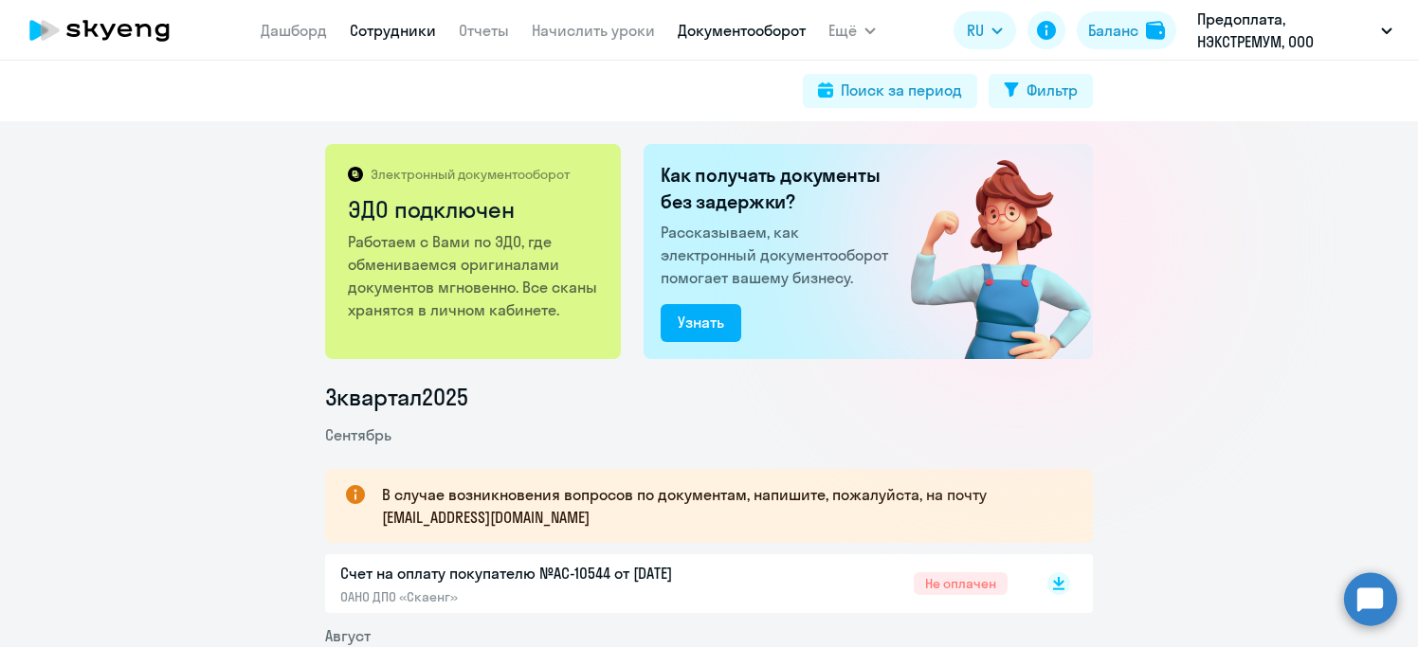
click at [392, 30] on link "Сотрудники" at bounding box center [393, 30] width 86 height 19
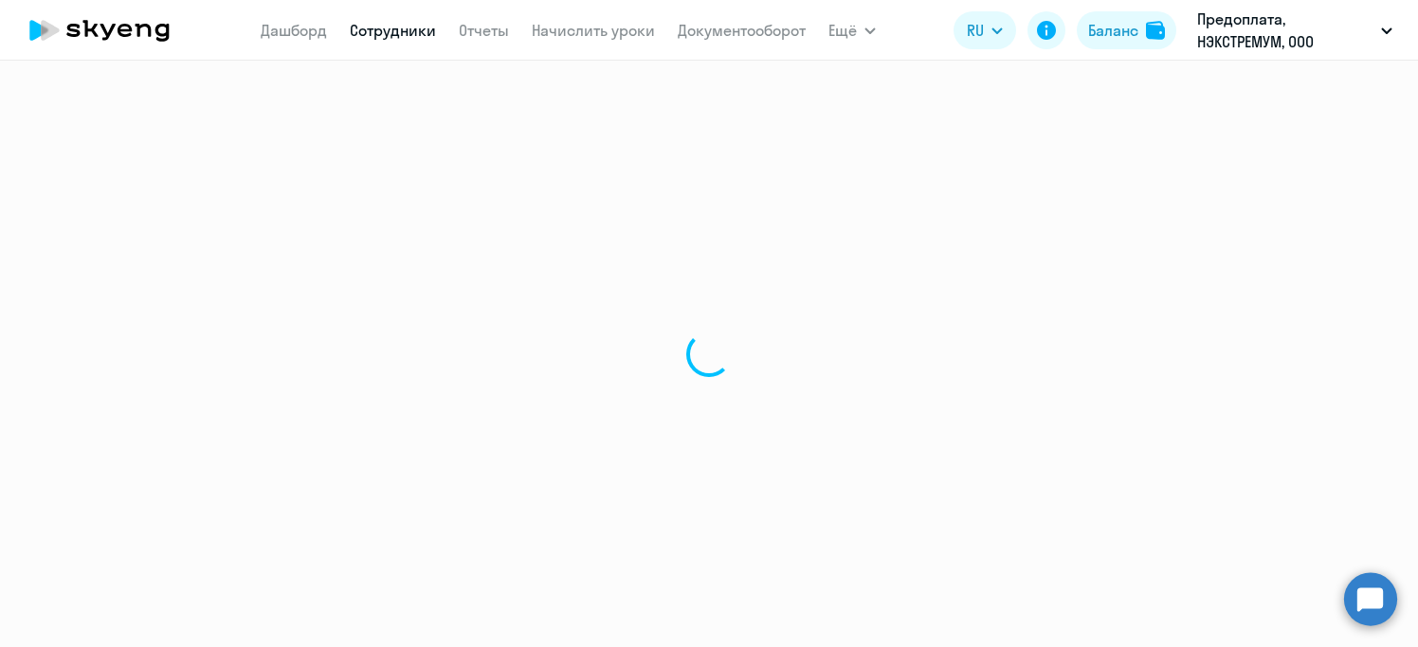
select select "30"
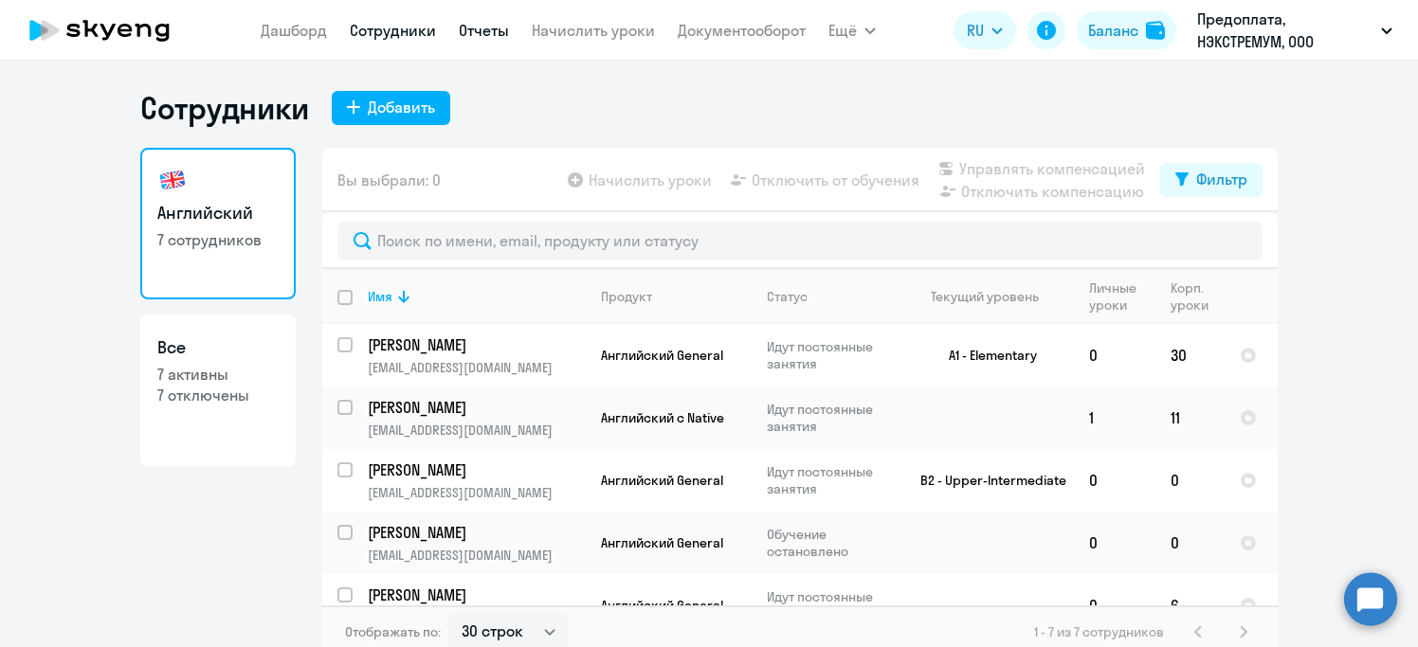
click at [485, 38] on link "Отчеты" at bounding box center [484, 30] width 50 height 19
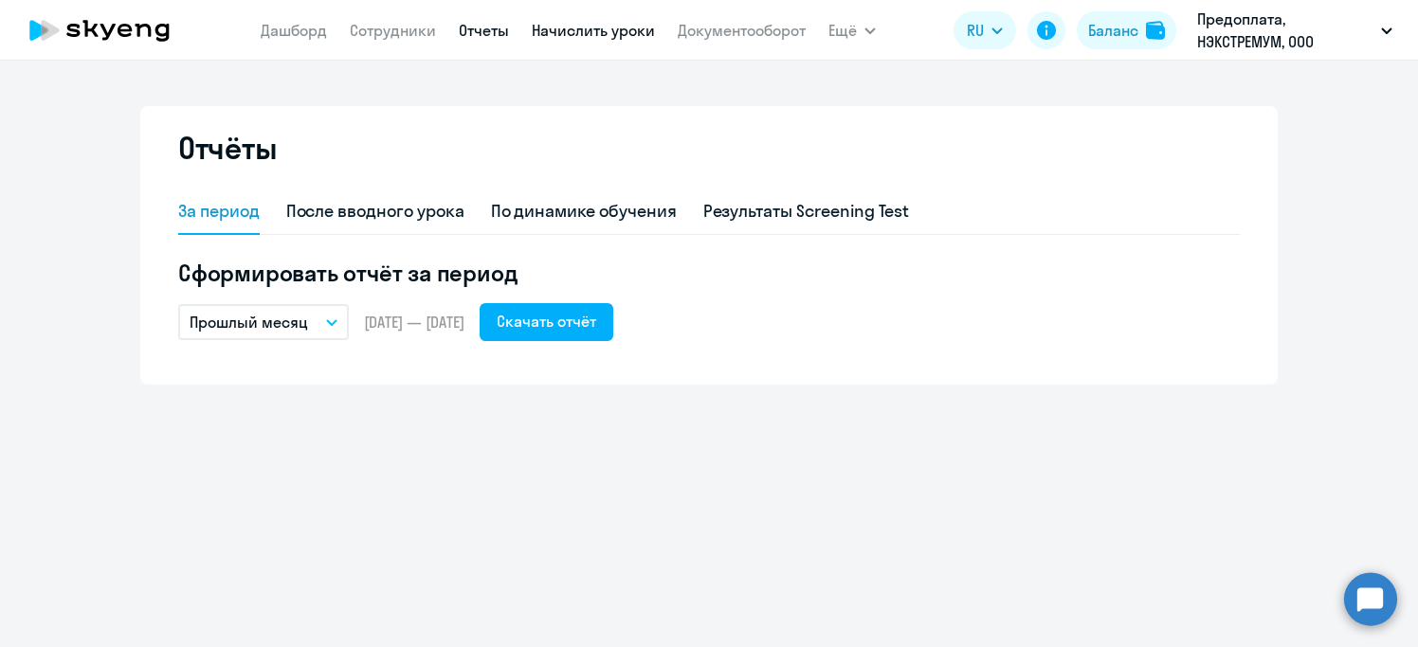
click at [617, 31] on link "Начислить уроки" at bounding box center [593, 30] width 123 height 19
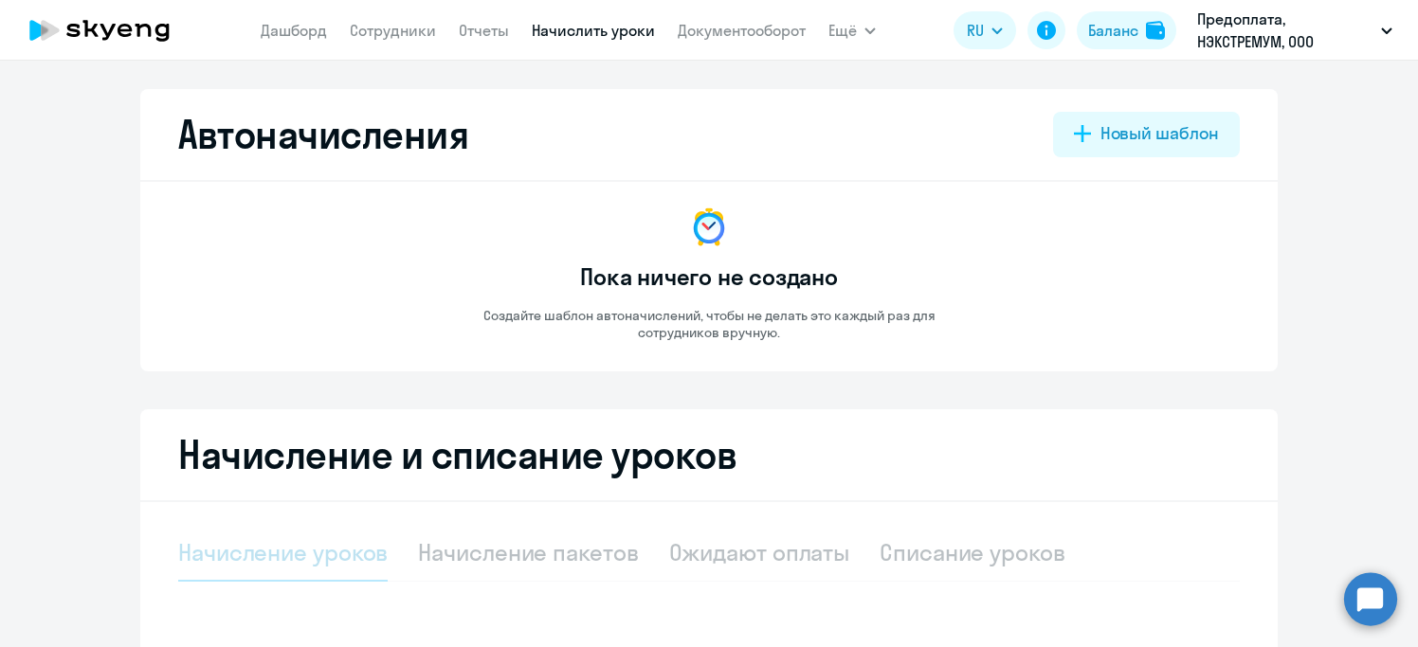
select select "10"
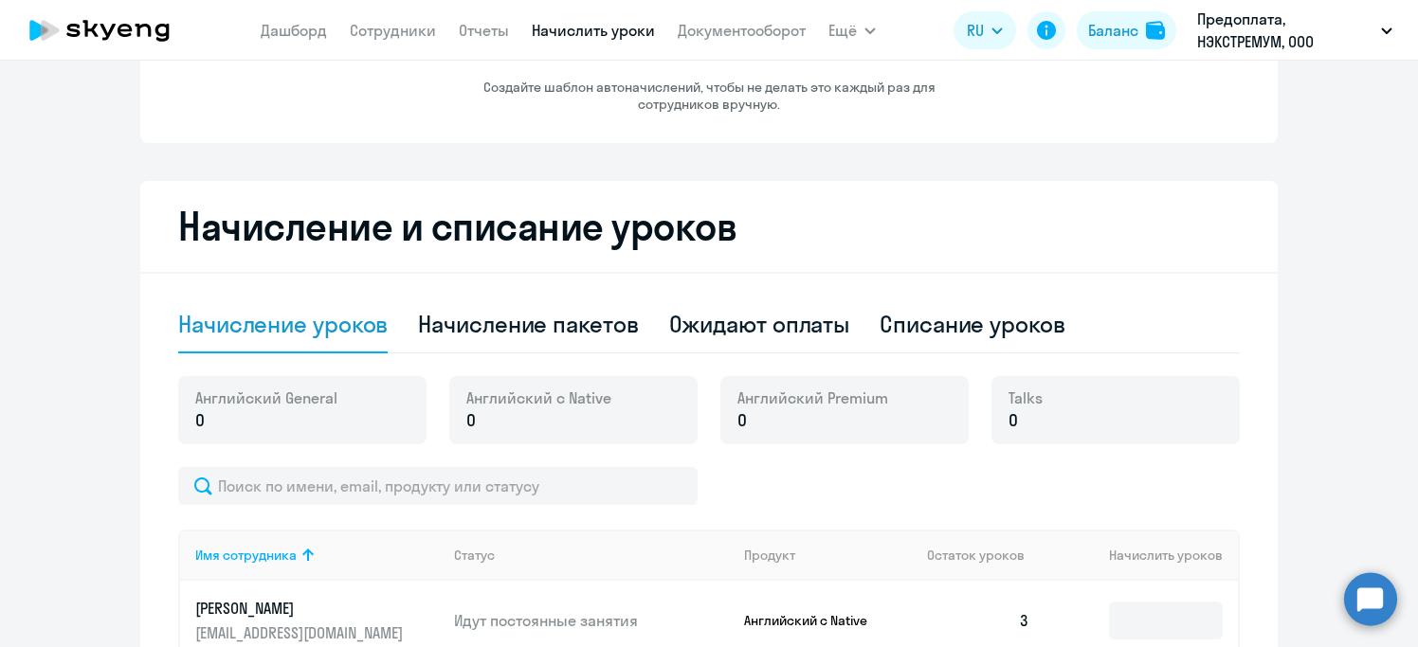
scroll to position [245, 0]
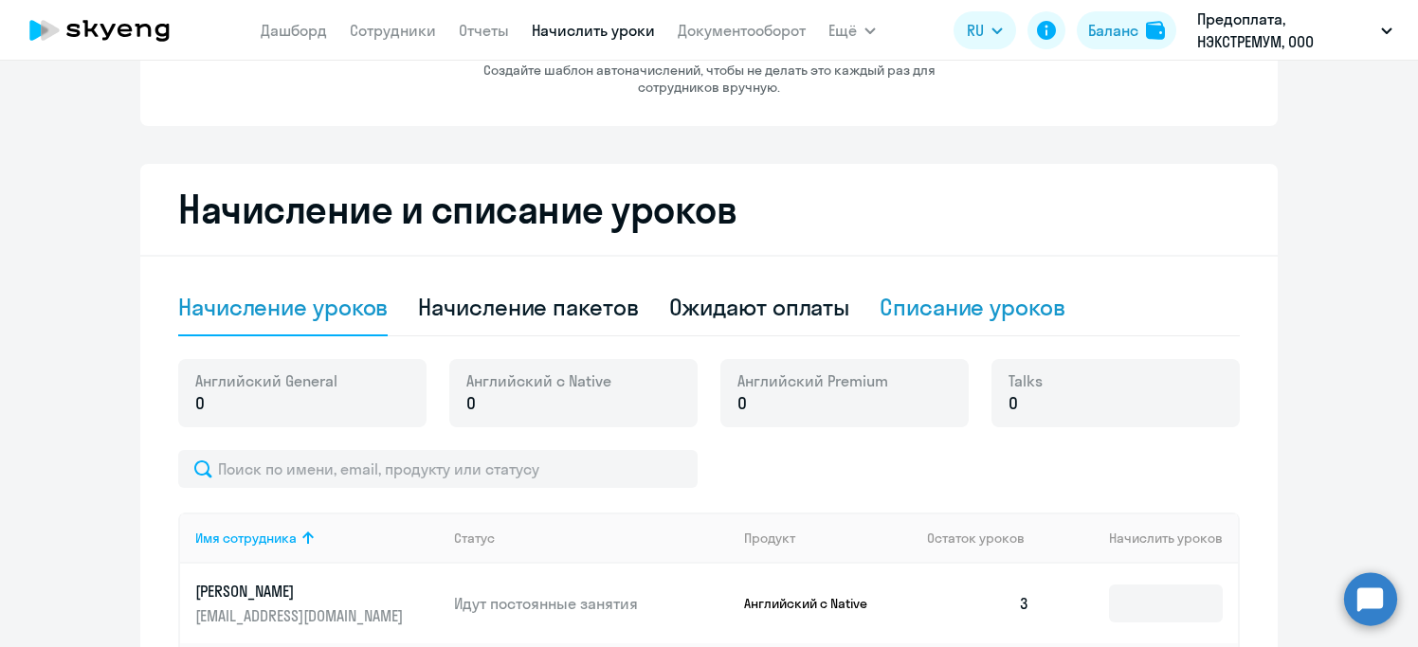
click at [951, 302] on div "Списание уроков" at bounding box center [972, 307] width 186 height 30
select select "10"
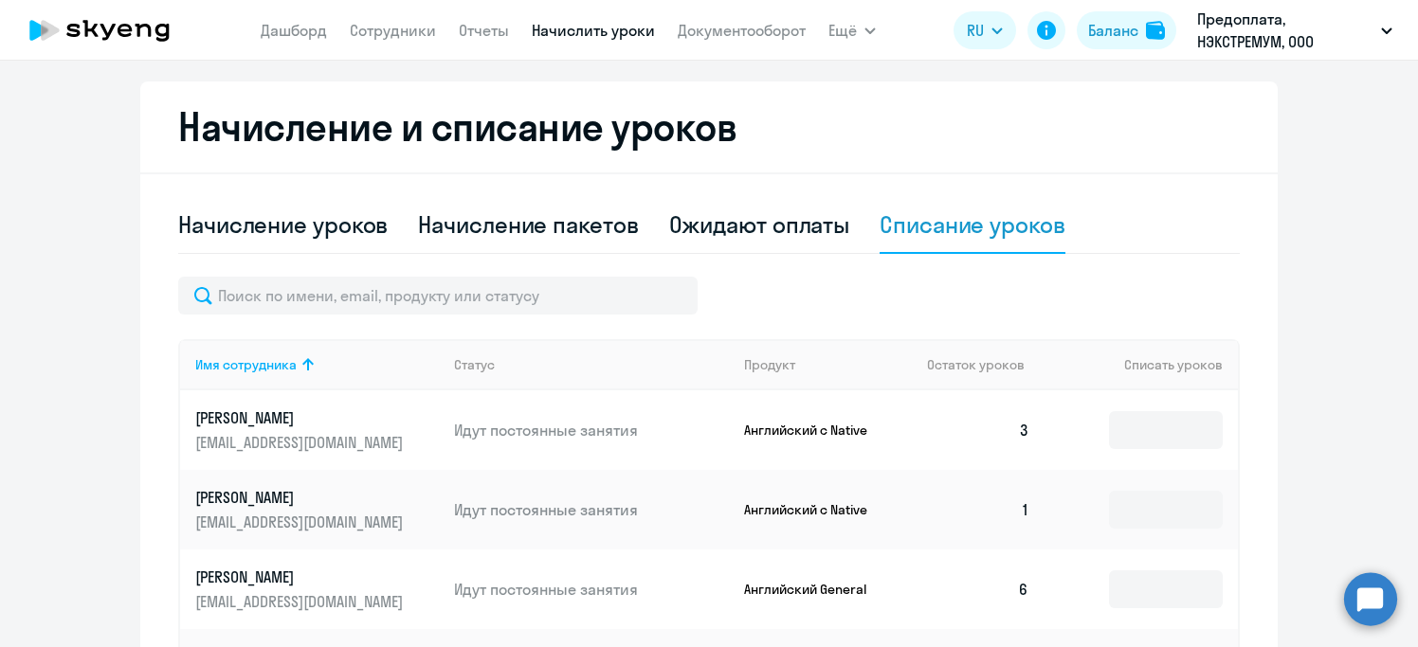
scroll to position [482, 0]
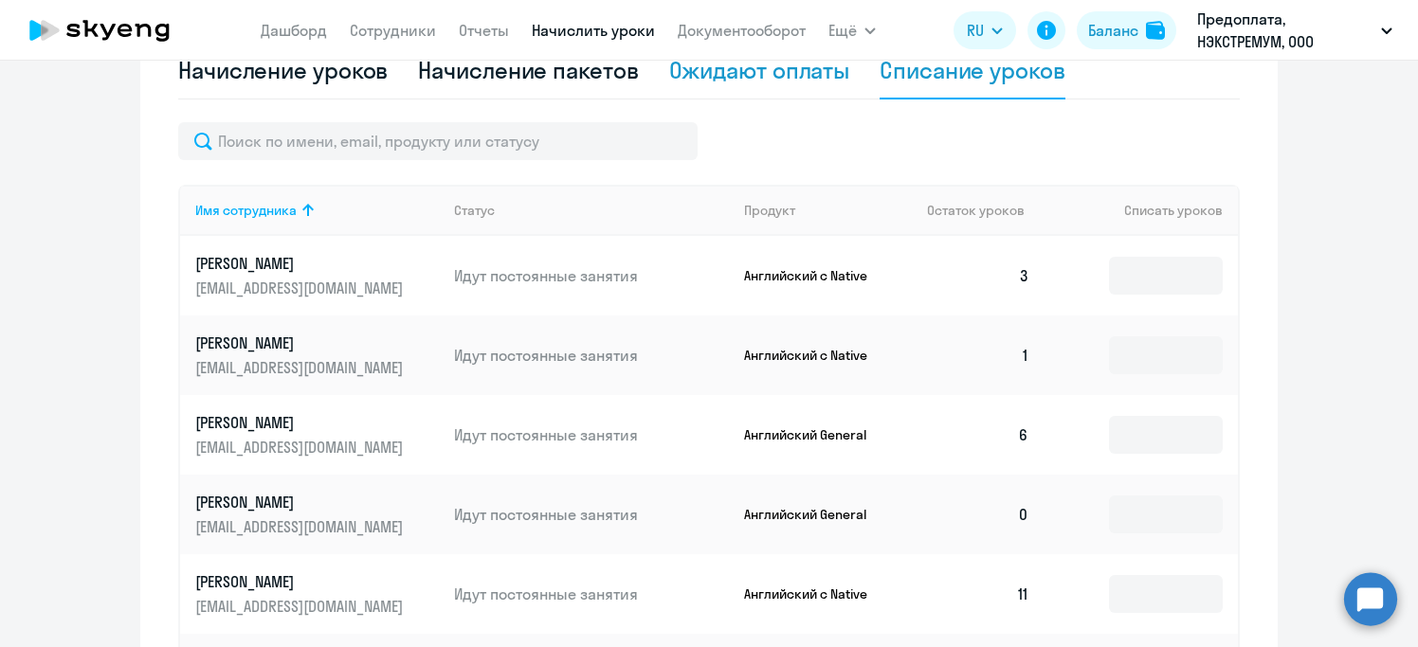
click at [755, 71] on div "Ожидают оплаты" at bounding box center [759, 70] width 181 height 30
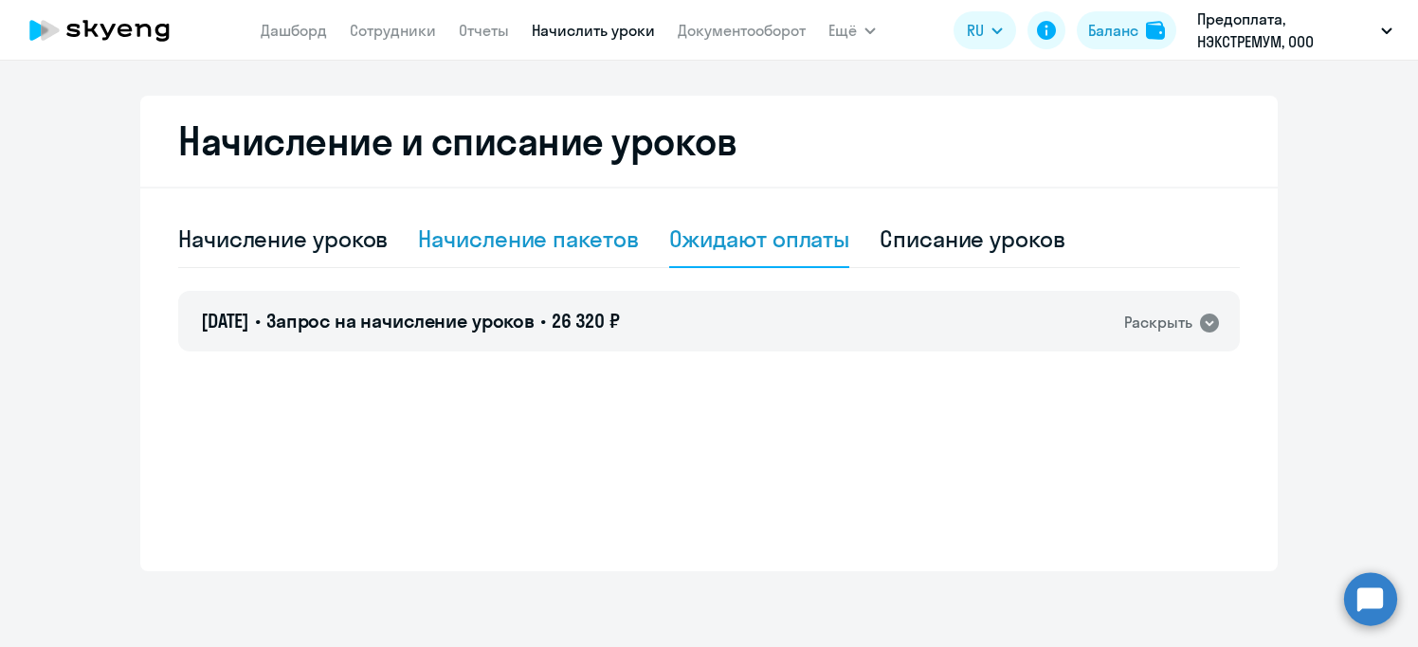
click at [538, 238] on div "Начисление пакетов" at bounding box center [528, 239] width 220 height 30
select select "10"
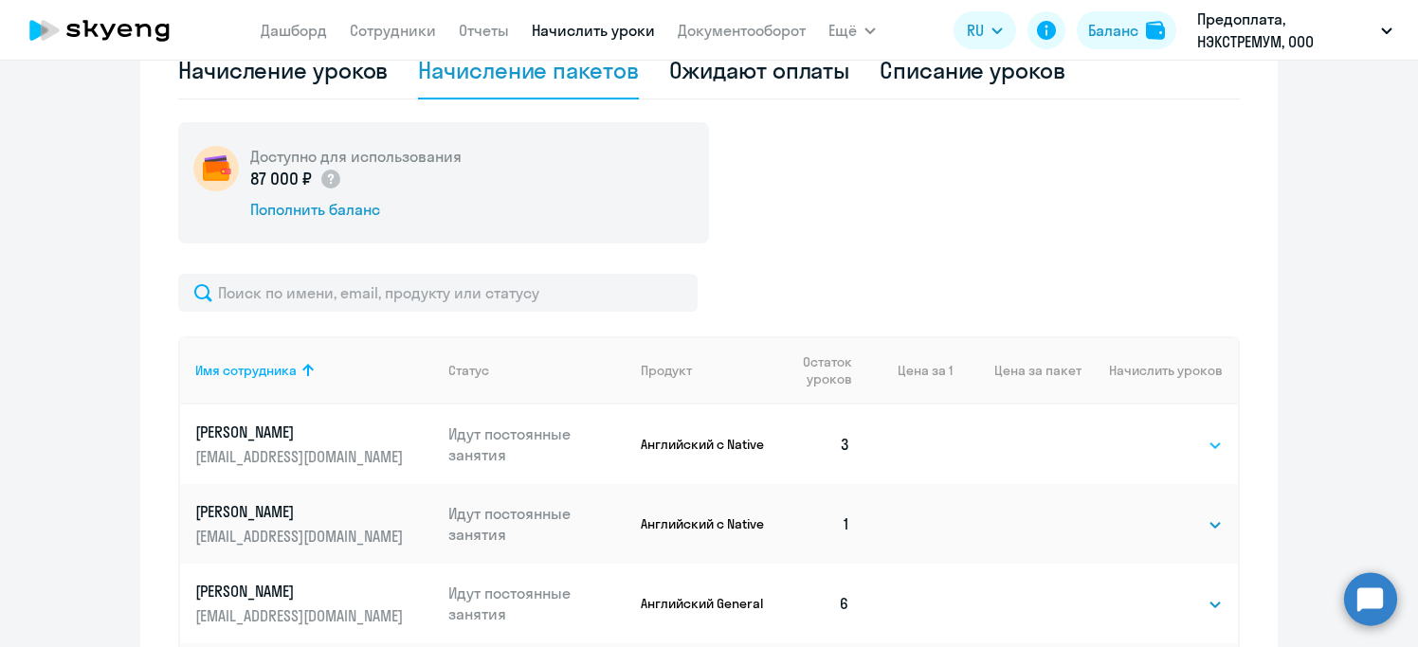
click at [1192, 438] on select "Выбрать 4 8 16 32 64 96 128" at bounding box center [1184, 445] width 78 height 23
select select "4"
click at [1145, 434] on select "Выбрать 4 8 16 32 64 96 128" at bounding box center [1184, 445] width 78 height 23
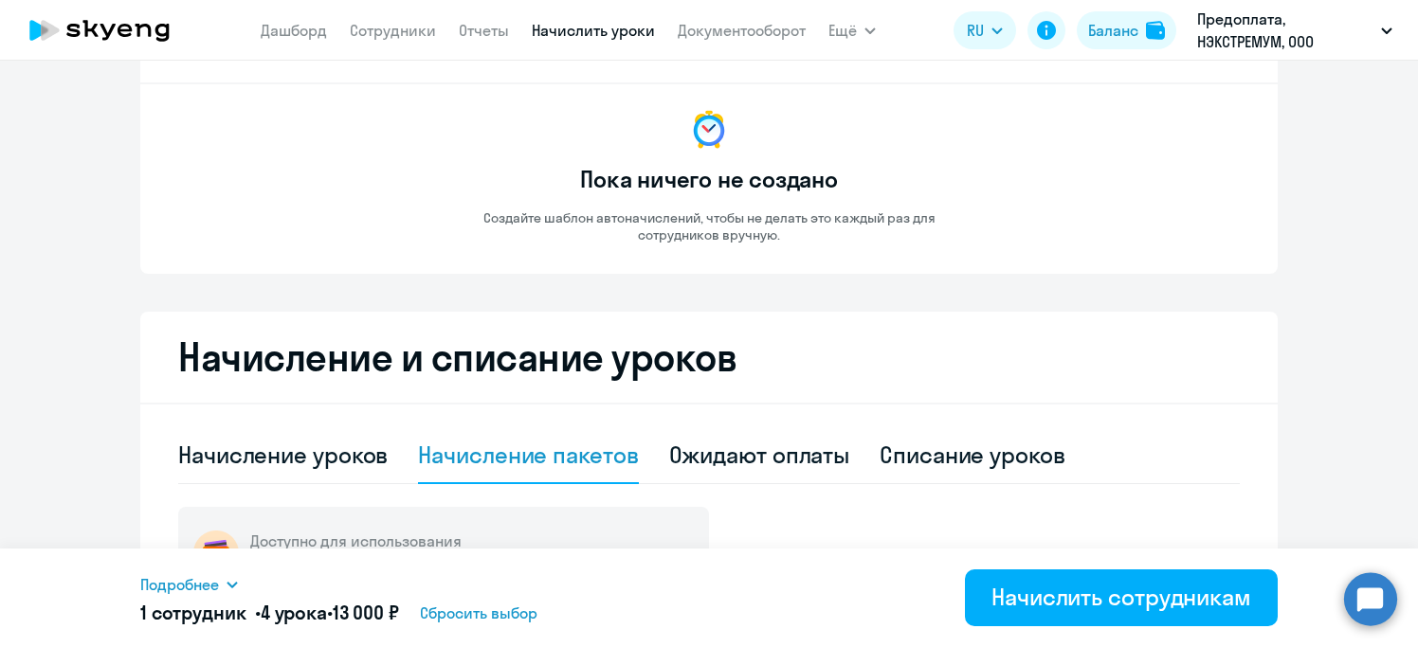
scroll to position [0, 0]
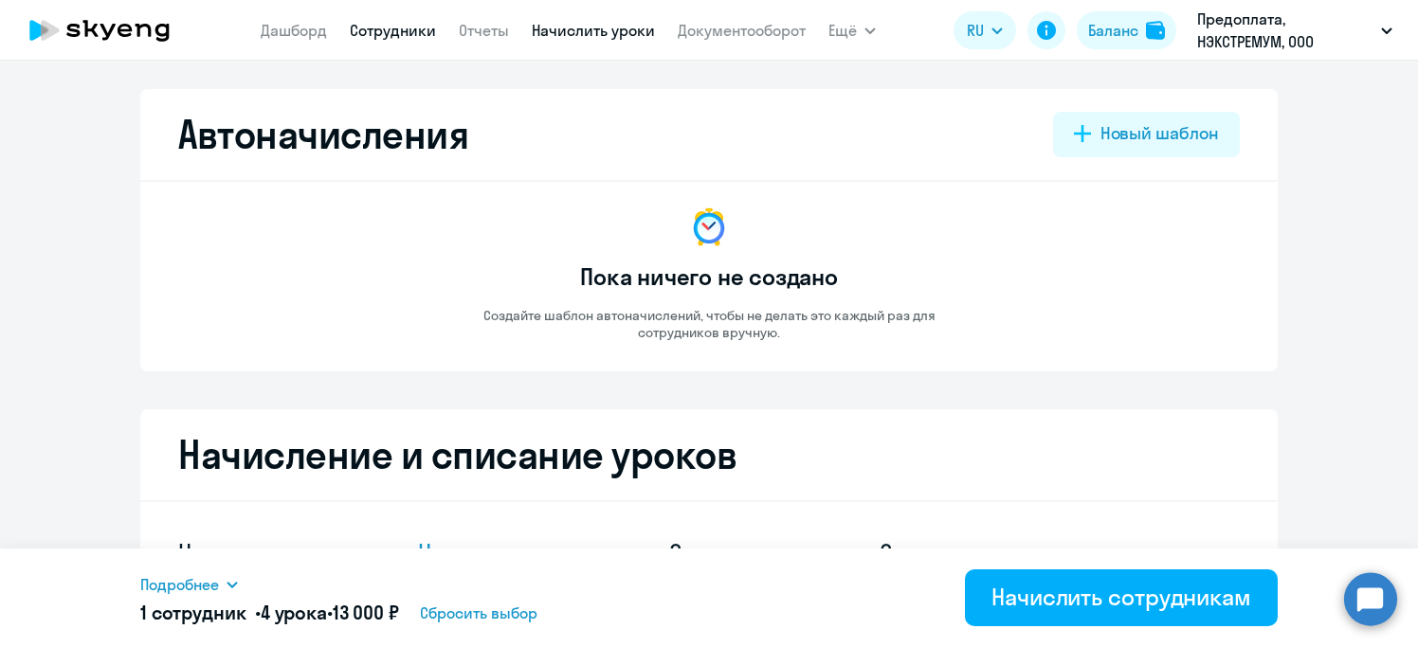
click at [382, 30] on link "Сотрудники" at bounding box center [393, 30] width 86 height 19
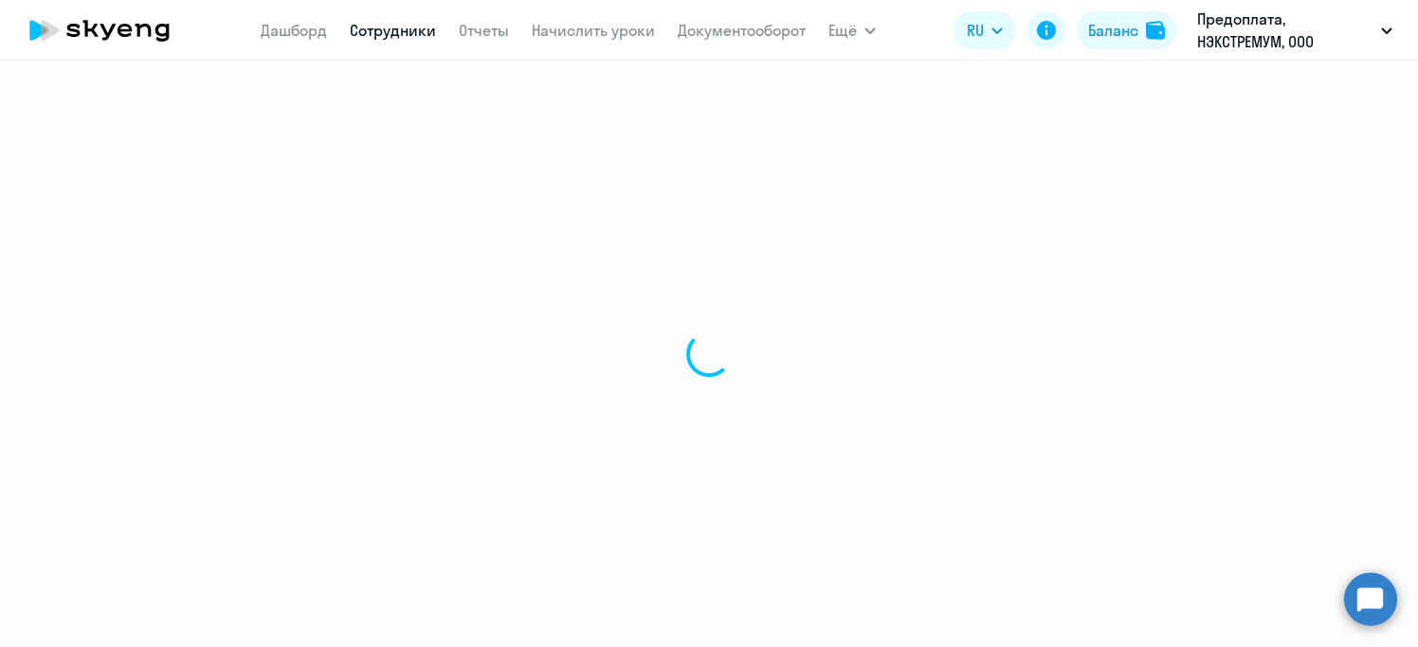
select select "30"
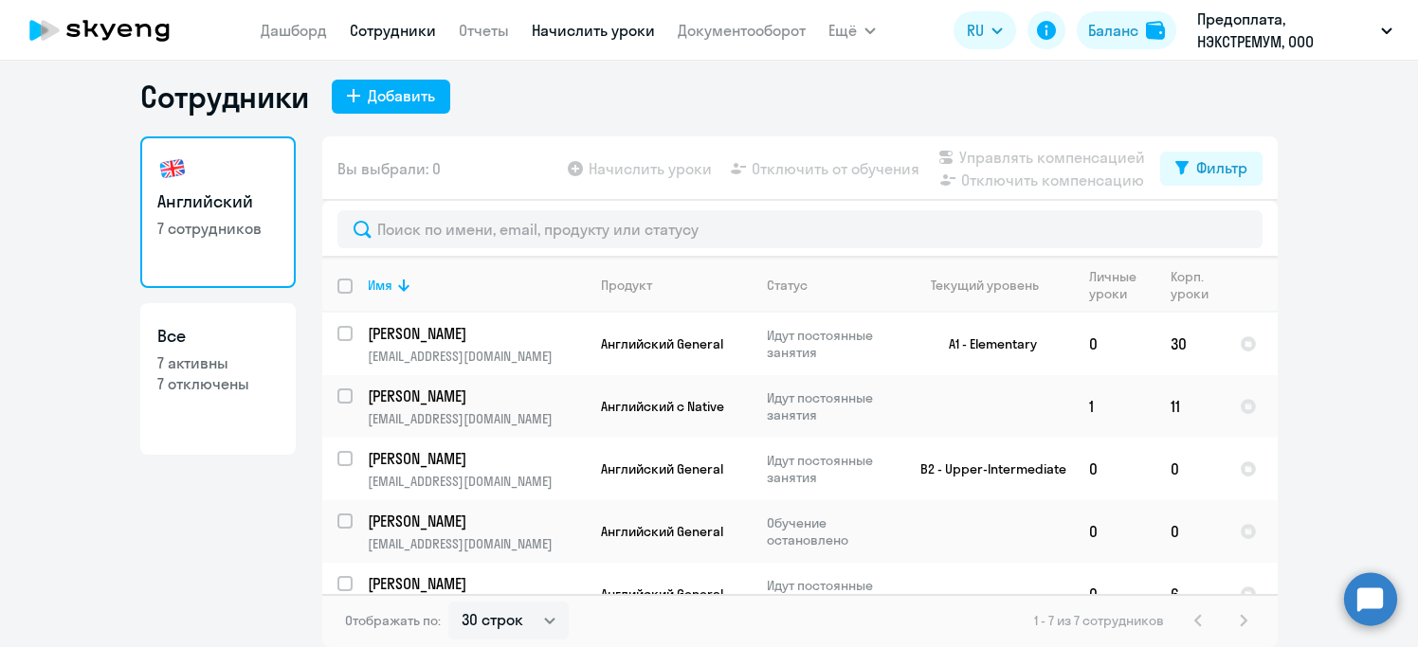
click at [593, 29] on link "Начислить уроки" at bounding box center [593, 30] width 123 height 19
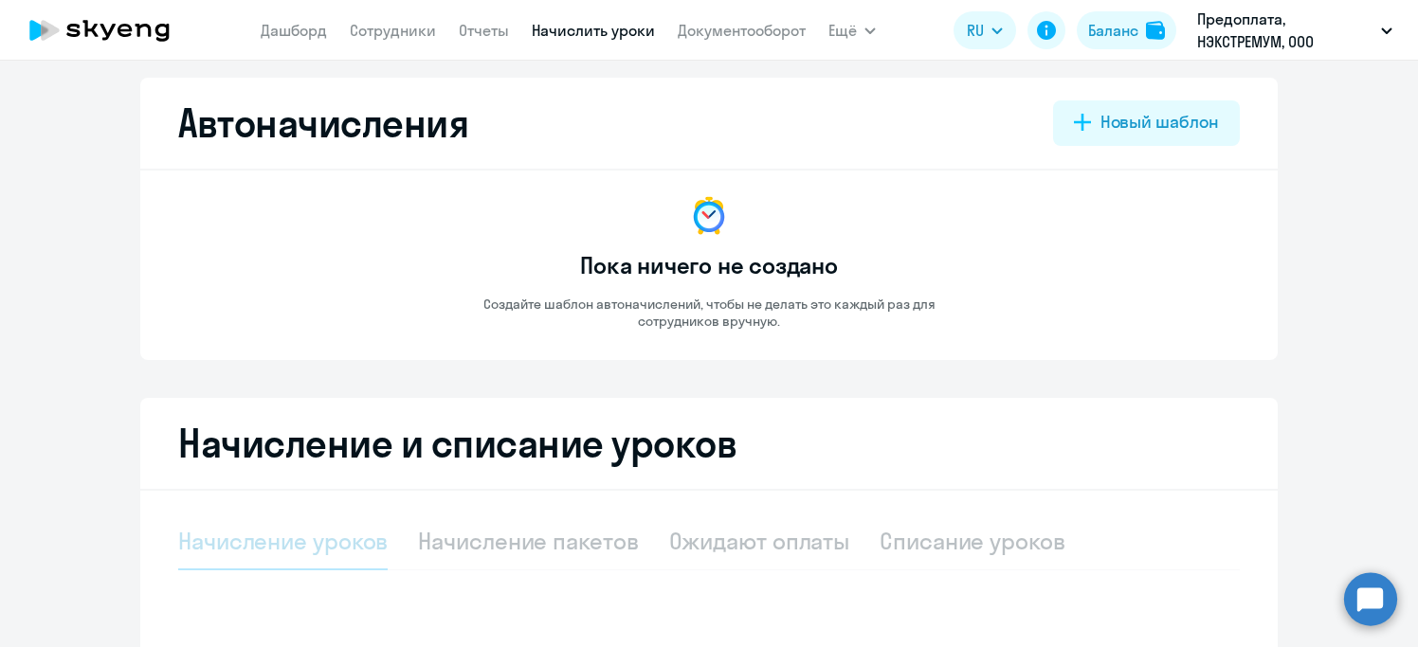
select select "10"
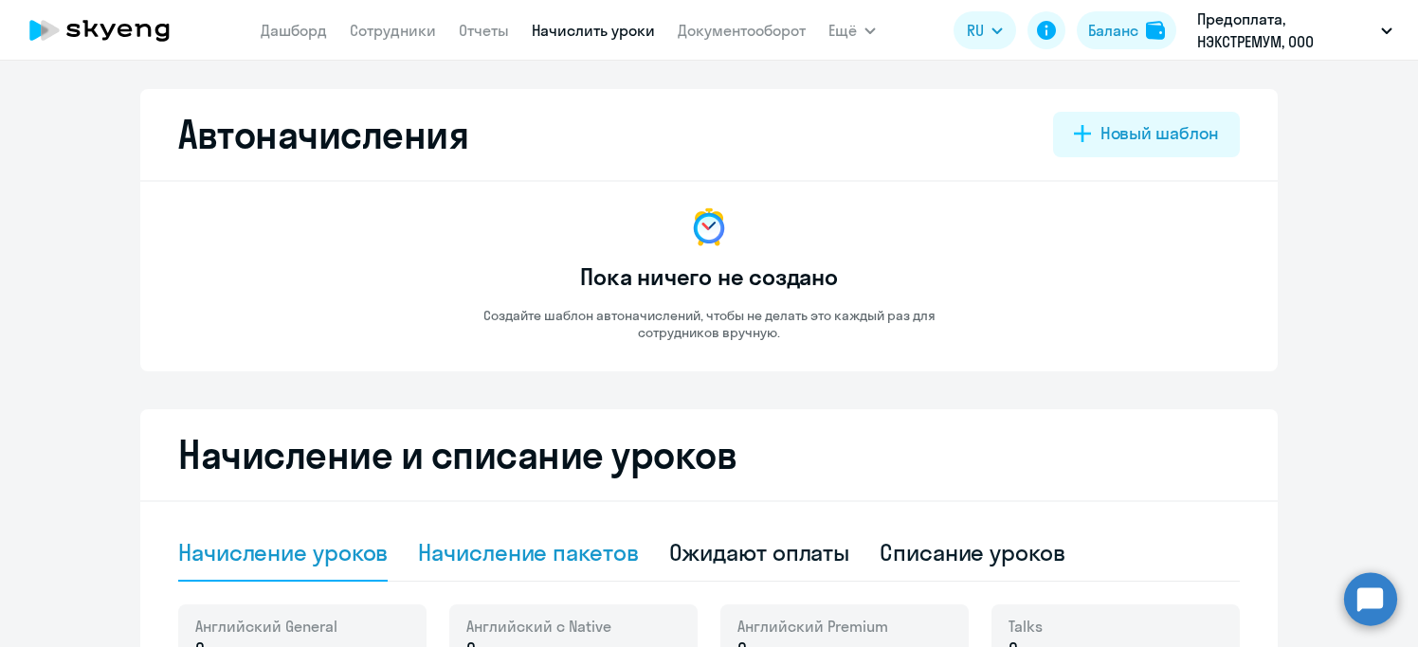
click at [542, 555] on div "Начисление пакетов" at bounding box center [528, 552] width 220 height 30
select select "10"
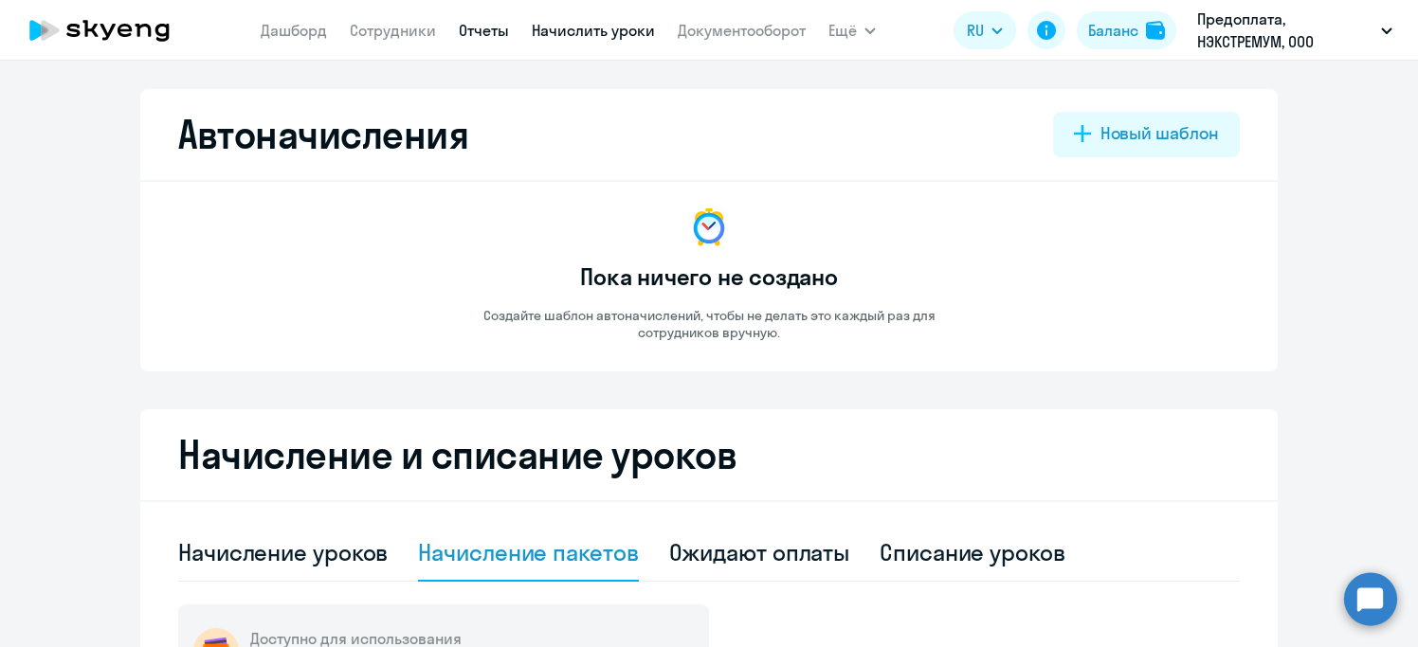
click at [485, 29] on link "Отчеты" at bounding box center [484, 30] width 50 height 19
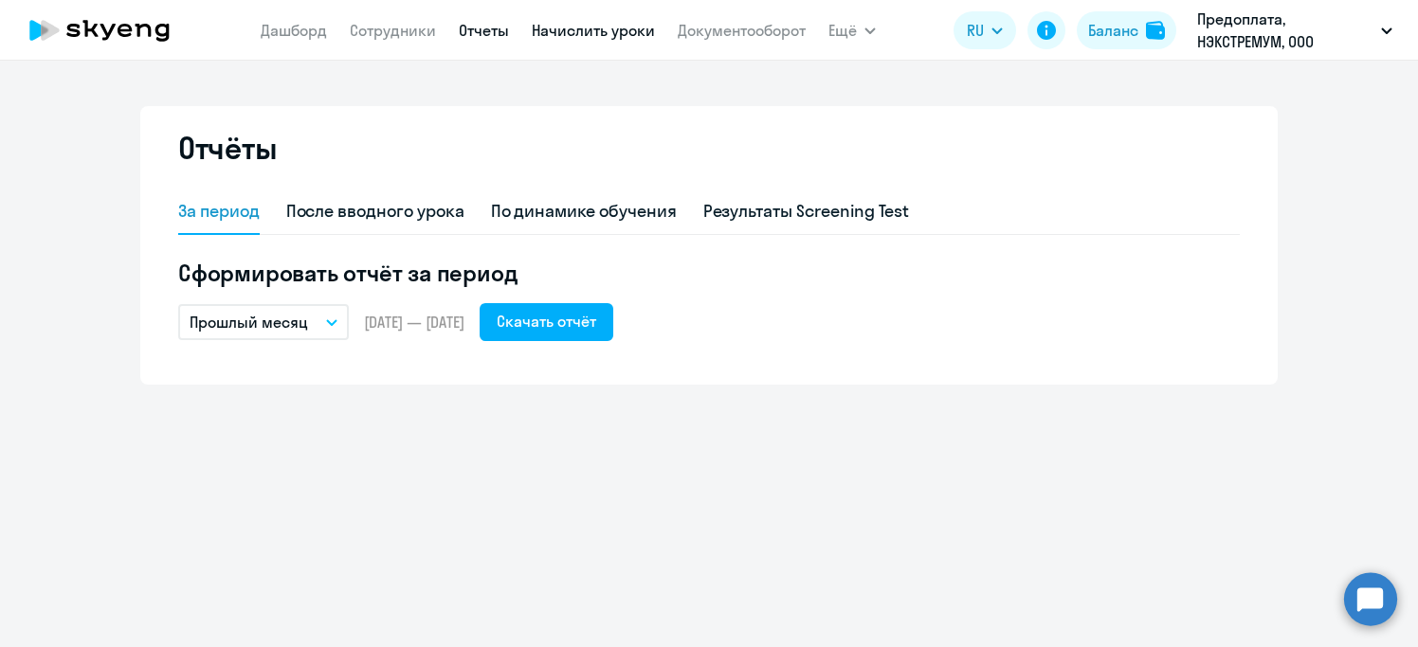
click at [618, 33] on link "Начислить уроки" at bounding box center [593, 30] width 123 height 19
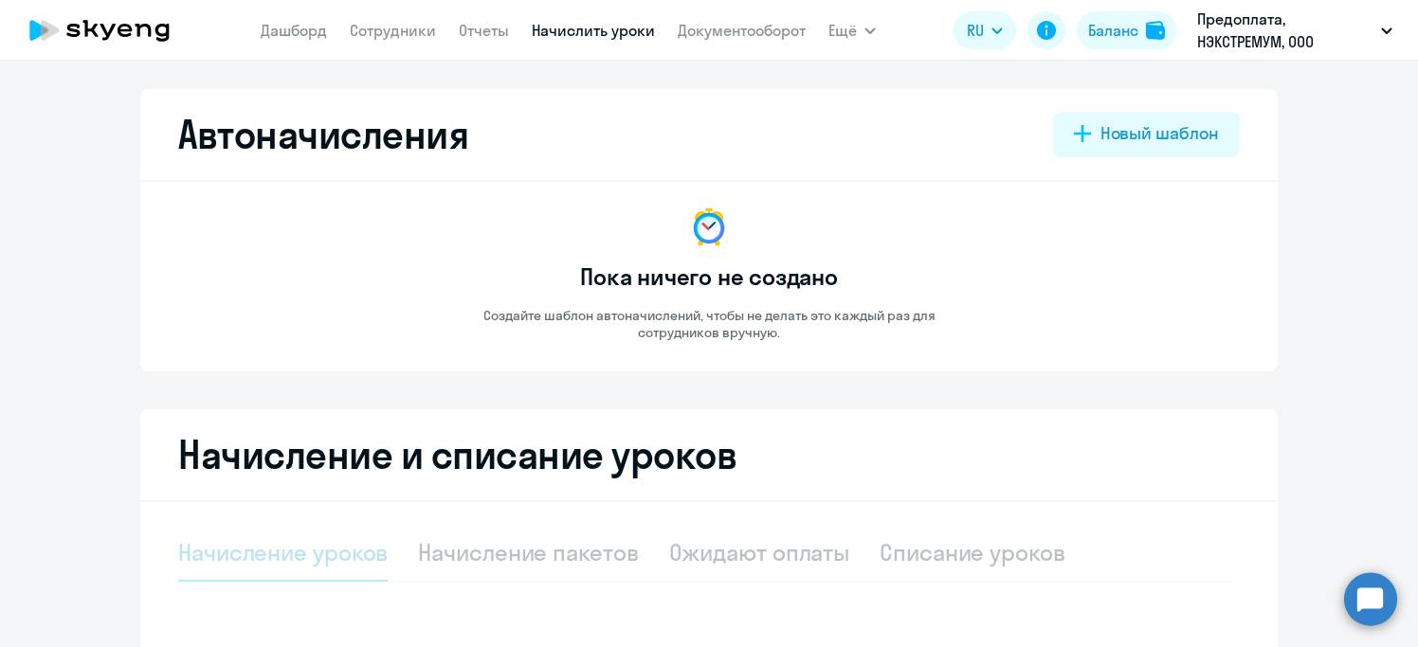
select select "10"
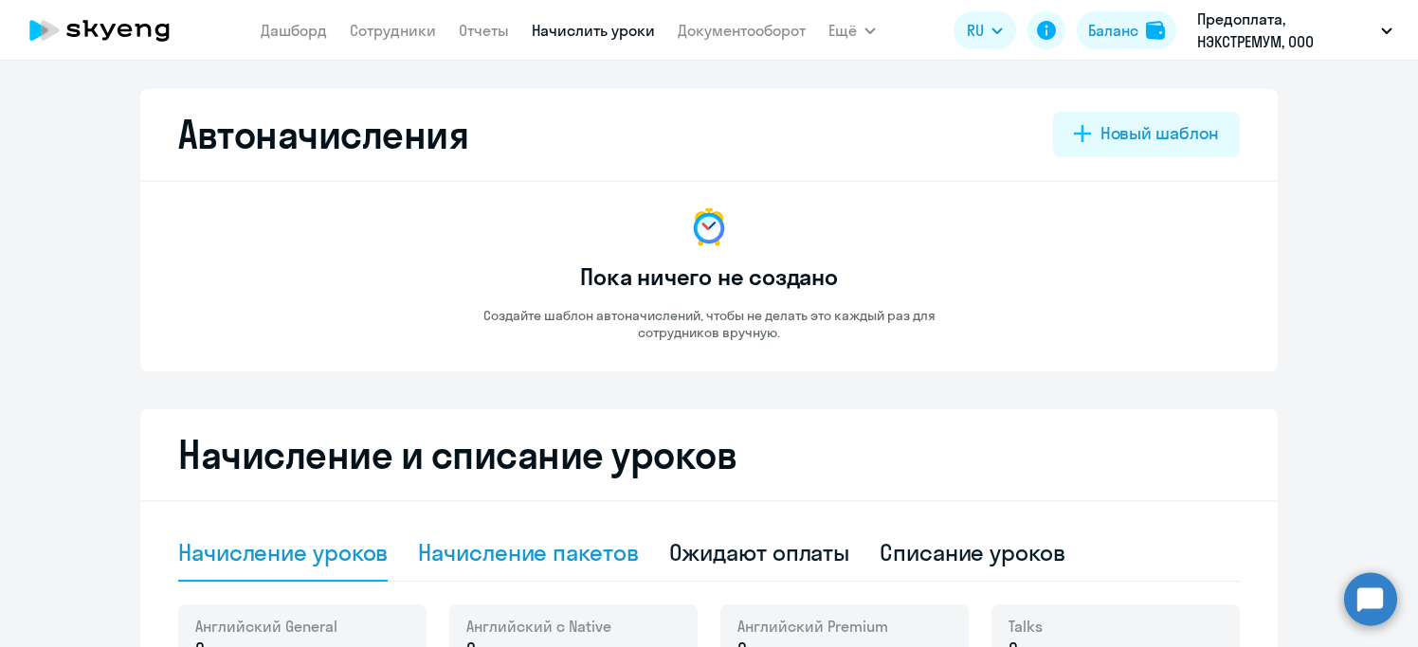
click at [571, 554] on div "Начисление пакетов" at bounding box center [528, 552] width 220 height 30
select select "10"
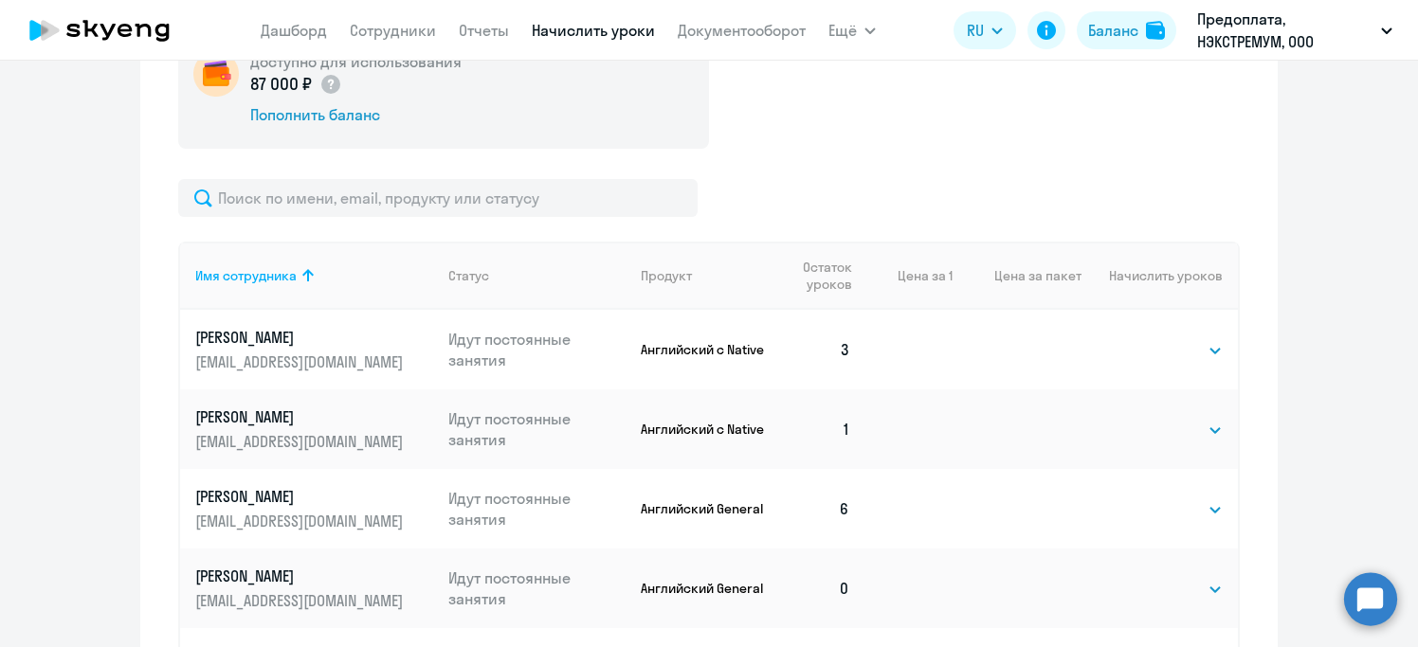
scroll to position [518, 0]
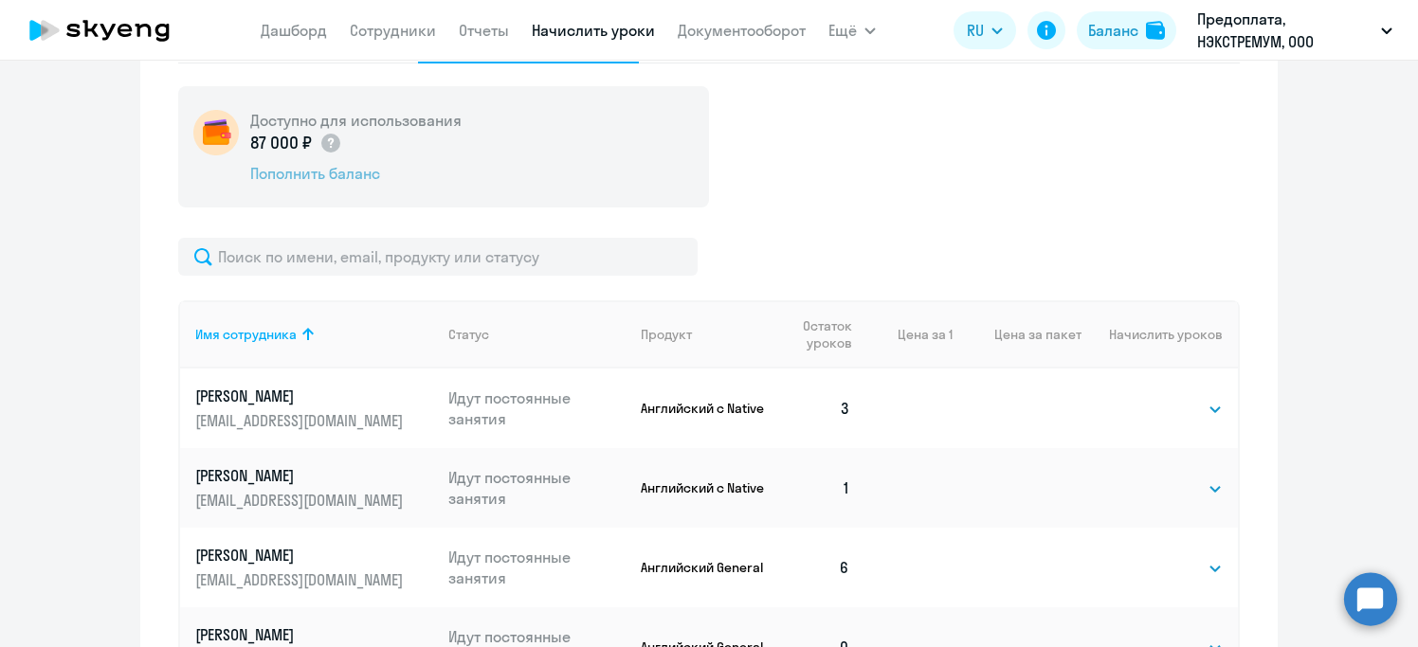
click at [292, 172] on div "Пополнить баланс" at bounding box center [355, 173] width 211 height 21
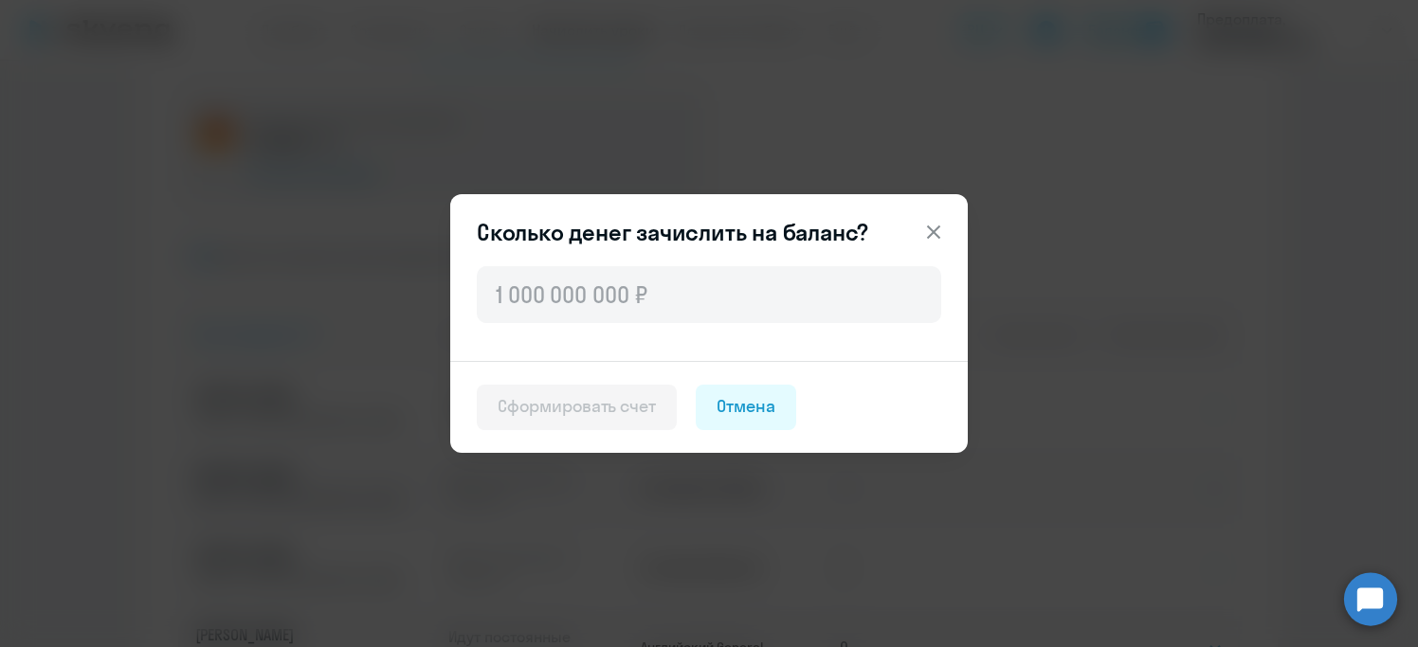
click at [930, 227] on icon at bounding box center [933, 232] width 13 height 13
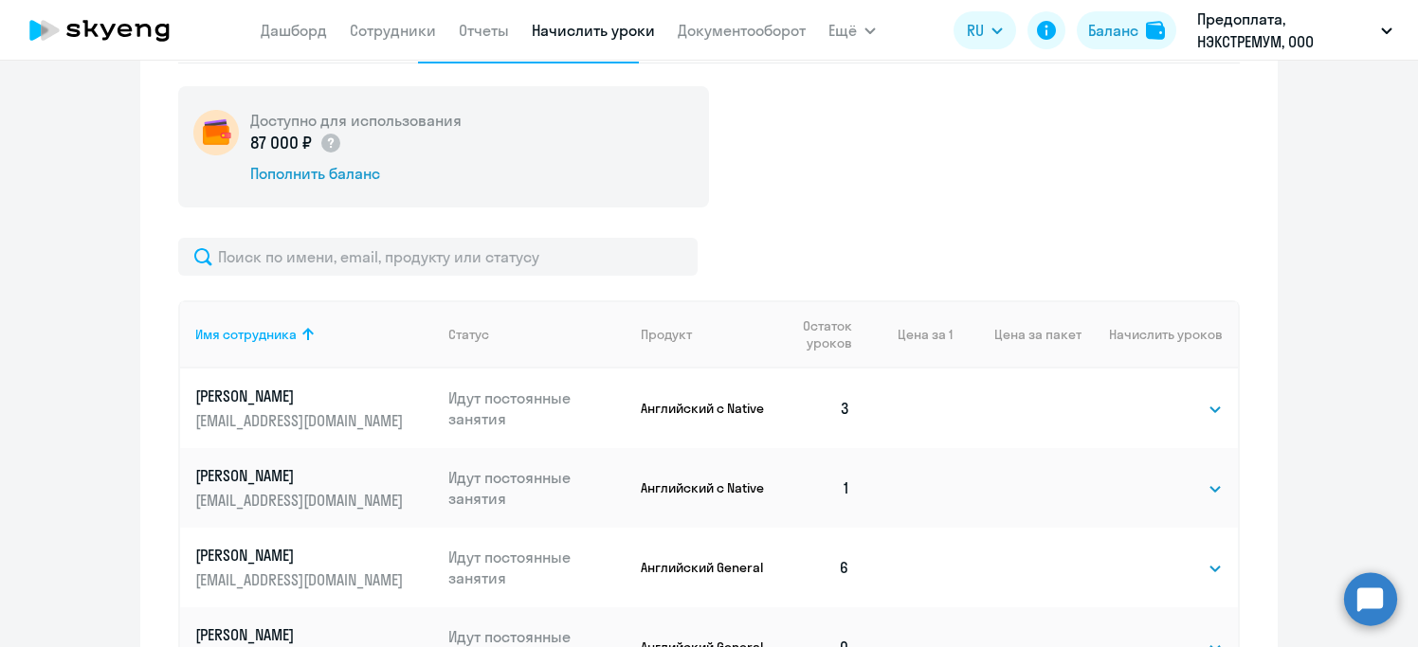
scroll to position [0, 0]
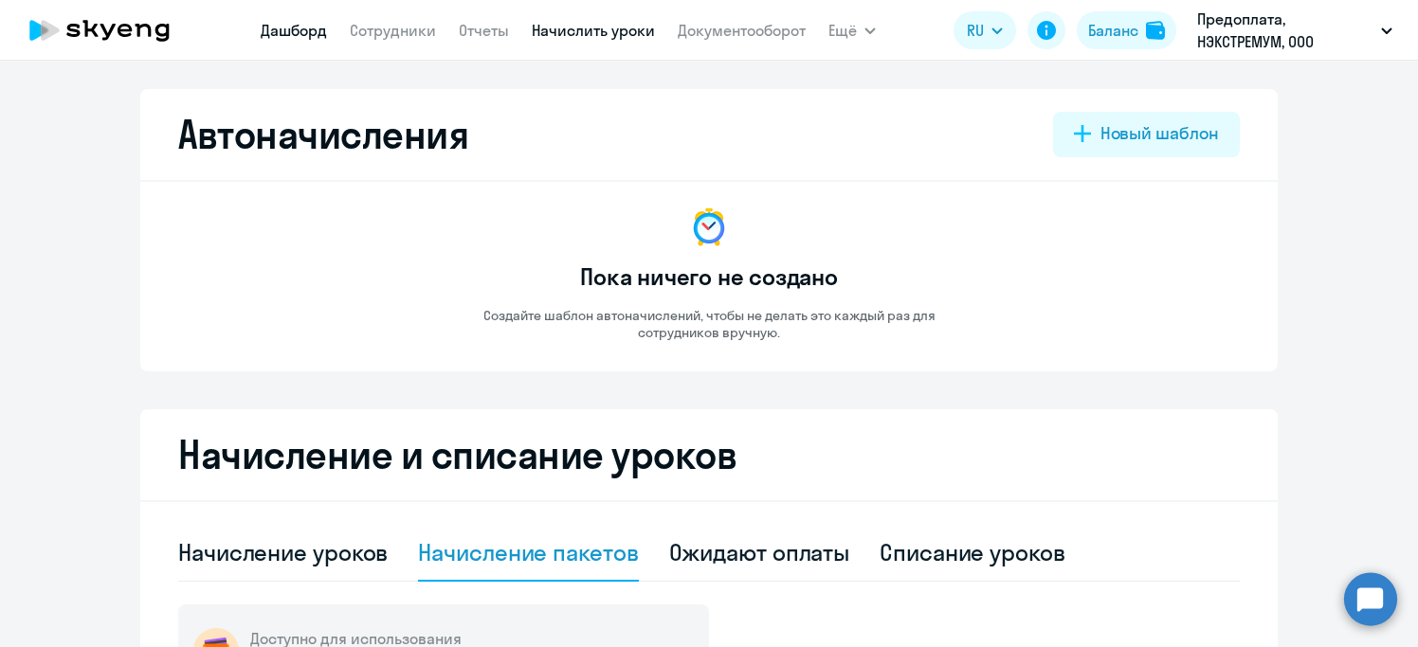
click at [295, 35] on link "Дашборд" at bounding box center [294, 30] width 66 height 19
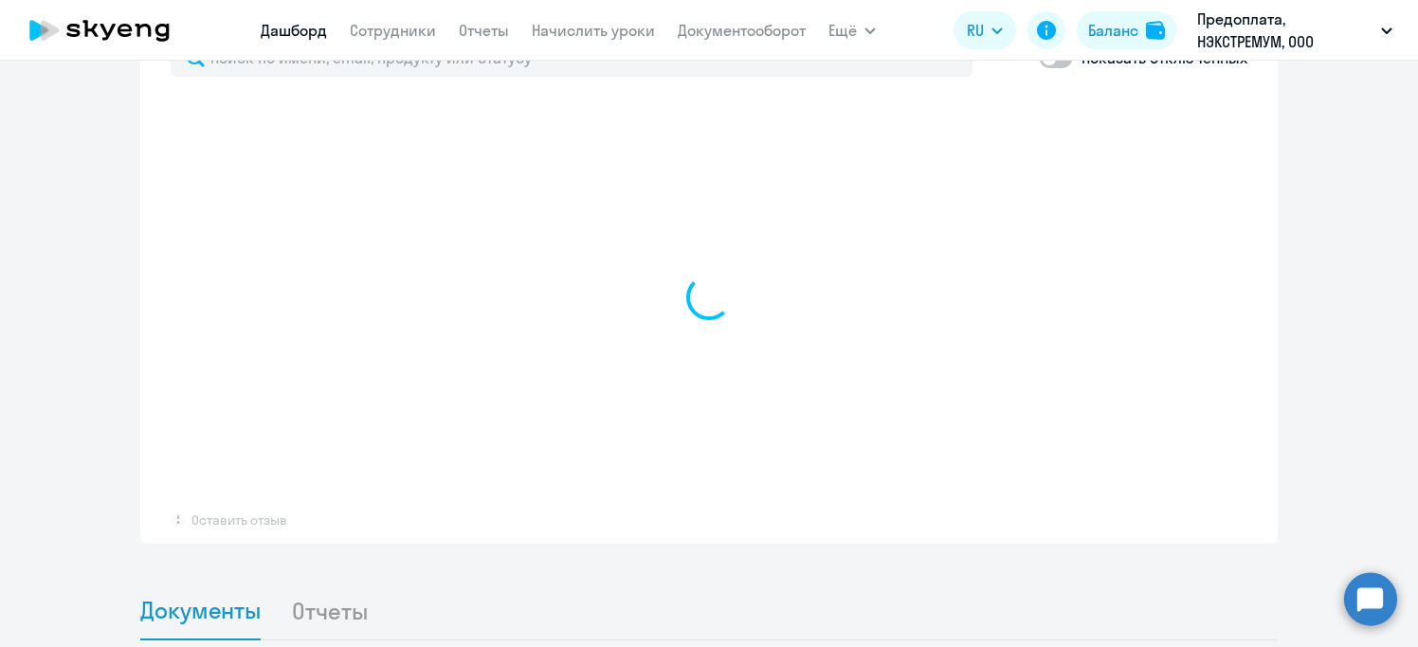
select select "30"
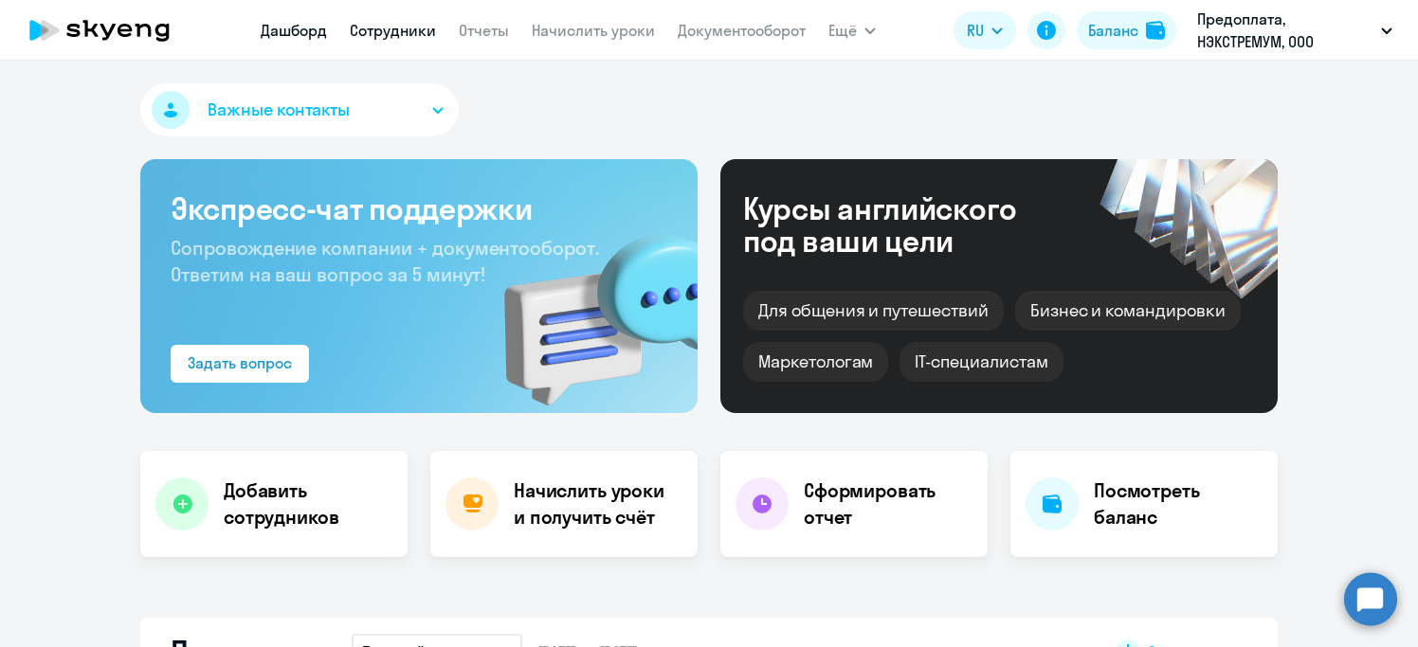
click at [390, 25] on link "Сотрудники" at bounding box center [393, 30] width 86 height 19
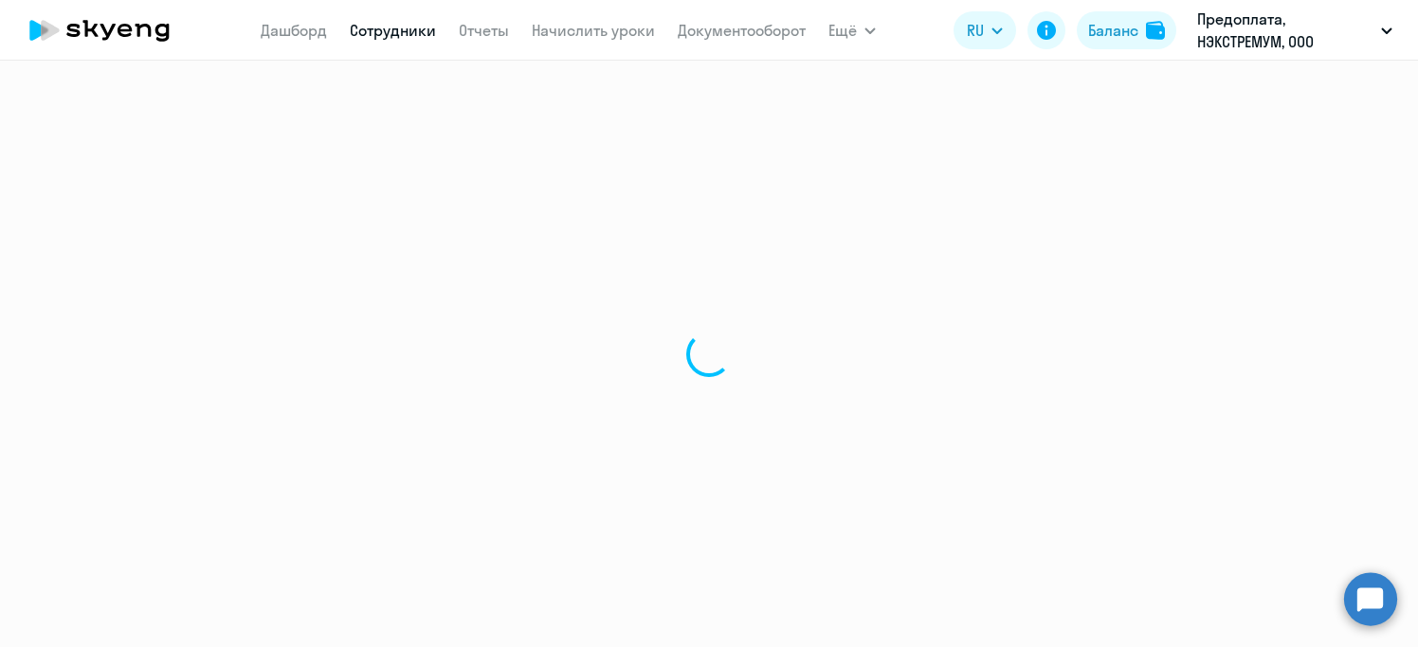
select select "30"
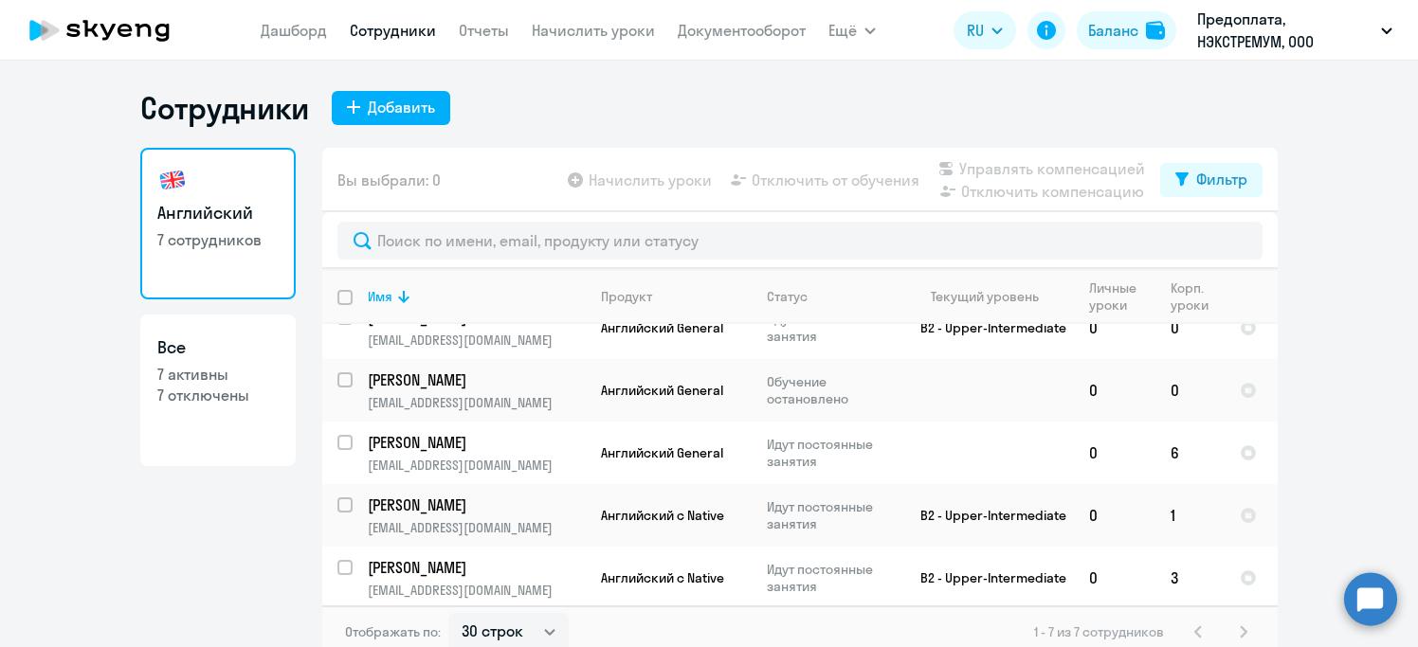
scroll to position [11, 0]
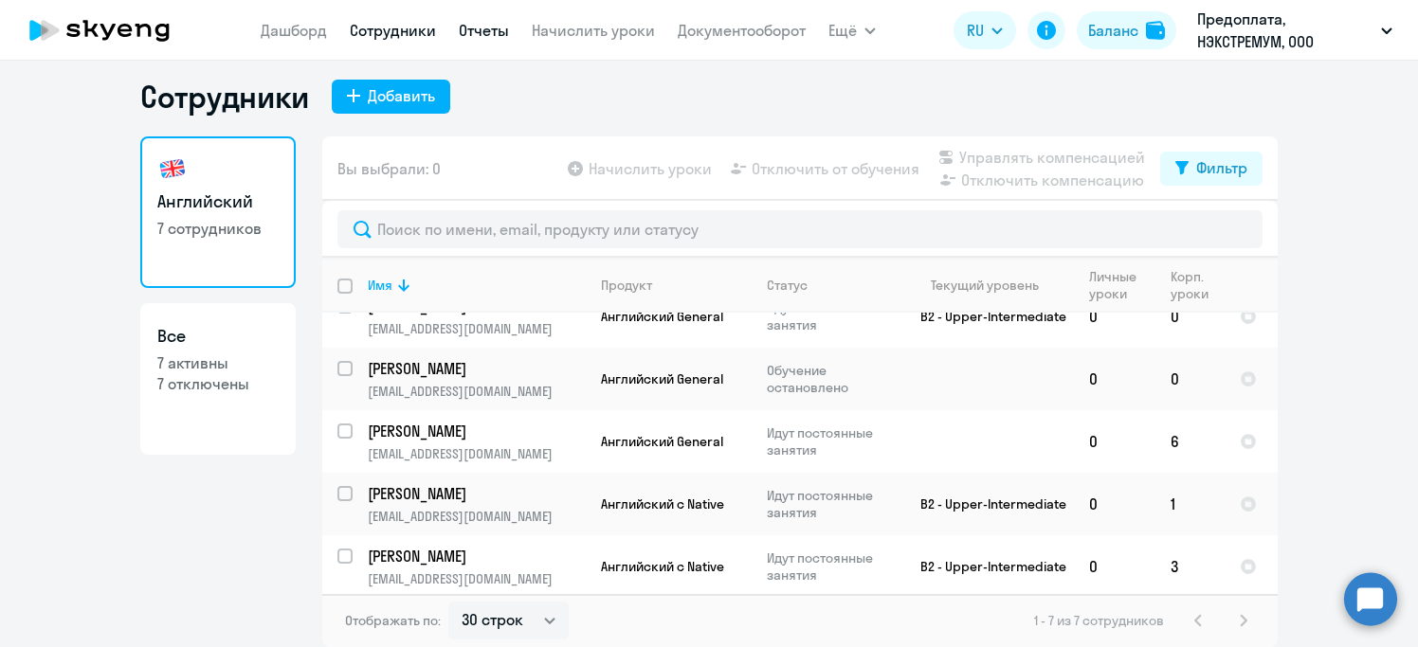
click at [482, 32] on link "Отчеты" at bounding box center [484, 30] width 50 height 19
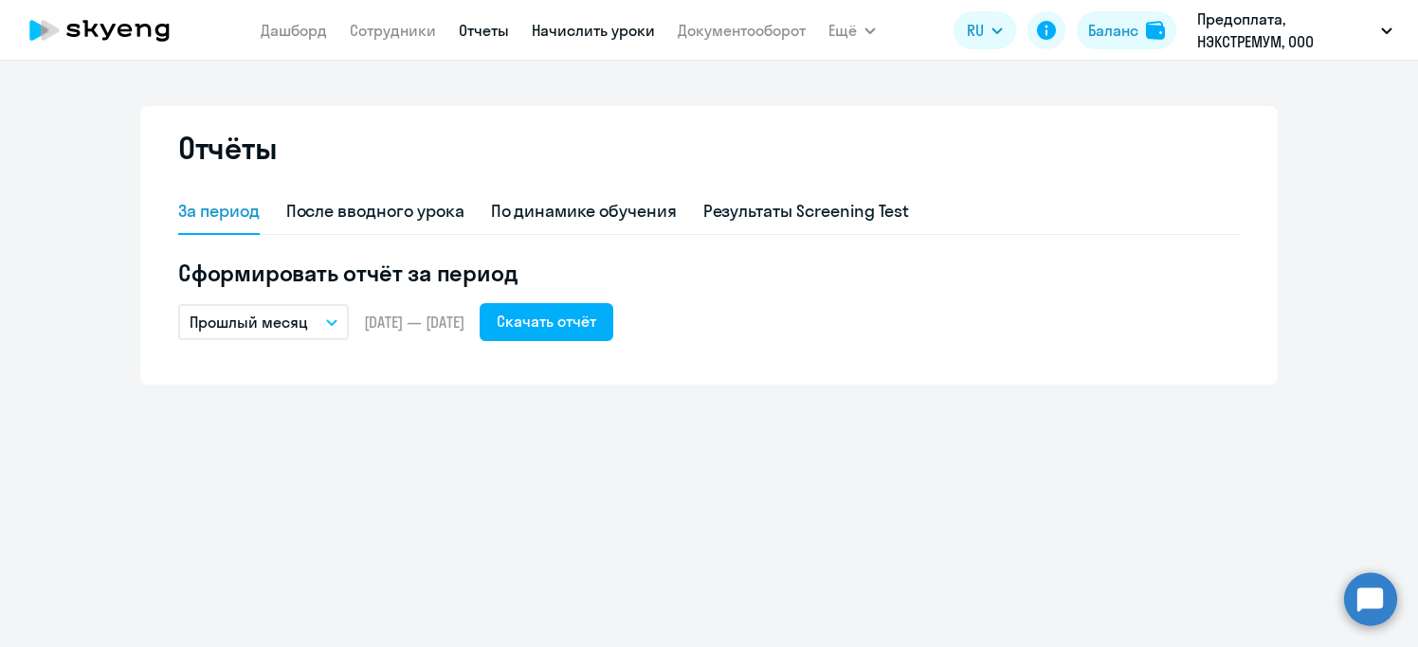
click at [558, 33] on link "Начислить уроки" at bounding box center [593, 30] width 123 height 19
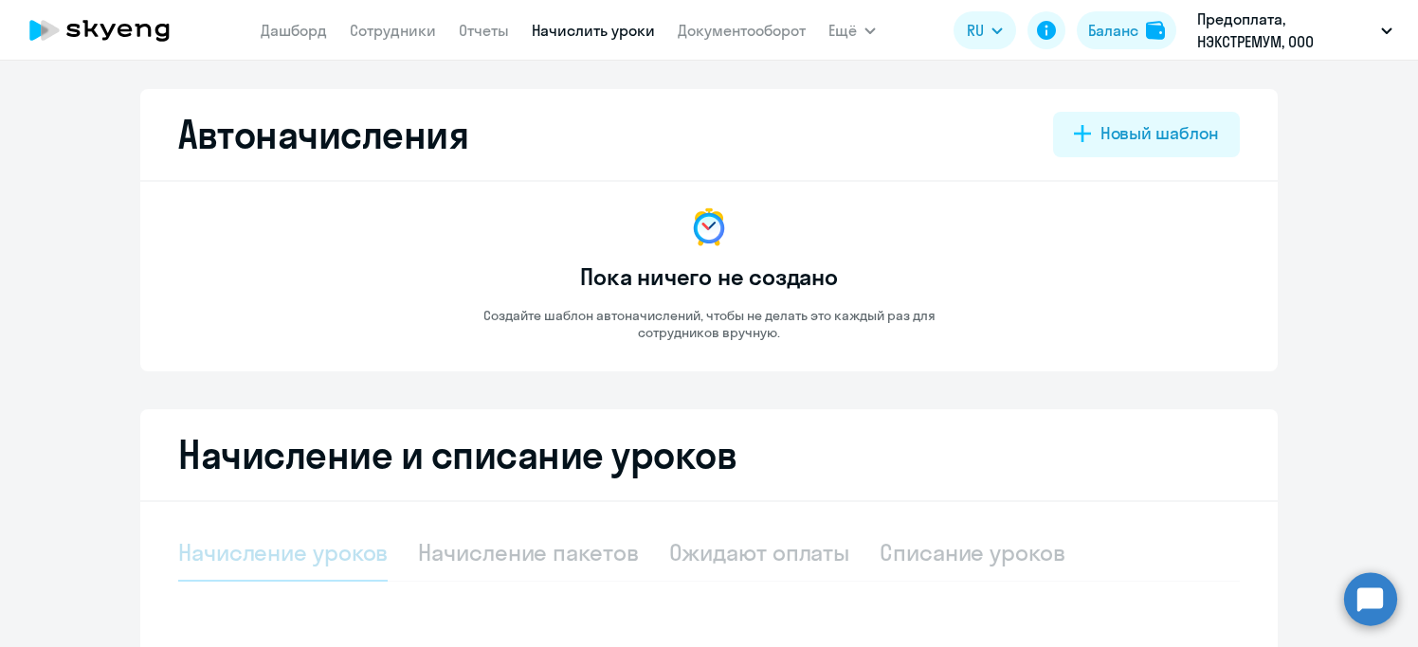
select select "10"
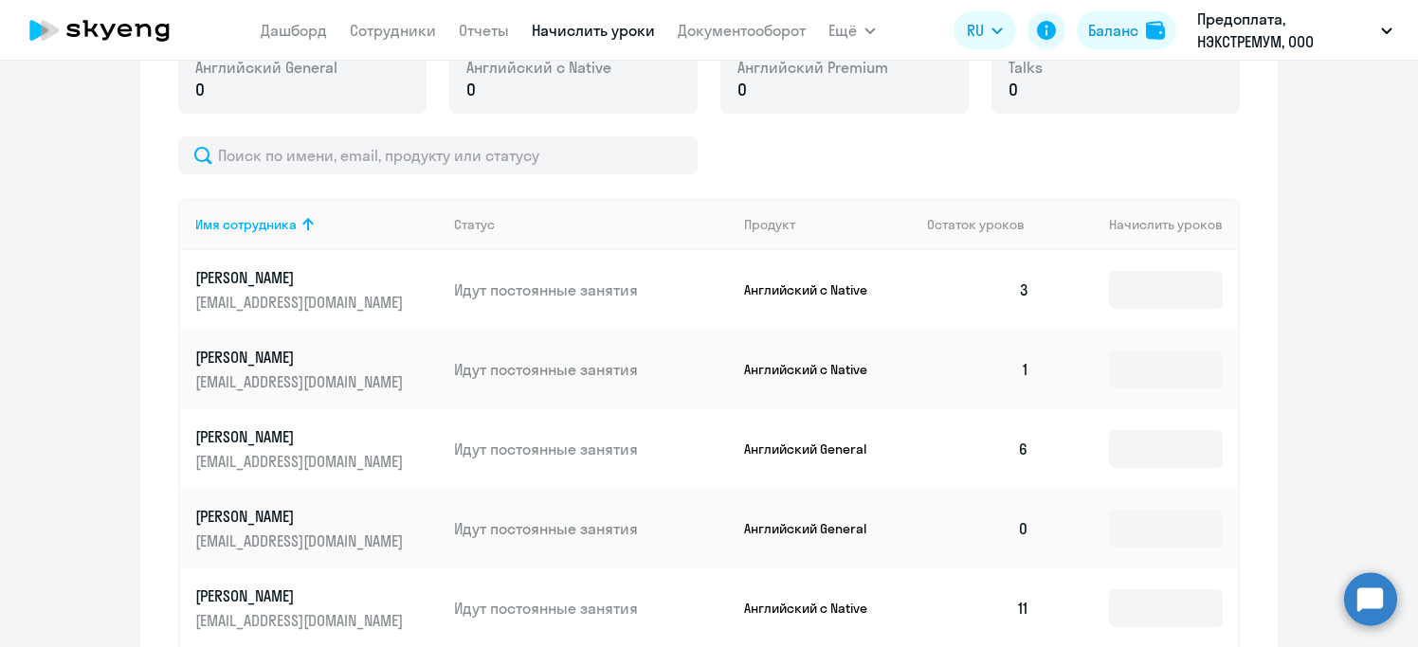
scroll to position [430, 0]
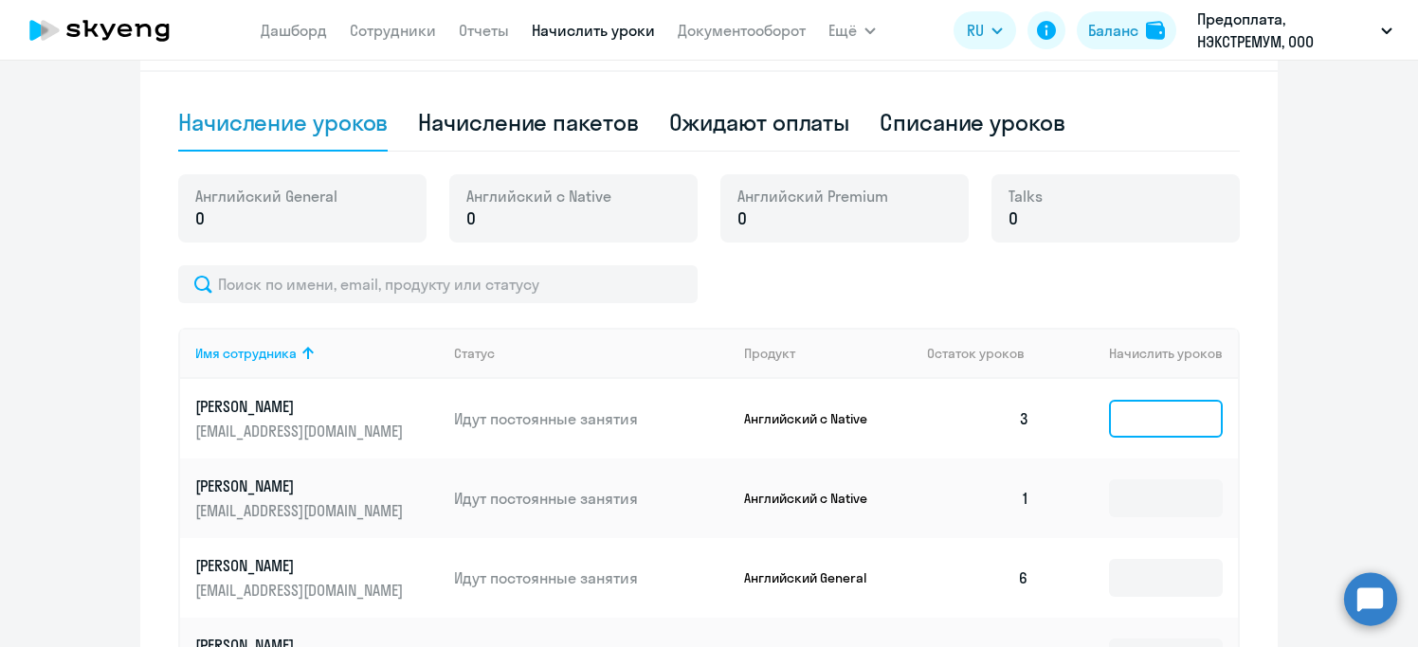
click at [1164, 416] on input at bounding box center [1166, 419] width 114 height 38
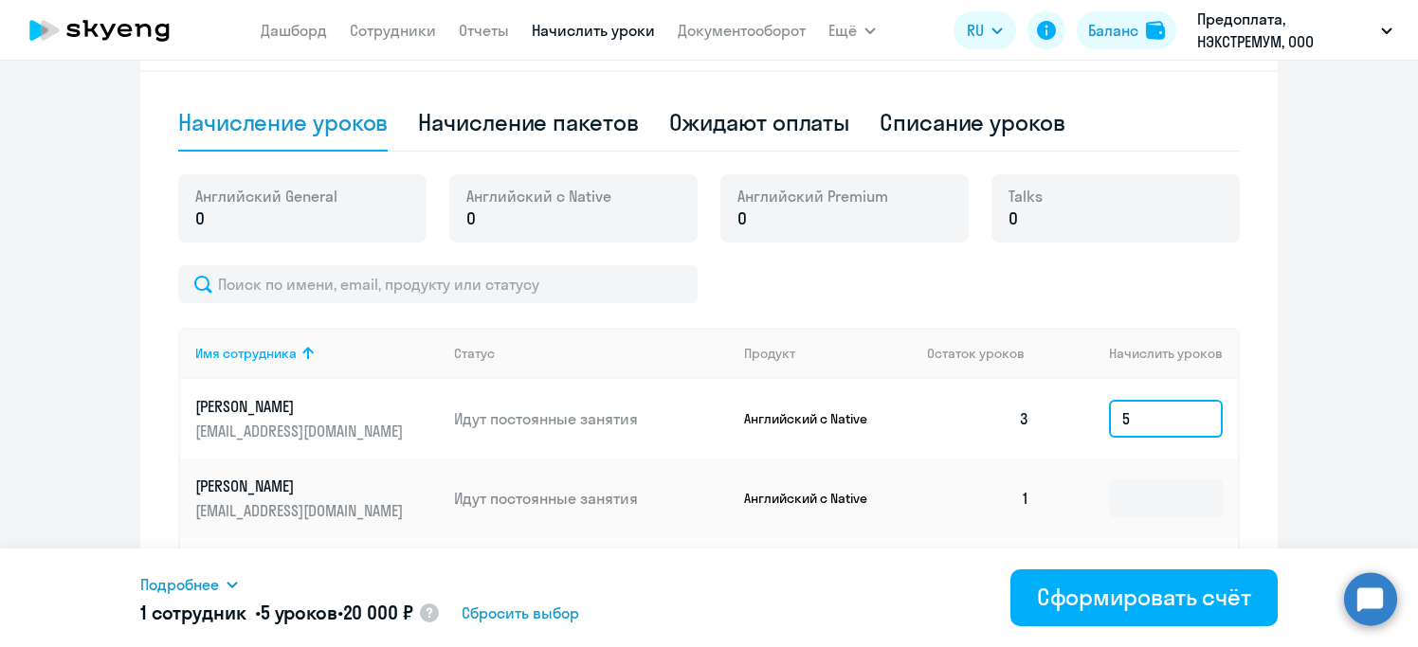
scroll to position [799, 0]
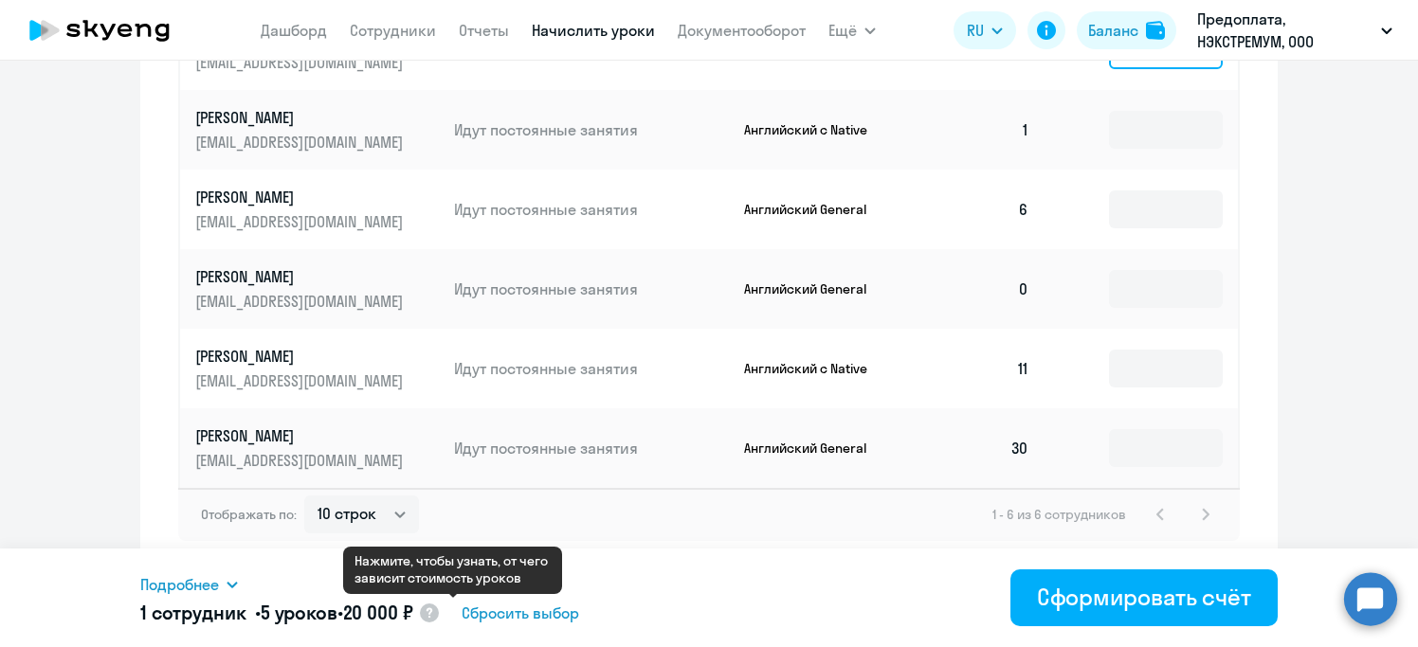
type input "5"
click at [439, 618] on circle at bounding box center [429, 613] width 19 height 19
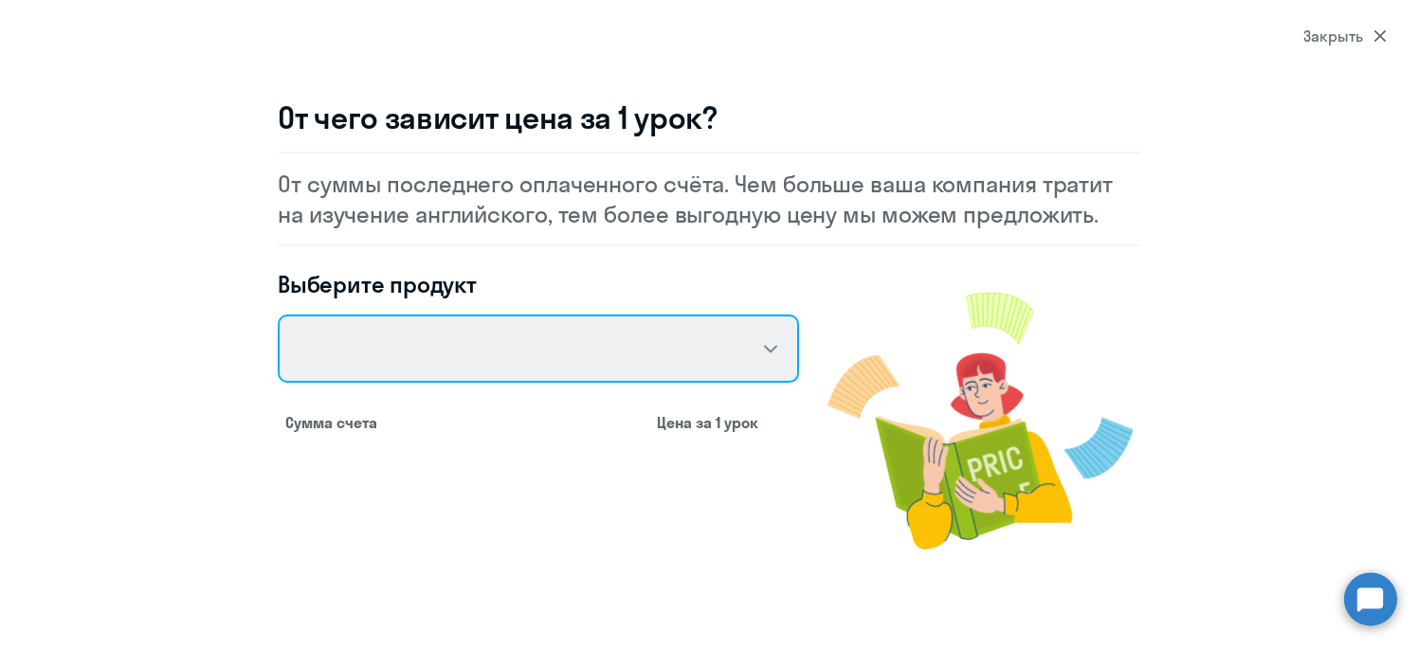
click at [768, 345] on select "Talks 15 минутные разговоры на английском Английский General с русскоговорящим …" at bounding box center [538, 349] width 521 height 68
click at [278, 315] on select "Talks 15 минутные разговоры на английском Английский General с русскоговорящим …" at bounding box center [538, 349] width 521 height 68
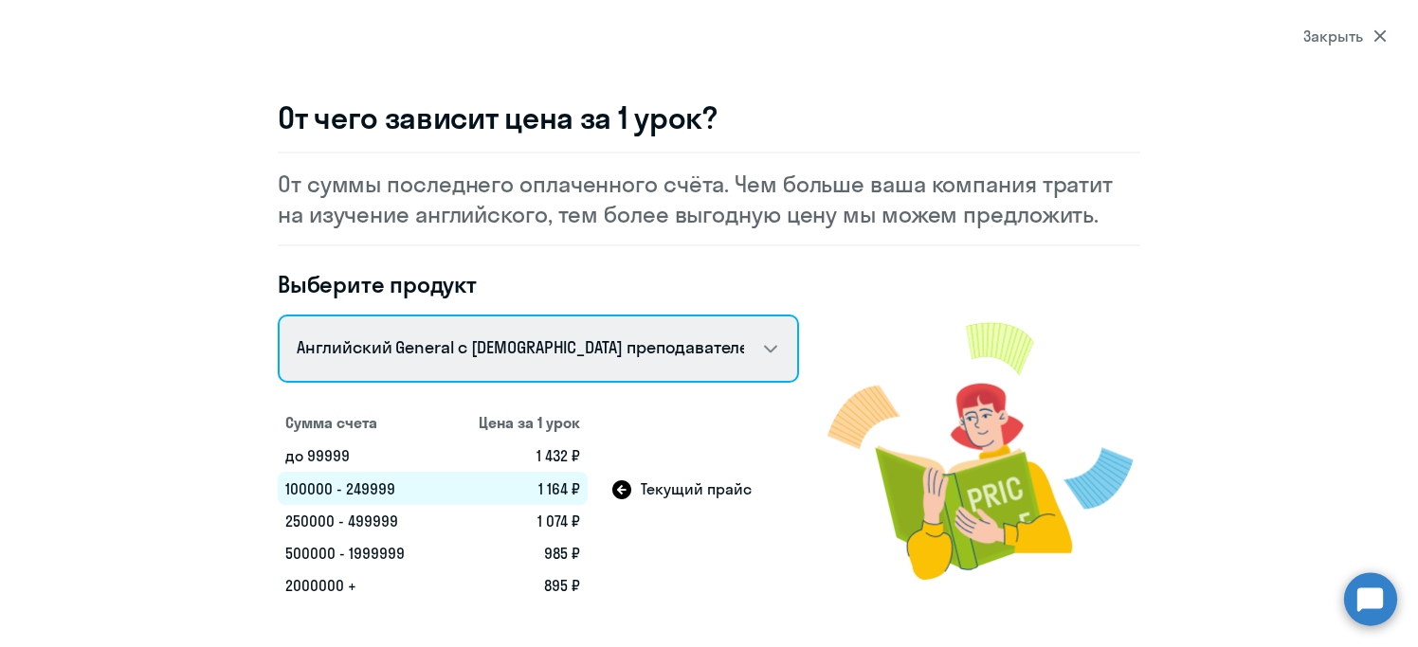
click at [768, 348] on select "Talks 15 минутные разговоры на английском Английский General с русскоговорящим …" at bounding box center [538, 349] width 521 height 68
select select "english_adult_native_speaker"
click at [278, 315] on select "Talks 15 минутные разговоры на английском Английский General с русскоговорящим …" at bounding box center [538, 349] width 521 height 68
select select "30"
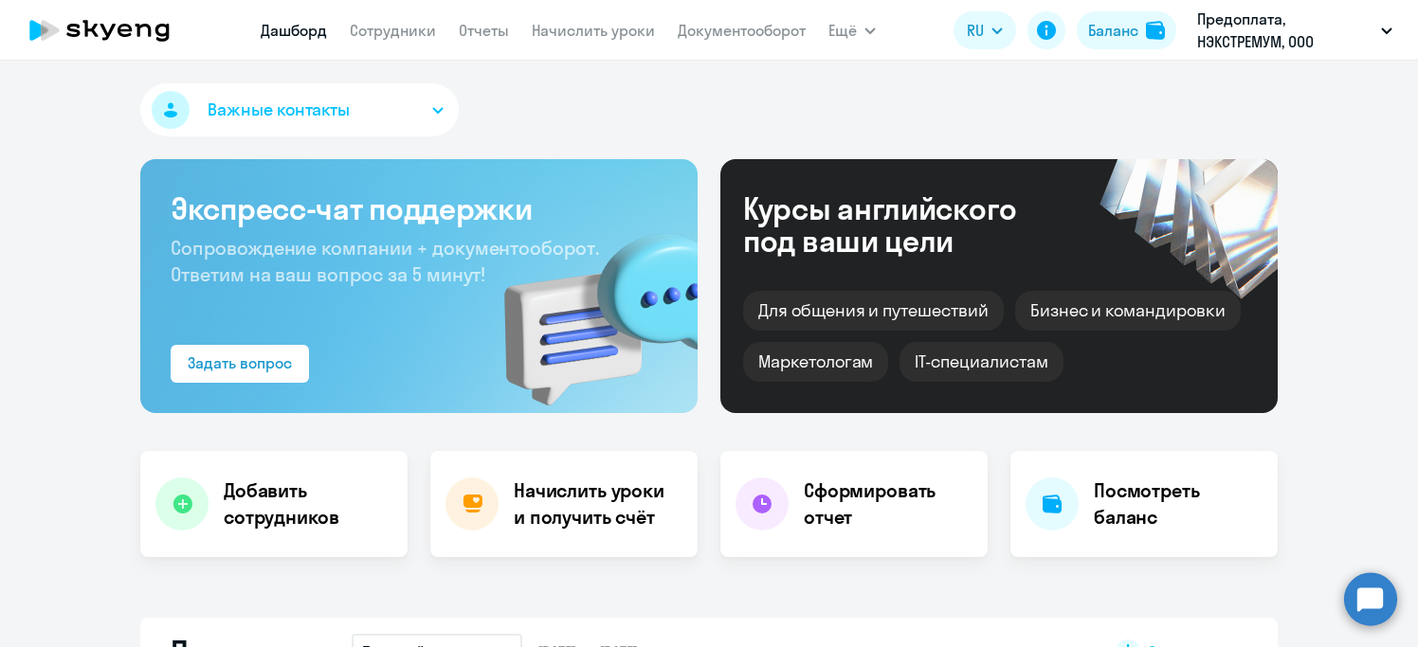
select select "30"
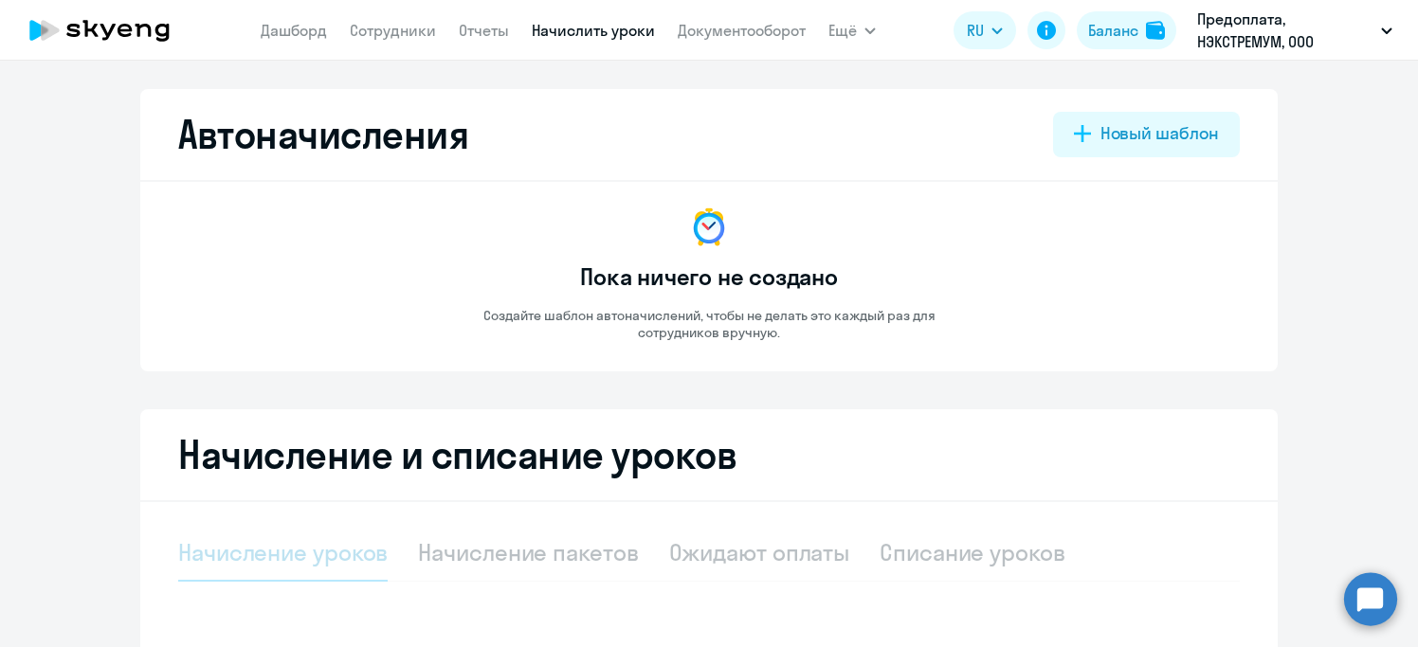
select select "10"
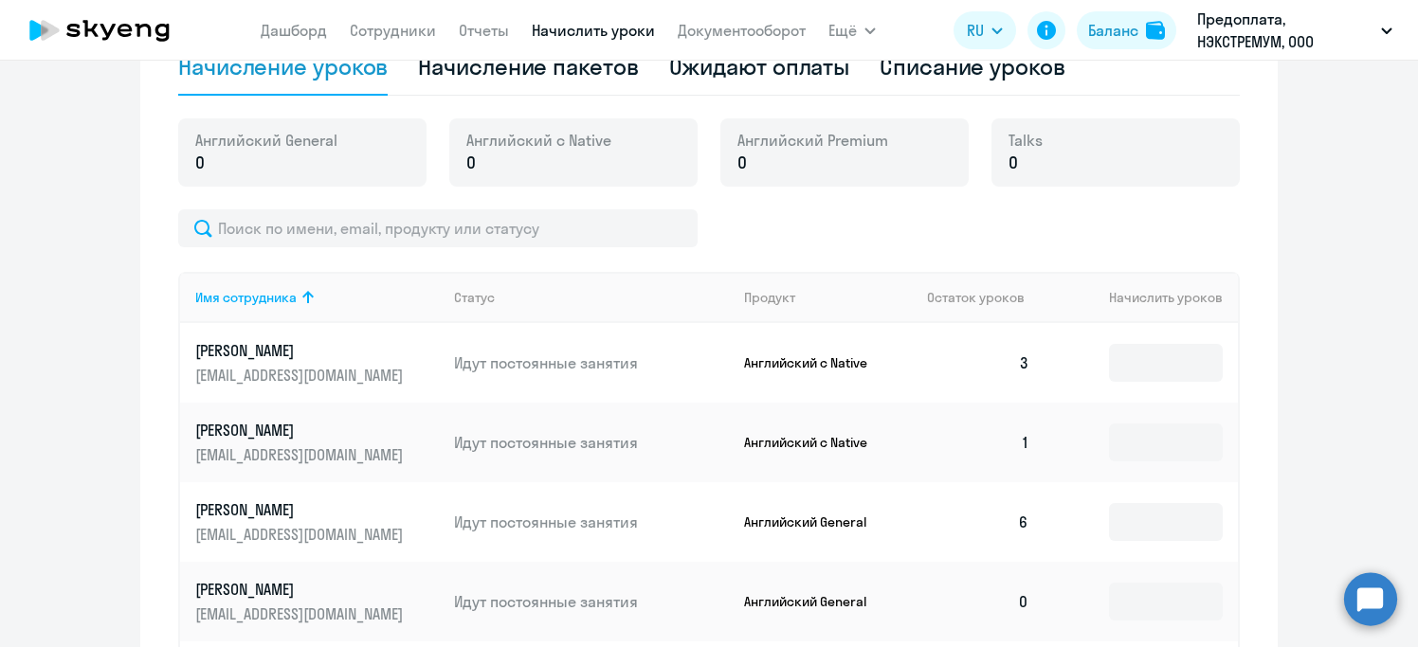
scroll to position [428, 0]
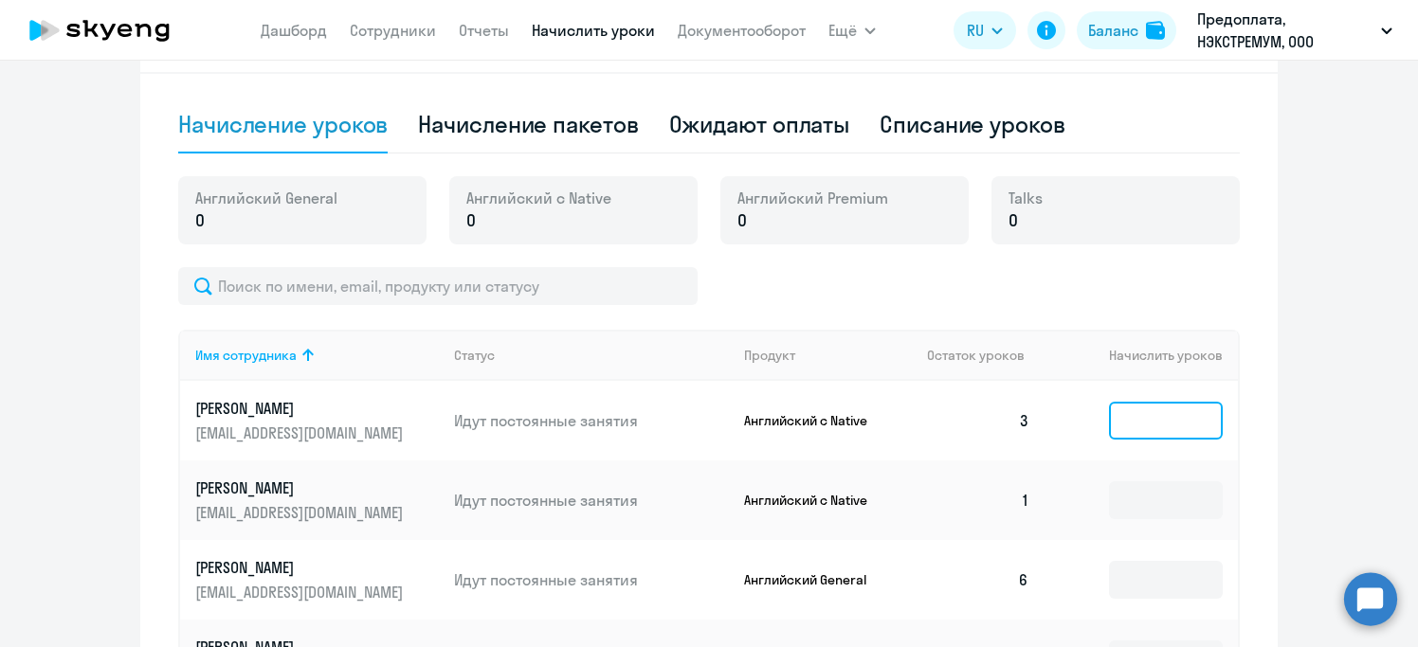
click at [1134, 413] on input at bounding box center [1166, 421] width 114 height 38
click at [552, 118] on div "Начисление пакетов" at bounding box center [528, 124] width 220 height 30
select select "10"
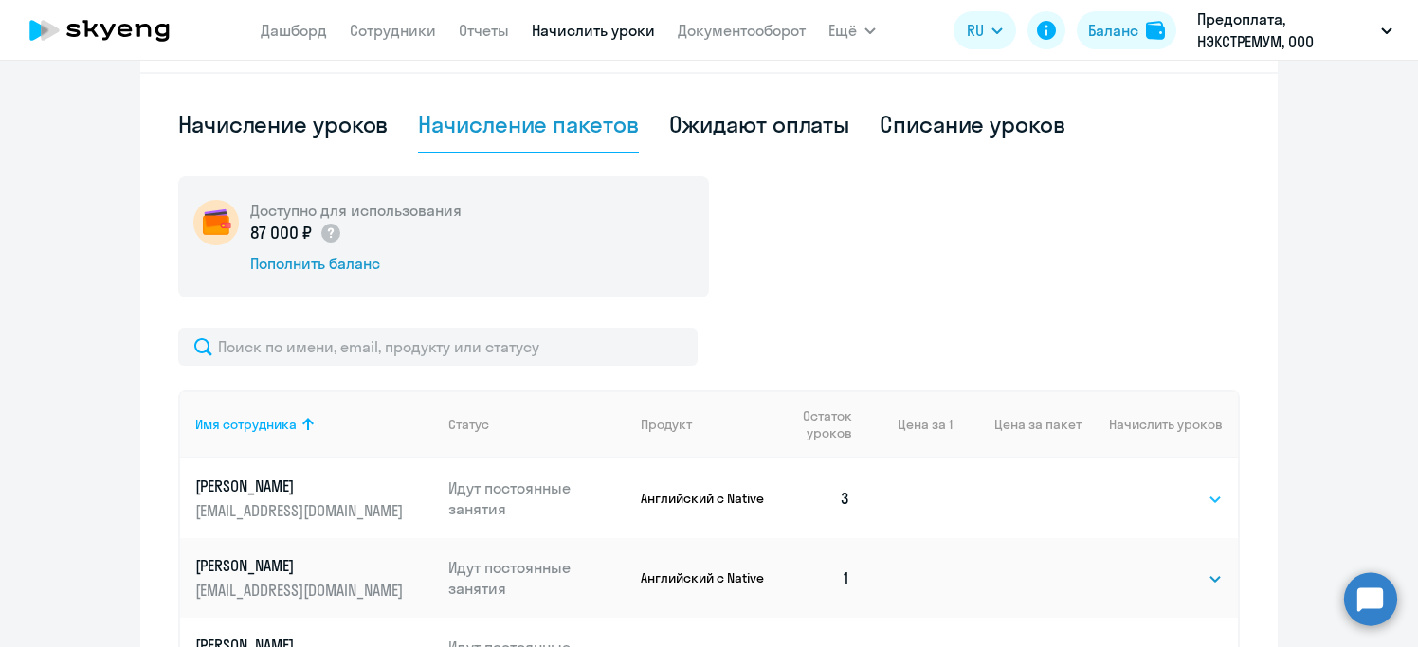
click at [1204, 493] on select "Выбрать 4 8 16 32 64 96 128" at bounding box center [1184, 499] width 78 height 23
click at [303, 118] on div "Начисление уроков" at bounding box center [282, 124] width 209 height 30
select select "10"
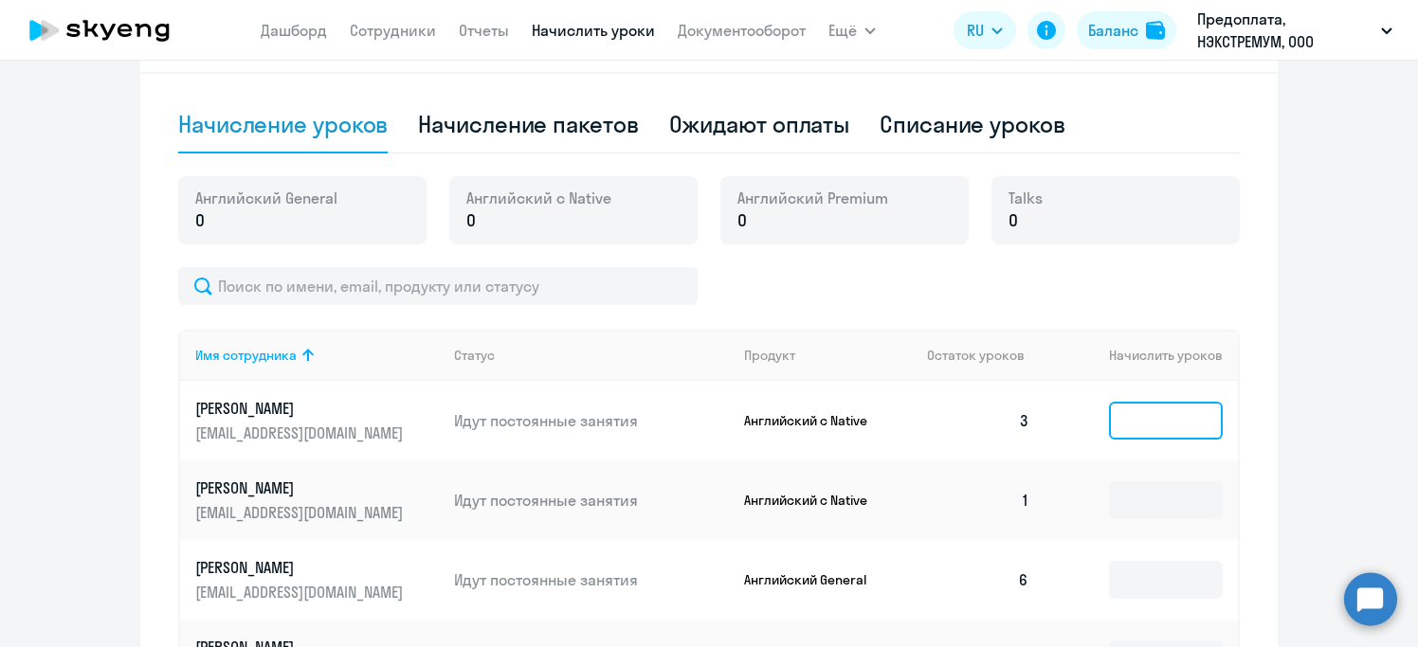
click at [1144, 430] on input at bounding box center [1166, 421] width 114 height 38
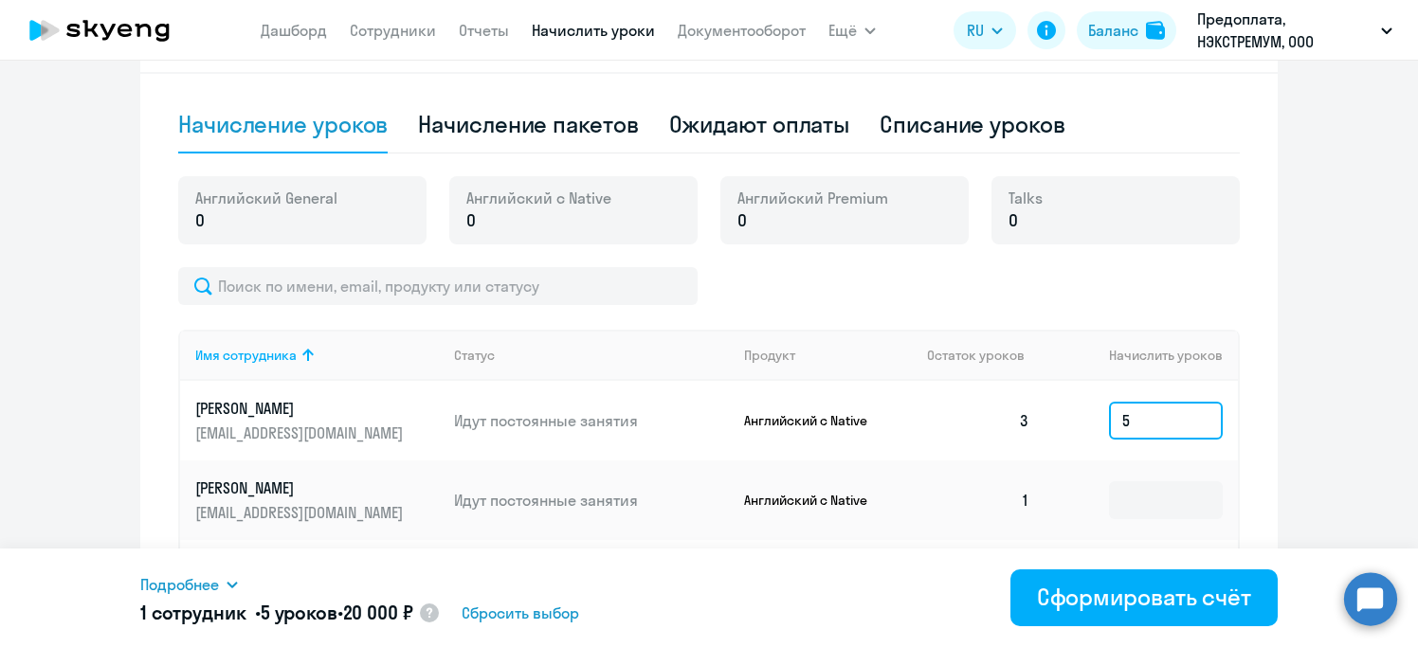
type input "5"
click at [432, 612] on icon at bounding box center [429, 613] width 6 height 10
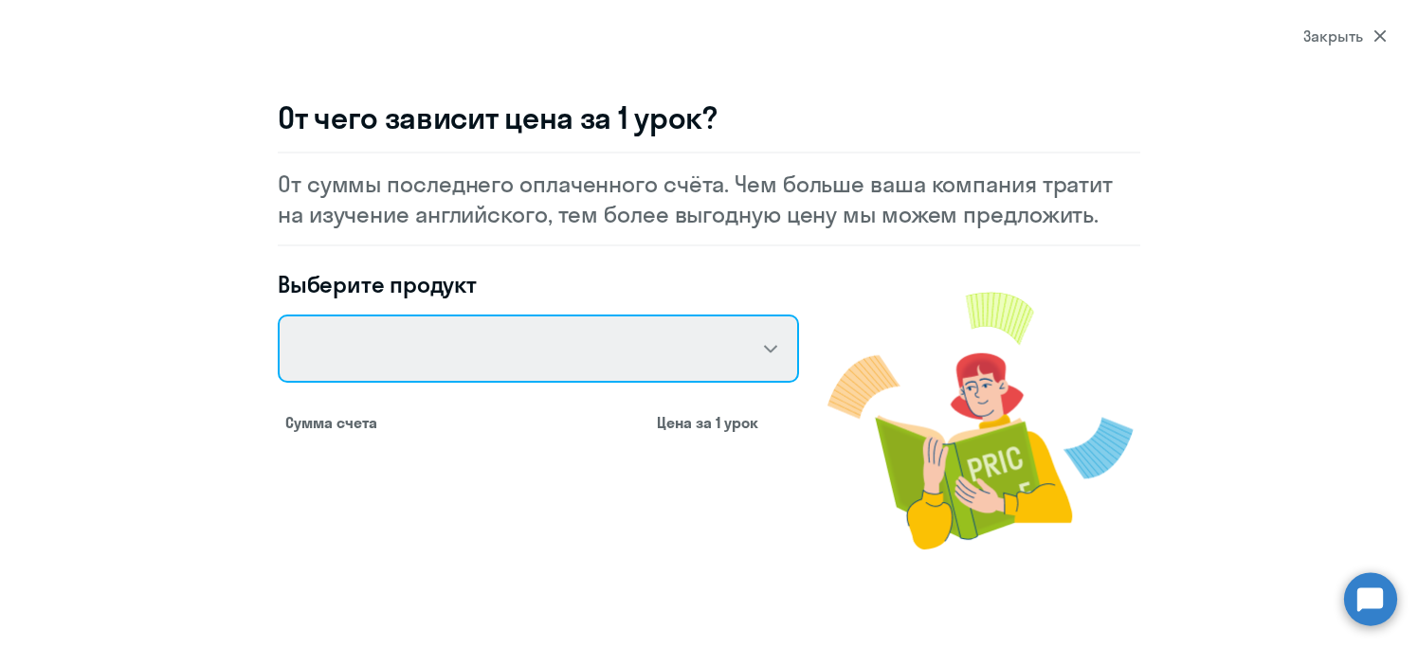
click at [505, 361] on select "Talks 15 минутные разговоры на английском Английский General с русскоговорящим …" at bounding box center [538, 349] width 521 height 68
select select "english_adult_not_native_speaker"
click at [278, 315] on select "Talks 15 минутные разговоры на английском Английский General с русскоговорящим …" at bounding box center [538, 349] width 521 height 68
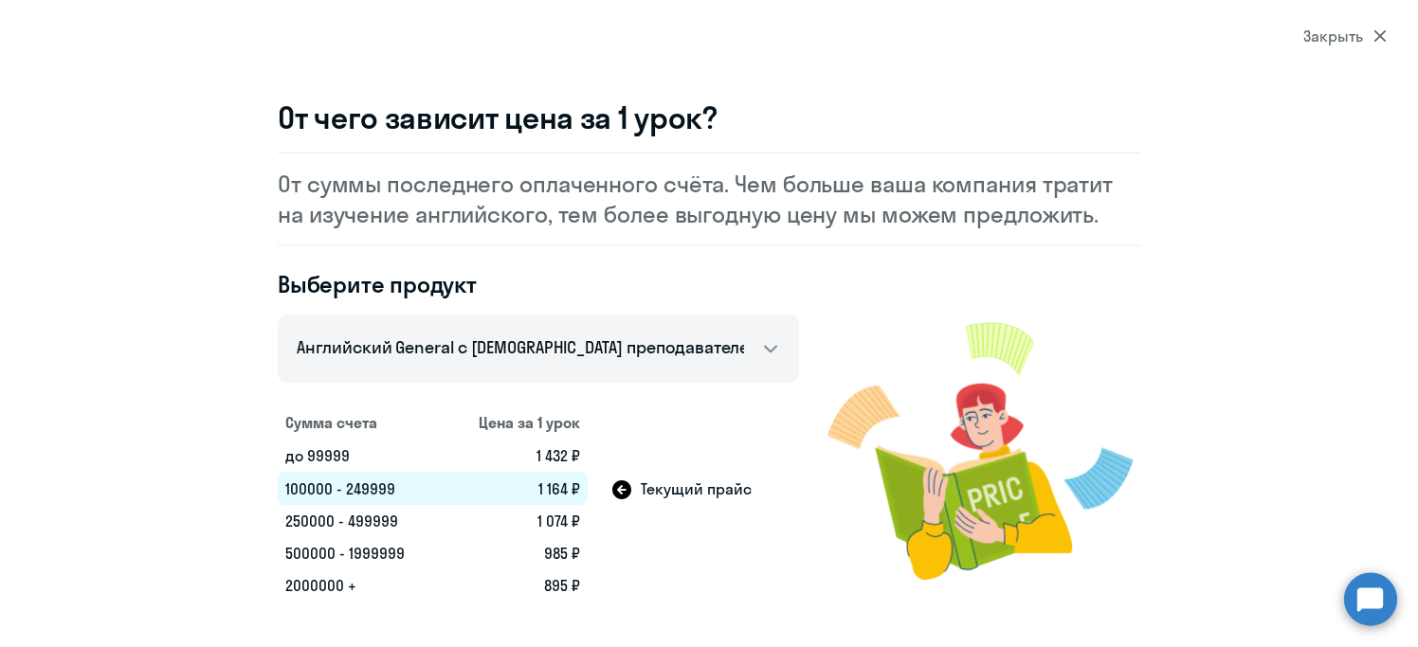
click at [1378, 31] on icon at bounding box center [1379, 35] width 13 height 13
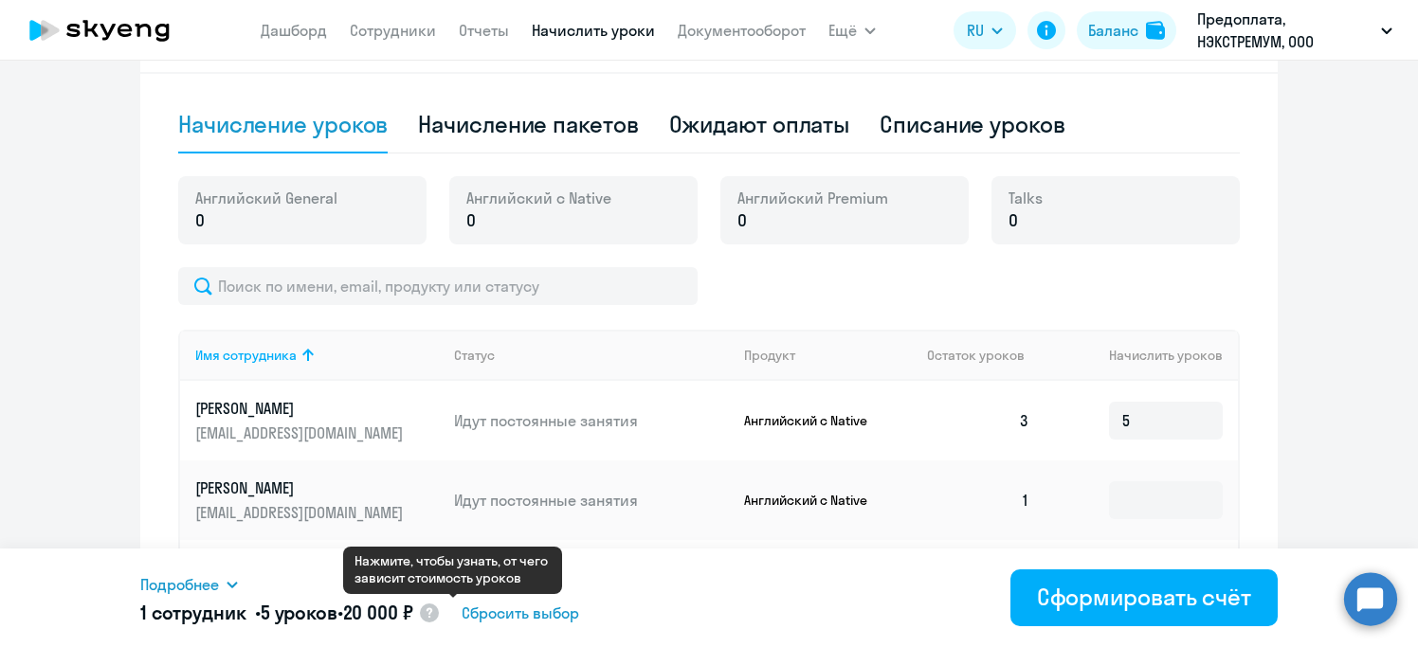
click at [439, 615] on circle at bounding box center [429, 613] width 19 height 19
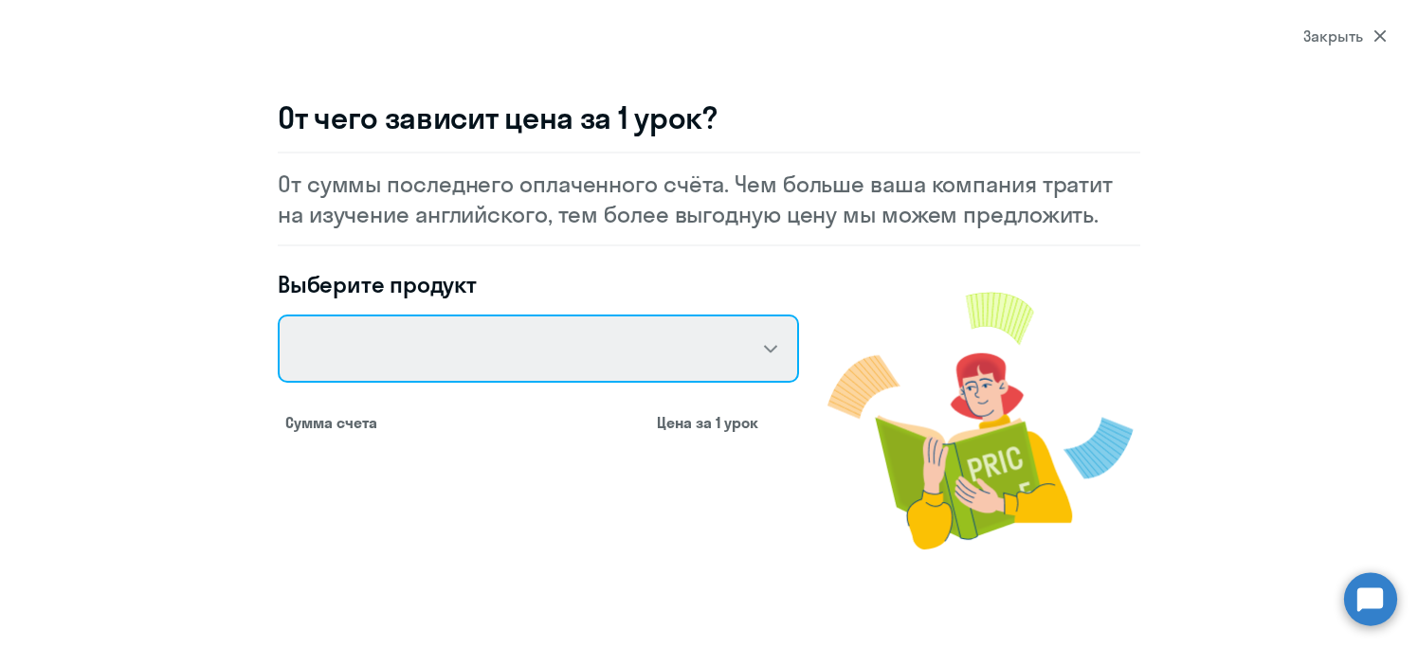
click at [483, 343] on select "Talks 15 минутные разговоры на английском Английский General с русскоговорящим …" at bounding box center [538, 349] width 521 height 68
select select "english_adult_not_native_speaker"
click at [278, 315] on select "Talks 15 минутные разговоры на английском Английский General с русскоговорящим …" at bounding box center [538, 349] width 521 height 68
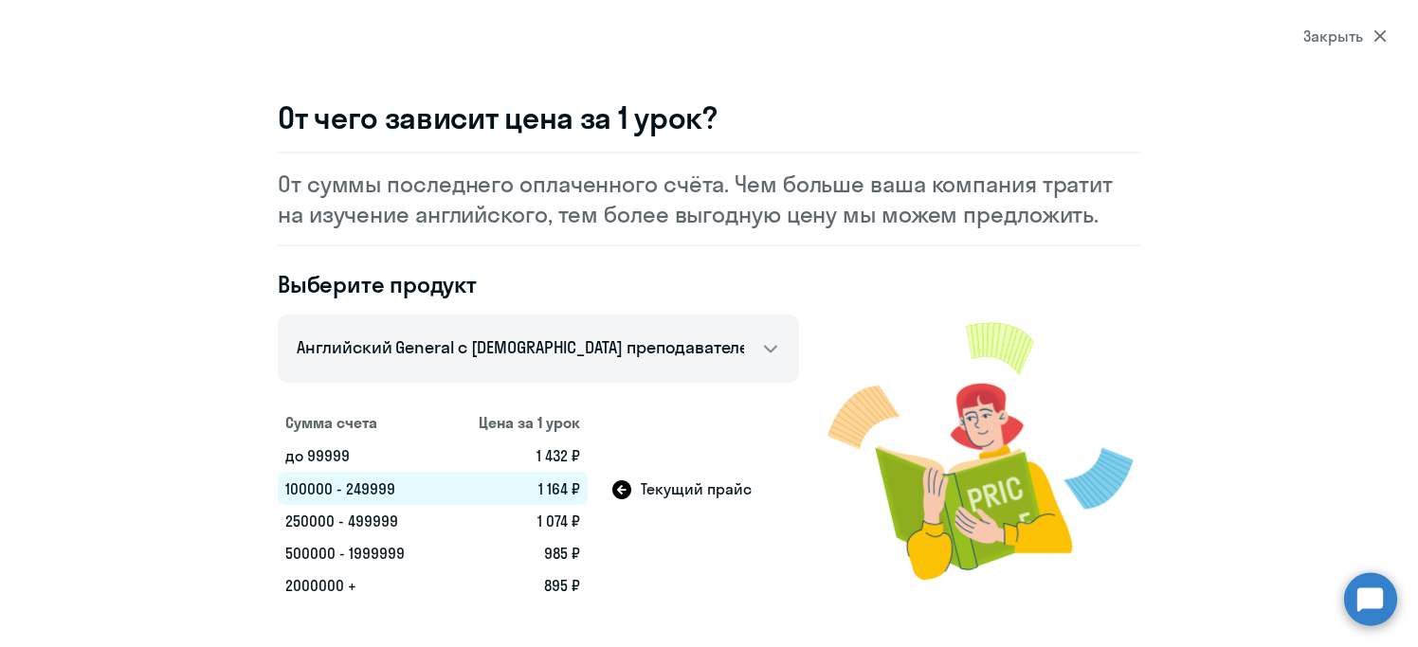
click at [1375, 27] on div "Закрыть" at bounding box center [1344, 36] width 83 height 23
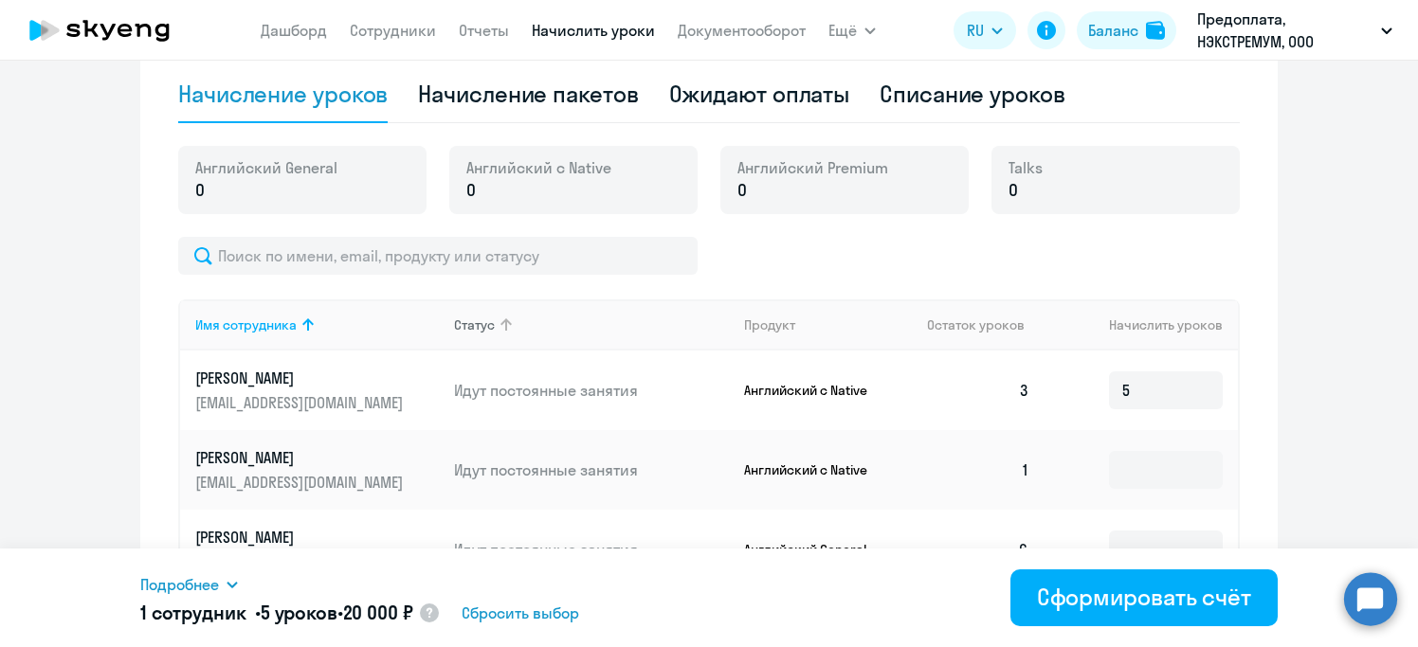
scroll to position [0, 0]
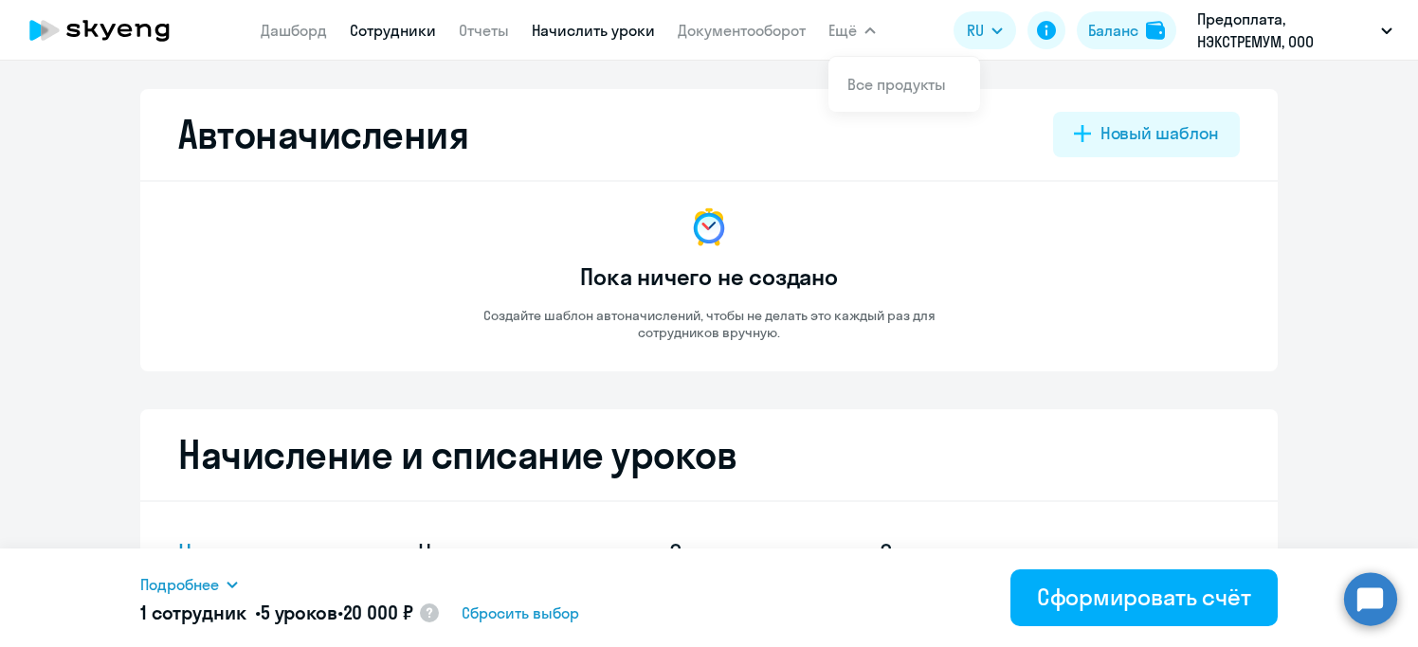
click at [386, 37] on link "Сотрудники" at bounding box center [393, 30] width 86 height 19
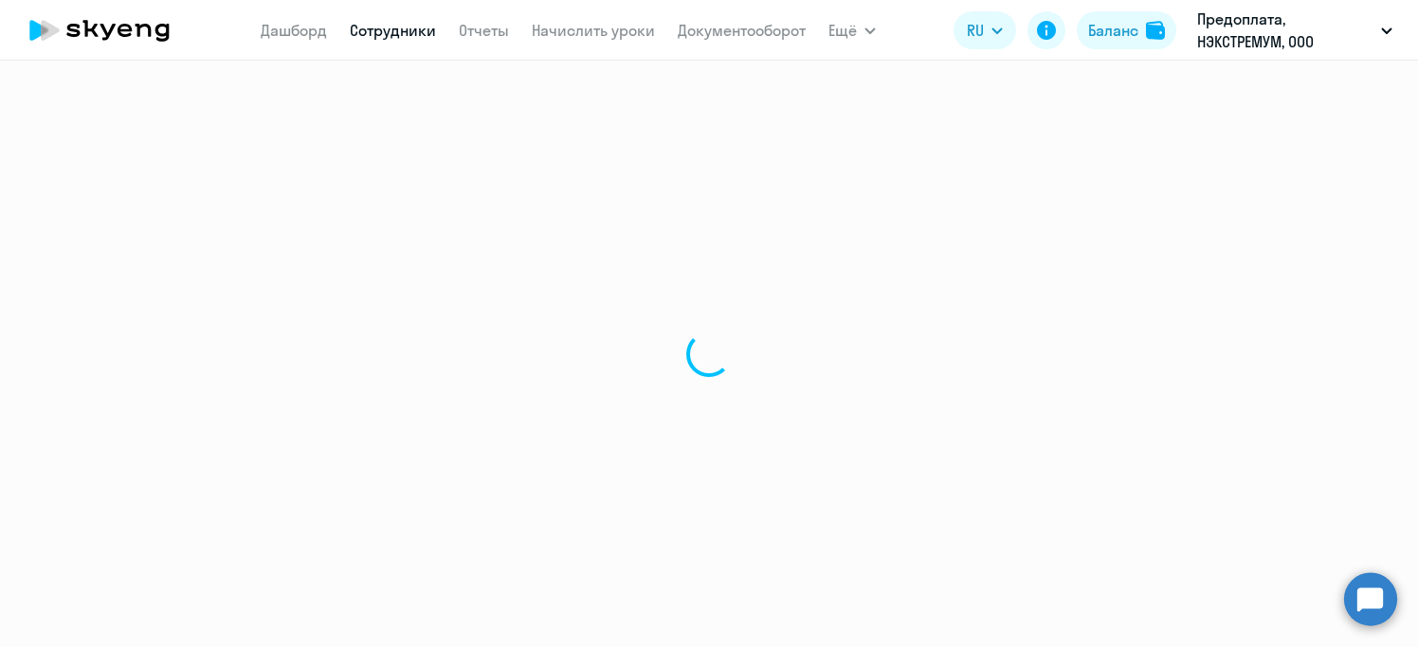
select select "30"
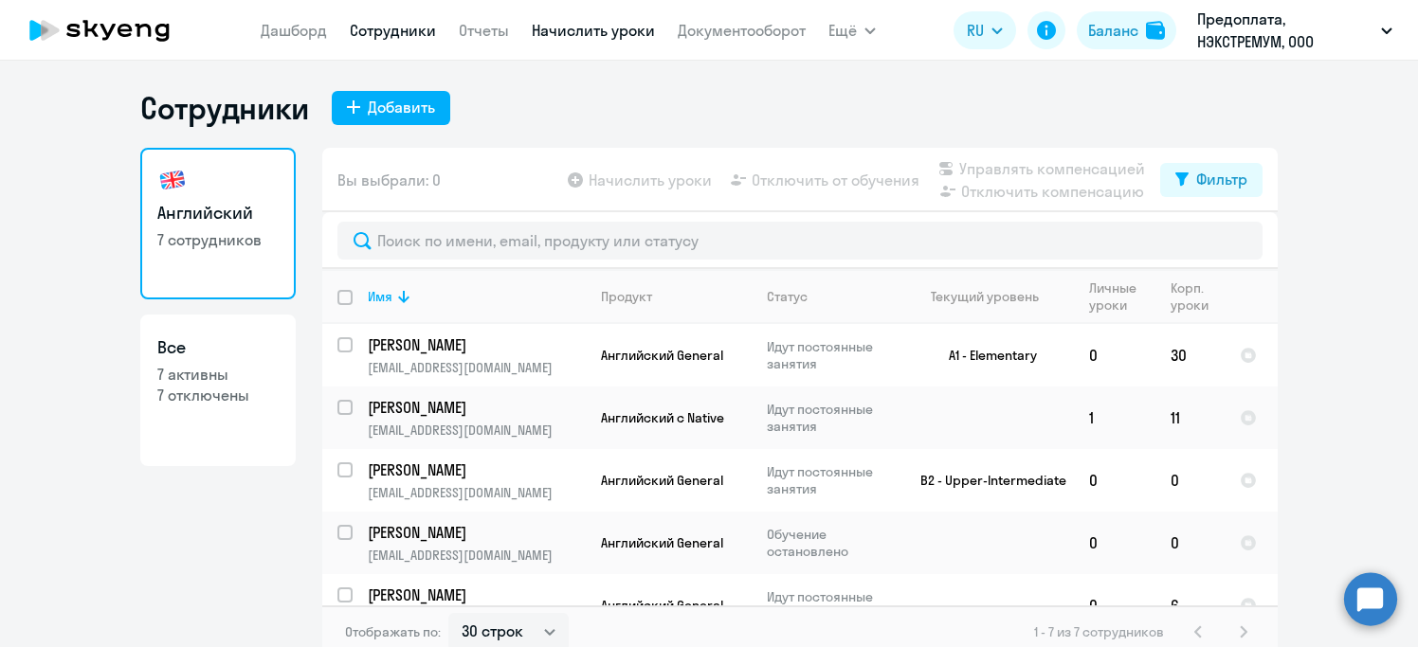
click at [588, 28] on link "Начислить уроки" at bounding box center [593, 30] width 123 height 19
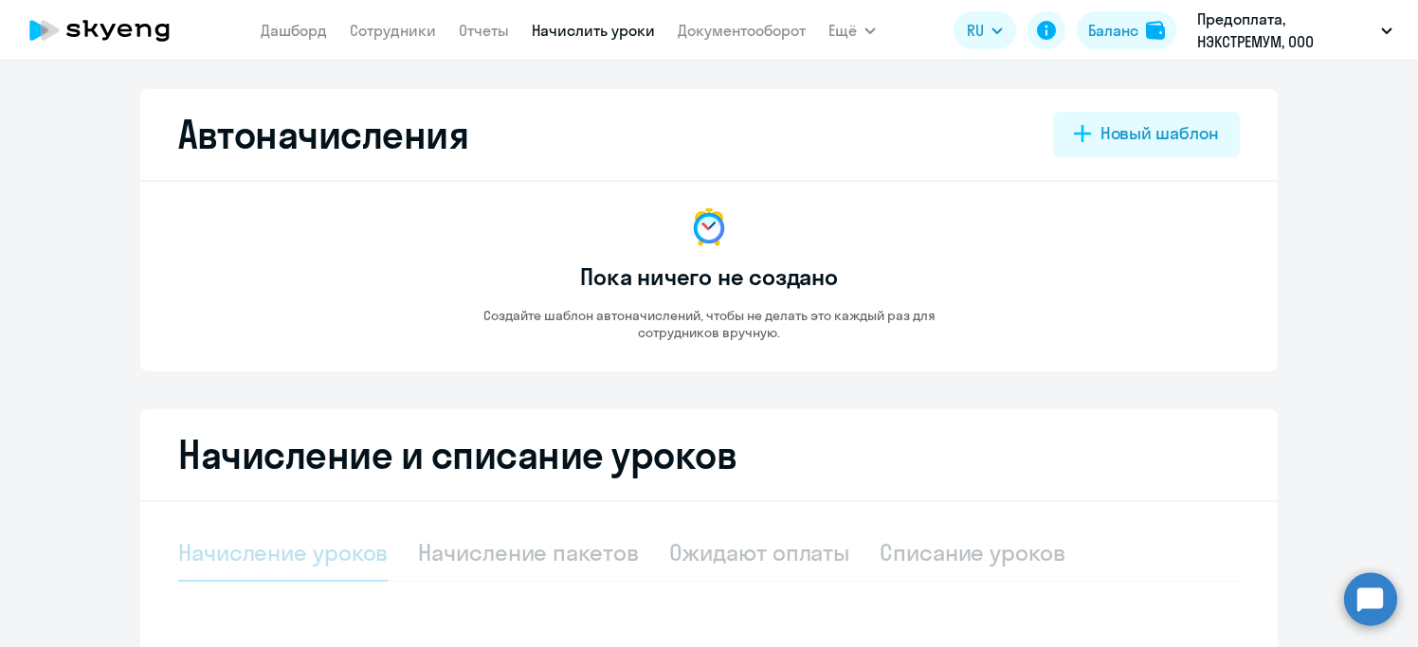
select select "10"
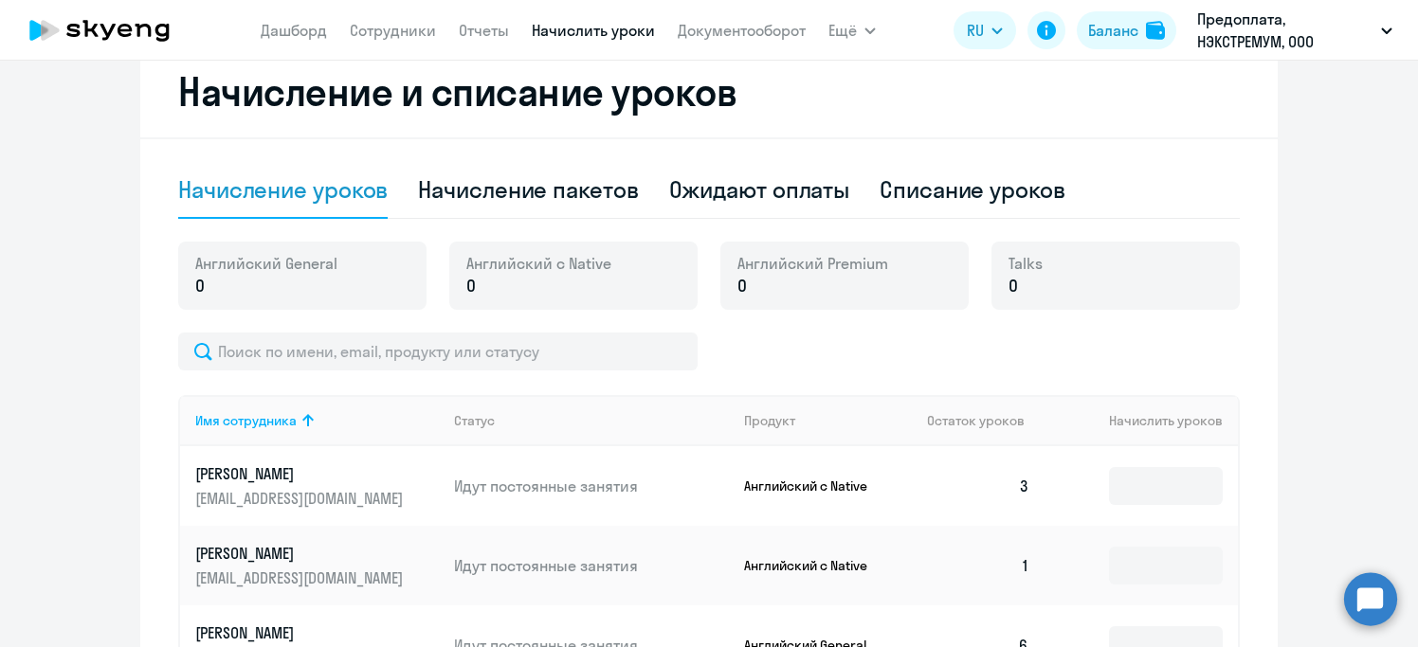
scroll to position [313, 0]
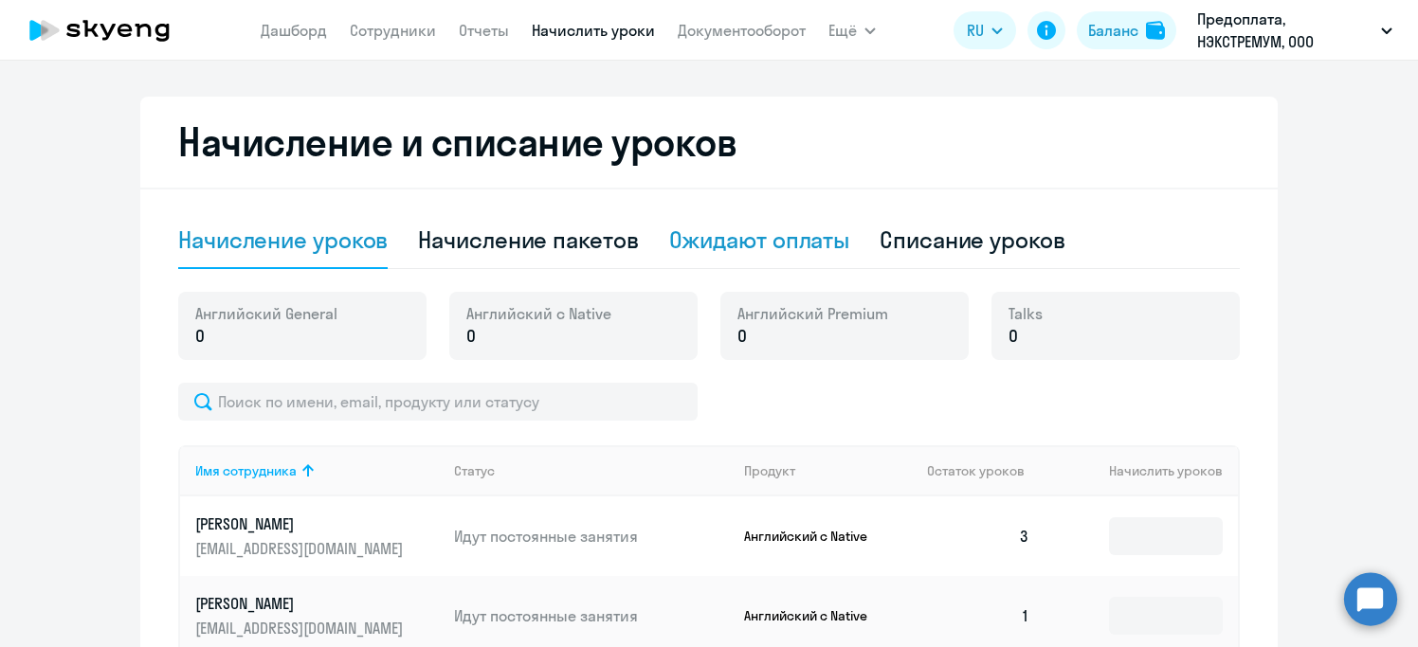
click at [738, 238] on div "Ожидают оплаты" at bounding box center [759, 240] width 181 height 30
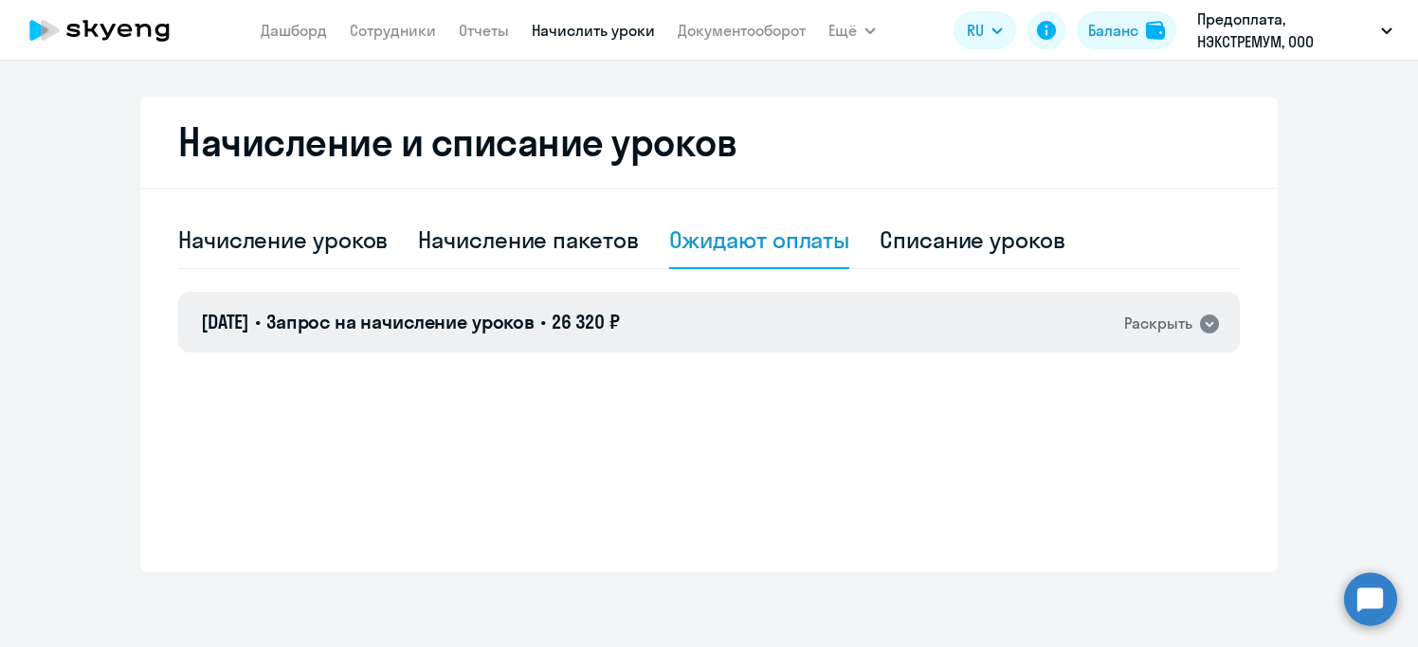
click at [1207, 329] on icon at bounding box center [1209, 324] width 19 height 19
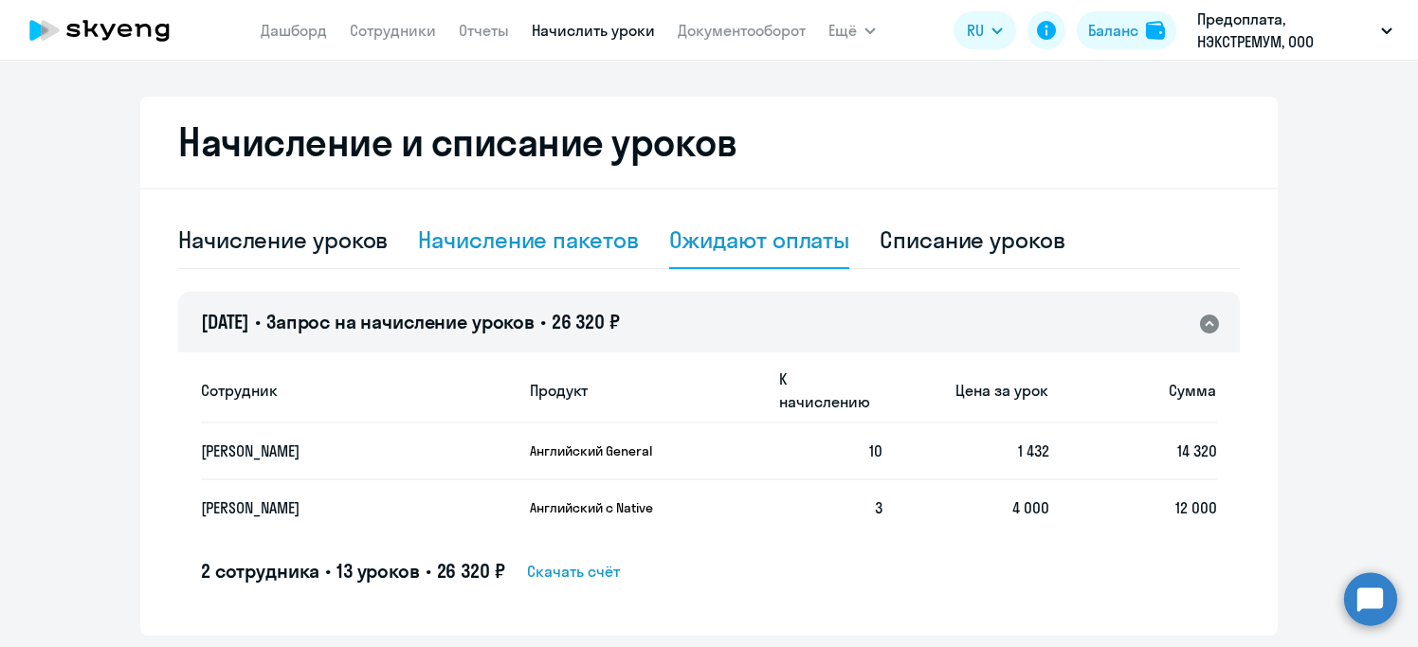
click at [516, 242] on div "Начисление пакетов" at bounding box center [528, 240] width 220 height 30
select select "10"
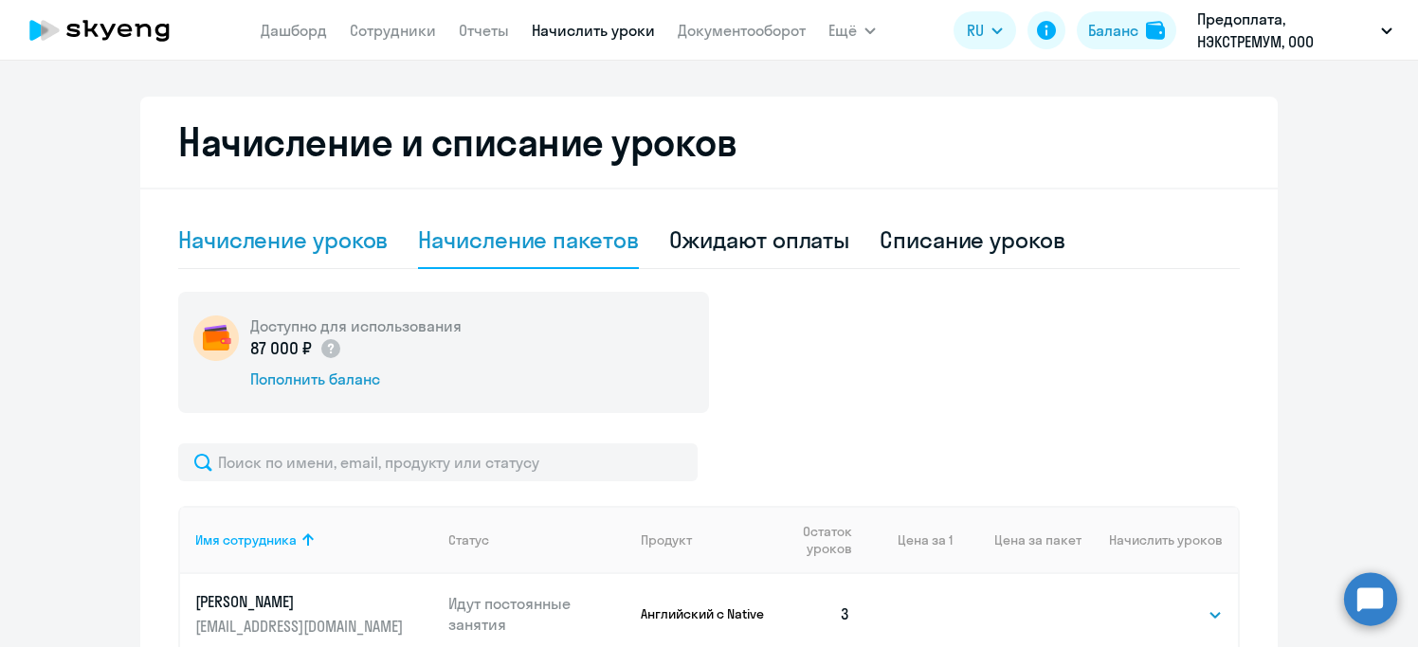
click at [307, 250] on div "Начисление уроков" at bounding box center [282, 240] width 209 height 30
select select "10"
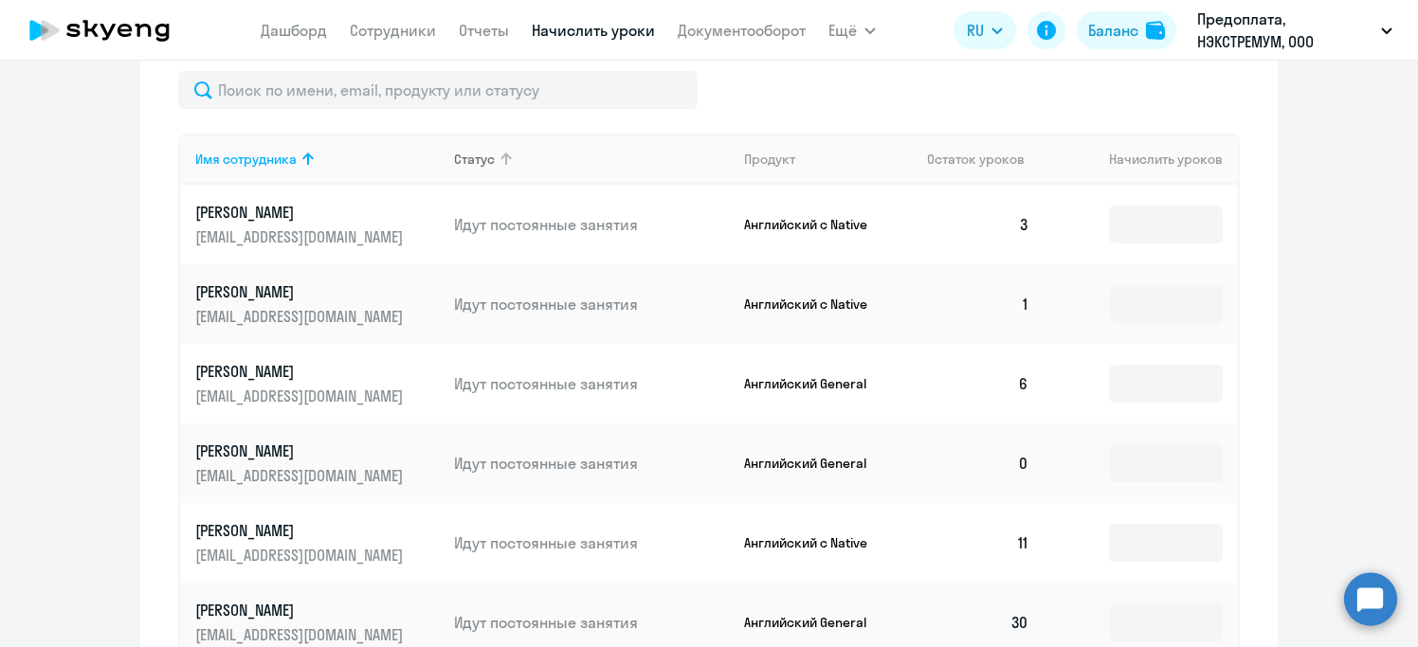
scroll to position [721, 0]
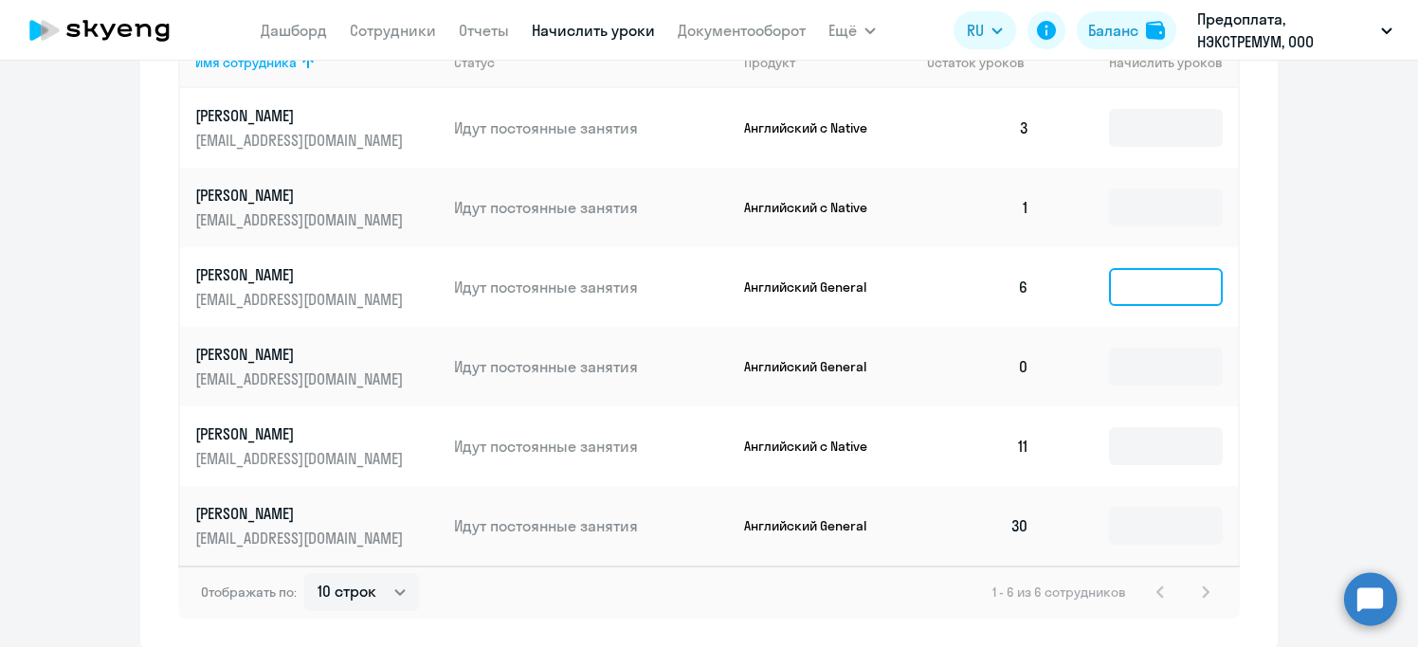
click at [1138, 285] on input at bounding box center [1166, 287] width 114 height 38
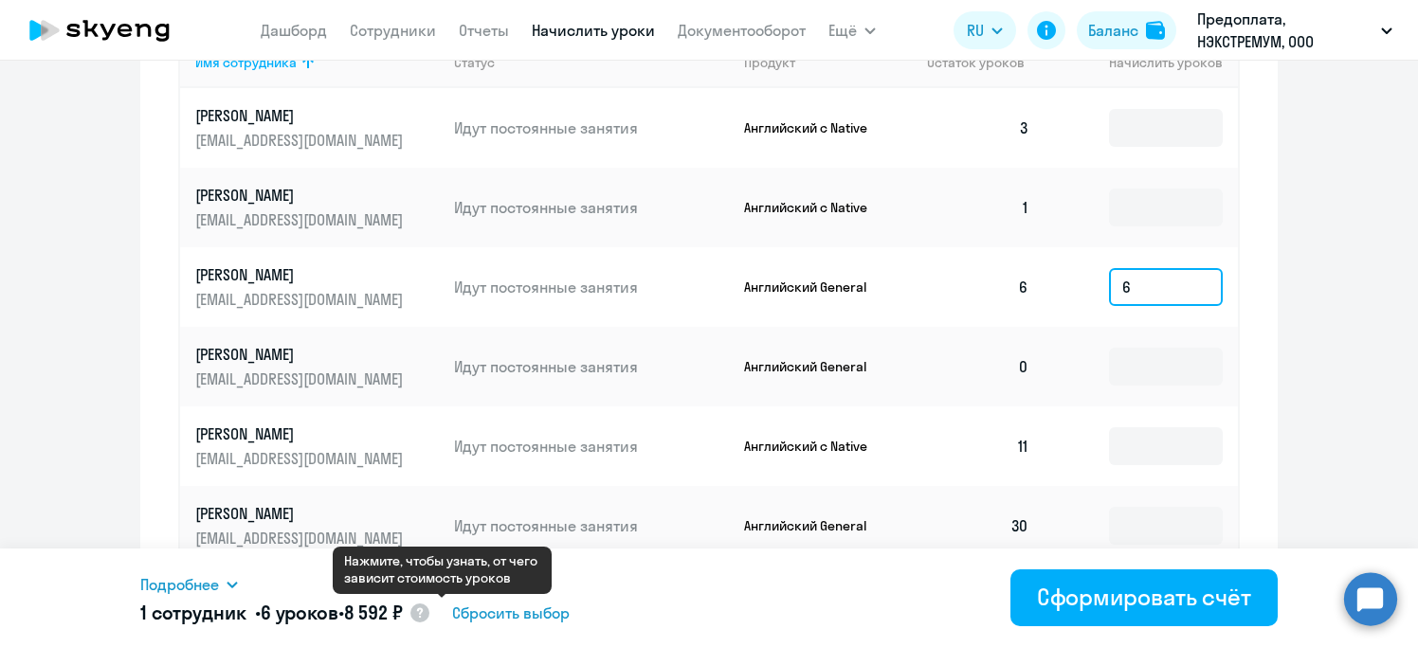
type input "6"
click at [429, 614] on circle at bounding box center [419, 613] width 19 height 19
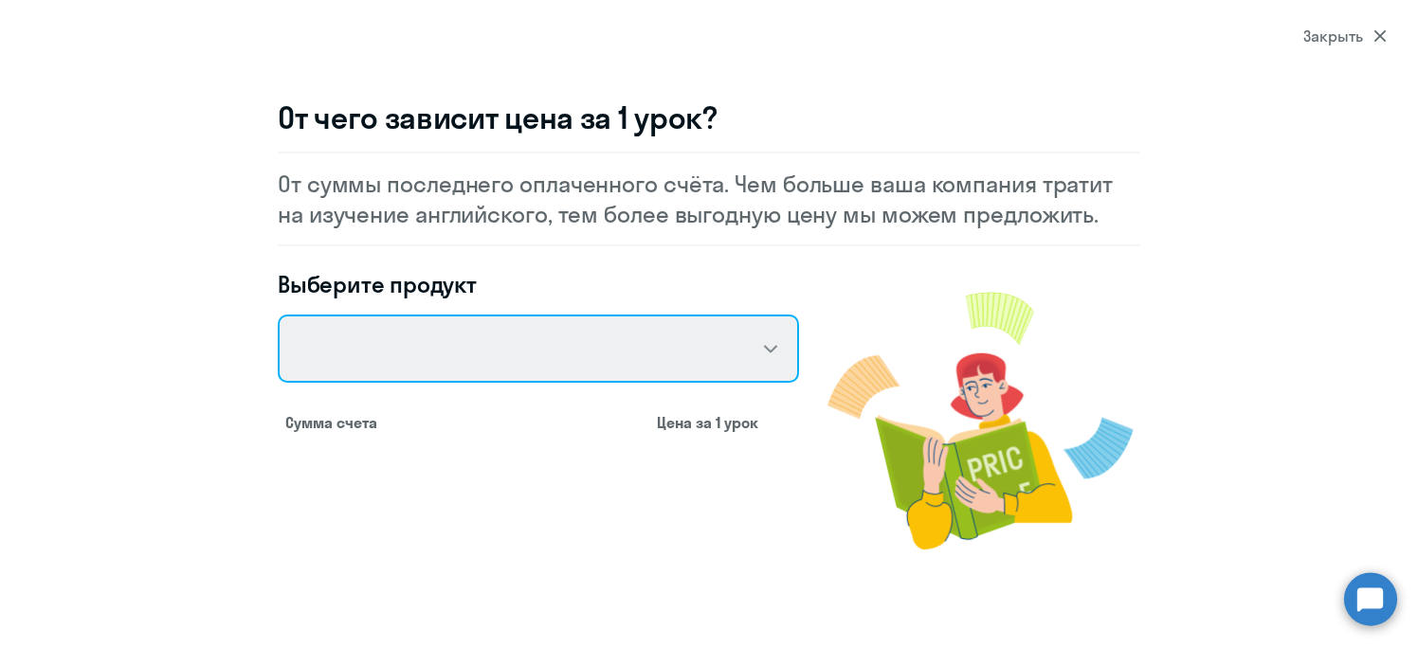
click at [583, 340] on select "Talks 15 минутные разговоры на английском Английский General с русскоговорящим …" at bounding box center [538, 349] width 521 height 68
select select "english_adult_native_speaker"
click at [278, 315] on select "Talks 15 минутные разговоры на английском Английский General с русскоговорящим …" at bounding box center [538, 349] width 521 height 68
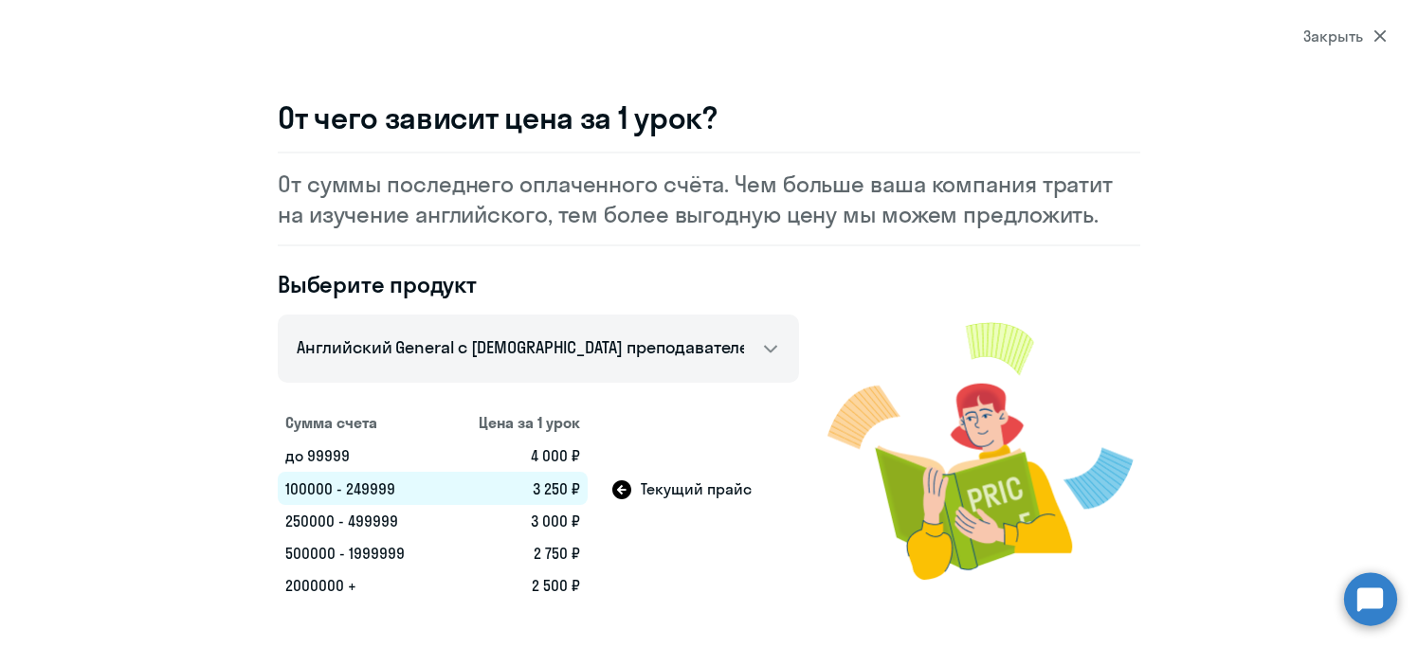
click at [1377, 31] on icon at bounding box center [1379, 35] width 13 height 13
